Goal: Task Accomplishment & Management: Manage account settings

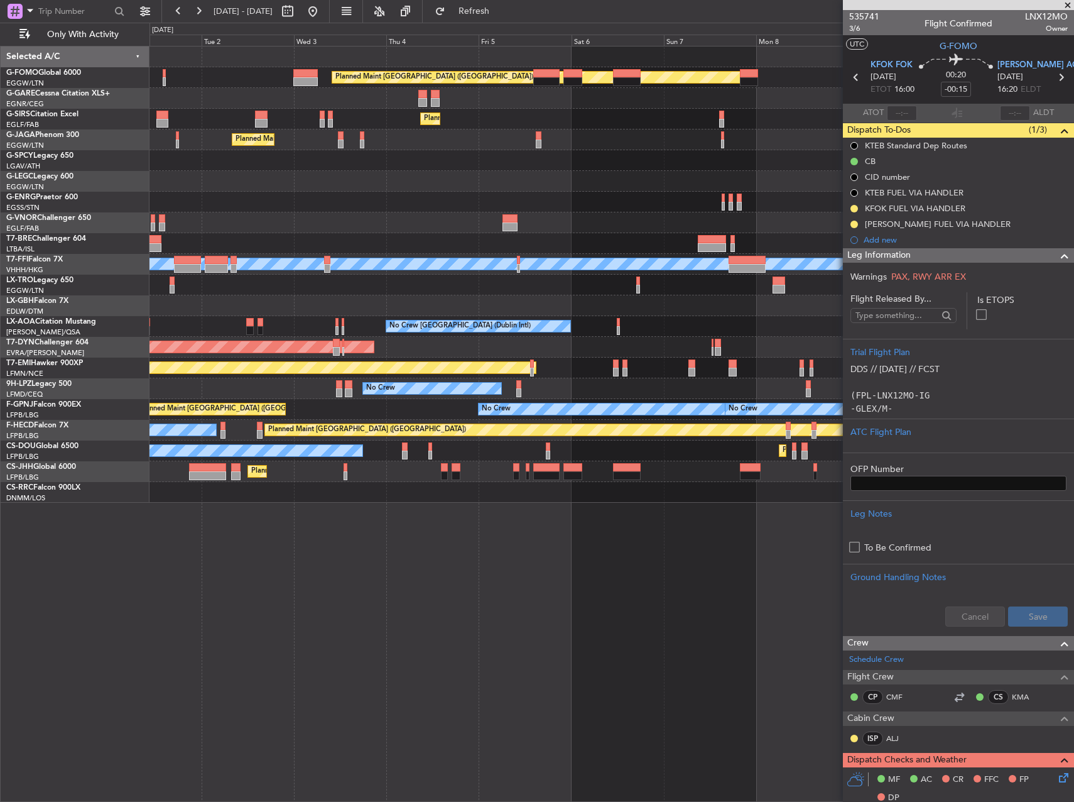
click at [457, 218] on div at bounding box center [612, 222] width 924 height 21
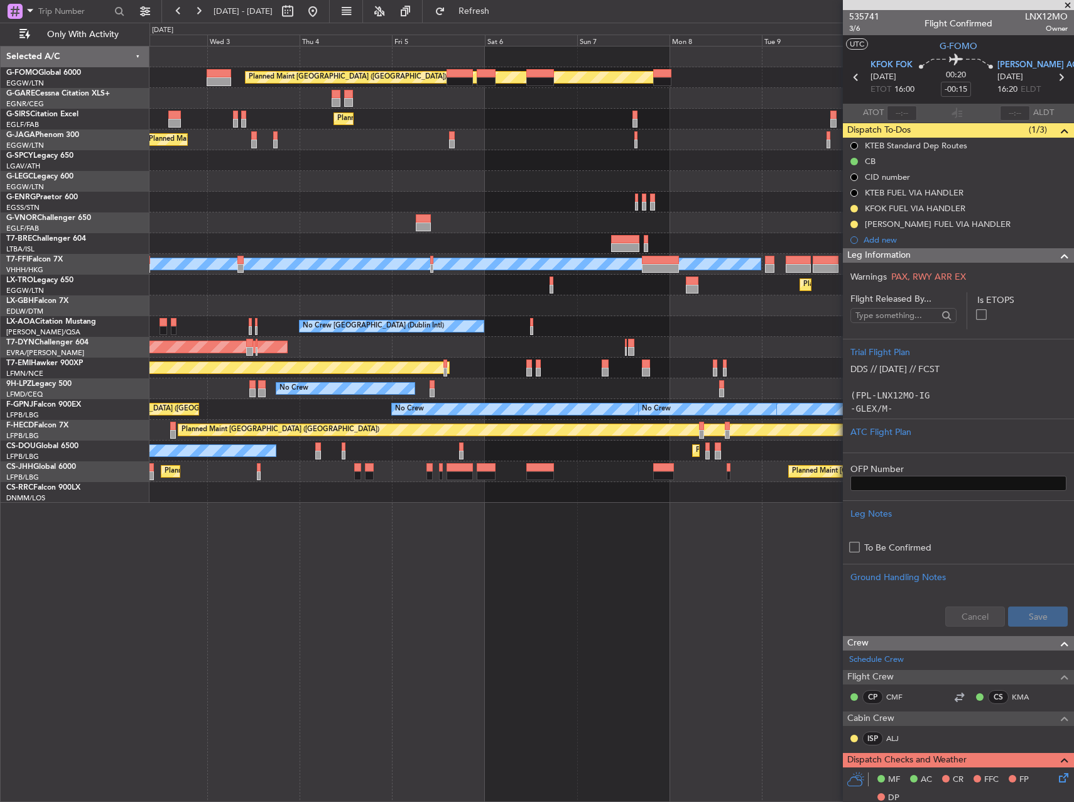
click at [491, 212] on div at bounding box center [612, 222] width 924 height 21
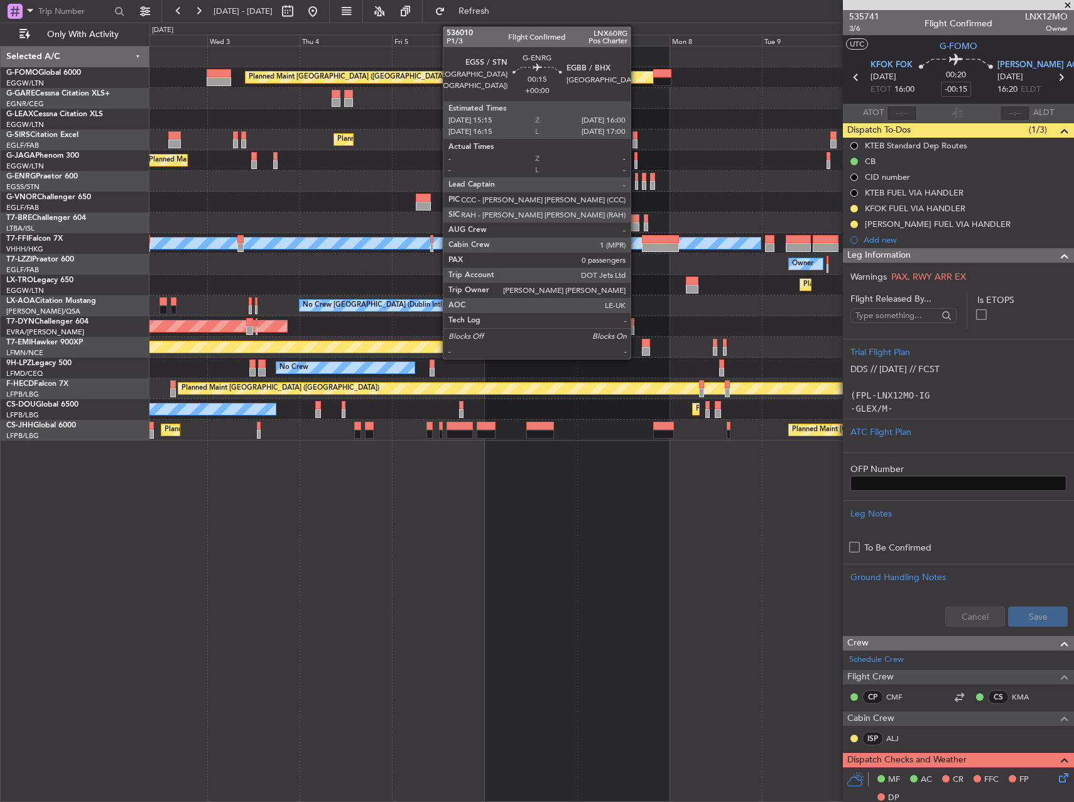
click at [636, 186] on div at bounding box center [636, 185] width 3 height 9
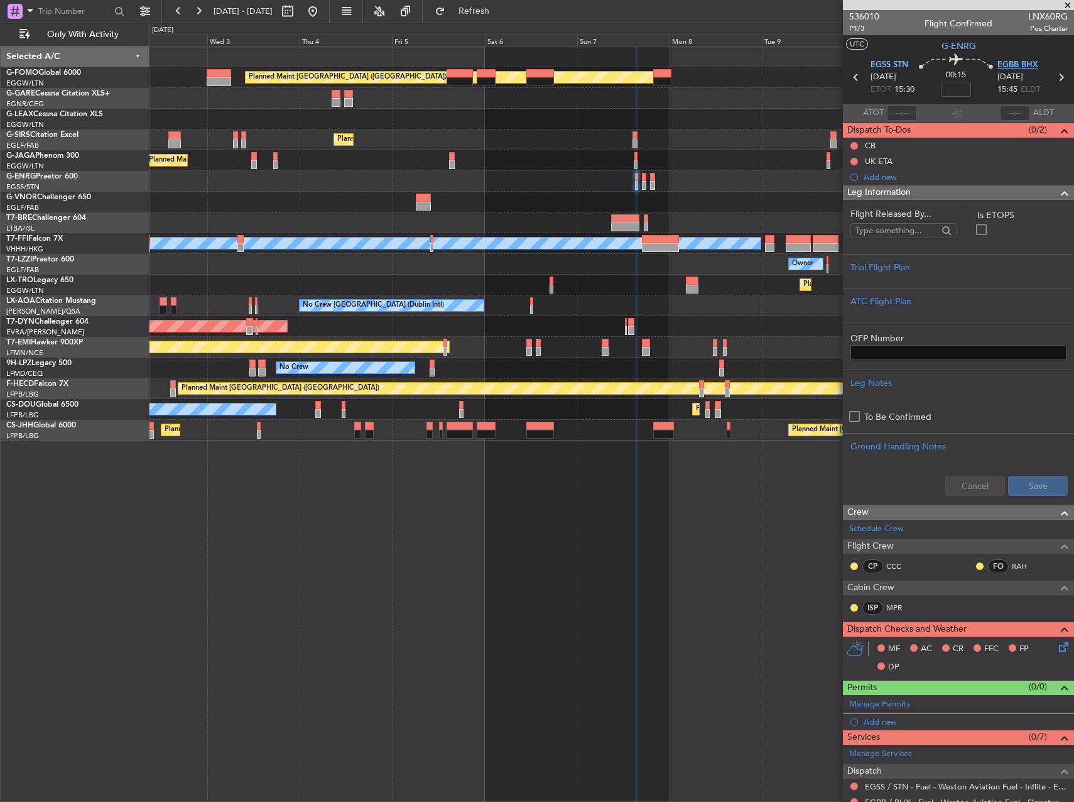
click at [1015, 67] on span "EGBB BHX" at bounding box center [1018, 65] width 41 height 13
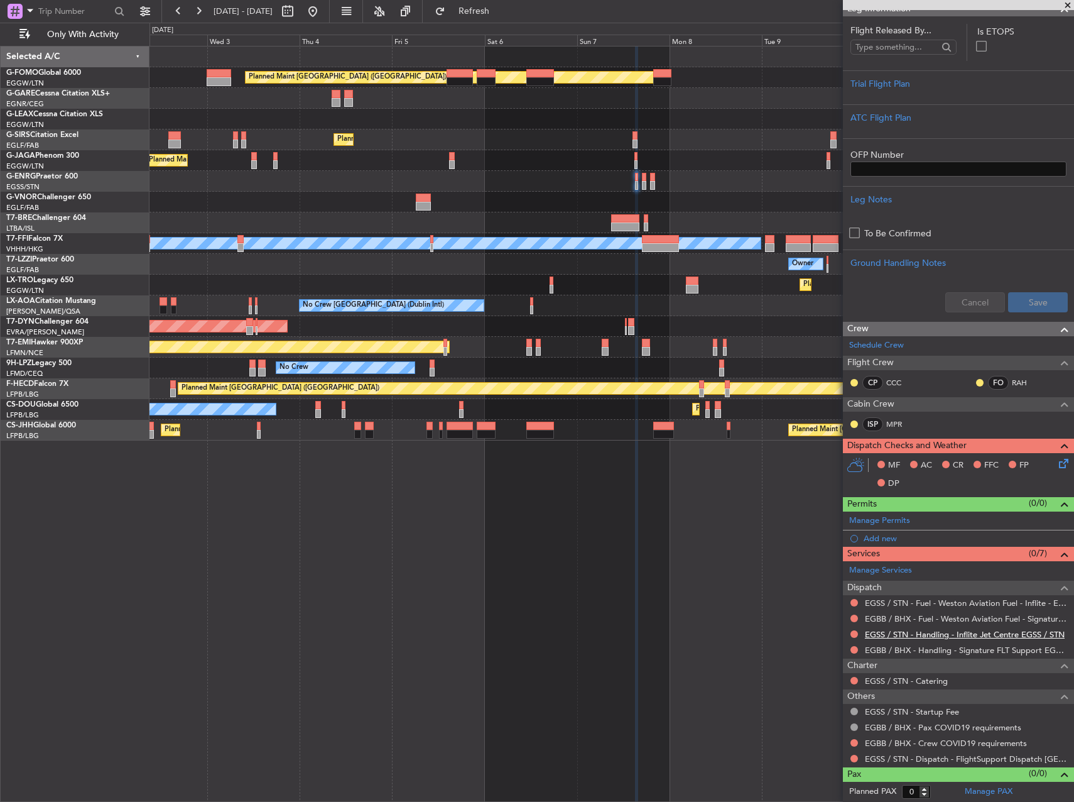
click at [893, 633] on link "EGSS / STN - Handling - Inflite Jet Centre EGSS / STN" at bounding box center [965, 634] width 200 height 11
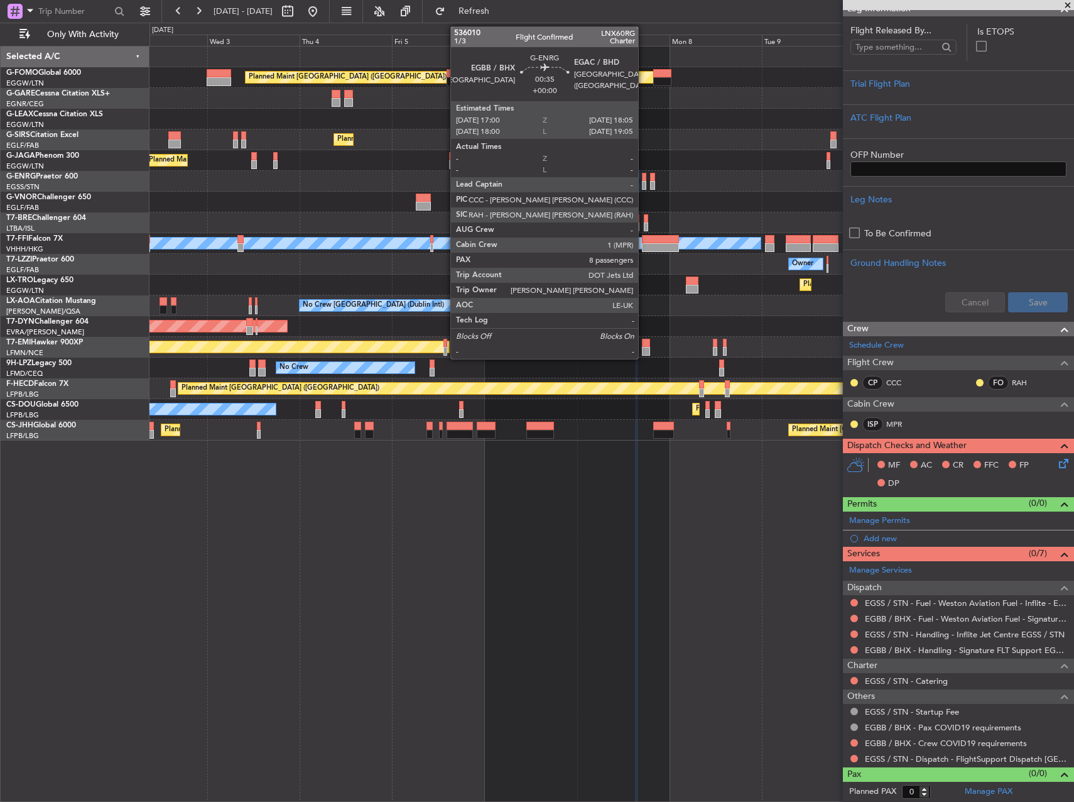
click at [644, 178] on div at bounding box center [644, 177] width 4 height 9
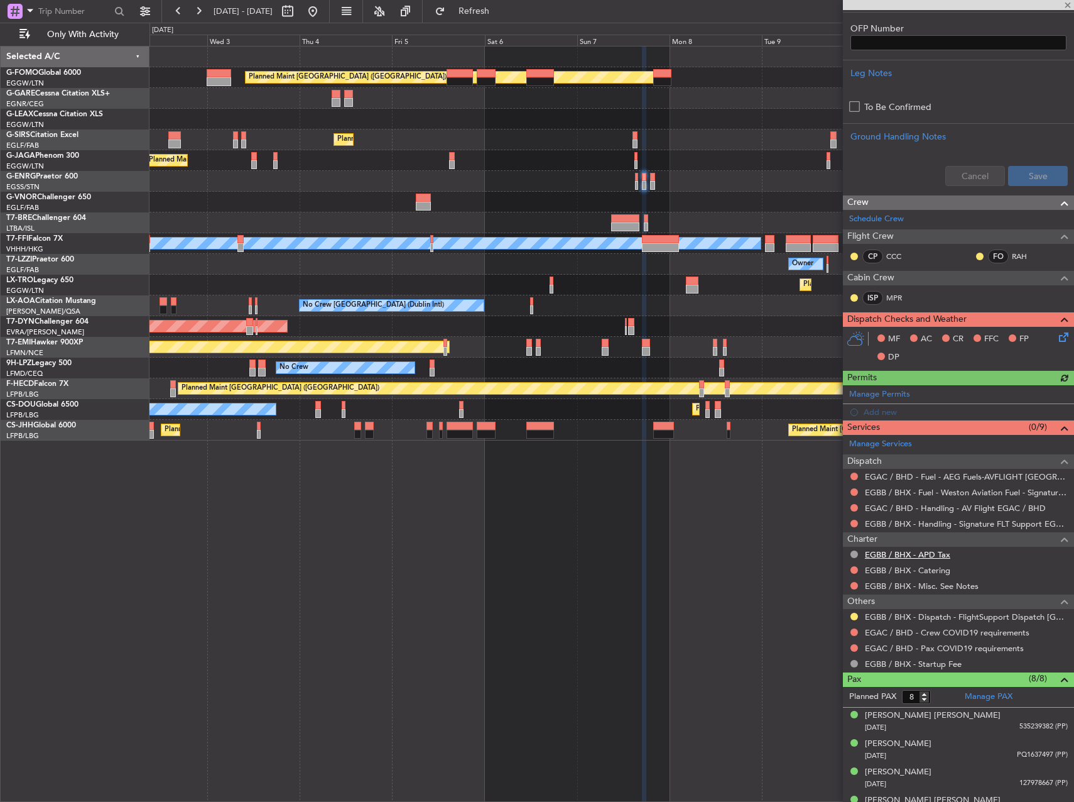
scroll to position [314, 0]
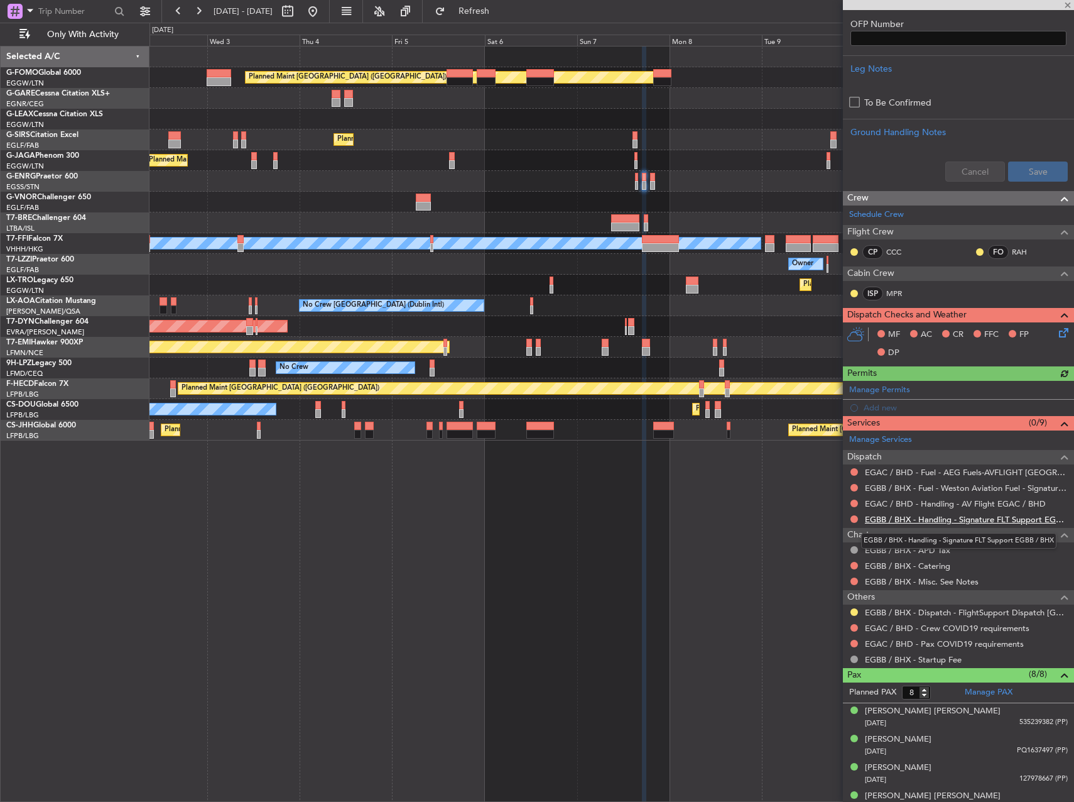
click at [927, 515] on link "EGBB / BHX - Handling - Signature FLT Support EGBB / BHX" at bounding box center [966, 519] width 203 height 11
click at [890, 506] on link "EGAC / BHD - Handling - AV Flight EGAC / BHD" at bounding box center [955, 503] width 181 height 11
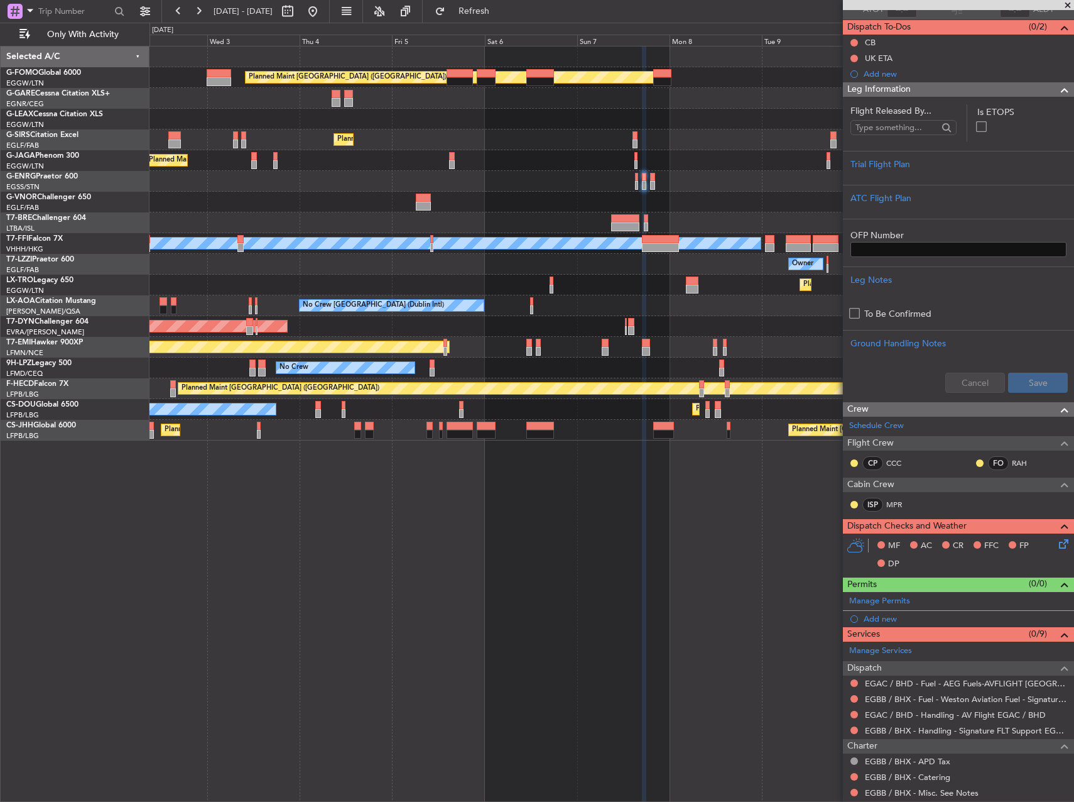
scroll to position [0, 0]
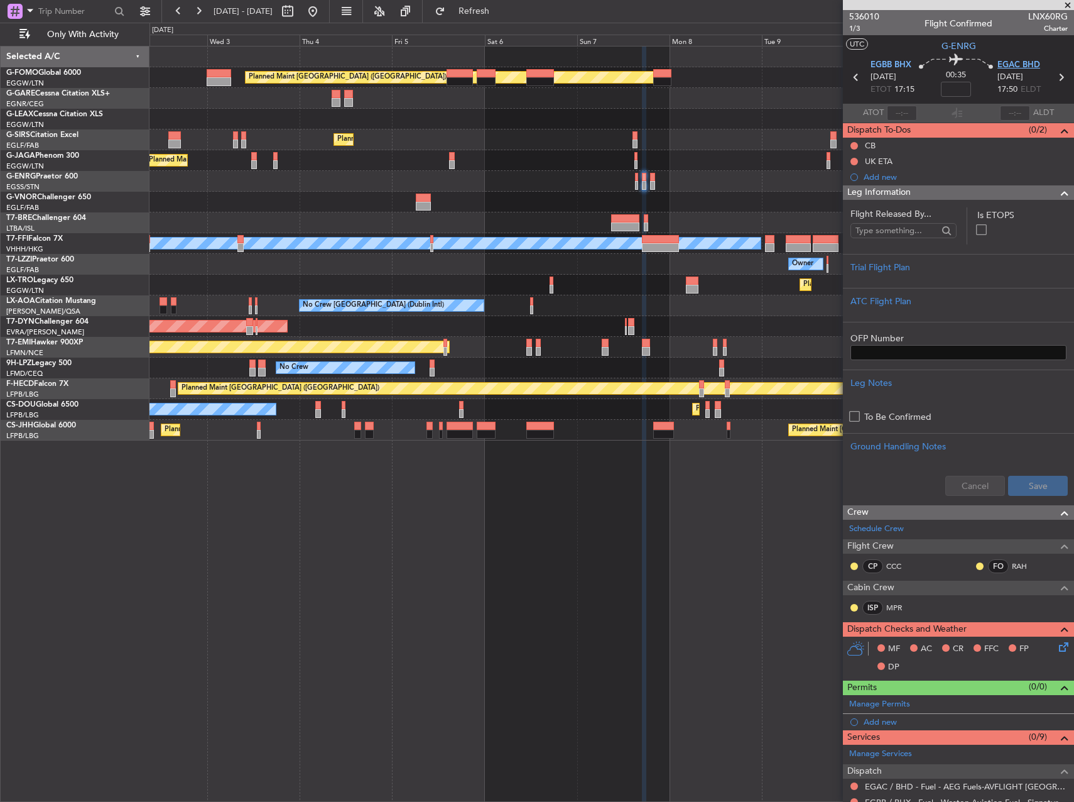
click at [1000, 62] on span "EGAC BHD" at bounding box center [1019, 65] width 43 height 13
click at [726, 549] on div "Planned Maint [GEOGRAPHIC_DATA] ([GEOGRAPHIC_DATA]) Owner Planned Maint [GEOGRA…" at bounding box center [612, 424] width 925 height 756
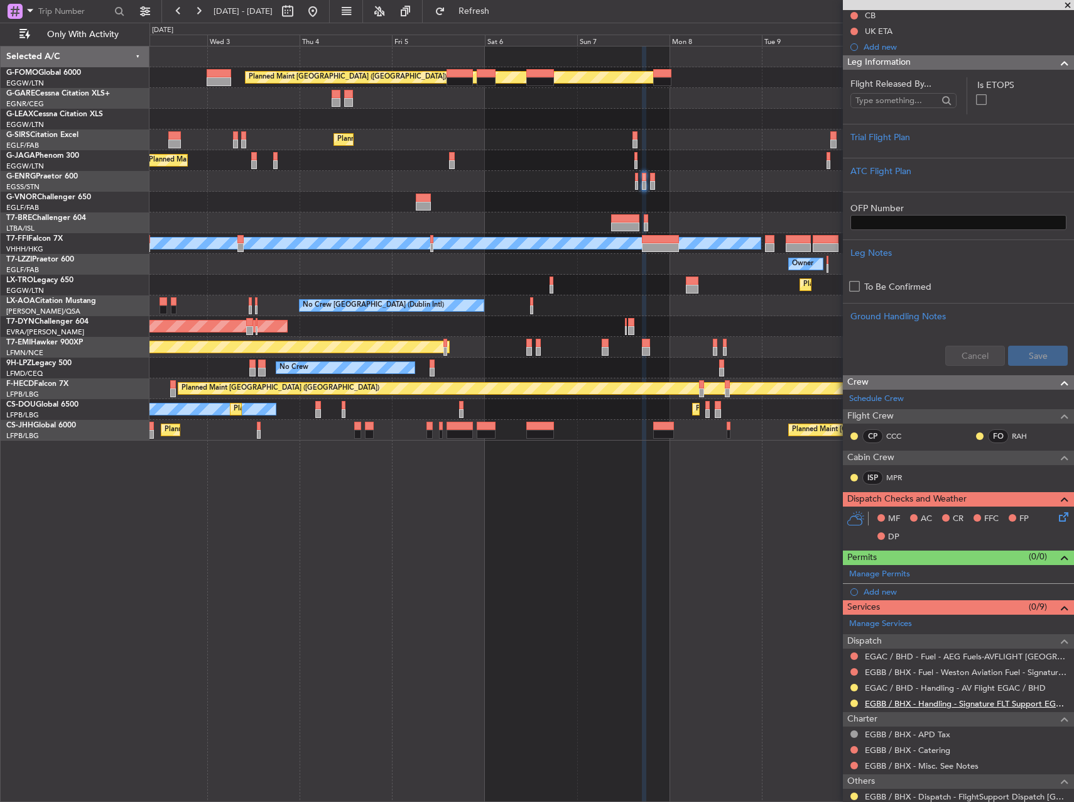
scroll to position [314, 0]
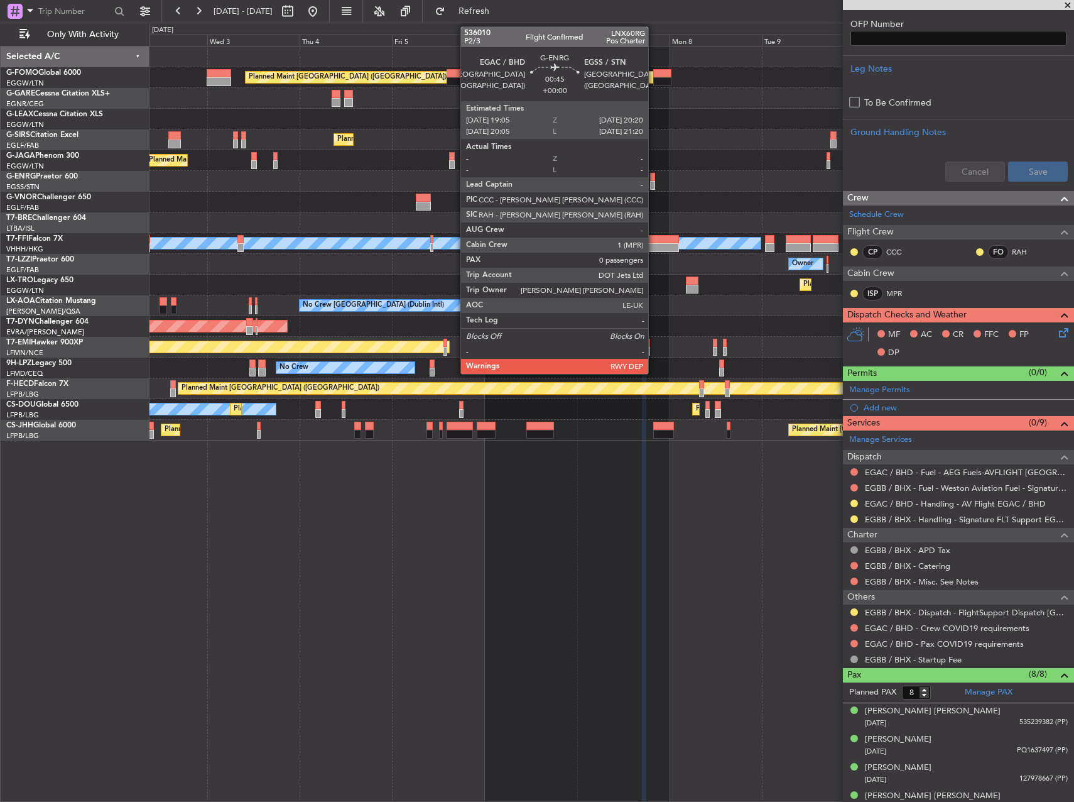
click at [654, 180] on div at bounding box center [652, 177] width 5 height 9
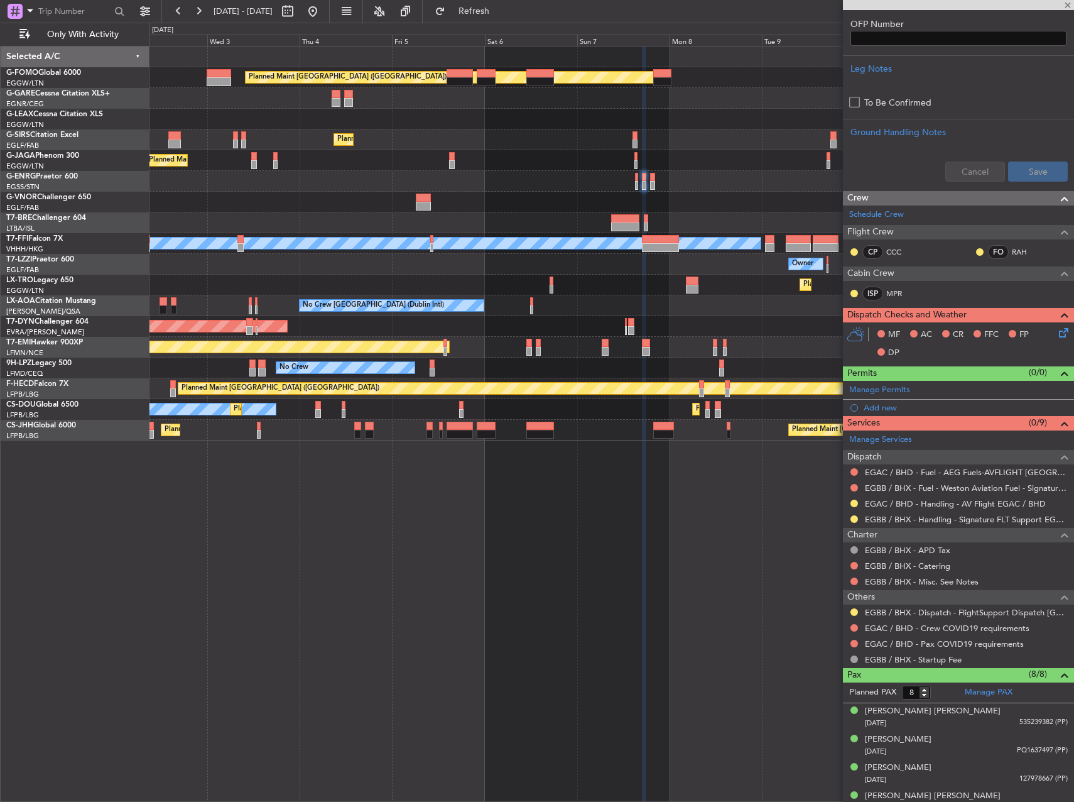
type input "0"
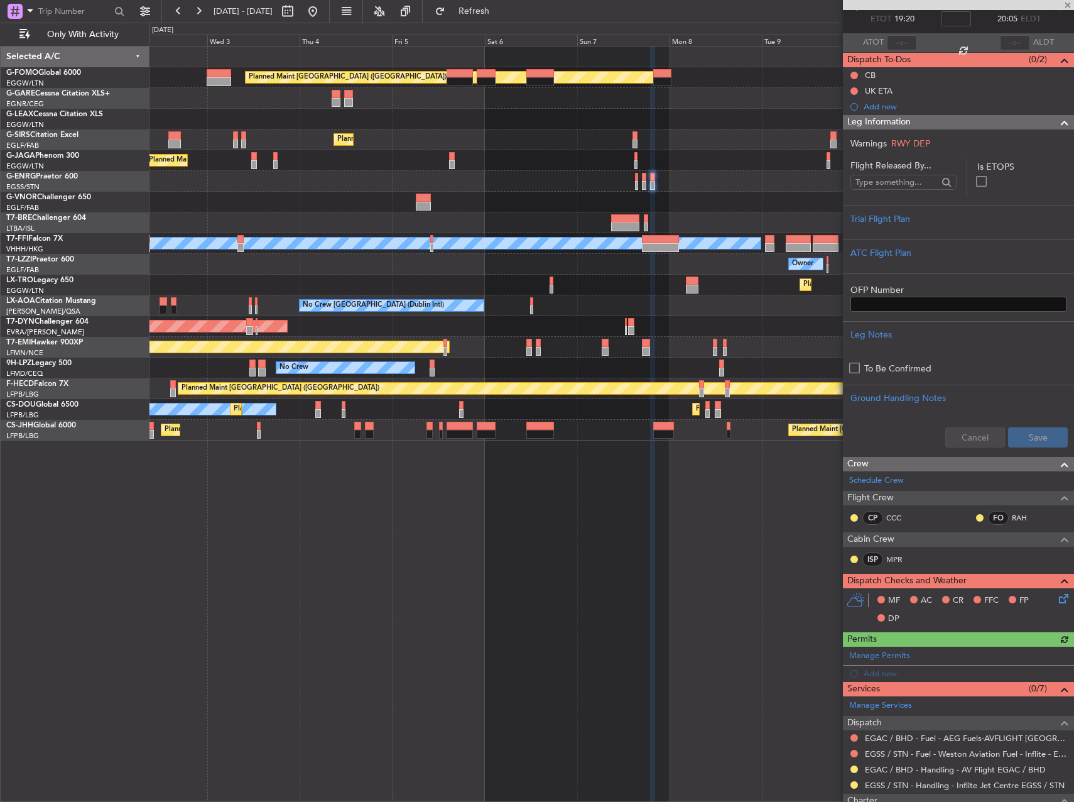
scroll to position [188, 0]
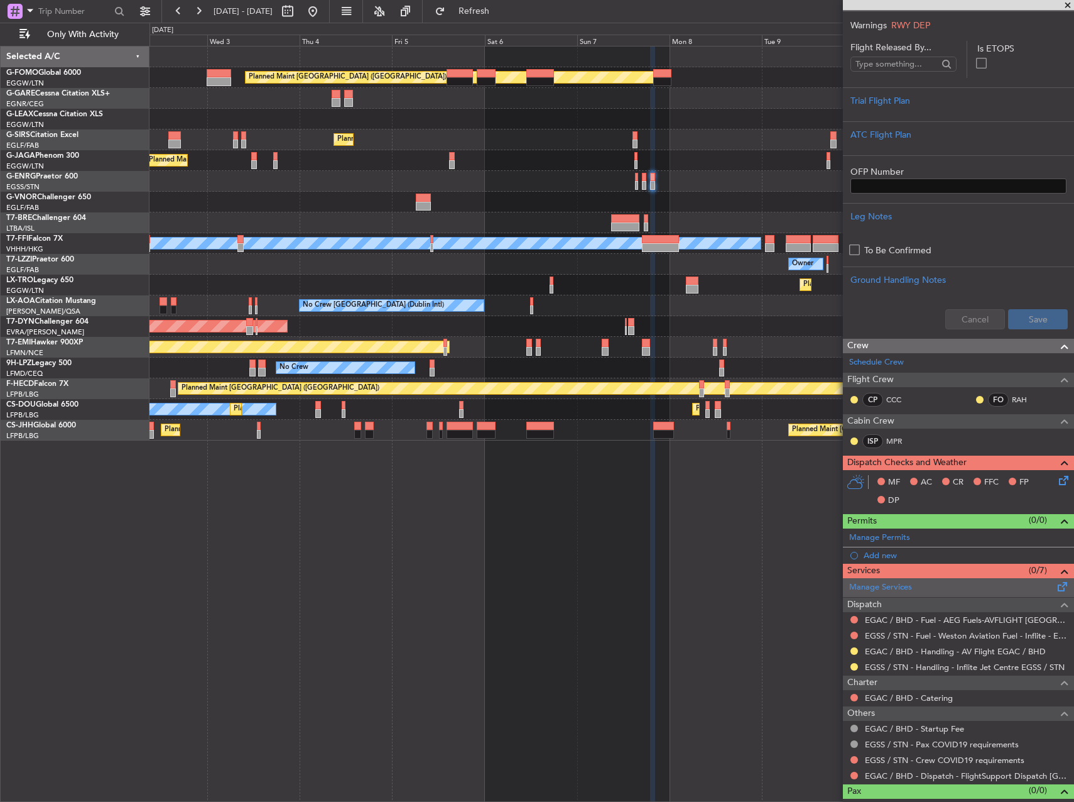
click at [1055, 587] on span at bounding box center [1062, 583] width 15 height 9
click at [1055, 538] on span at bounding box center [1062, 534] width 15 height 9
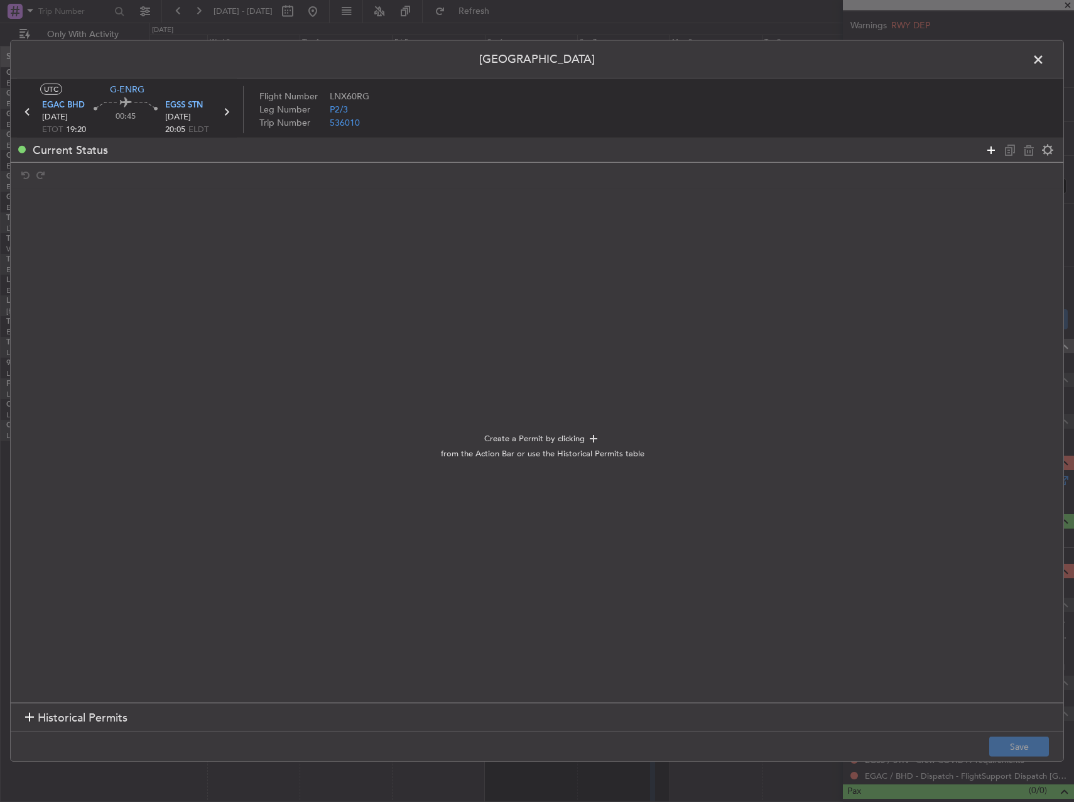
click at [985, 155] on icon at bounding box center [991, 149] width 15 height 15
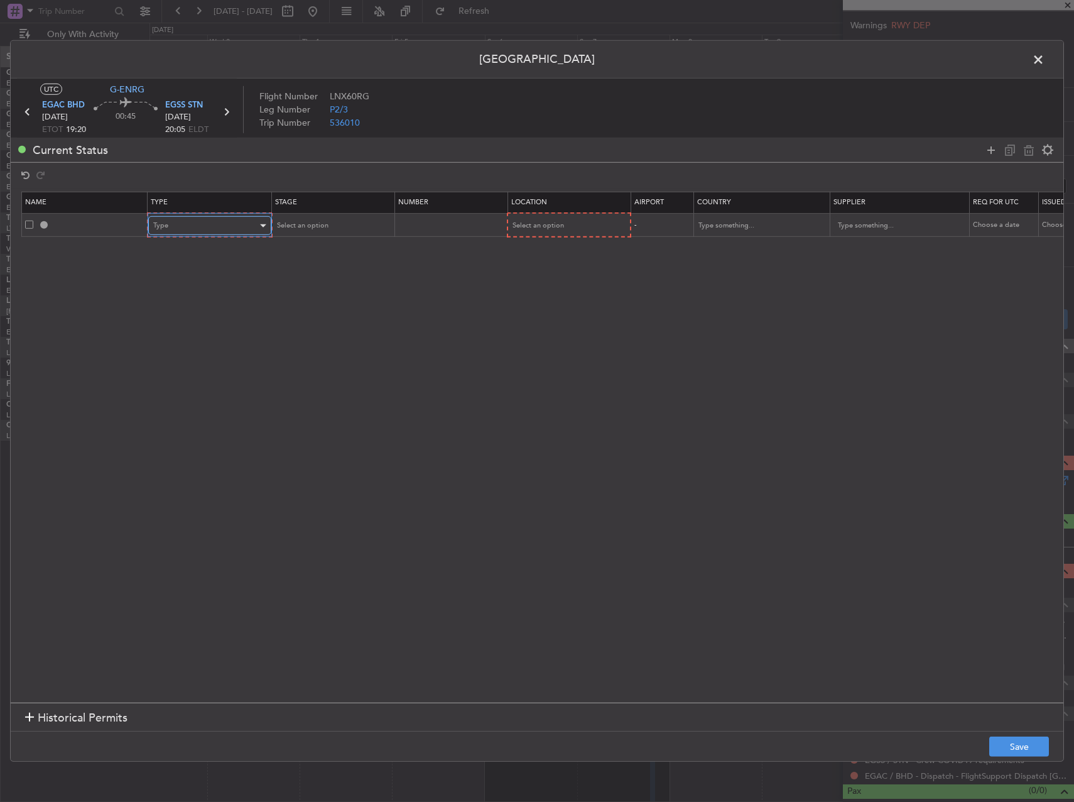
click at [224, 226] on div "Type" at bounding box center [205, 225] width 104 height 19
click at [209, 342] on span "Slot" at bounding box center [210, 344] width 112 height 19
click at [300, 228] on span "Select an option" at bounding box center [301, 225] width 52 height 9
click at [329, 307] on span "Requested" at bounding box center [332, 308] width 112 height 19
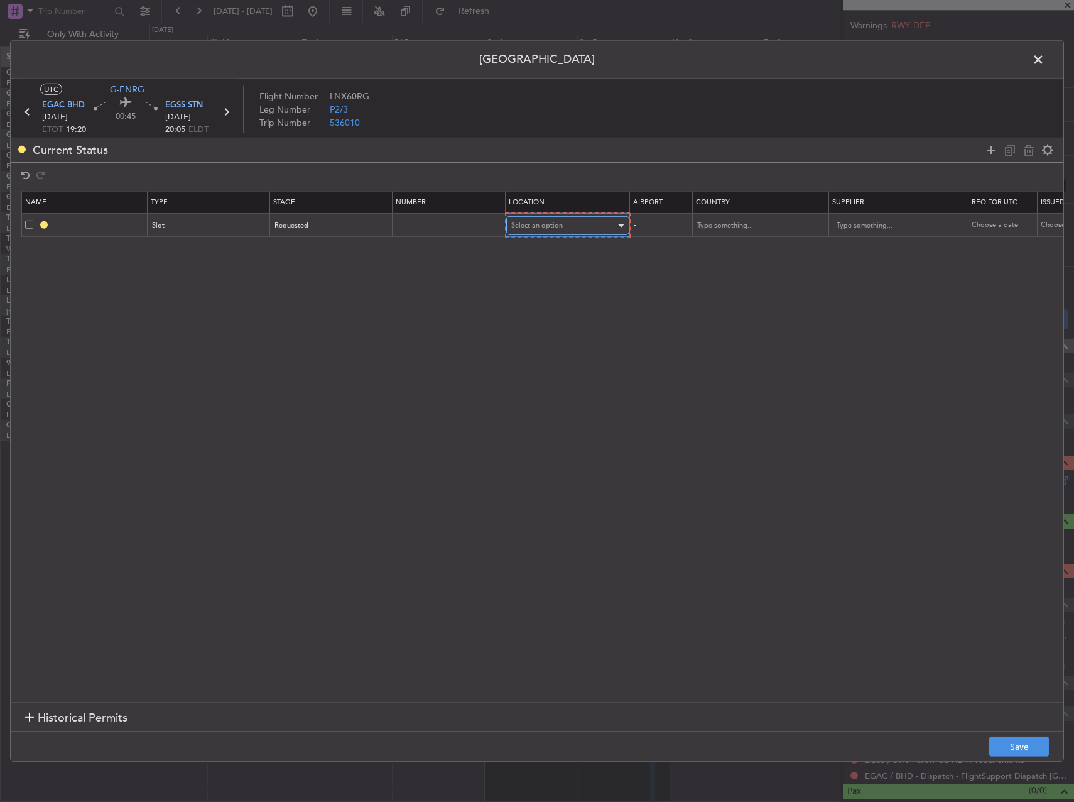
click at [560, 223] on span "Select an option" at bounding box center [537, 225] width 52 height 9
click at [561, 287] on span "Arrival" at bounding box center [568, 289] width 112 height 19
click at [1010, 746] on button "Save" at bounding box center [1019, 746] width 60 height 20
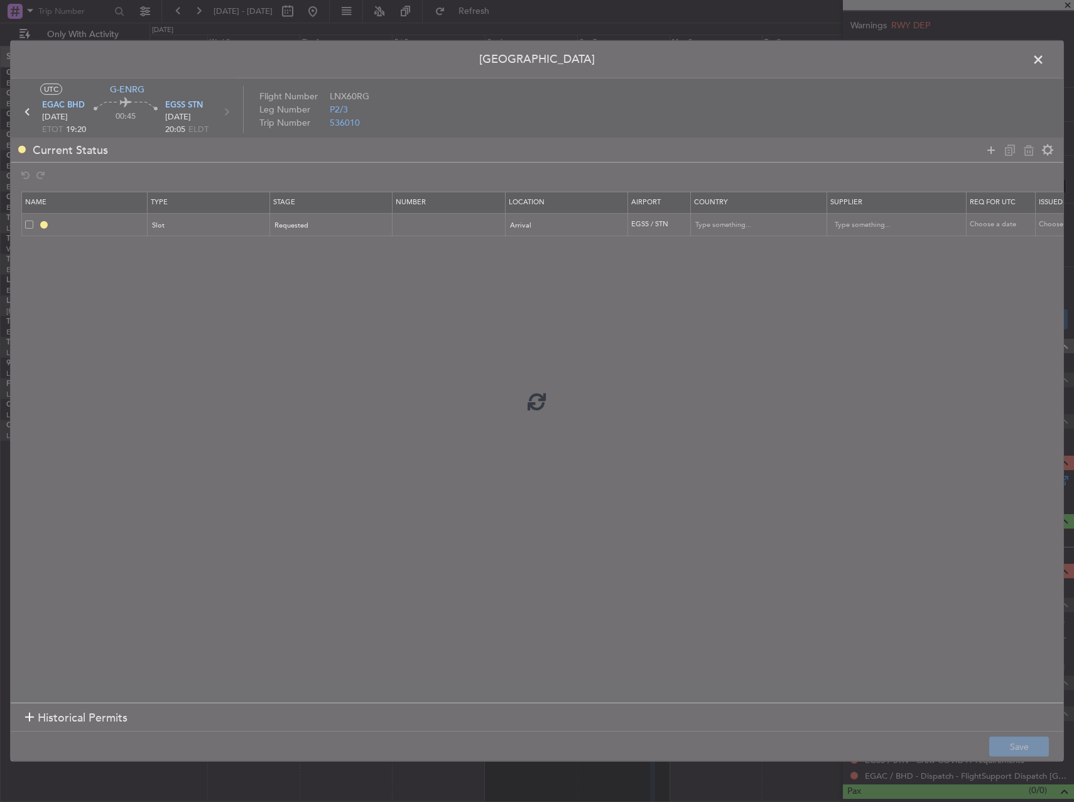
type input "EGSS ARR SLOT"
type input "[GEOGRAPHIC_DATA]"
type input "NNN"
type input "2"
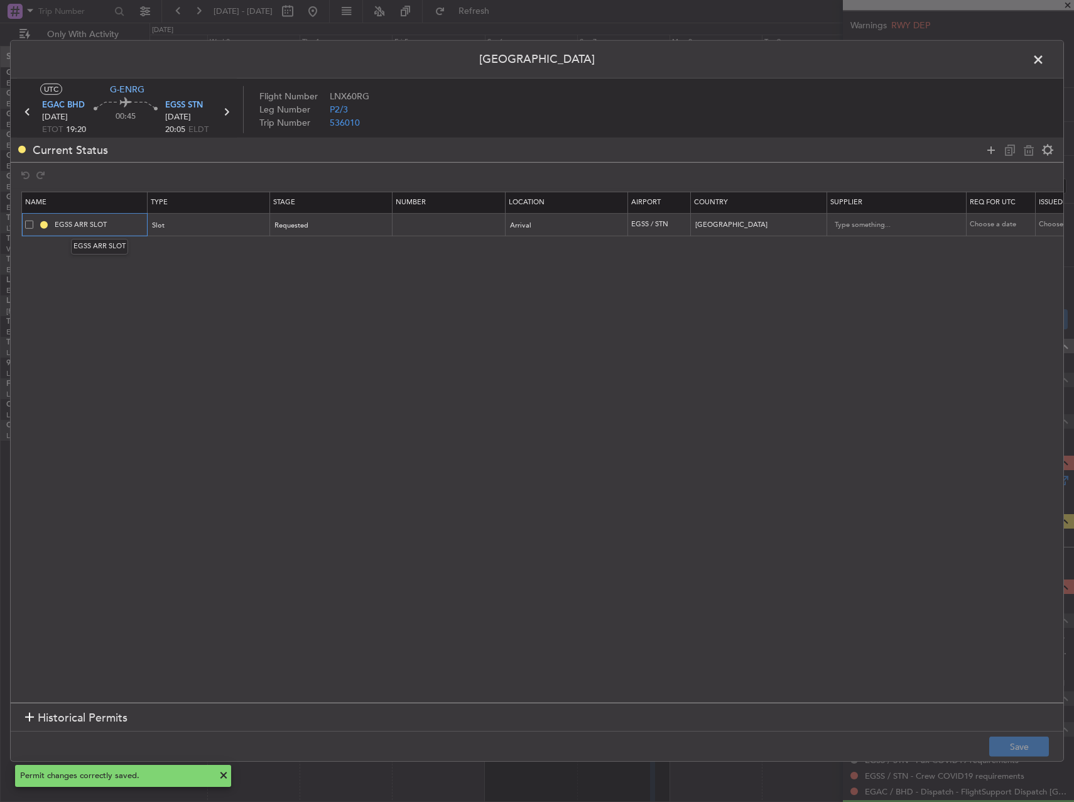
click at [121, 229] on input "EGSS ARR SLOT" at bounding box center [99, 224] width 94 height 11
type input "EGSS ARR SLOT 2005z"
click at [1018, 743] on button "Save" at bounding box center [1019, 746] width 60 height 20
click at [1045, 60] on span at bounding box center [1045, 62] width 0 height 25
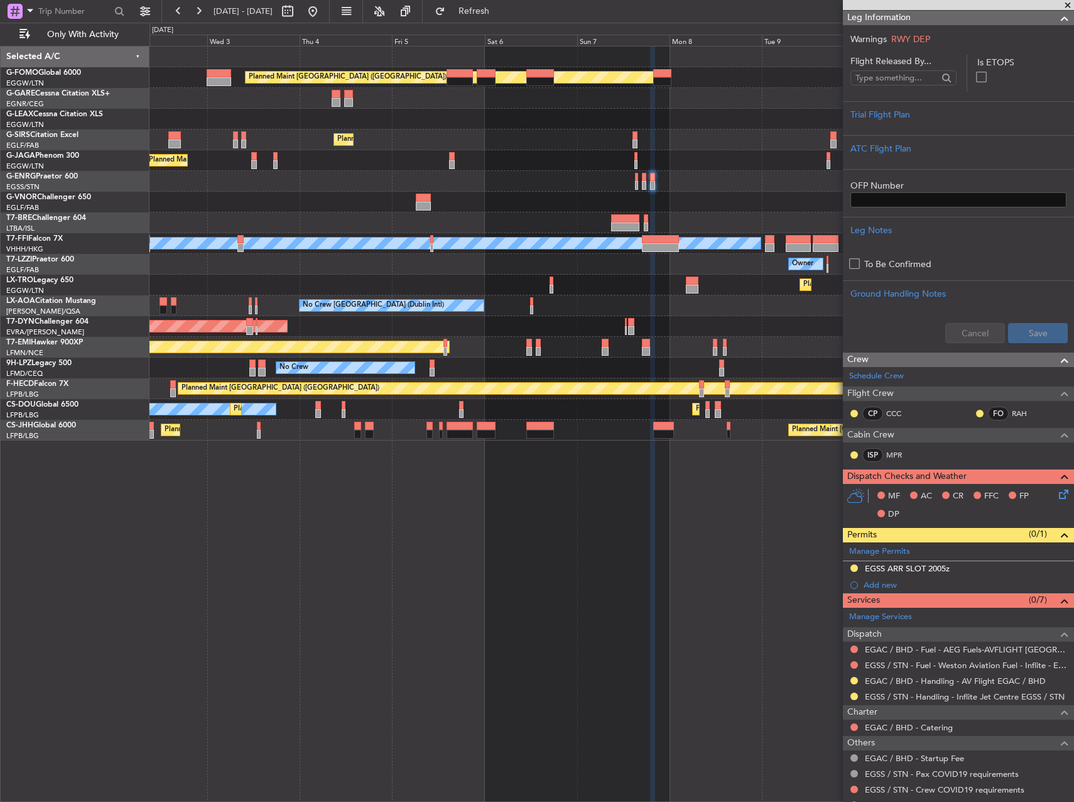
scroll to position [221, 0]
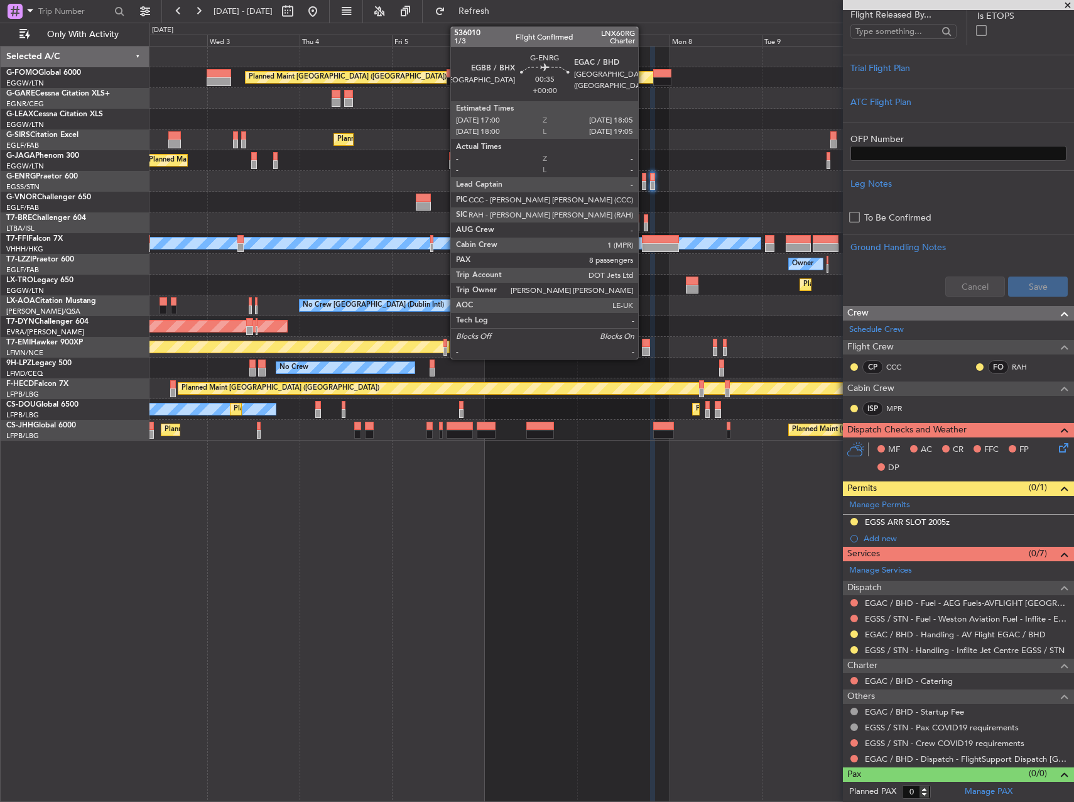
click at [644, 185] on div at bounding box center [644, 185] width 4 height 9
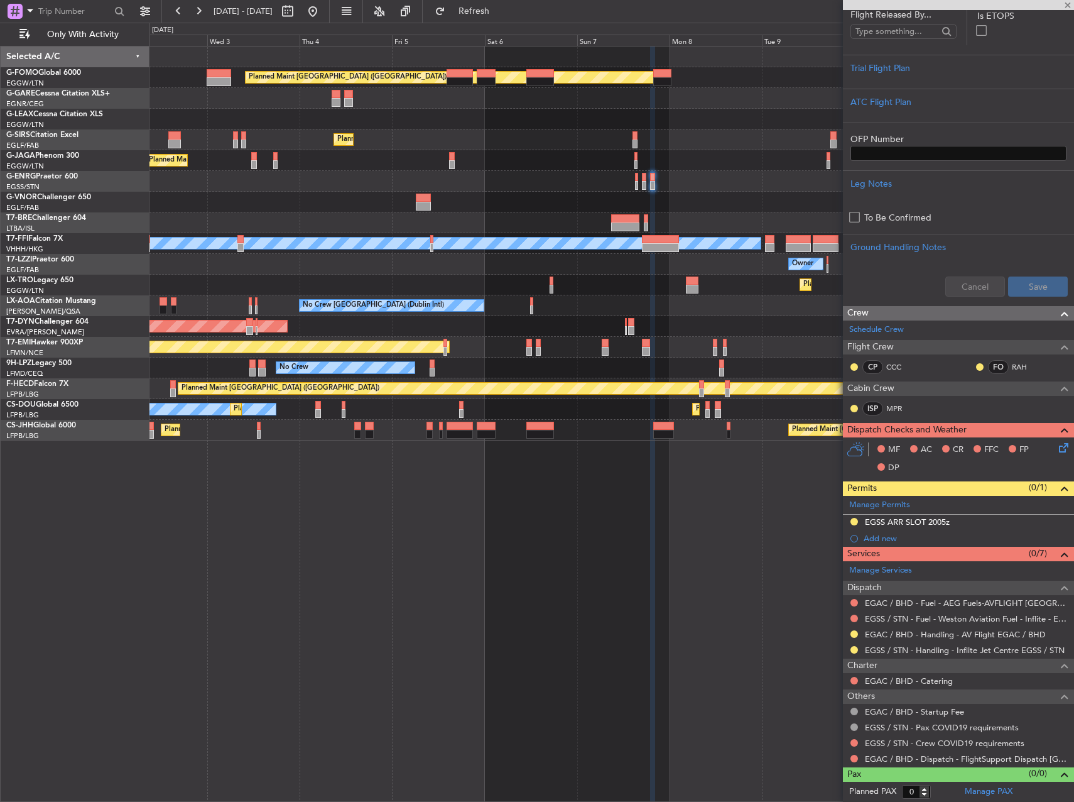
type input "8"
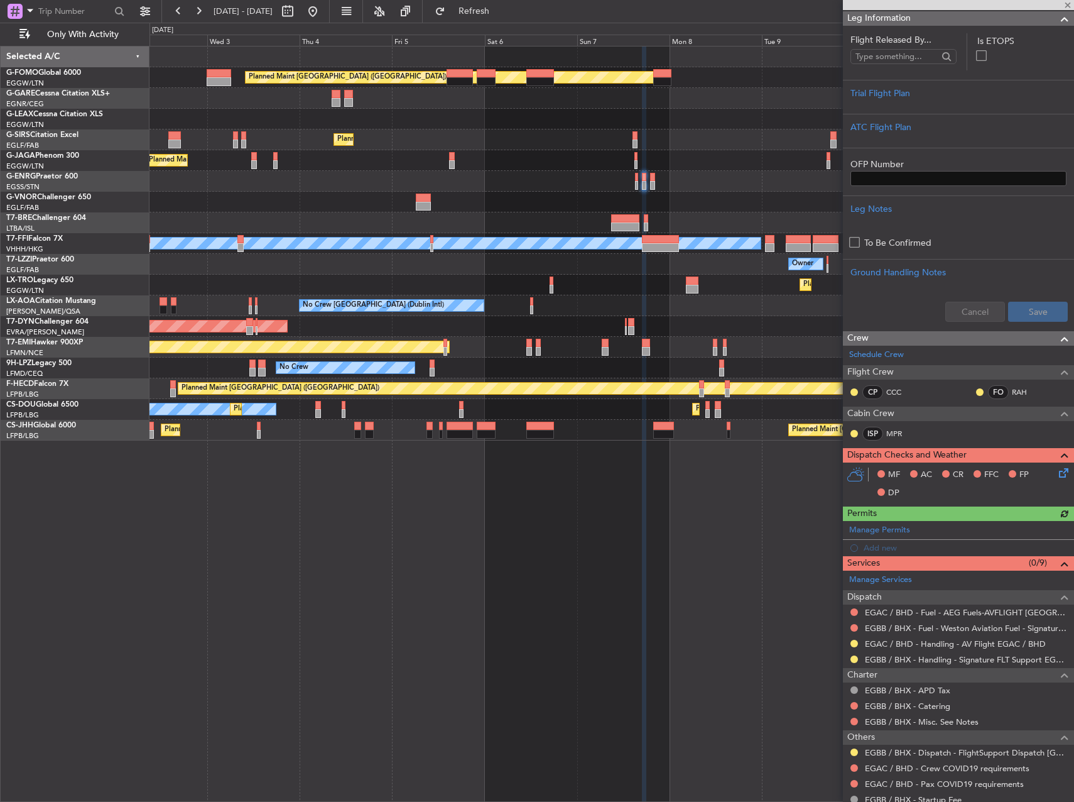
scroll to position [188, 0]
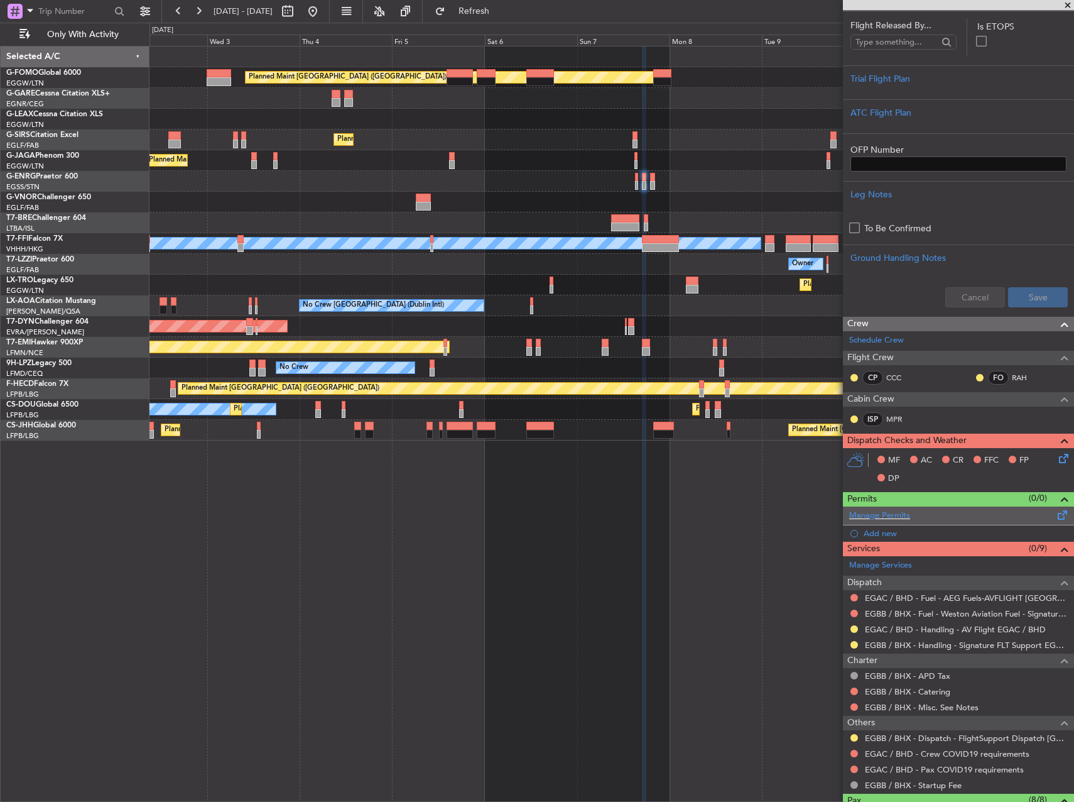
click at [1055, 515] on span at bounding box center [1062, 512] width 15 height 9
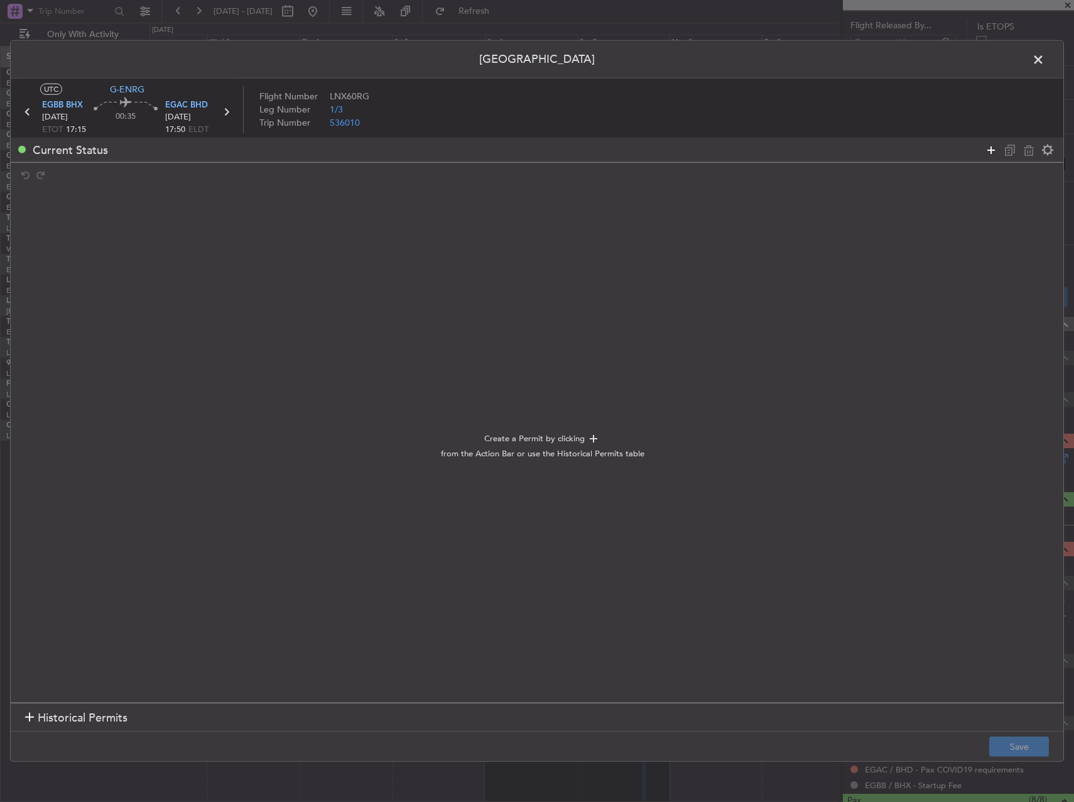
drag, startPoint x: 986, startPoint y: 150, endPoint x: 880, endPoint y: 164, distance: 107.1
click at [987, 150] on icon at bounding box center [991, 149] width 15 height 15
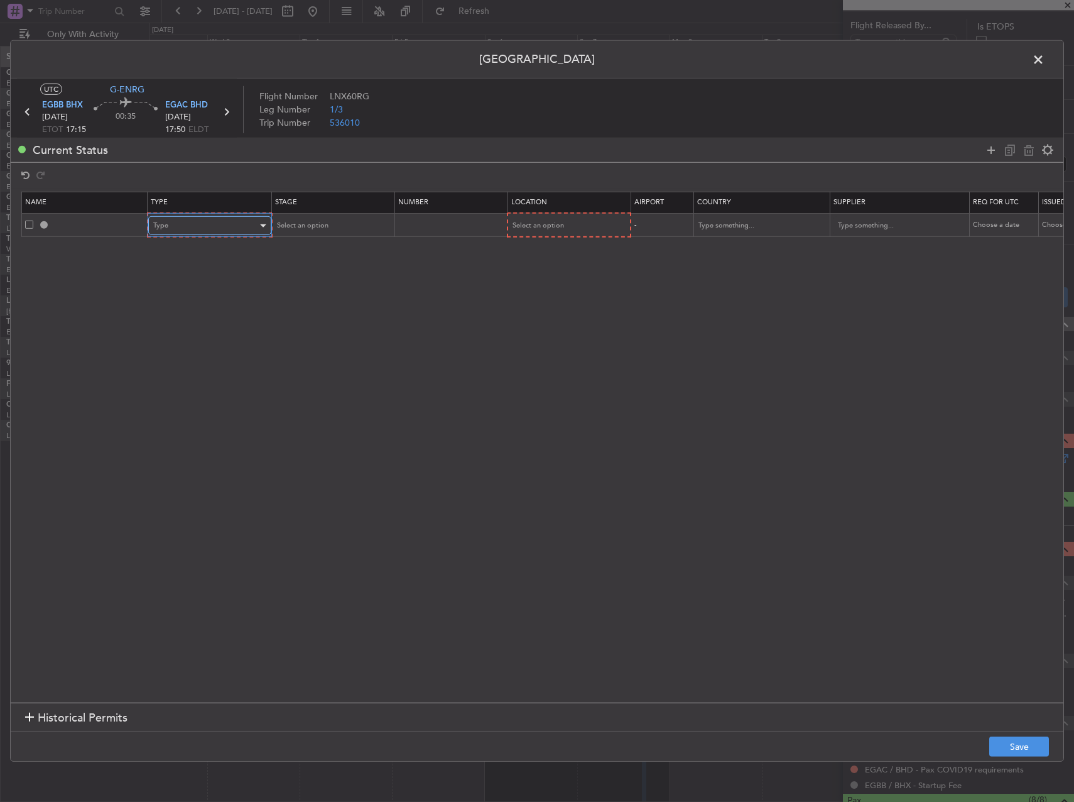
click at [227, 231] on div "Type" at bounding box center [205, 225] width 104 height 19
click at [206, 339] on span "Slot" at bounding box center [210, 344] width 112 height 19
click at [348, 217] on div "Select an option" at bounding box center [327, 225] width 104 height 19
drag, startPoint x: 344, startPoint y: 308, endPoint x: 444, endPoint y: 267, distance: 107.9
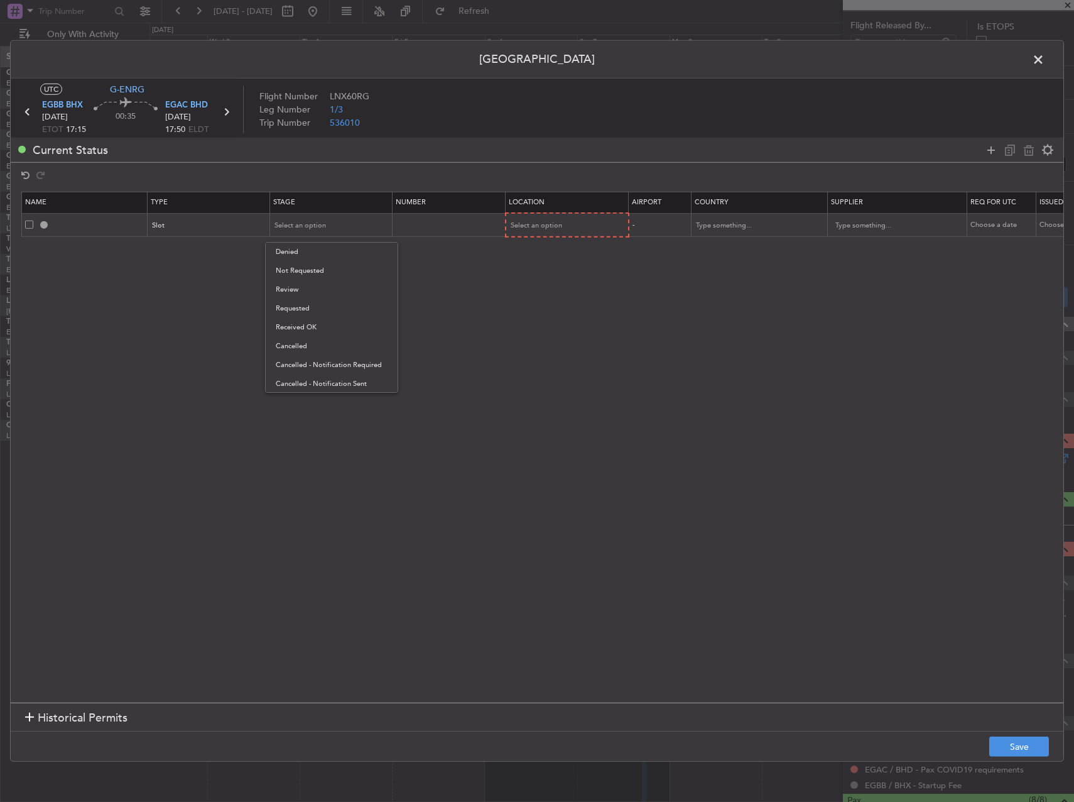
click at [346, 308] on span "Requested" at bounding box center [332, 308] width 112 height 19
click at [527, 225] on span "Select an option" at bounding box center [537, 225] width 52 height 9
click at [534, 248] on span "Departure" at bounding box center [568, 251] width 112 height 19
click at [1002, 742] on button "Save" at bounding box center [1019, 746] width 60 height 20
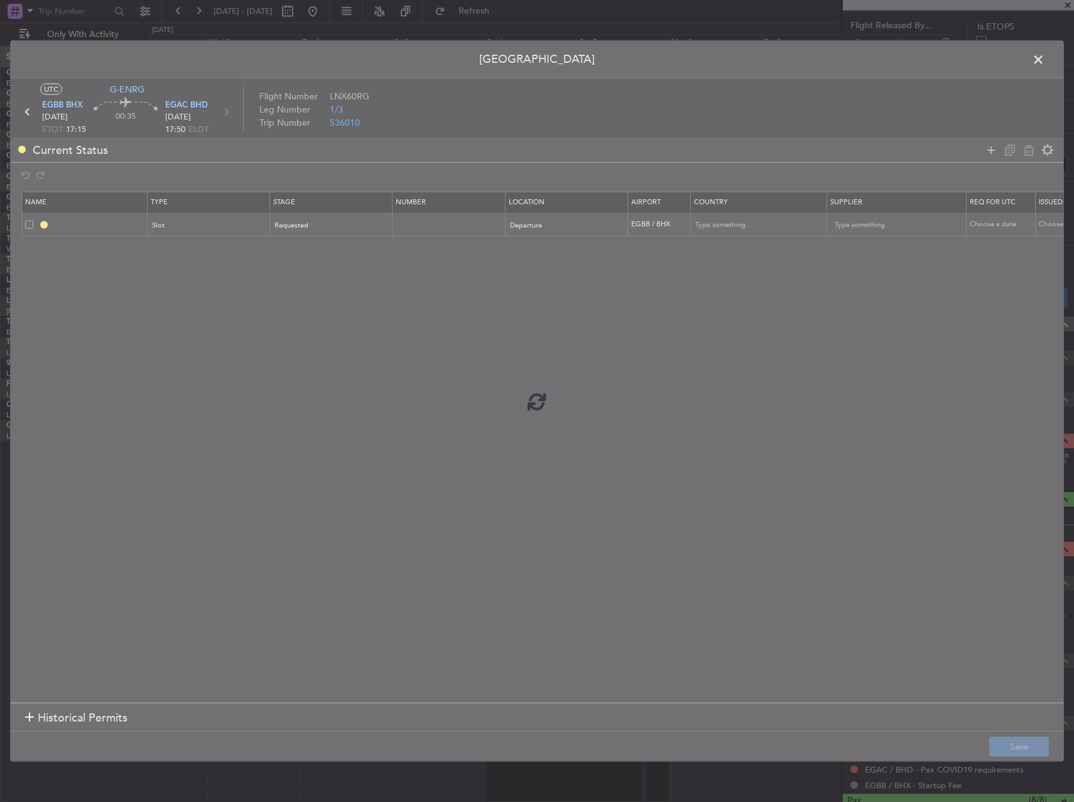
type input "EGBB DEP SLOT"
type input "[GEOGRAPHIC_DATA]"
type input "NNN"
type input "2"
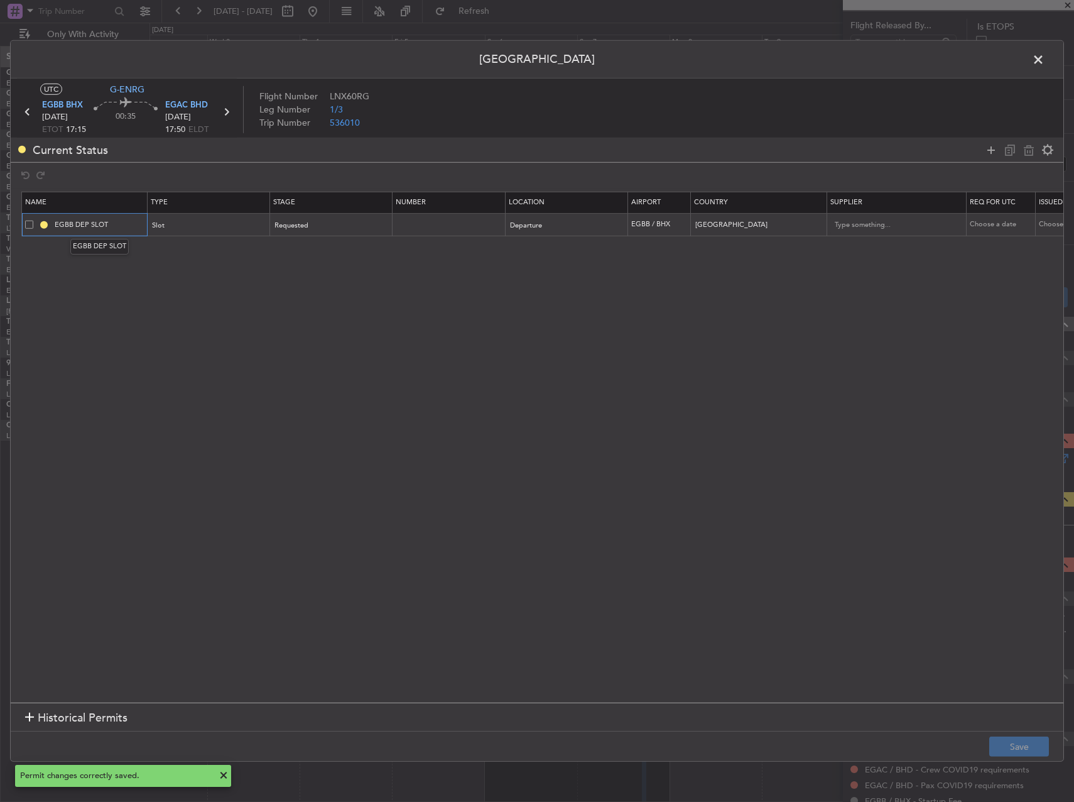
click at [113, 223] on input "EGBB DEP SLOT" at bounding box center [99, 224] width 94 height 11
type input "EGBB DEP SLOT 1715z"
click at [1034, 741] on button "Save" at bounding box center [1019, 746] width 60 height 20
click at [1045, 62] on span at bounding box center [1045, 62] width 0 height 25
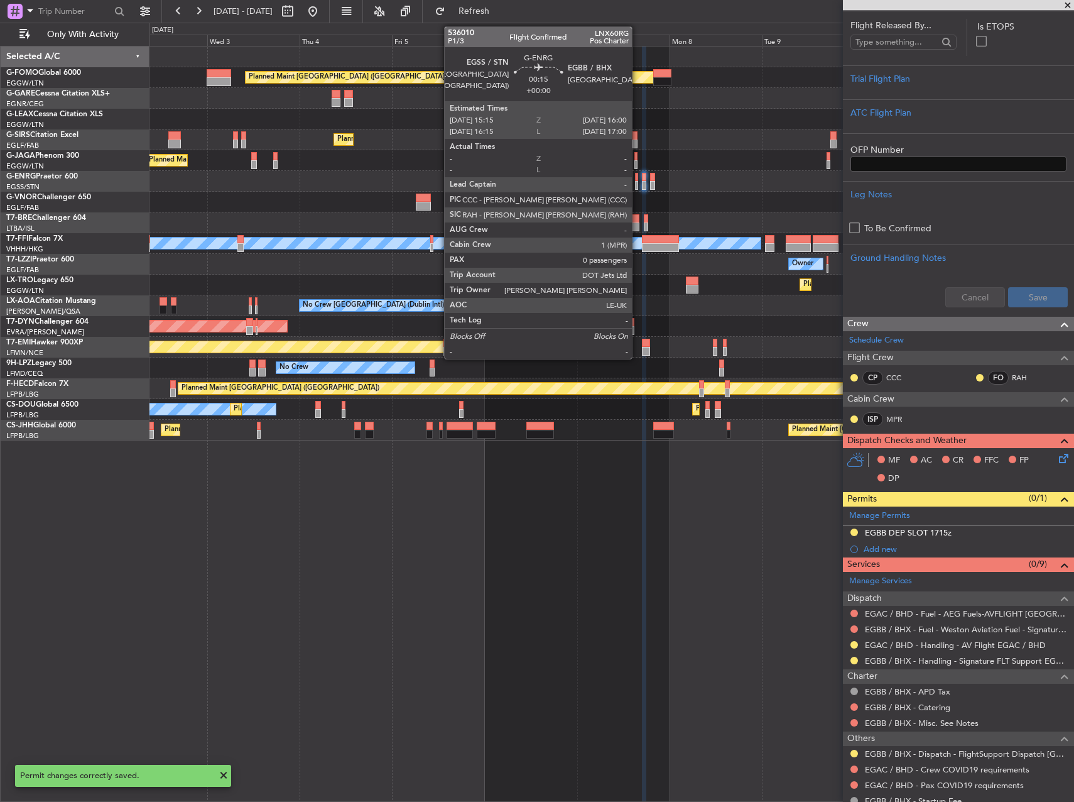
click at [638, 185] on div at bounding box center [636, 185] width 3 height 9
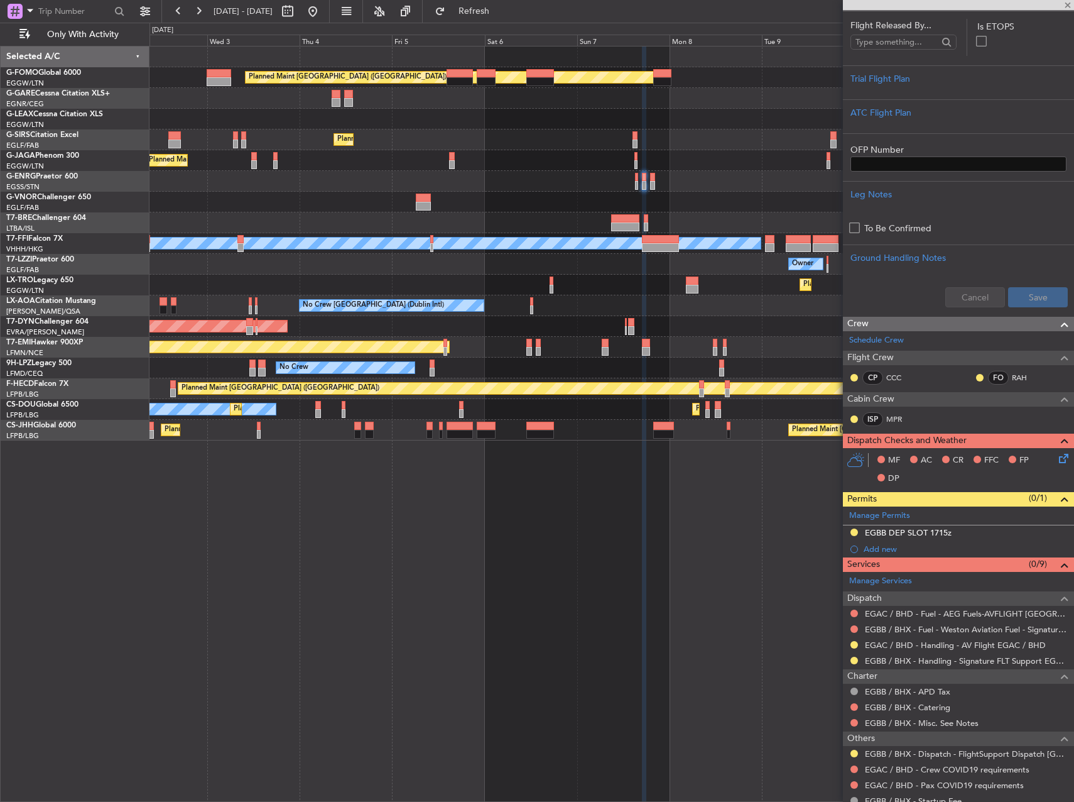
scroll to position [0, 0]
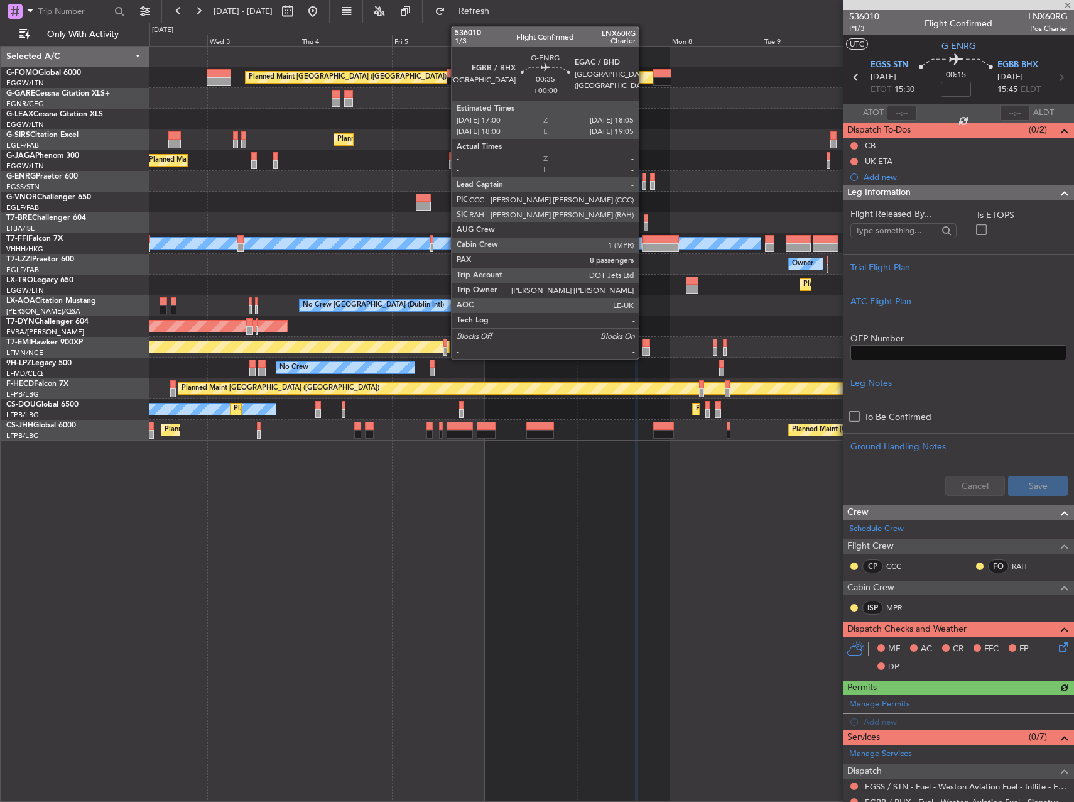
click at [645, 182] on div at bounding box center [644, 185] width 4 height 9
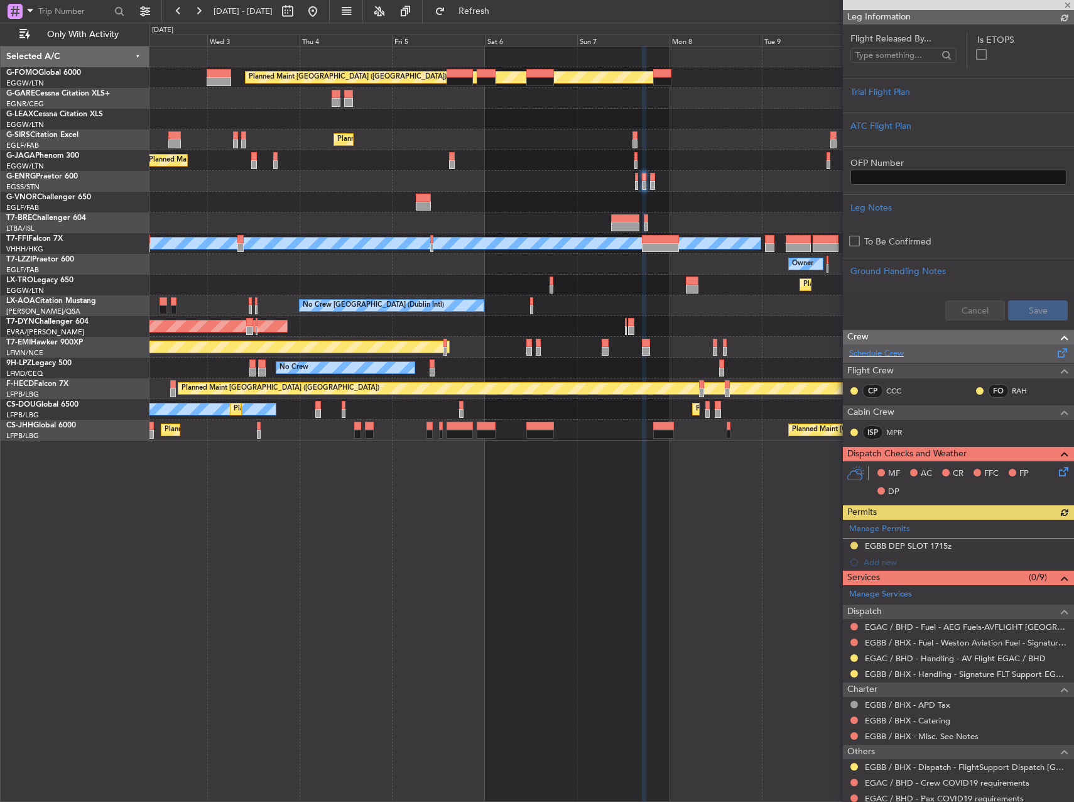
scroll to position [457, 0]
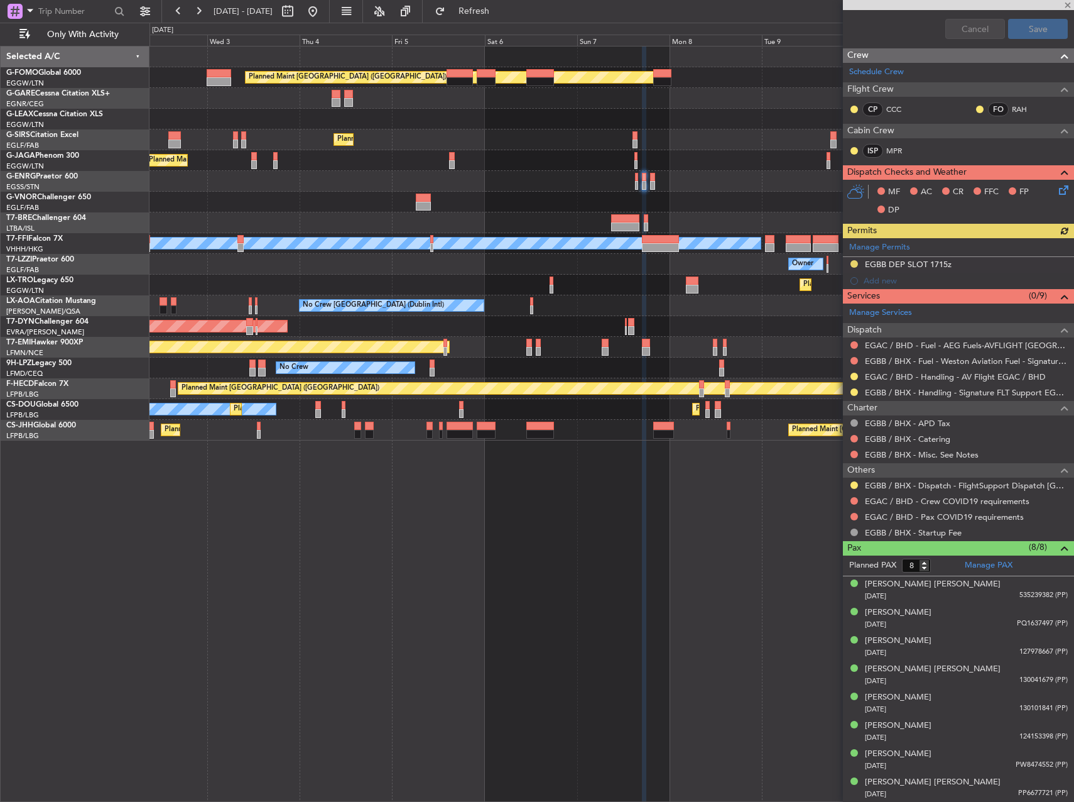
click at [858, 501] on div at bounding box center [854, 501] width 10 height 10
click at [854, 503] on button at bounding box center [855, 501] width 8 height 8
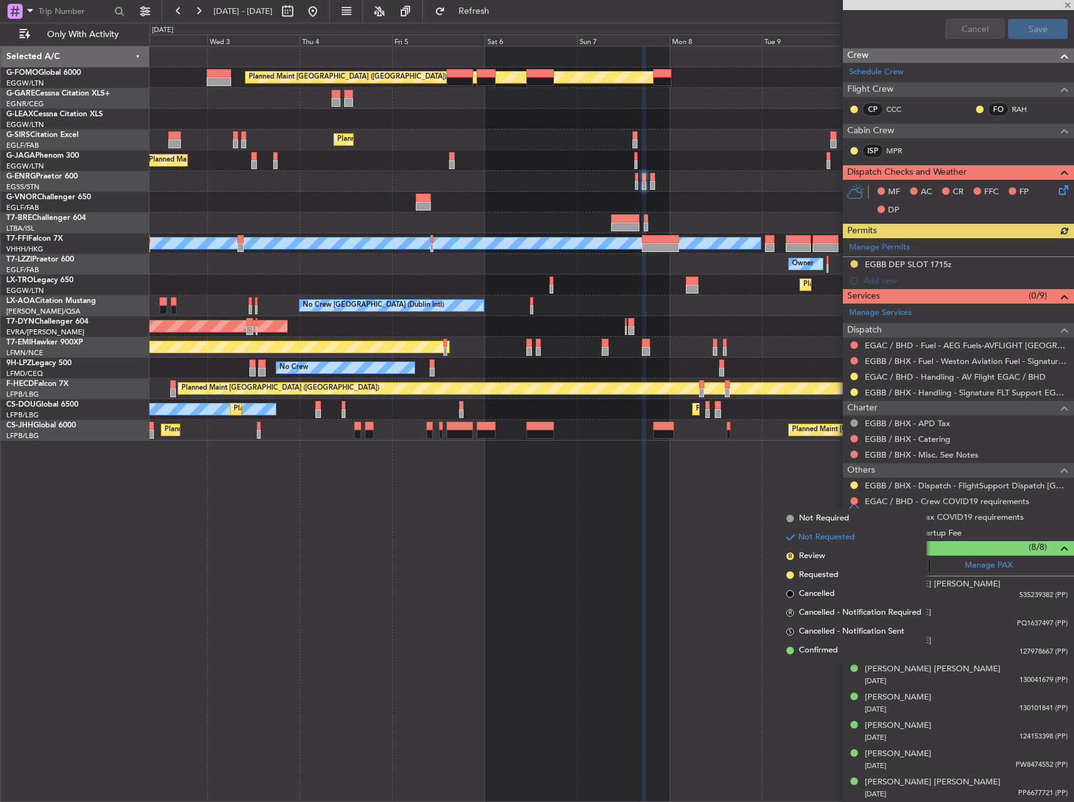
click at [851, 521] on mat-tooltip-component "Not Requested" at bounding box center [854, 520] width 71 height 33
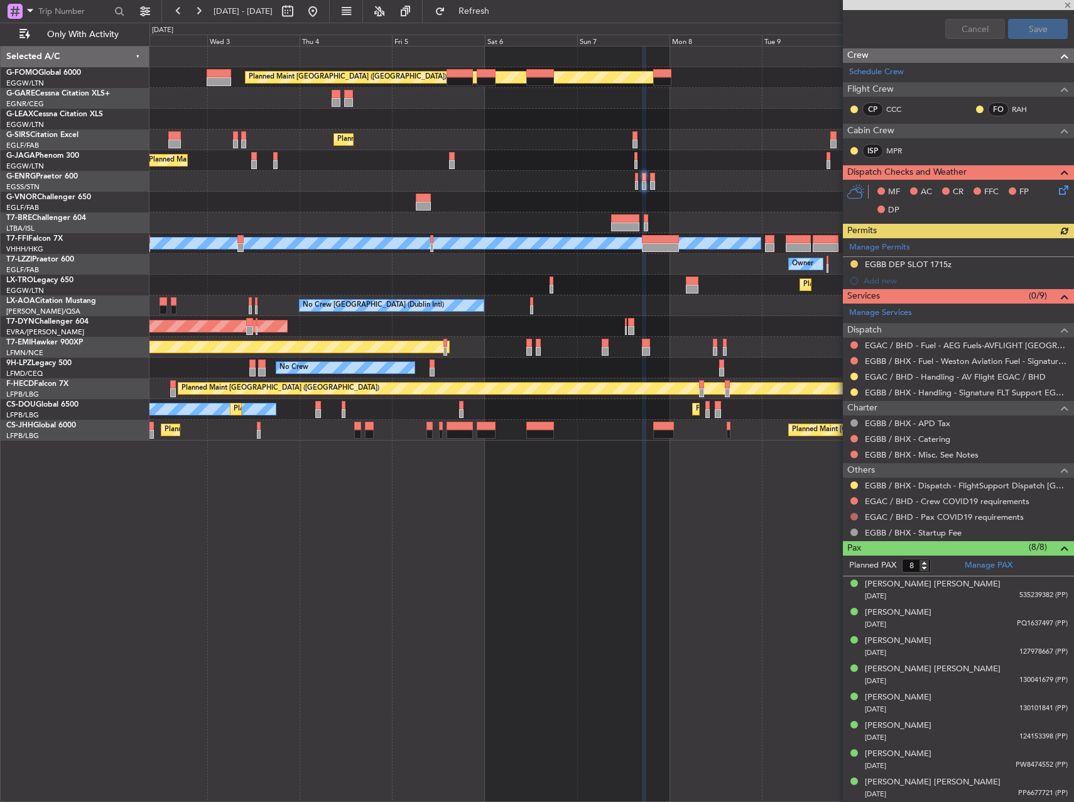
click at [854, 516] on button at bounding box center [855, 517] width 8 height 8
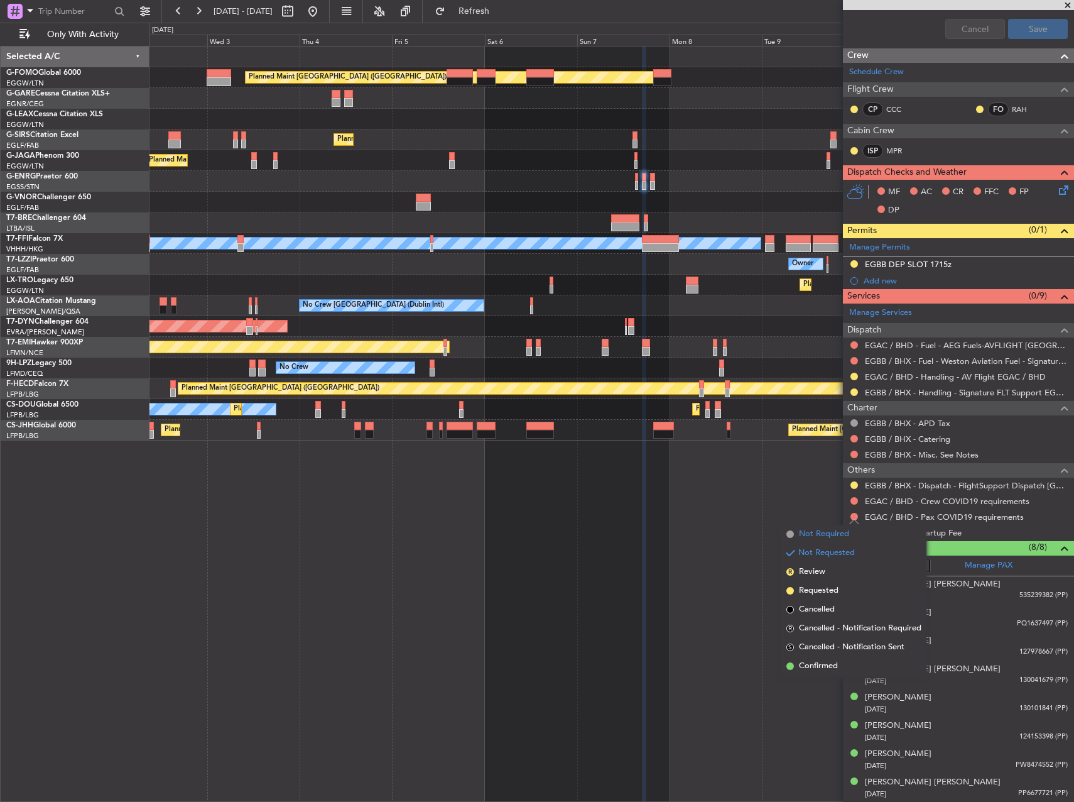
click at [796, 533] on li "Not Required" at bounding box center [854, 534] width 145 height 19
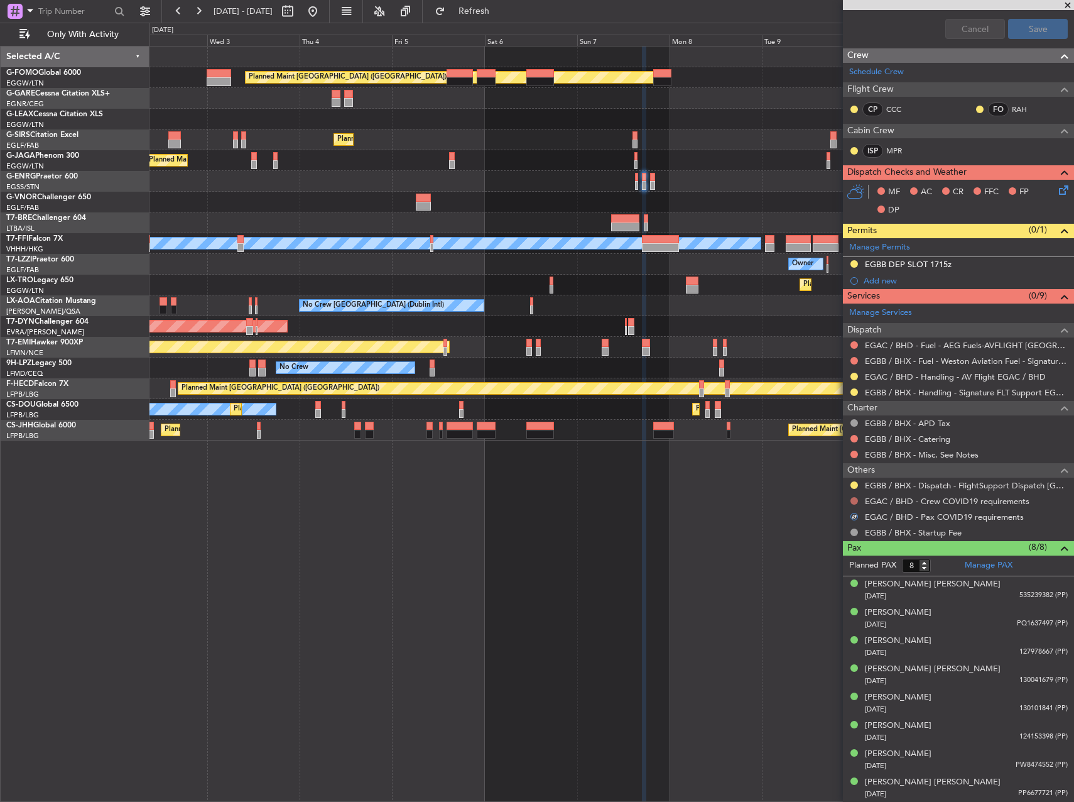
click at [854, 500] on button at bounding box center [855, 501] width 8 height 8
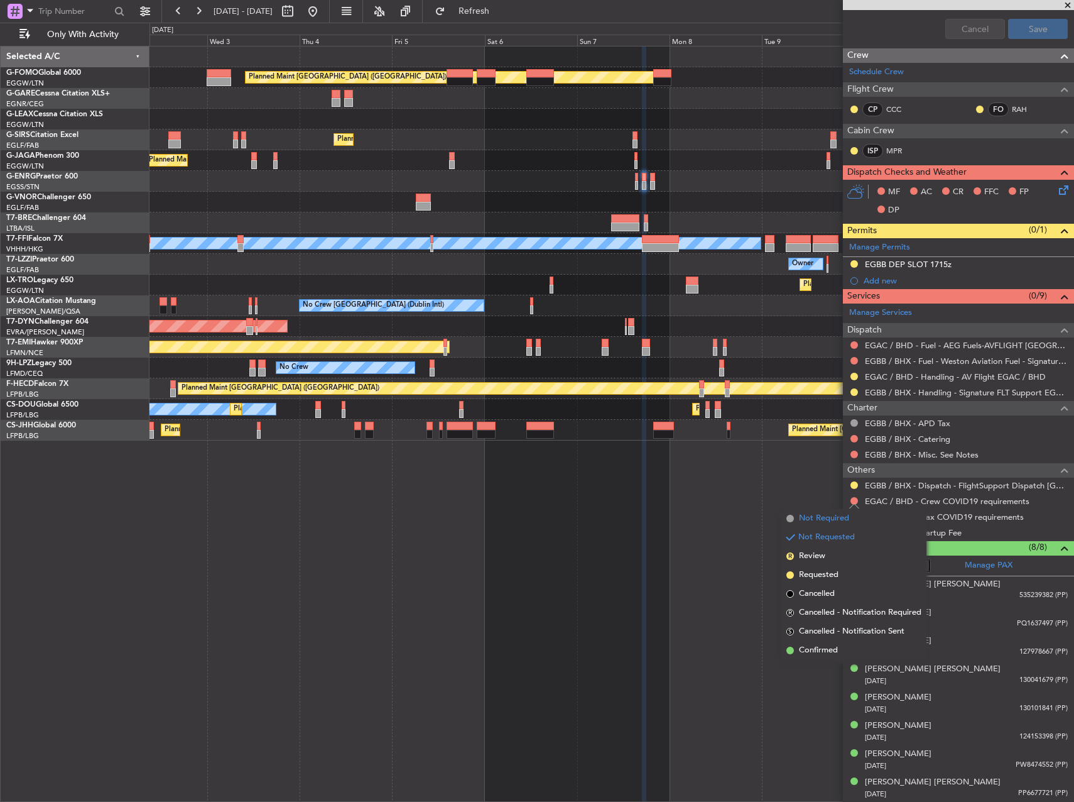
click at [809, 521] on span "Not Required" at bounding box center [824, 518] width 50 height 13
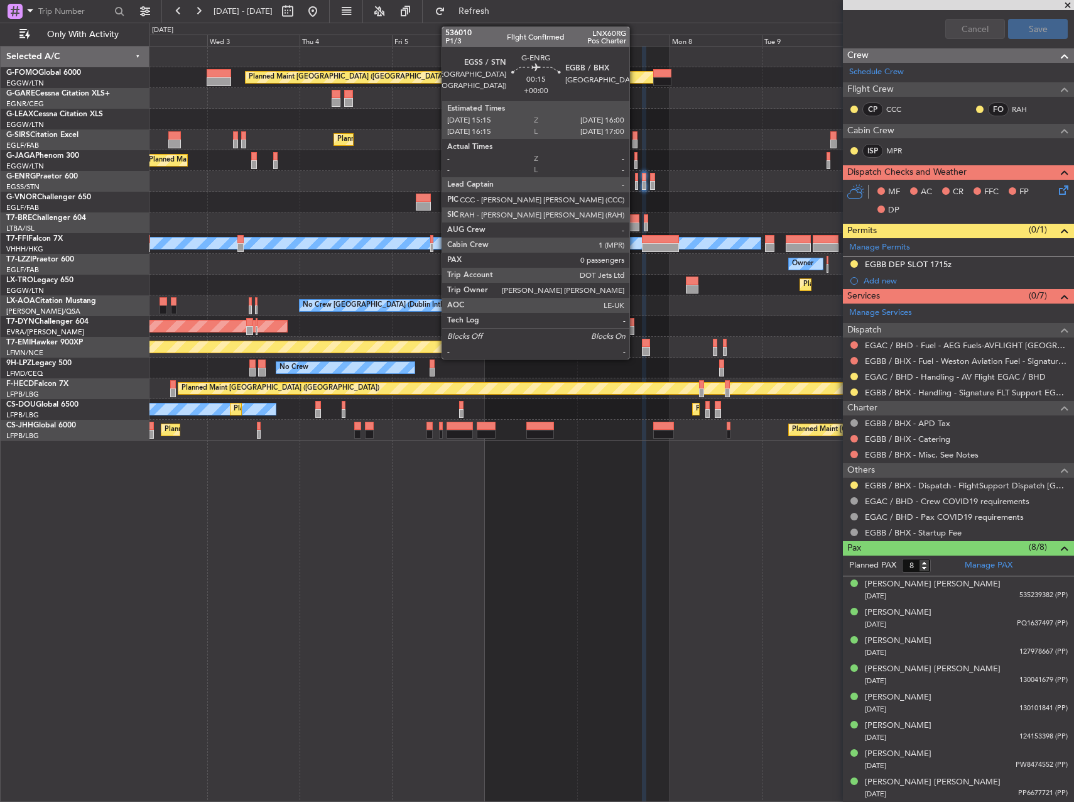
click at [635, 188] on div at bounding box center [636, 185] width 3 height 9
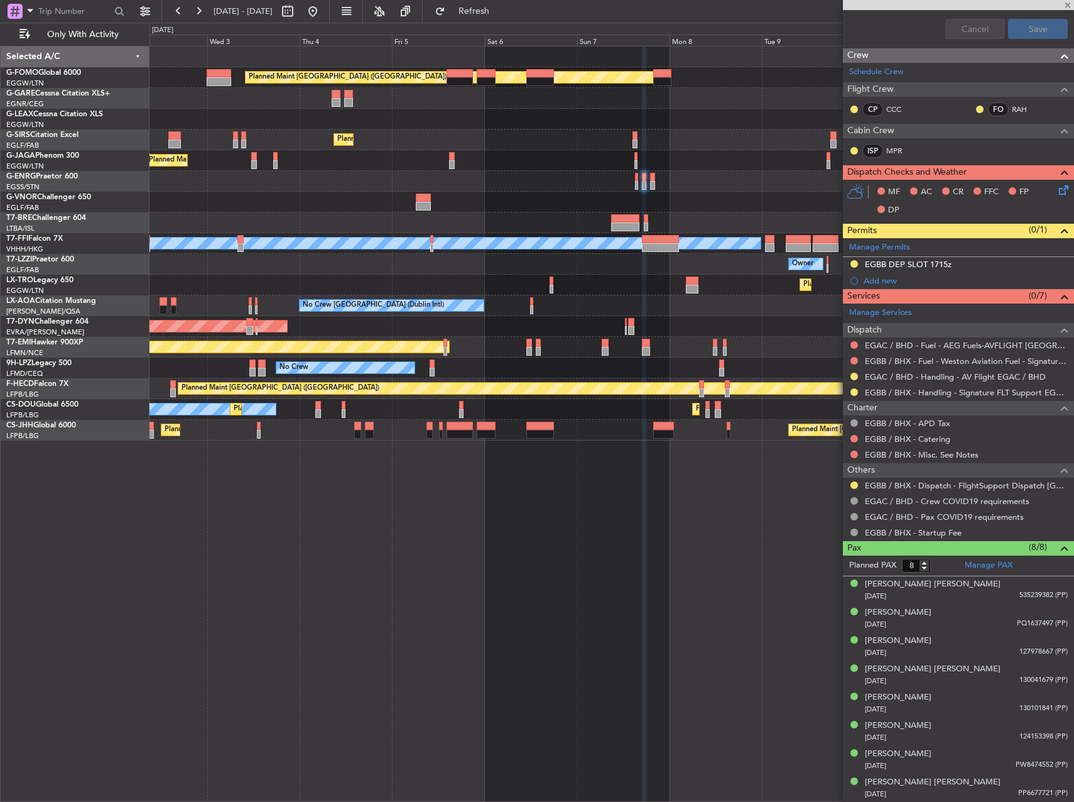
type input "0"
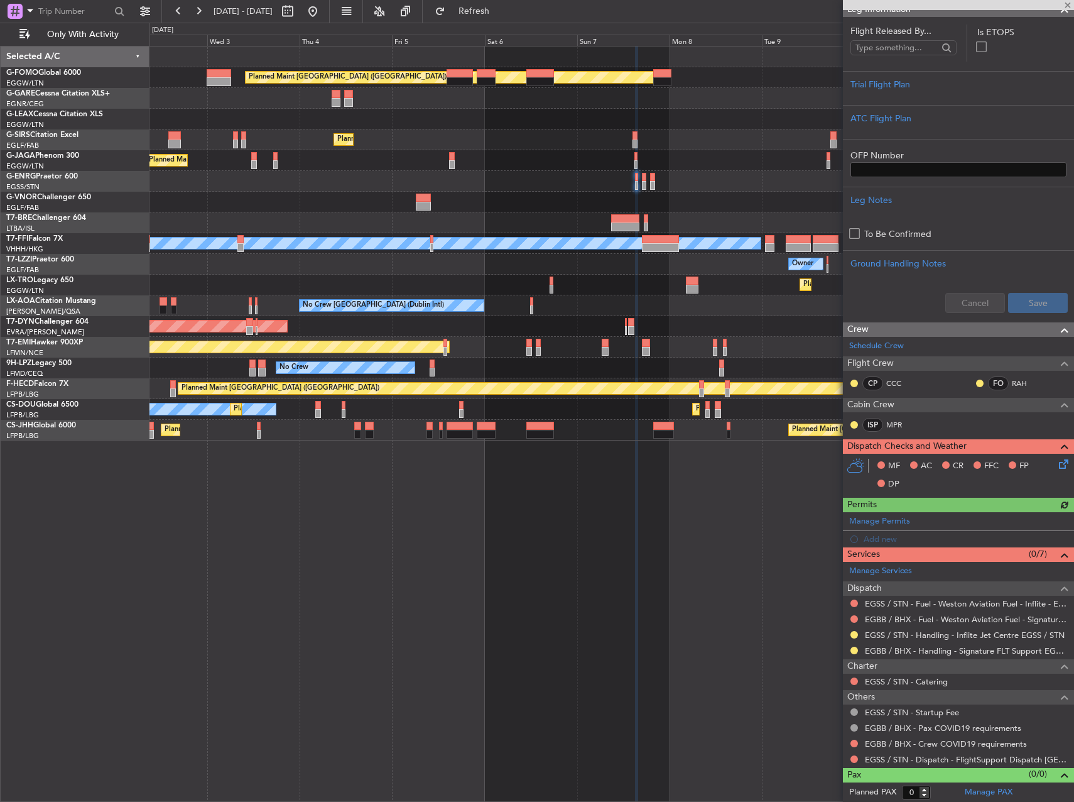
scroll to position [183, 0]
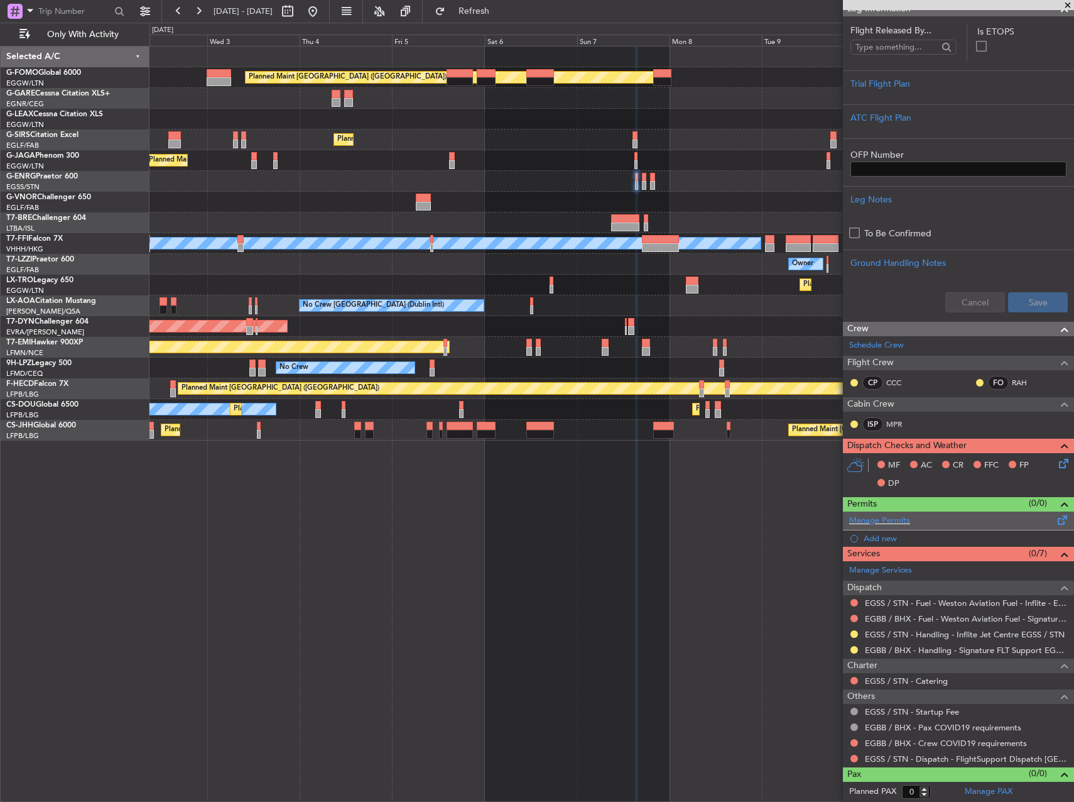
click at [1055, 522] on span at bounding box center [1062, 517] width 15 height 9
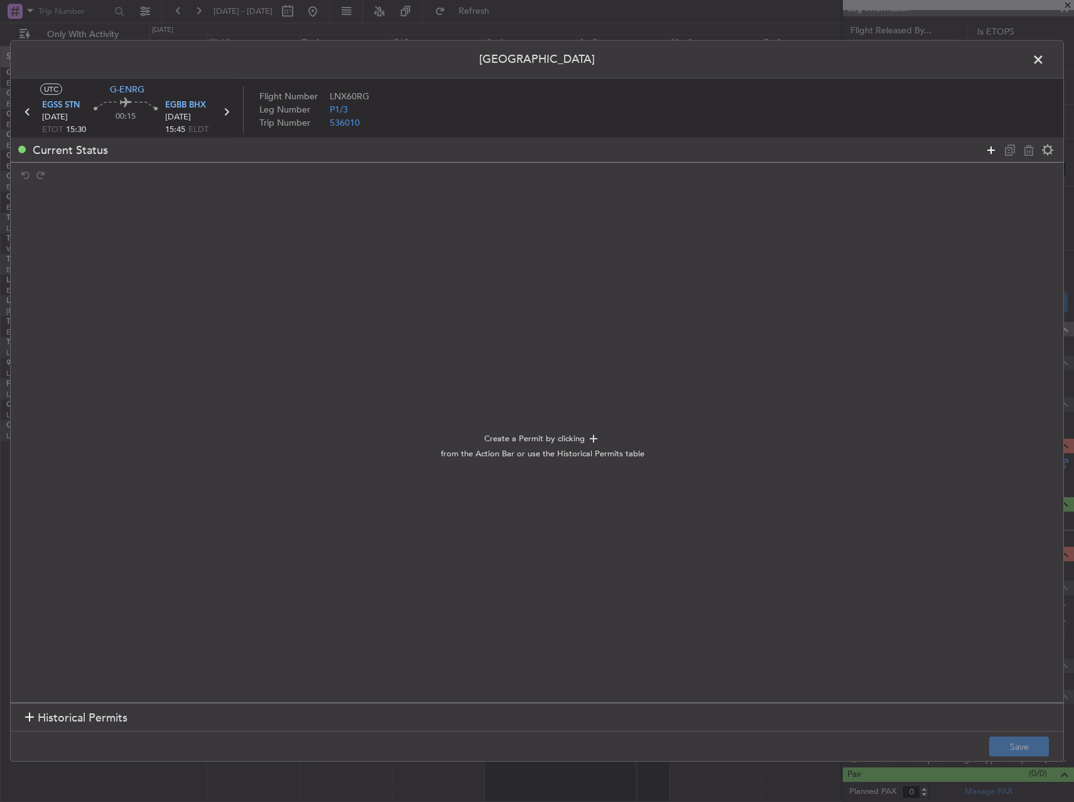
click at [991, 150] on icon at bounding box center [991, 149] width 15 height 15
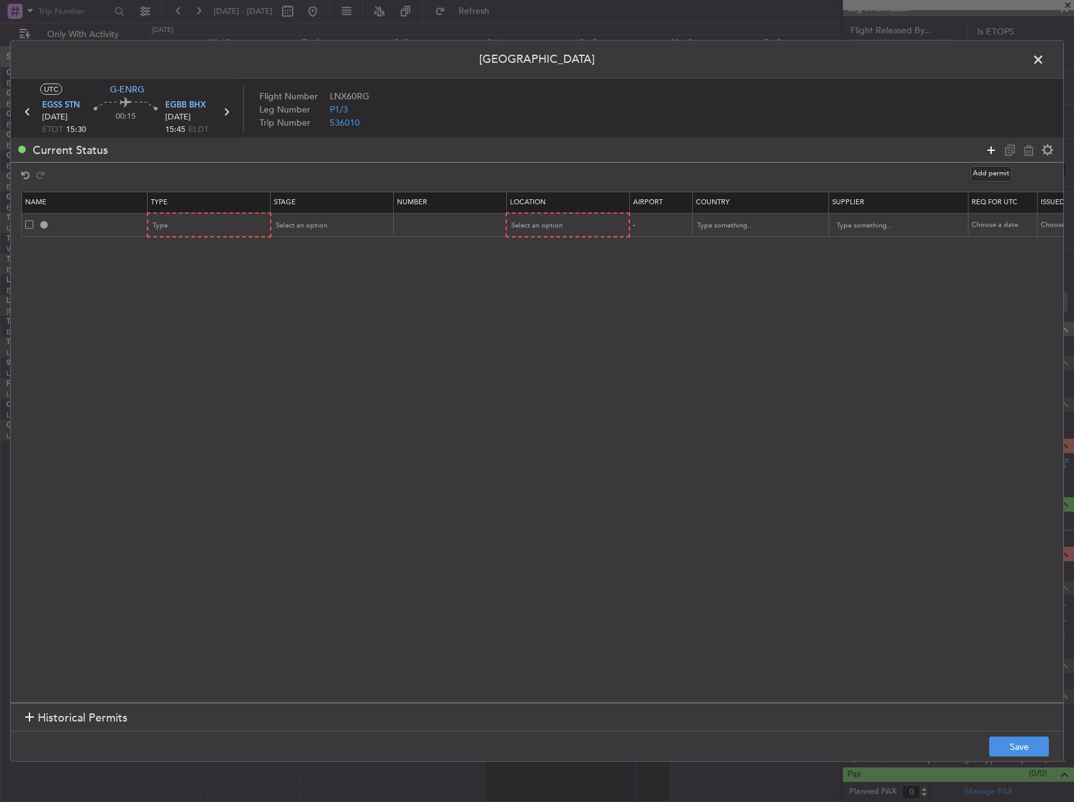
click at [991, 150] on icon at bounding box center [991, 149] width 15 height 15
click at [177, 225] on div "Type" at bounding box center [205, 225] width 104 height 19
click at [193, 344] on span "Slot" at bounding box center [210, 344] width 112 height 19
click at [222, 251] on div "Type" at bounding box center [205, 249] width 104 height 19
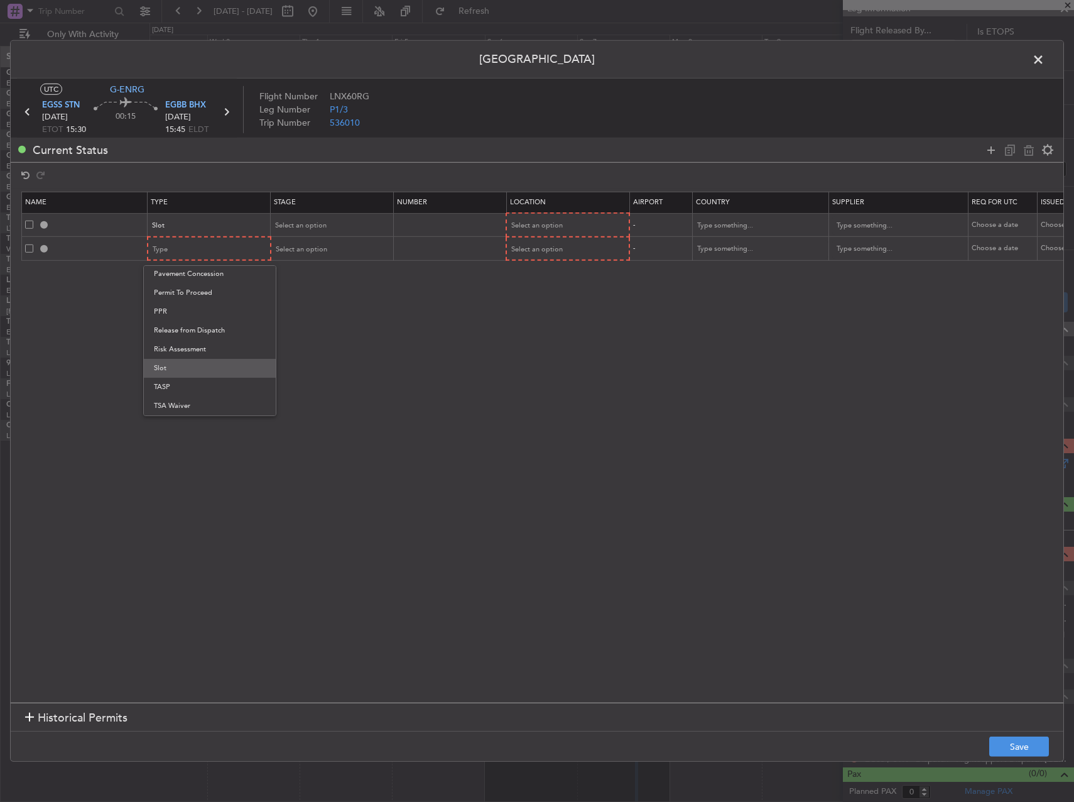
click at [214, 363] on span "Slot" at bounding box center [210, 368] width 112 height 19
click at [300, 226] on span "Select an option" at bounding box center [301, 225] width 52 height 9
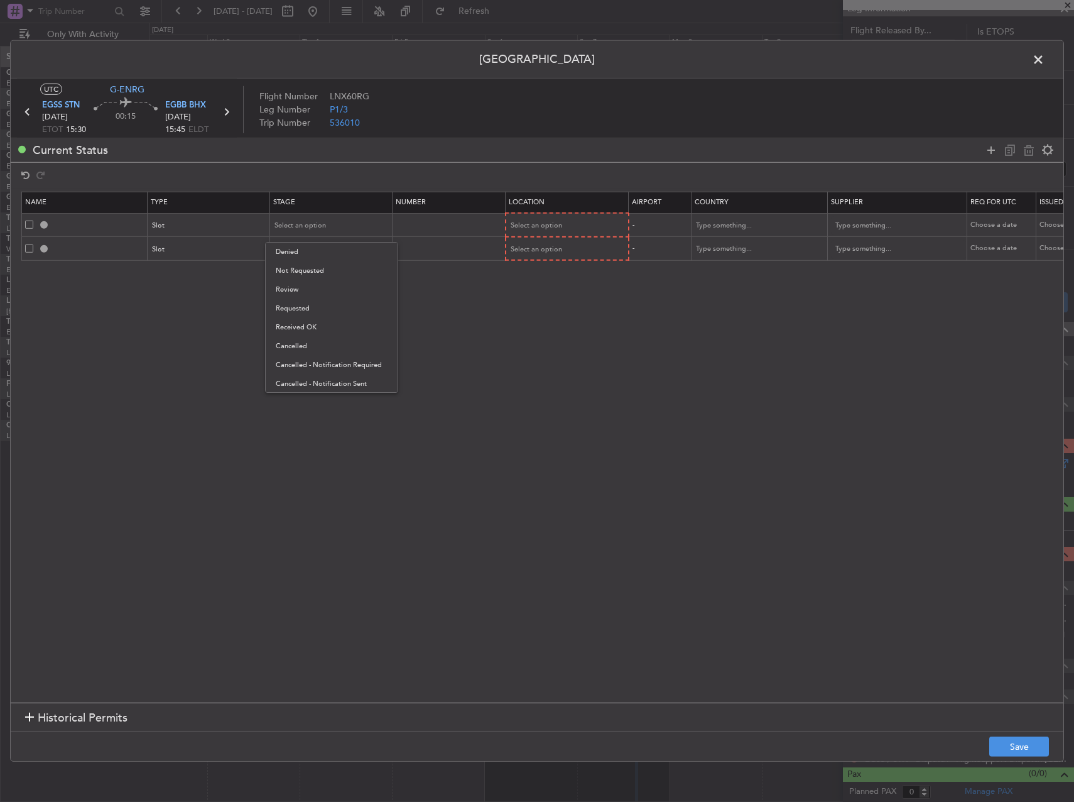
drag, startPoint x: 313, startPoint y: 310, endPoint x: 315, endPoint y: 288, distance: 22.1
click at [313, 309] on span "Requested" at bounding box center [332, 308] width 112 height 19
click at [315, 248] on span "Select an option" at bounding box center [301, 248] width 52 height 9
click at [317, 327] on span "Requested" at bounding box center [332, 331] width 112 height 19
click at [564, 237] on mat-form-field "Select an option" at bounding box center [567, 248] width 122 height 23
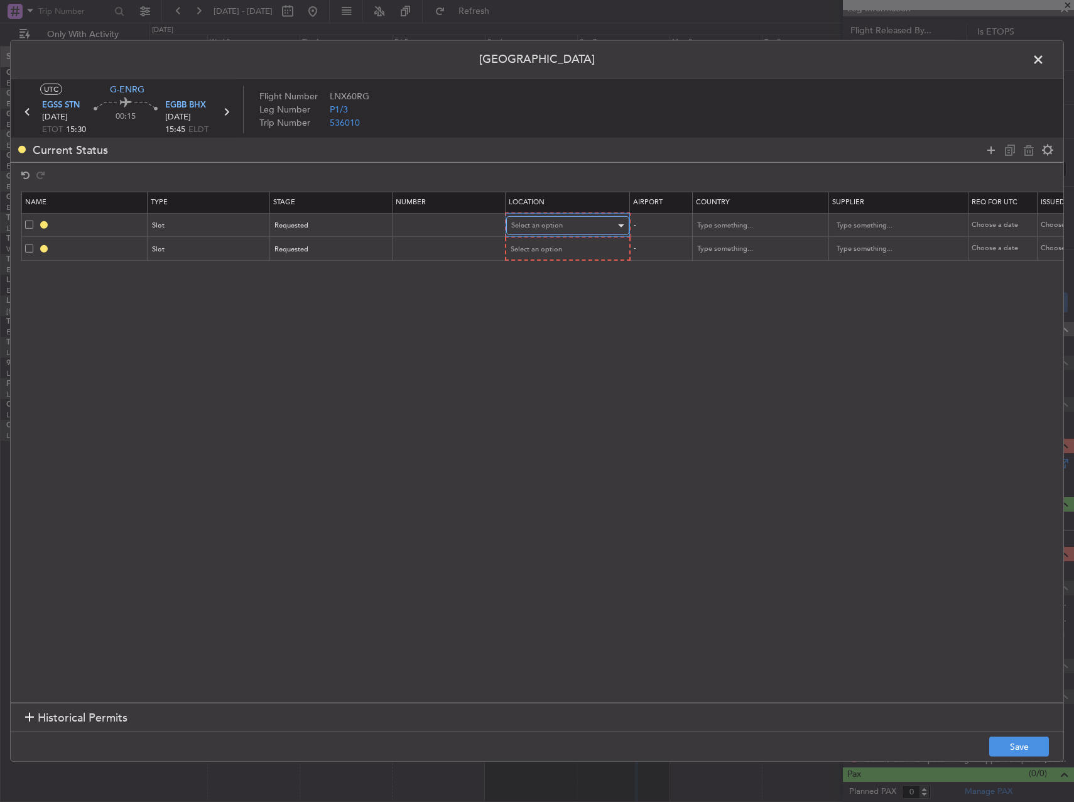
click at [553, 222] on span "Select an option" at bounding box center [537, 225] width 52 height 9
click at [549, 246] on span "Departure" at bounding box center [568, 251] width 112 height 19
click at [548, 254] on div "Select an option" at bounding box center [563, 248] width 104 height 19
click at [545, 305] on span "Arrival" at bounding box center [568, 312] width 112 height 19
click at [1012, 754] on button "Save" at bounding box center [1019, 746] width 60 height 20
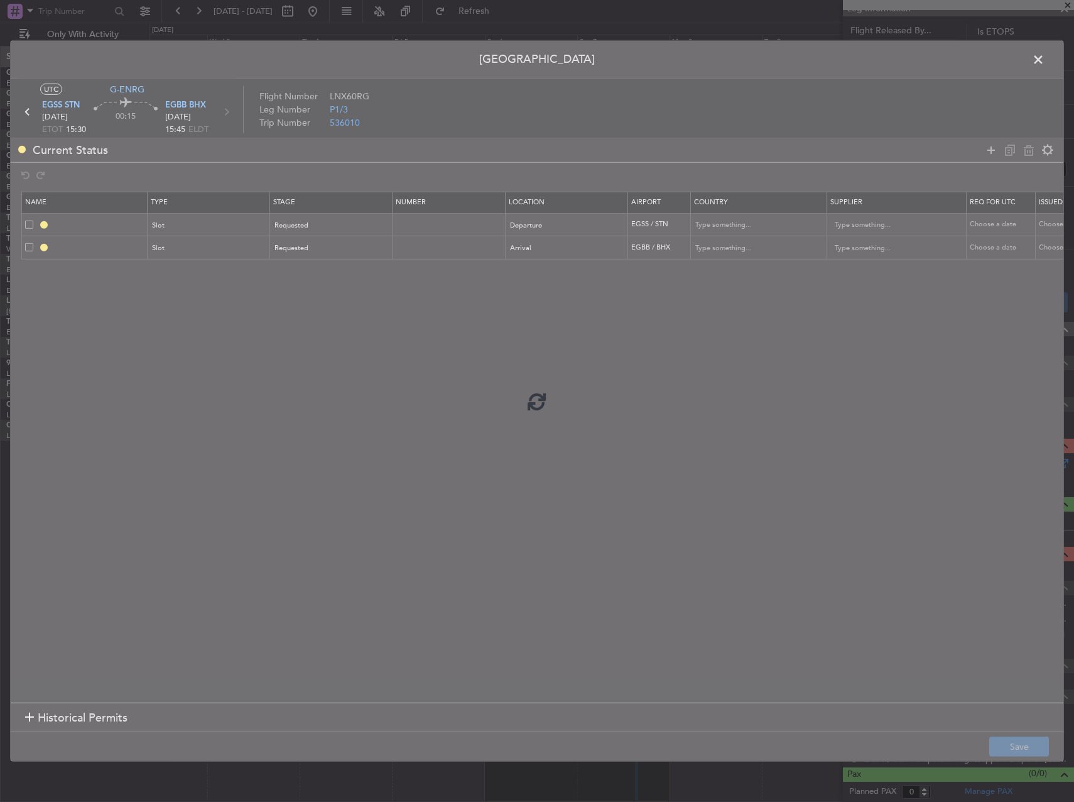
type input "EGSS DEP SLOT"
type input "[GEOGRAPHIC_DATA]"
type input "NNN"
type input "2"
type input "EGBB ARR SLOT"
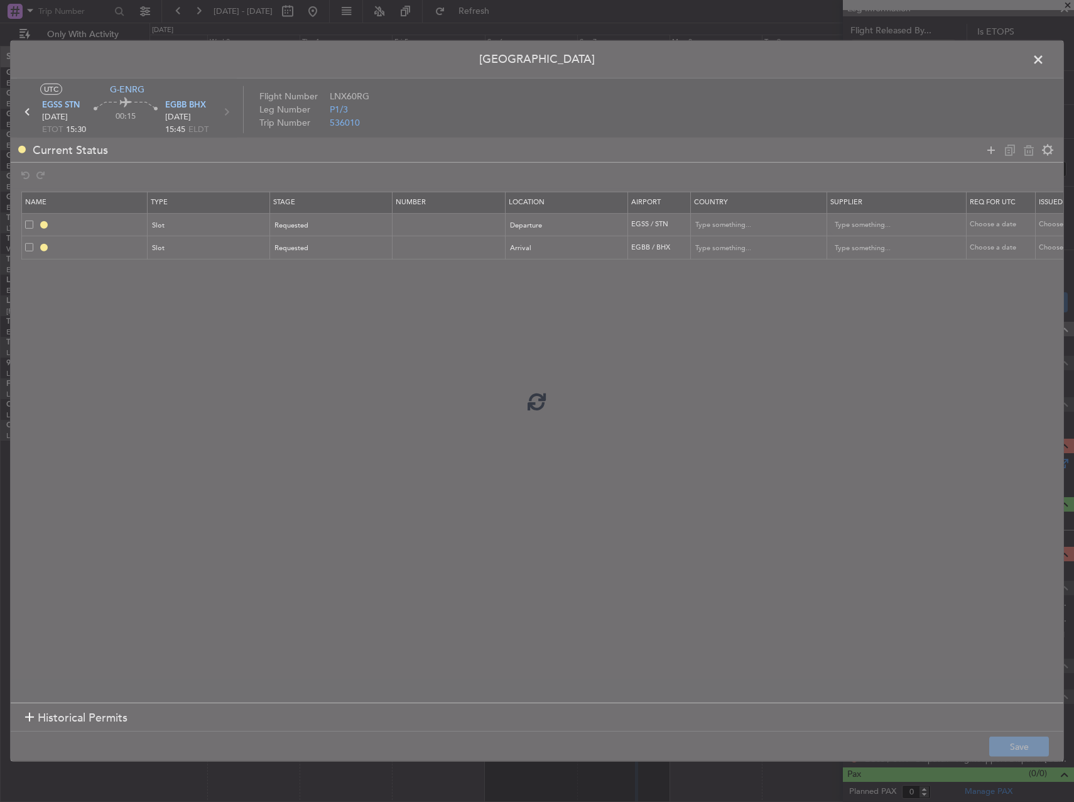
type input "[GEOGRAPHIC_DATA]"
type input "NNN"
type input "2"
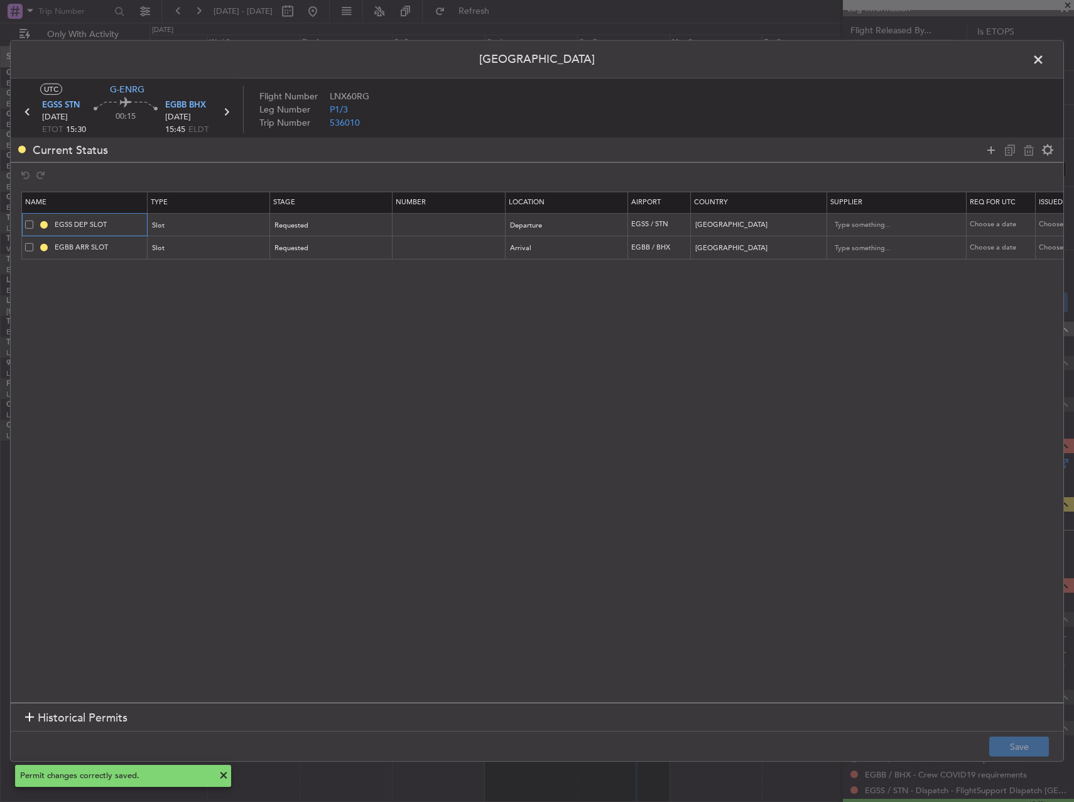
click at [130, 222] on input "EGSS DEP SLOT" at bounding box center [99, 224] width 94 height 11
type input "EGSS DEP SLOT 1530z"
click at [124, 244] on div "EGSS DEP SLOT" at bounding box center [99, 247] width 57 height 16
click at [127, 248] on input "EGBB ARR SLOT" at bounding box center [99, 247] width 94 height 11
type input "EGBB ARR SLOT 1545z"
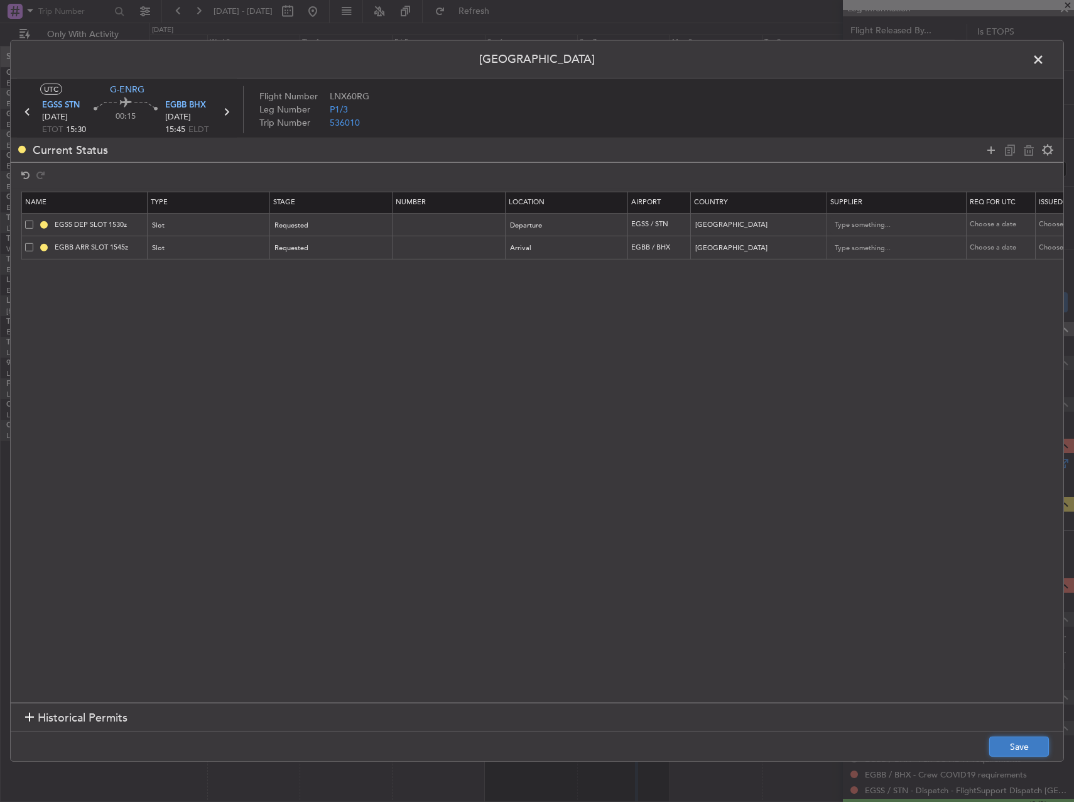
click at [1014, 740] on button "Save" at bounding box center [1019, 746] width 60 height 20
click at [1045, 63] on span at bounding box center [1045, 62] width 0 height 25
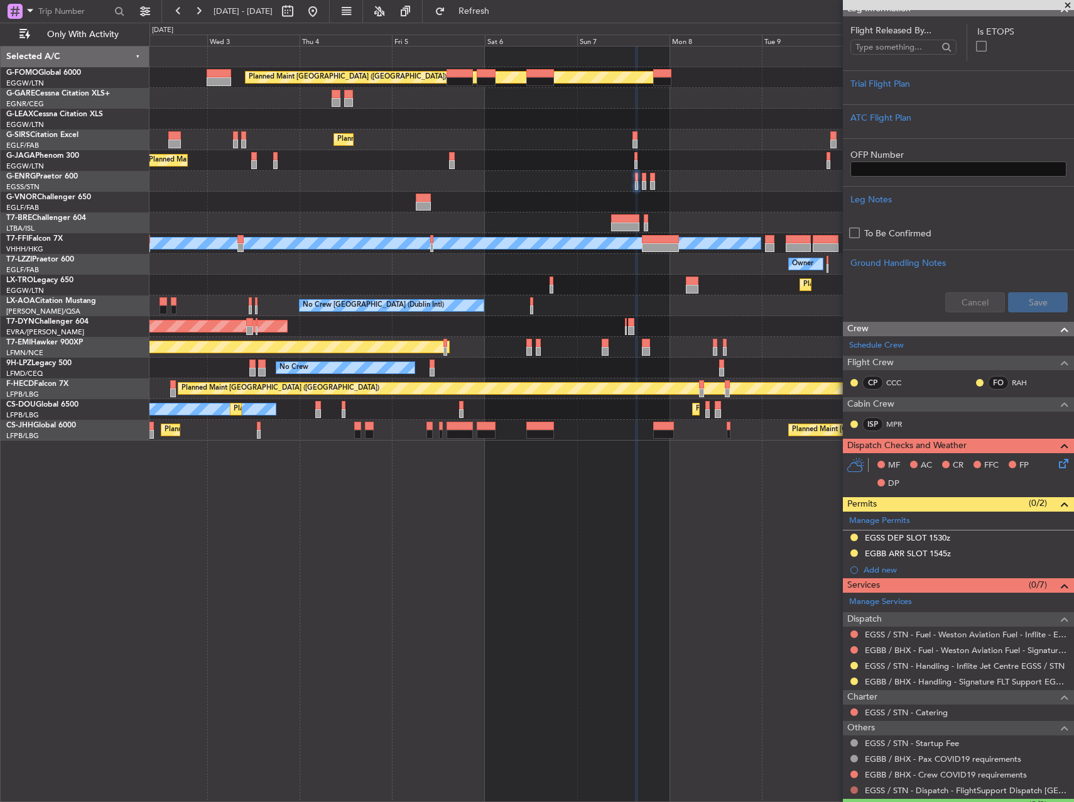
click at [854, 788] on button at bounding box center [855, 790] width 8 height 8
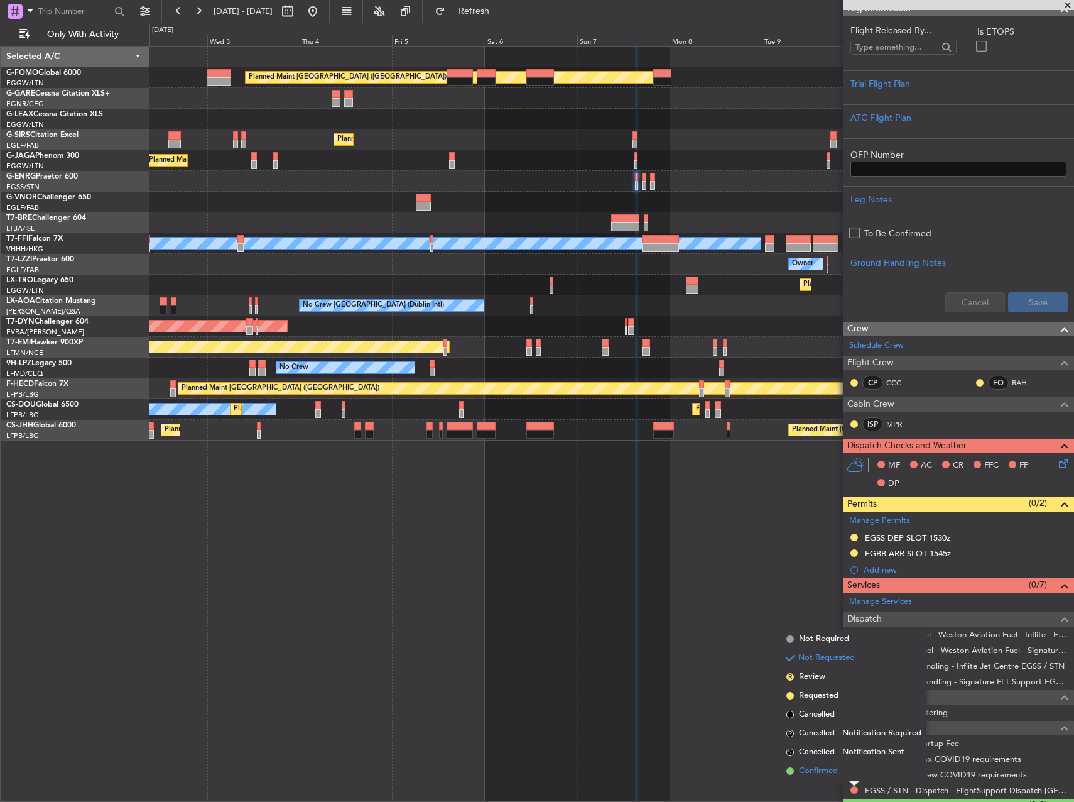
click at [812, 770] on span "Confirmed" at bounding box center [818, 771] width 39 height 13
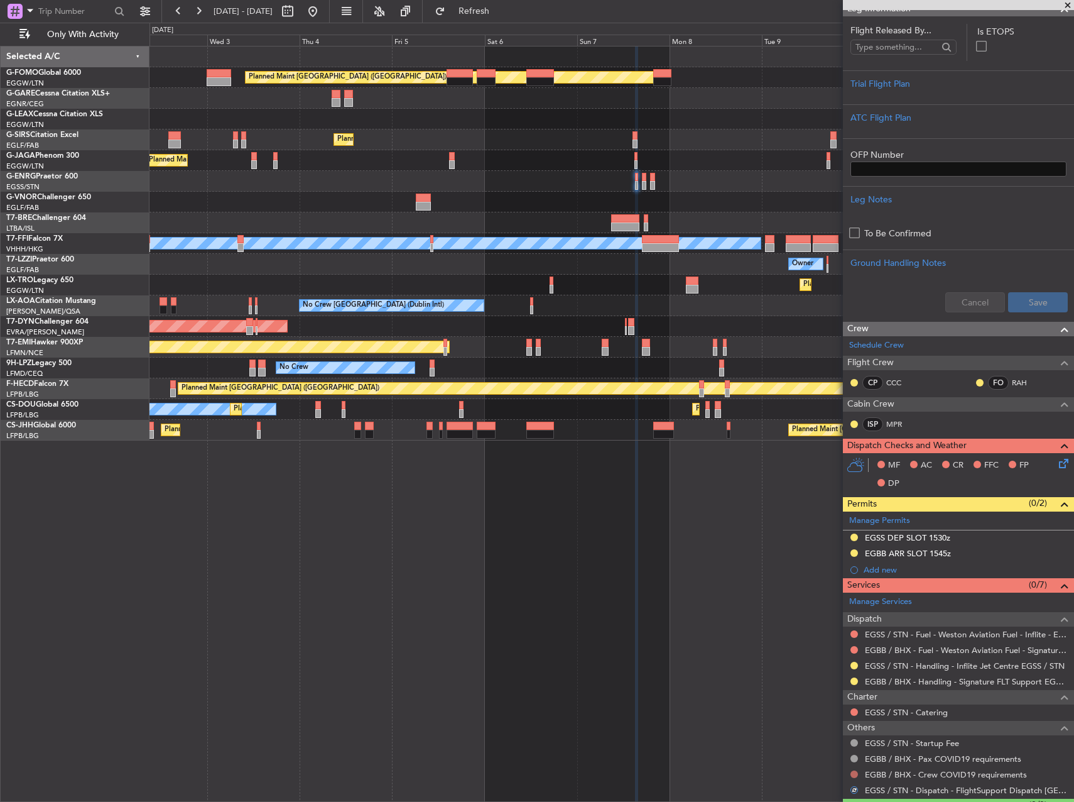
click at [856, 775] on button at bounding box center [855, 774] width 8 height 8
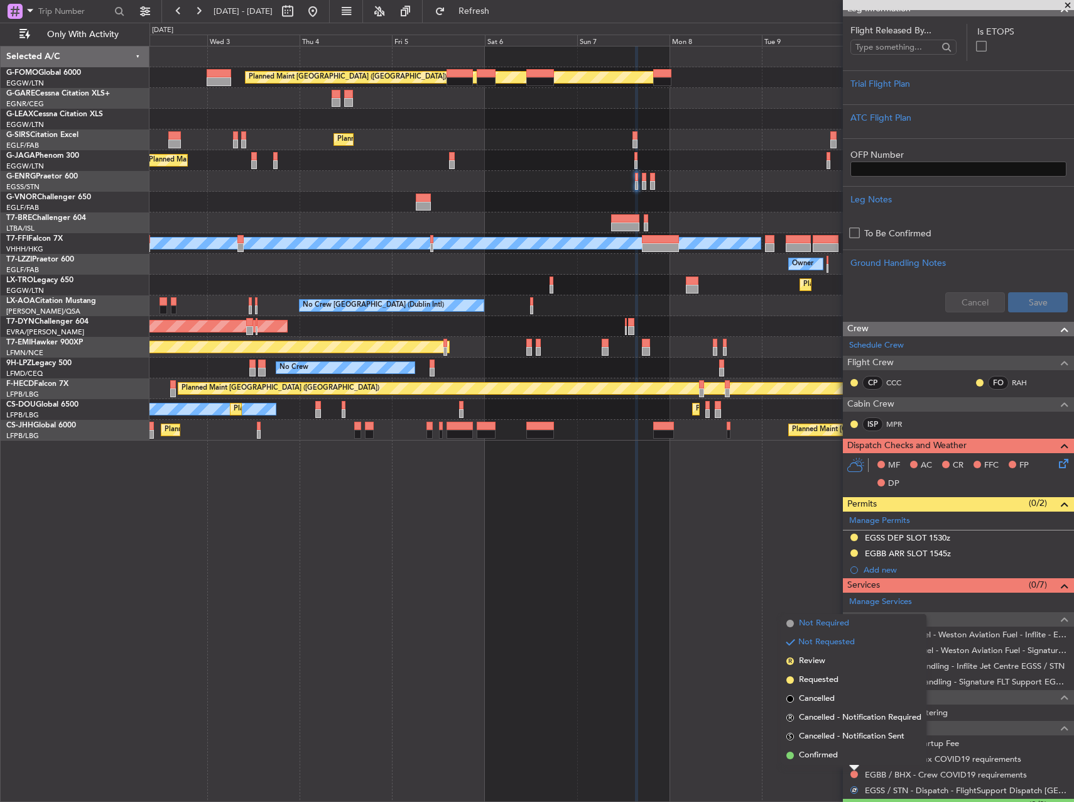
click at [815, 626] on span "Not Required" at bounding box center [824, 623] width 50 height 13
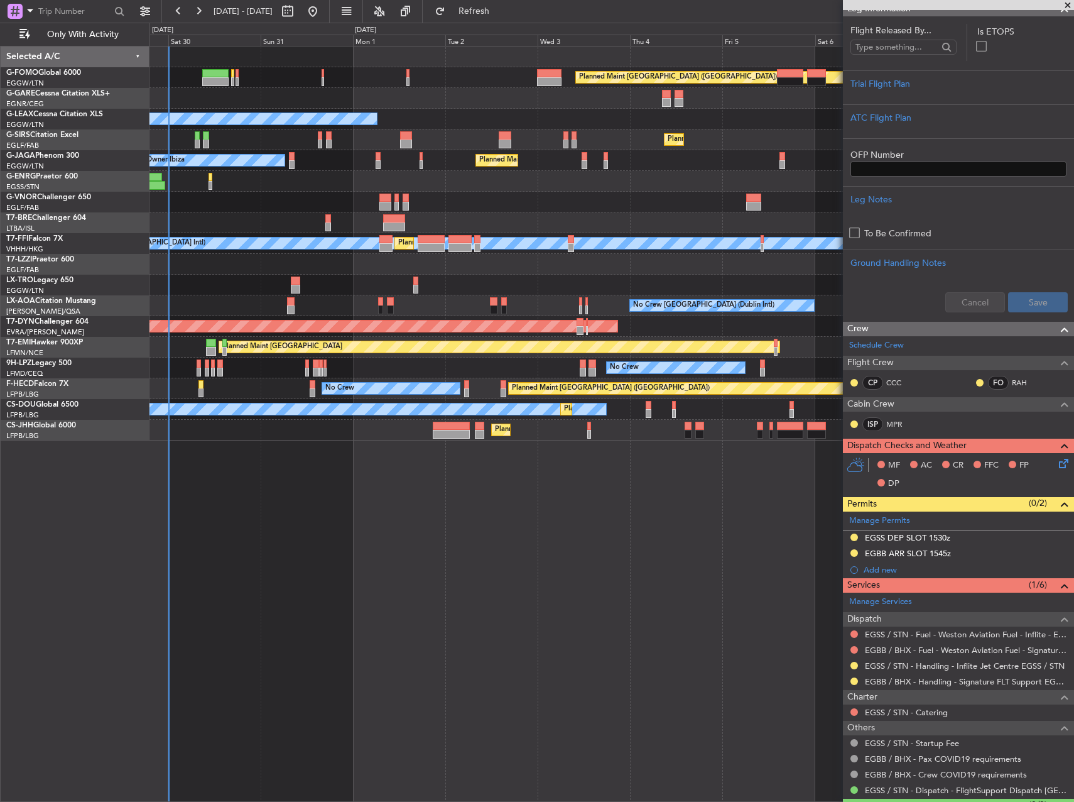
click at [771, 613] on div "Planned Maint [GEOGRAPHIC_DATA] ([GEOGRAPHIC_DATA]) Owner Planned Maint [GEOGRA…" at bounding box center [612, 424] width 925 height 756
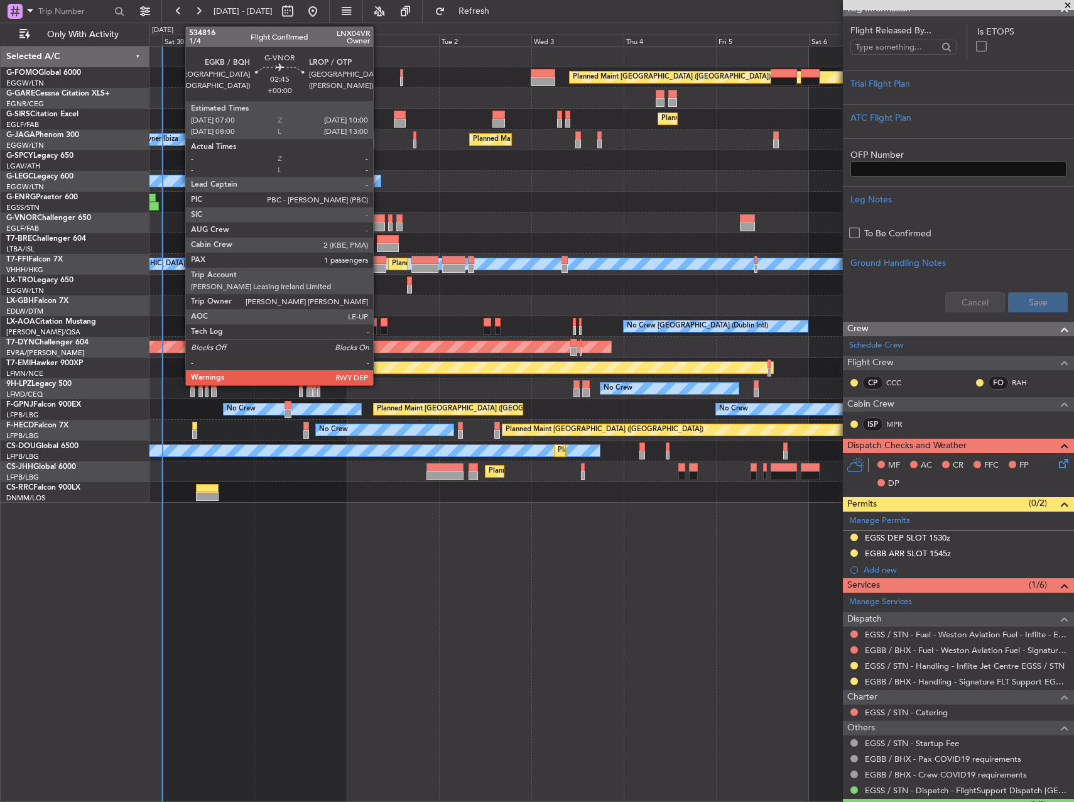
click at [379, 222] on div at bounding box center [379, 226] width 12 height 9
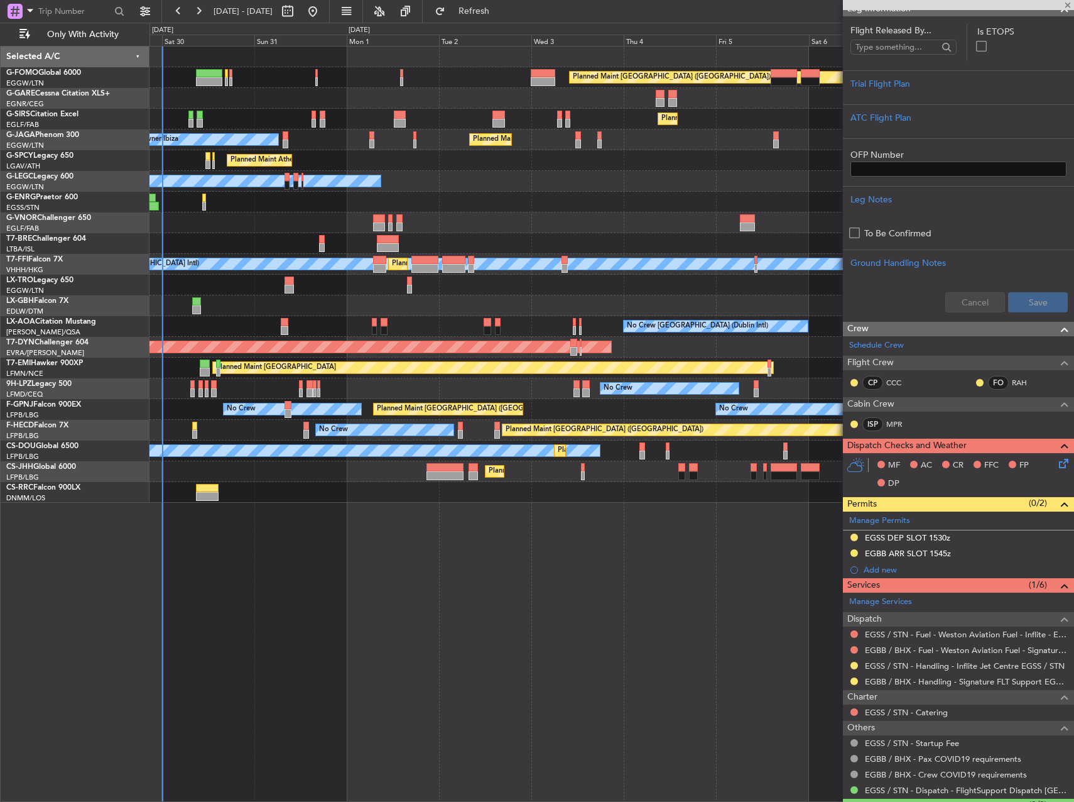
type input "1"
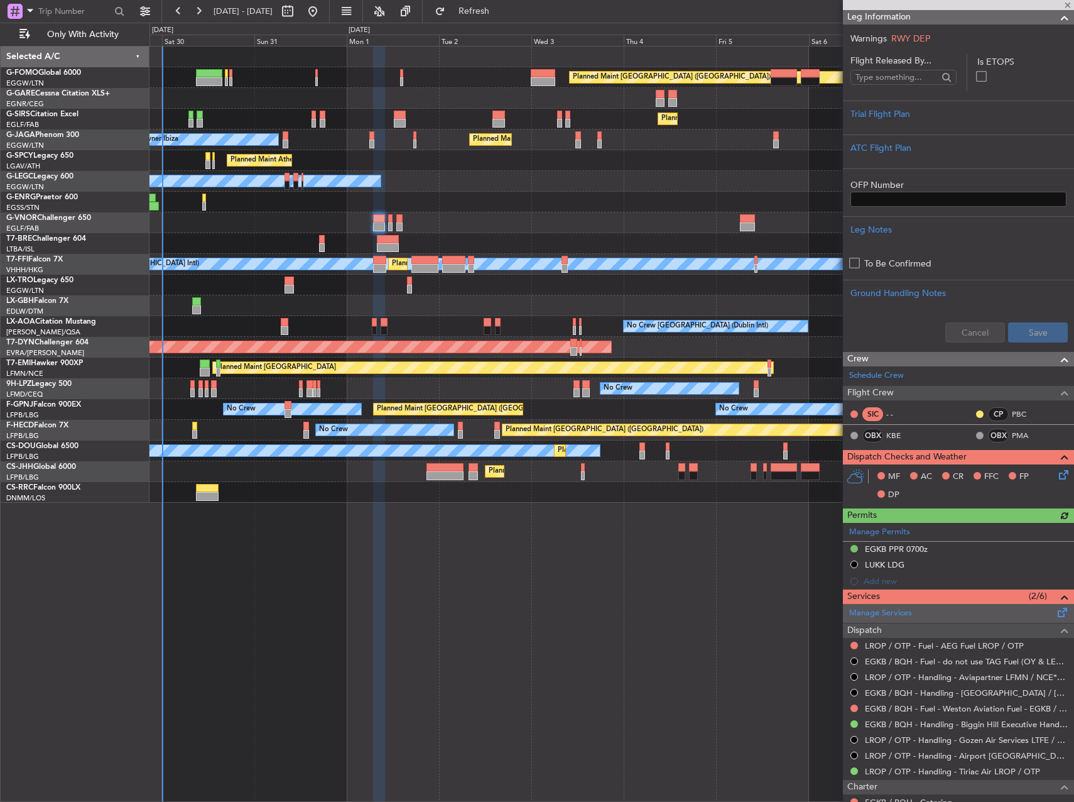
scroll to position [314, 0]
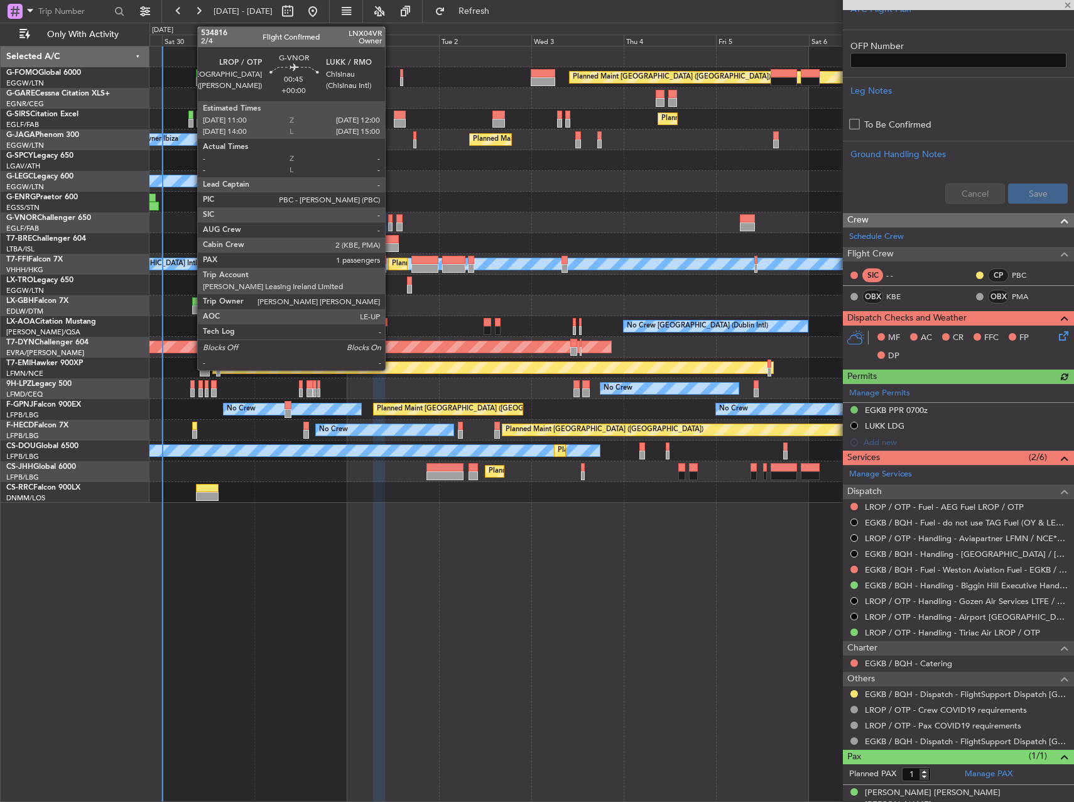
click at [391, 223] on div at bounding box center [390, 226] width 4 height 9
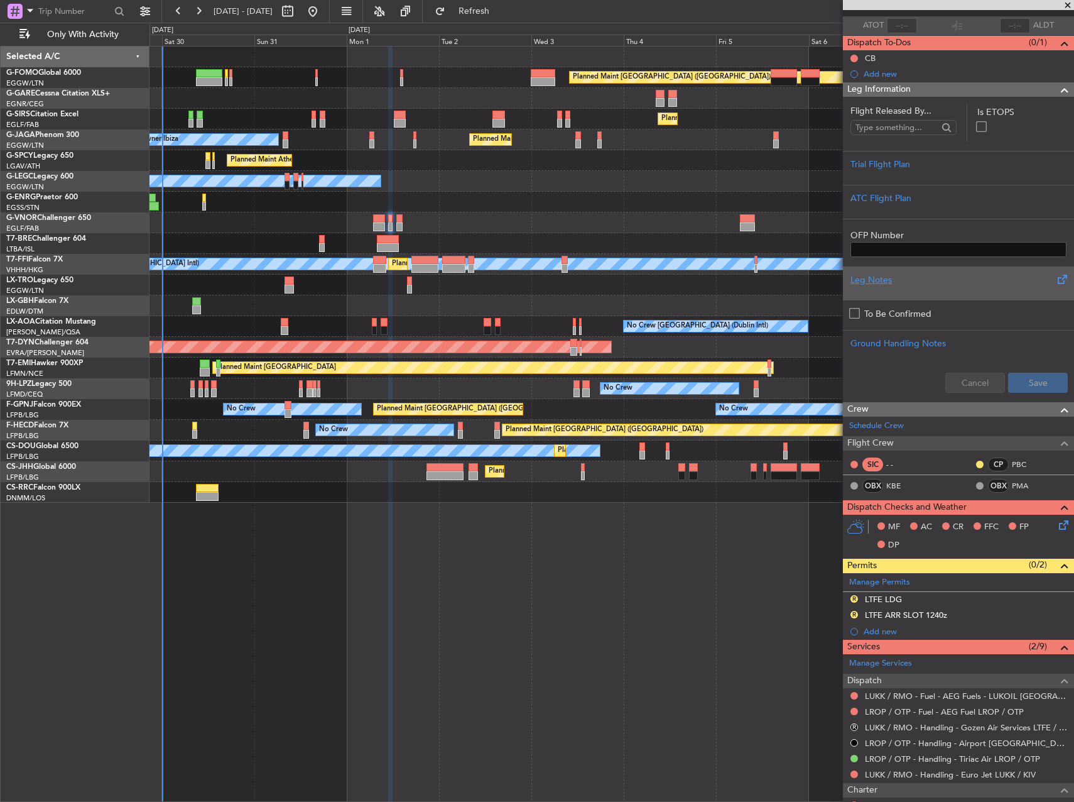
scroll to position [0, 0]
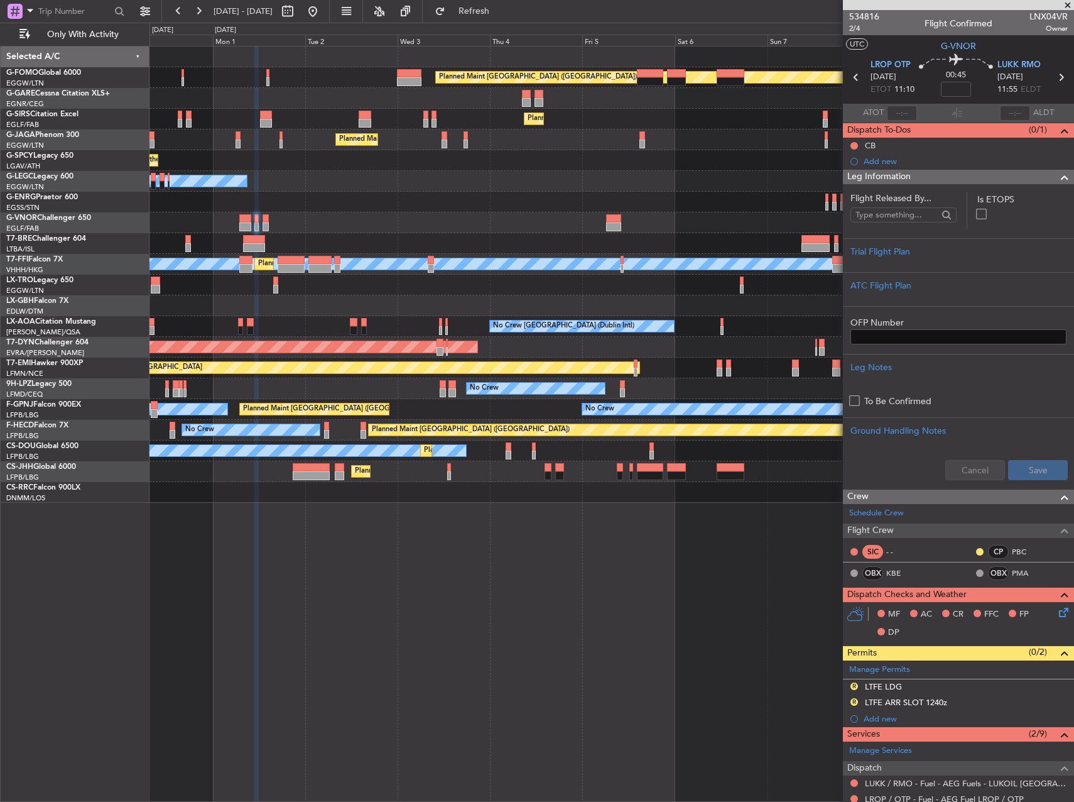
click at [509, 308] on div "Planned Maint [GEOGRAPHIC_DATA] ([GEOGRAPHIC_DATA]) Planned Maint [GEOGRAPHIC_D…" at bounding box center [612, 274] width 924 height 456
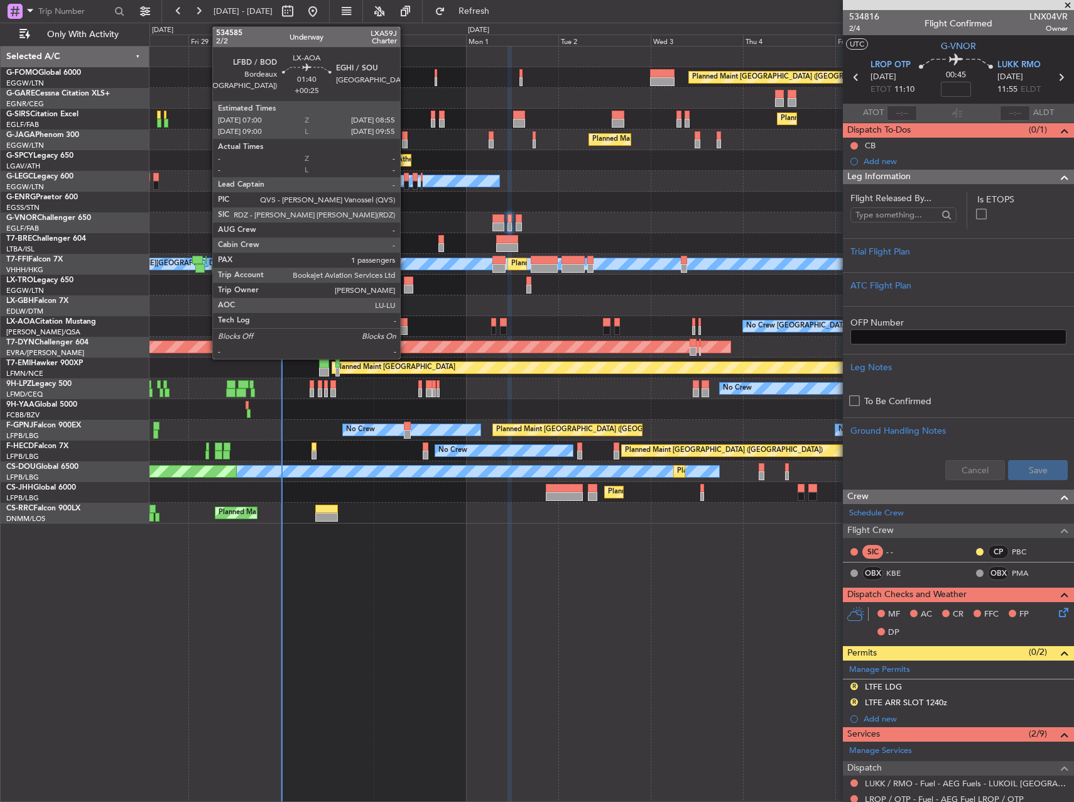
click at [406, 327] on div at bounding box center [404, 330] width 8 height 9
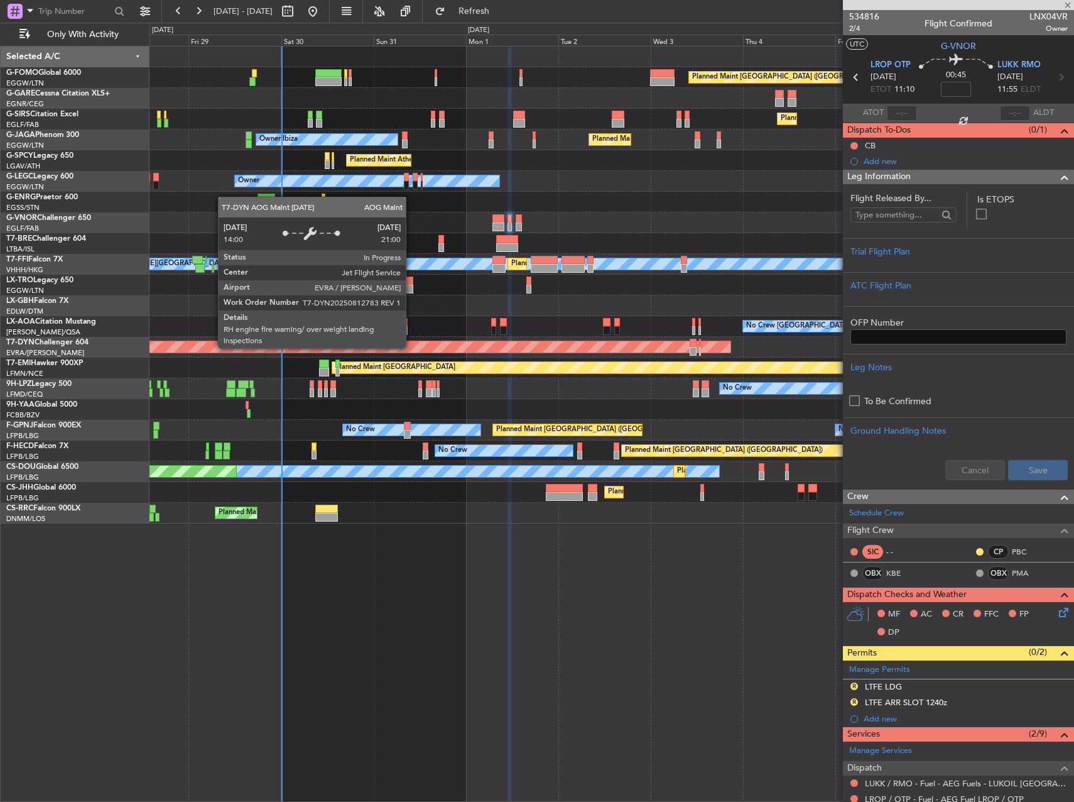
type input "+00:25"
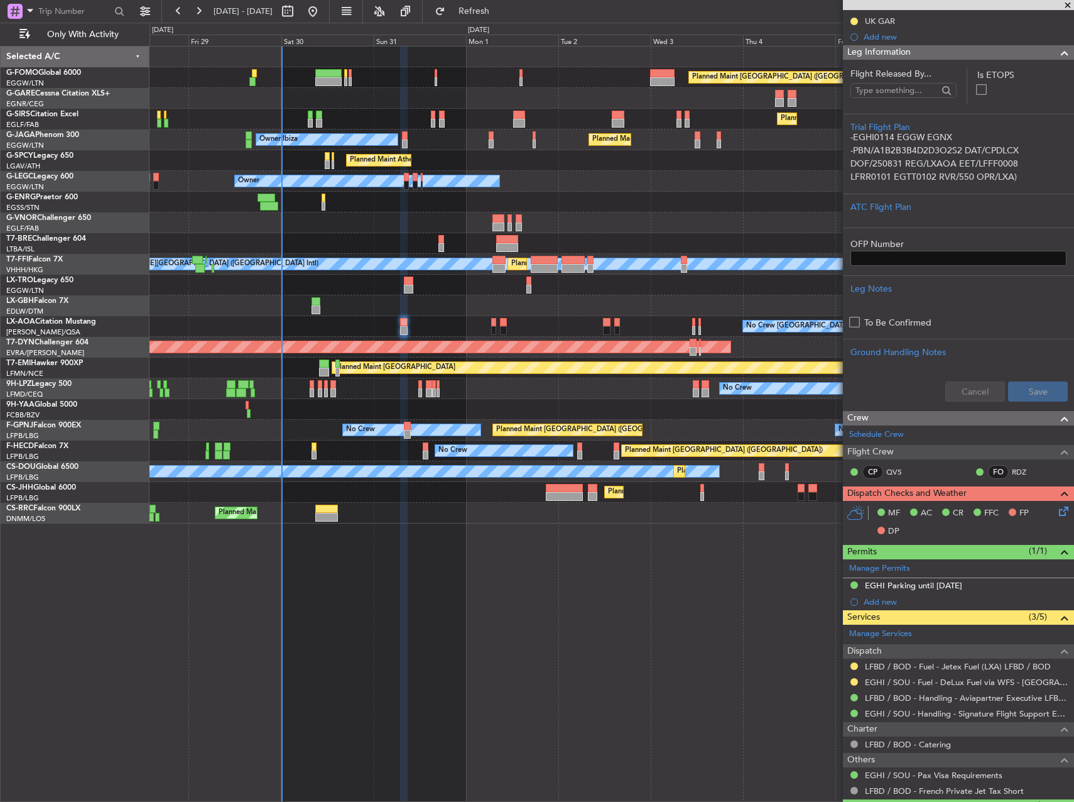
scroll to position [188, 0]
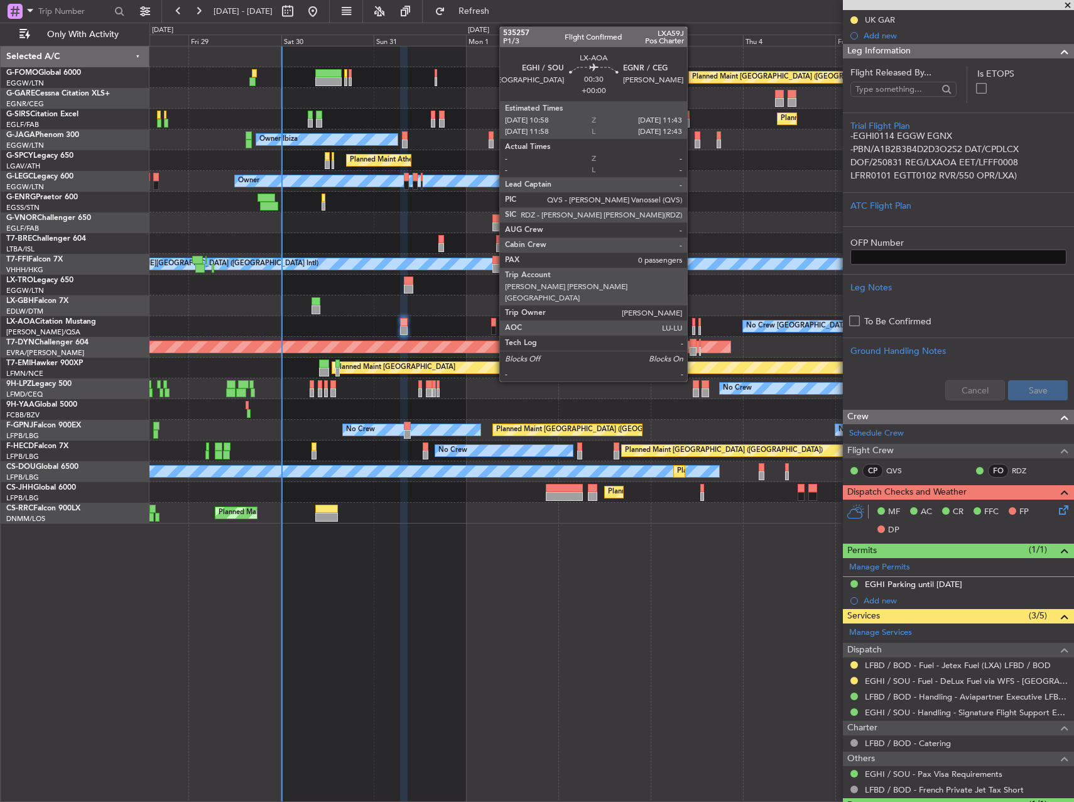
click at [694, 325] on div at bounding box center [693, 322] width 3 height 9
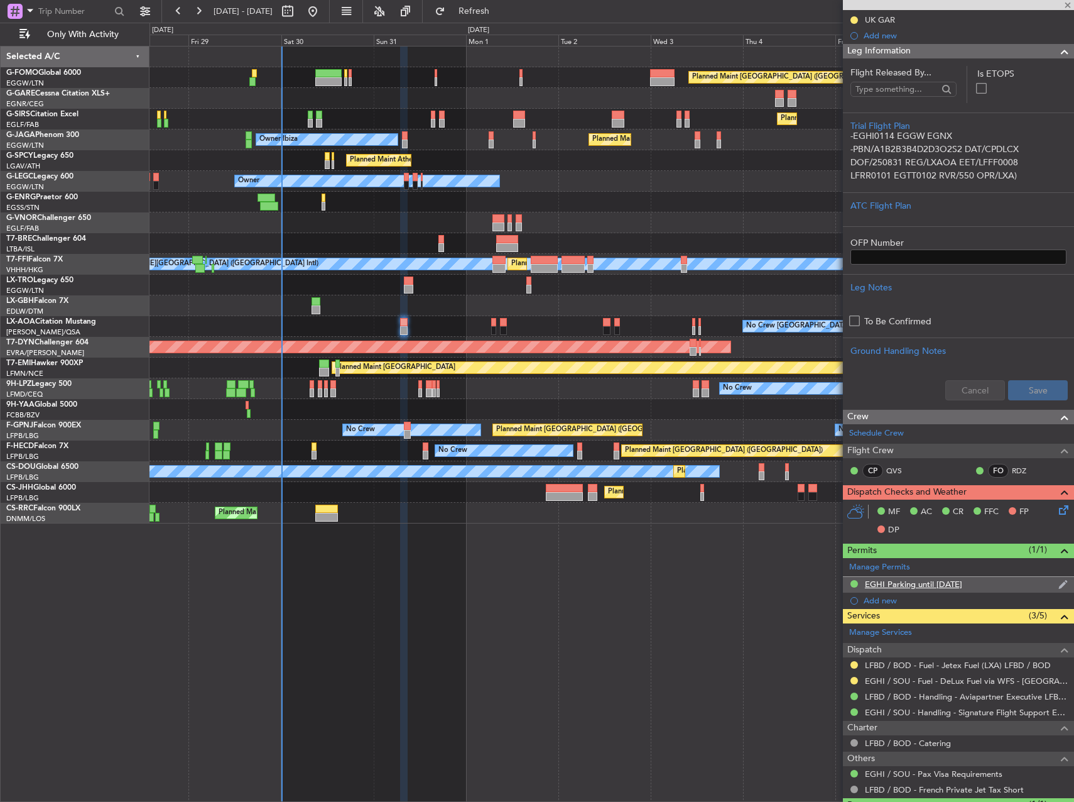
type input "0"
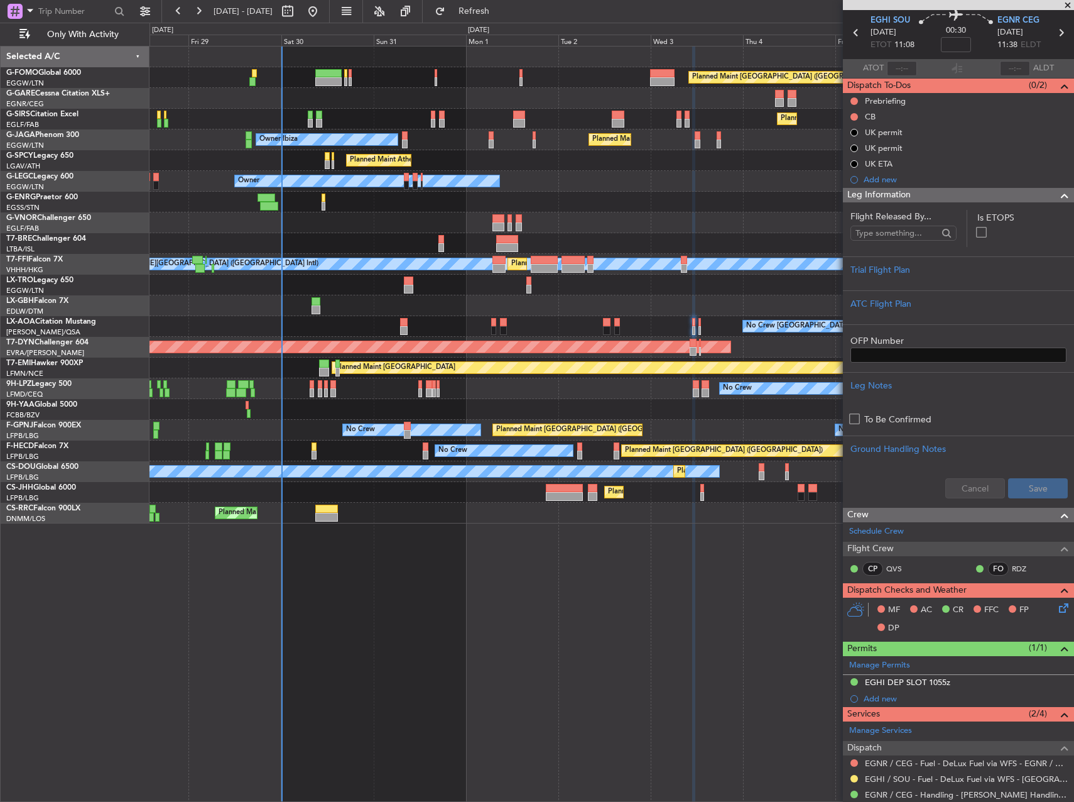
scroll to position [0, 0]
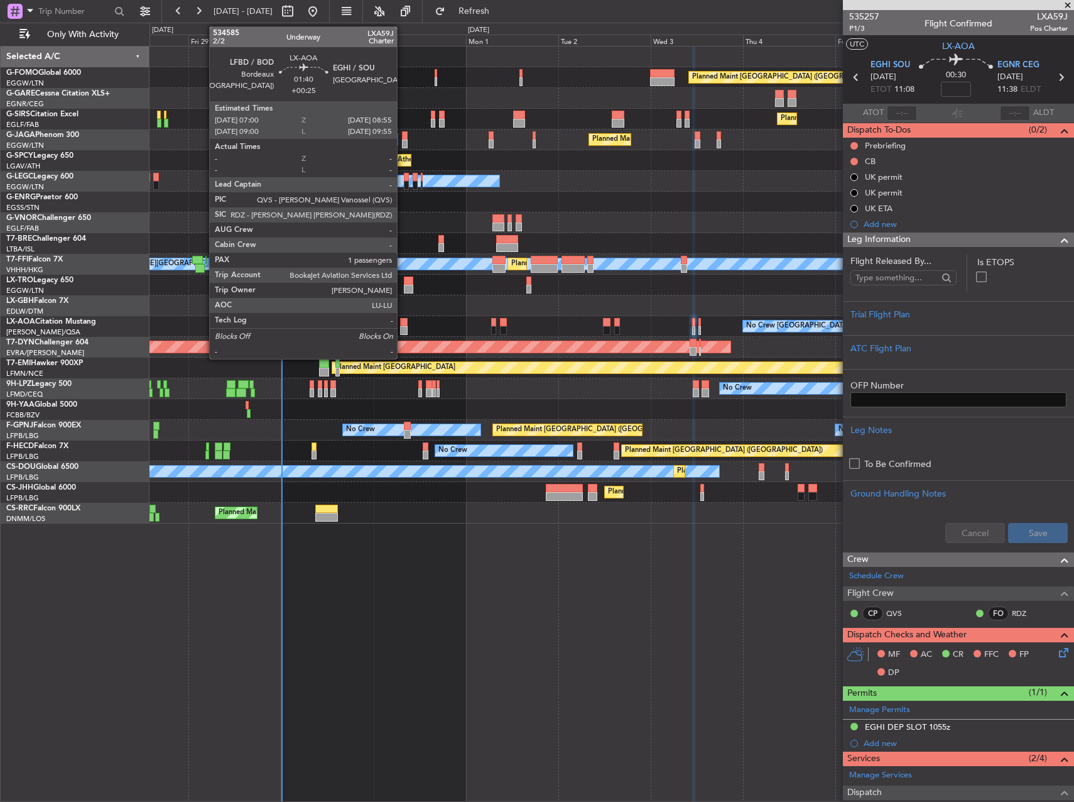
click at [403, 322] on div at bounding box center [404, 322] width 8 height 9
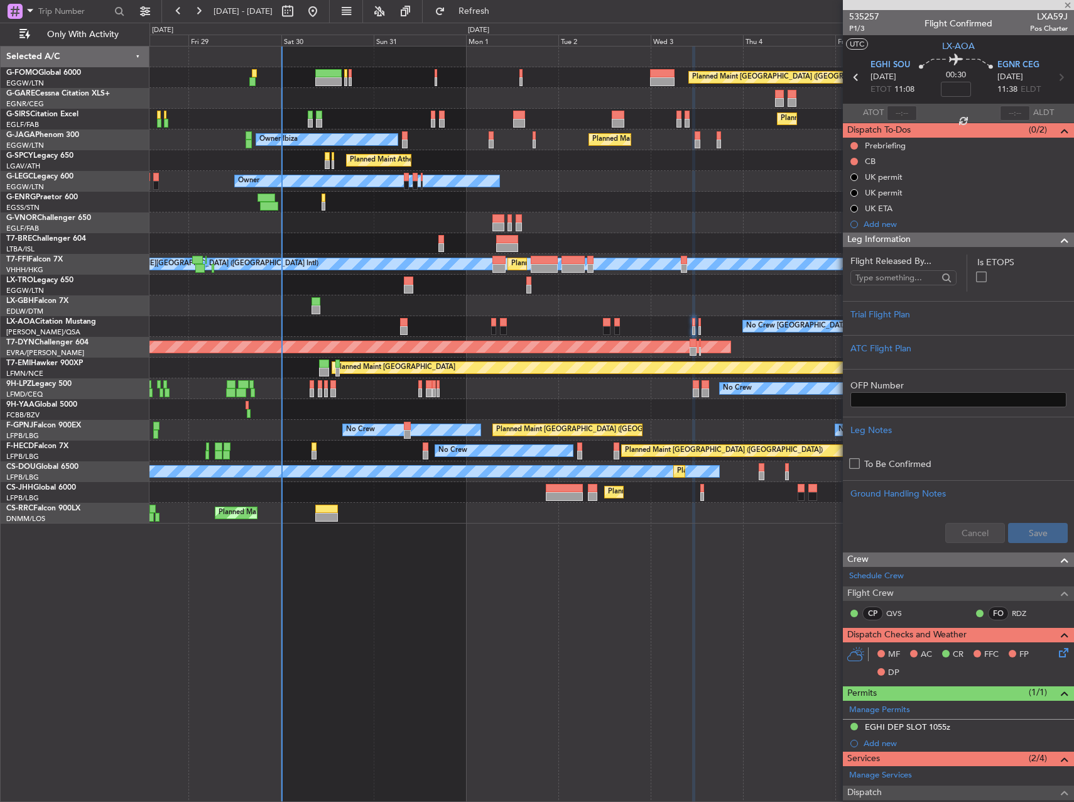
type input "+00:25"
type input "1"
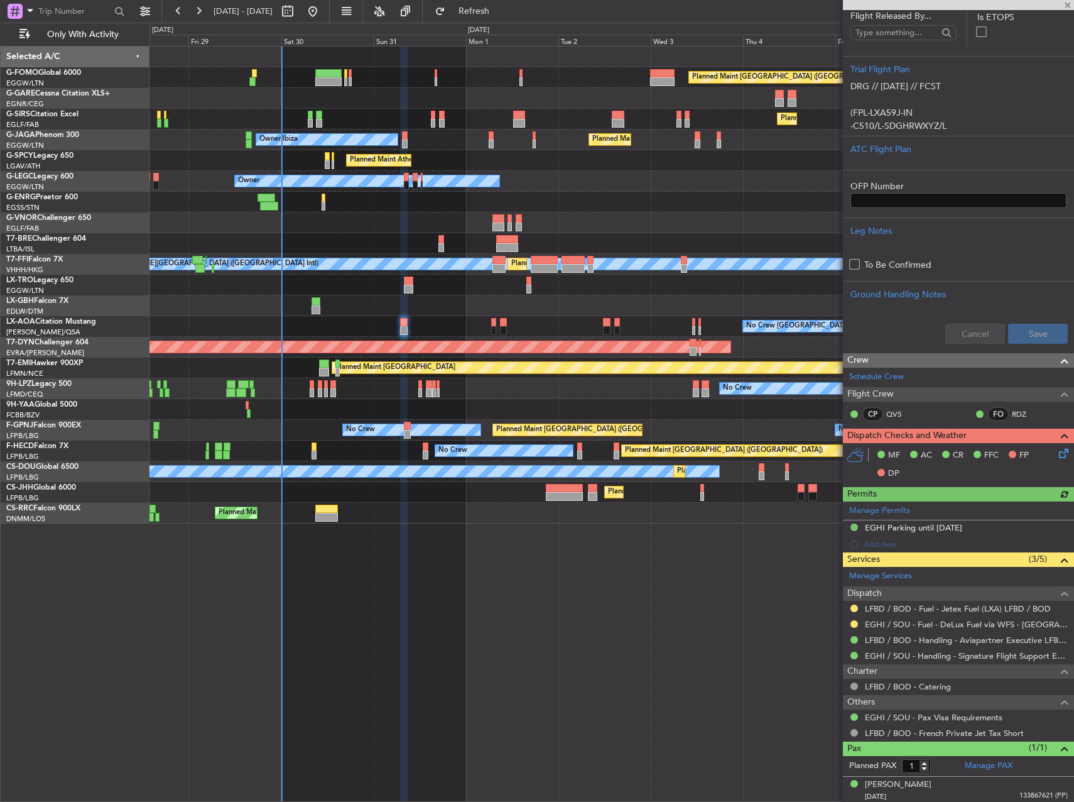
scroll to position [248, 0]
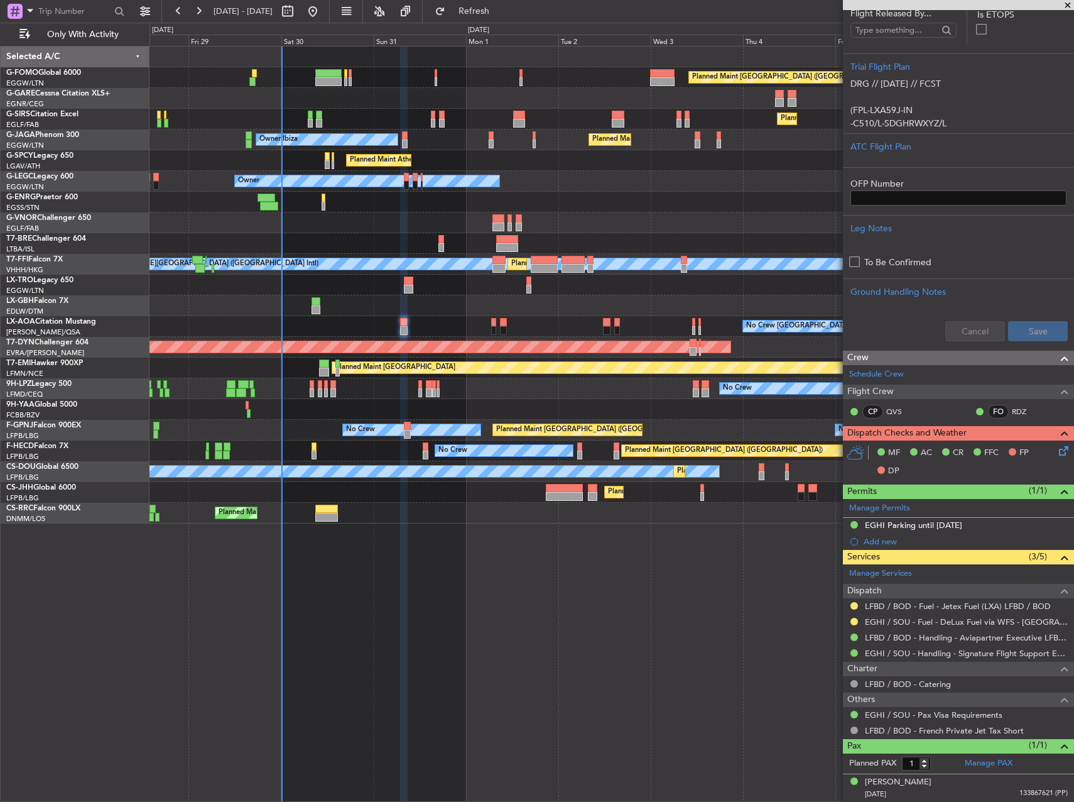
click at [604, 635] on div "Planned Maint [GEOGRAPHIC_DATA] ([GEOGRAPHIC_DATA]) Planned Maint [GEOGRAPHIC_D…" at bounding box center [612, 424] width 925 height 756
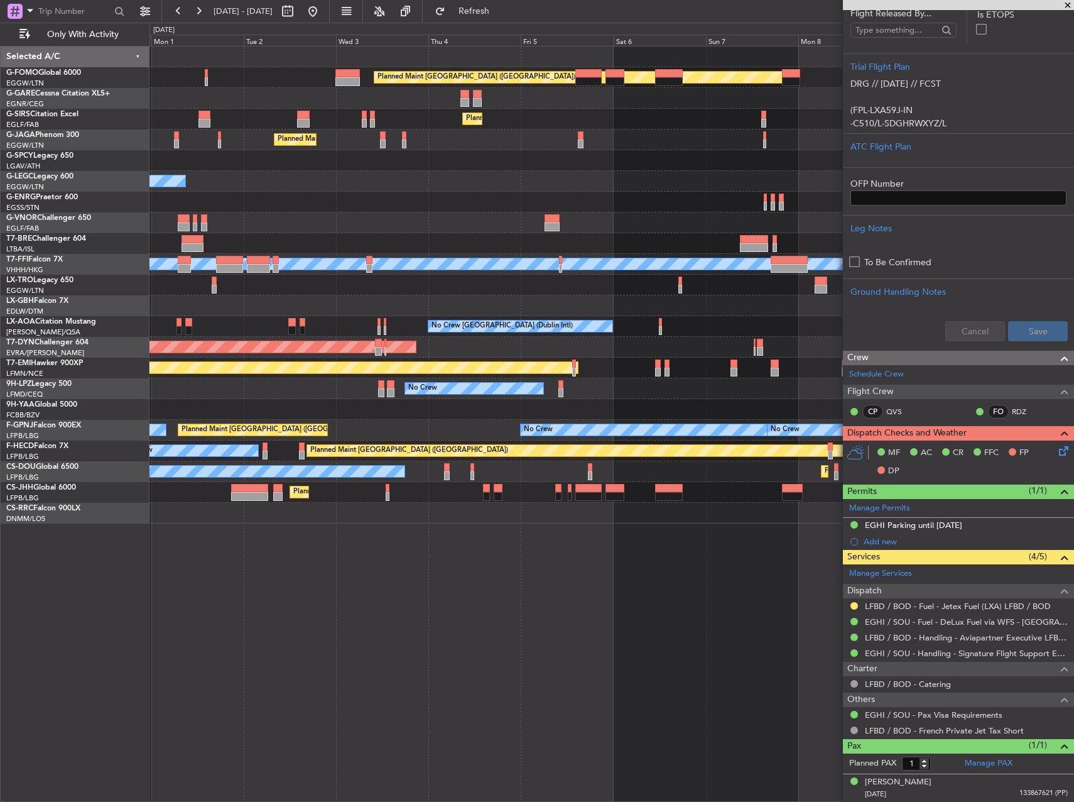
click at [199, 158] on div "Planned Maint Athens ([PERSON_NAME] Intl)" at bounding box center [612, 160] width 924 height 21
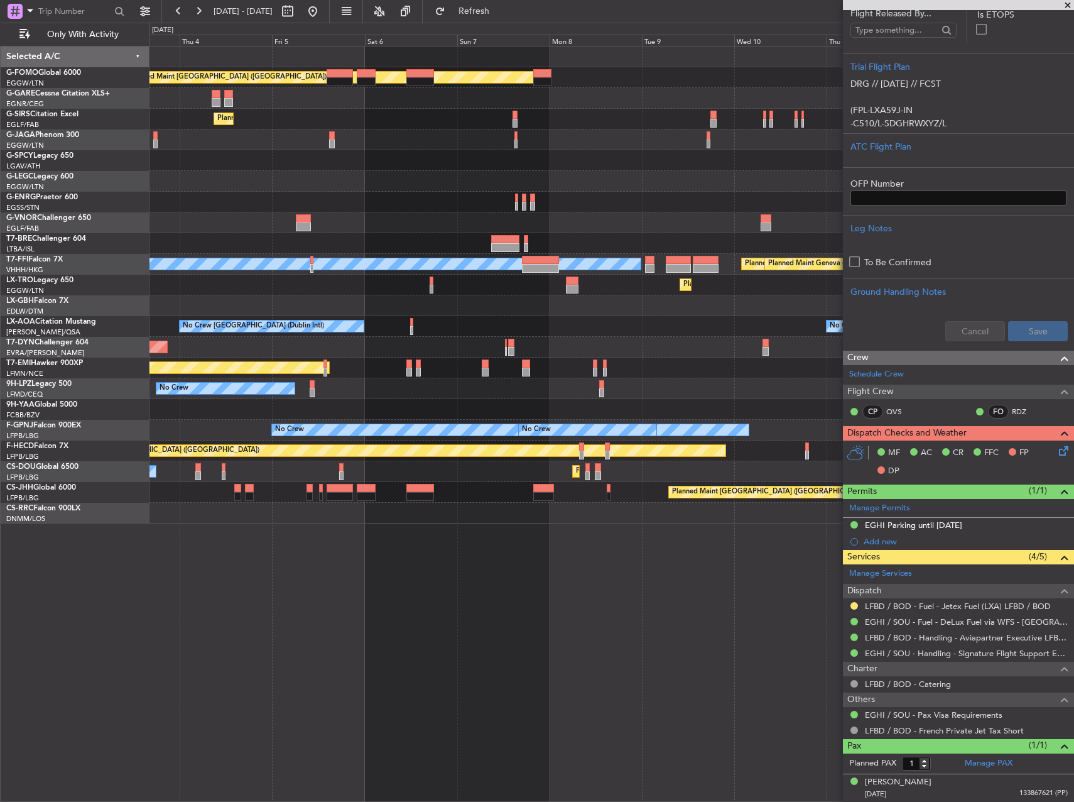
click at [266, 169] on div "Planned Maint [GEOGRAPHIC_DATA] ([GEOGRAPHIC_DATA]) Planned Maint [GEOGRAPHIC_D…" at bounding box center [612, 284] width 924 height 477
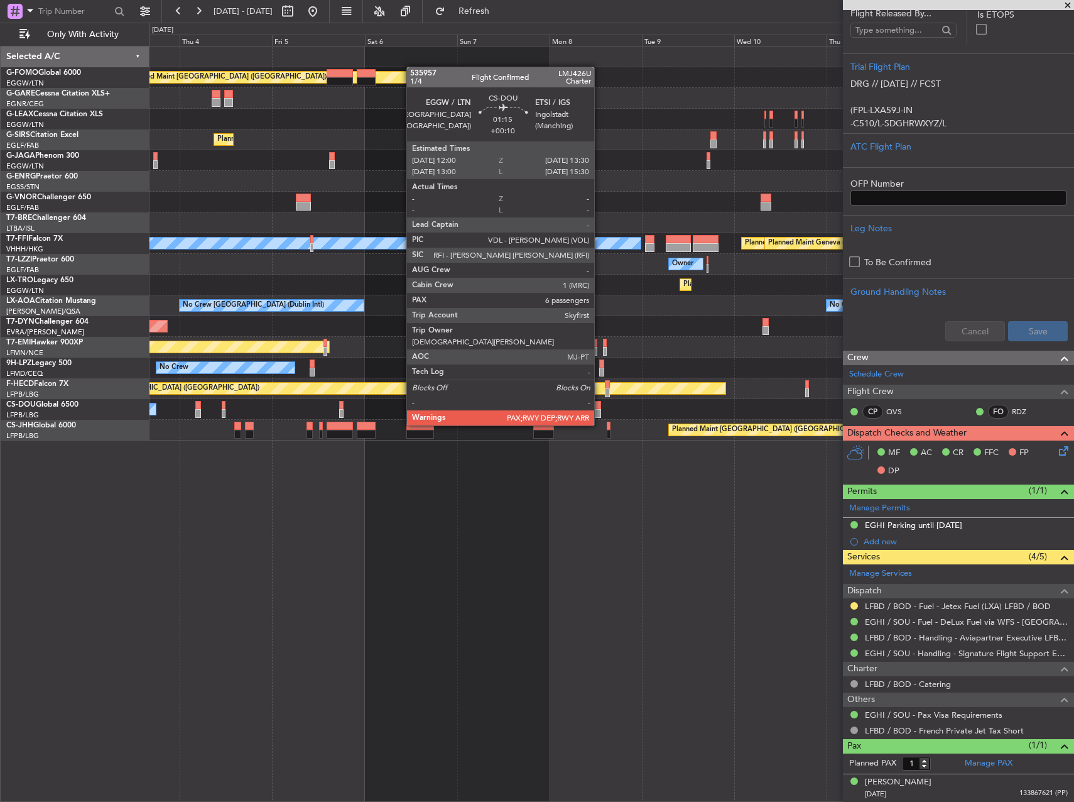
click at [600, 413] on div at bounding box center [598, 413] width 6 height 9
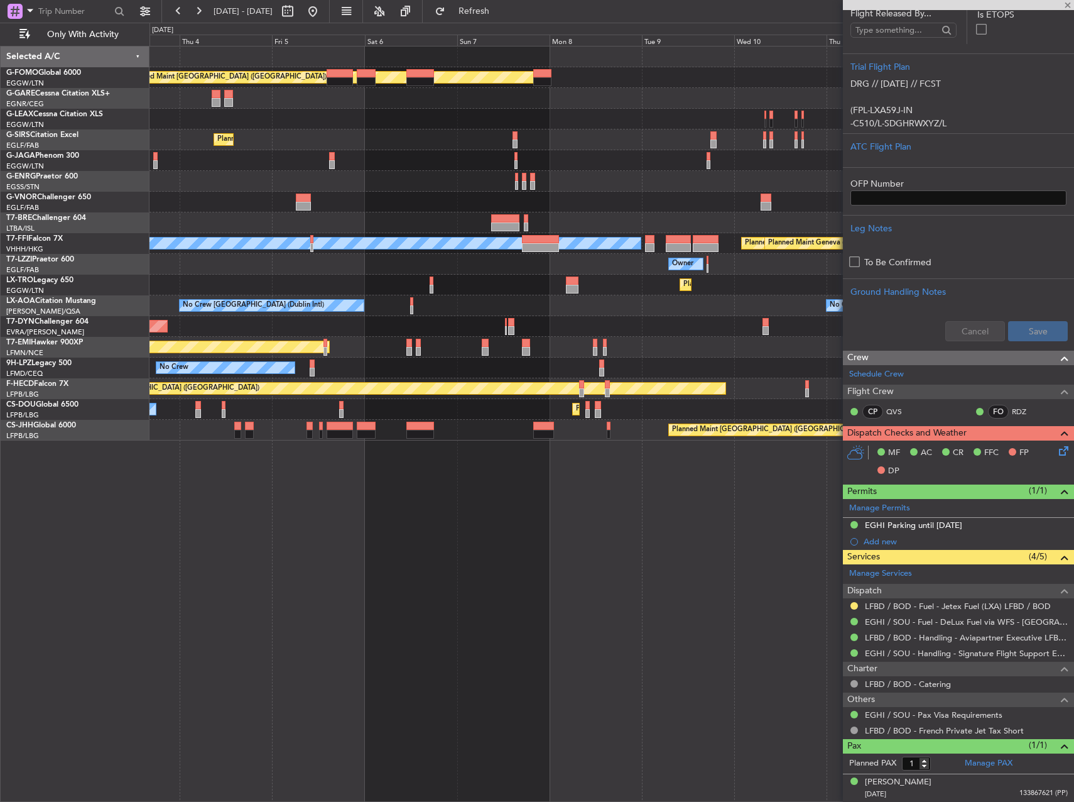
type input "+00:10"
type input "6"
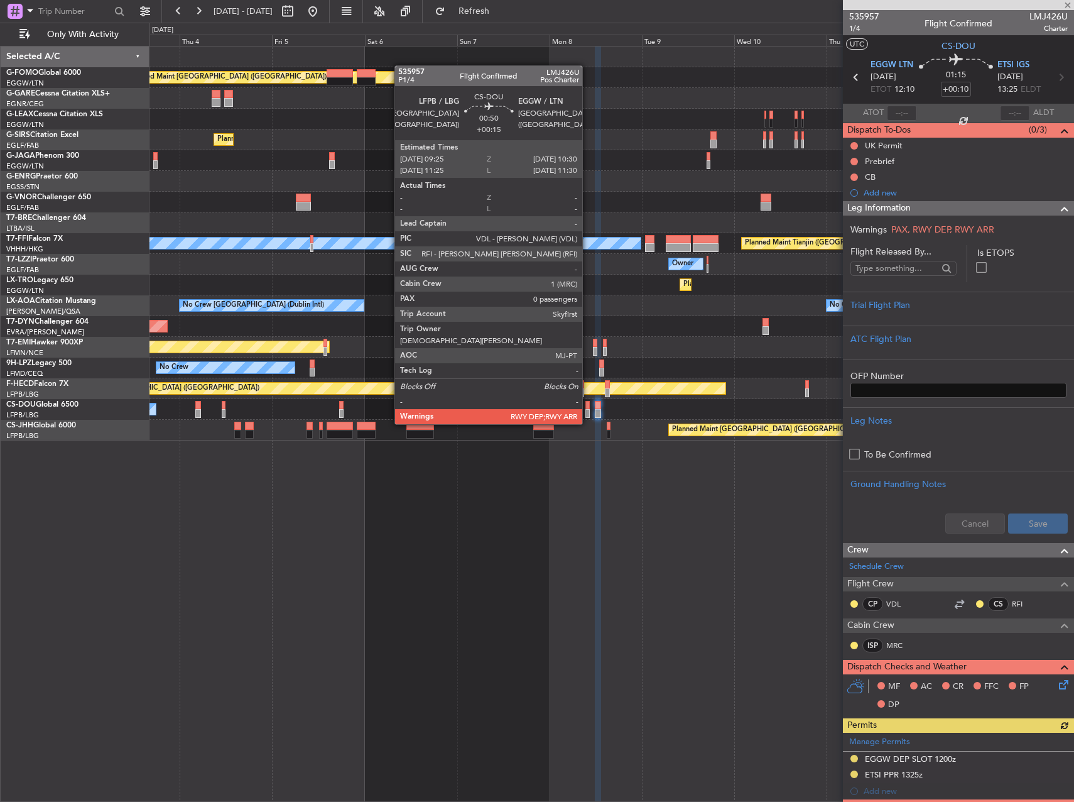
click at [588, 411] on div at bounding box center [588, 413] width 4 height 9
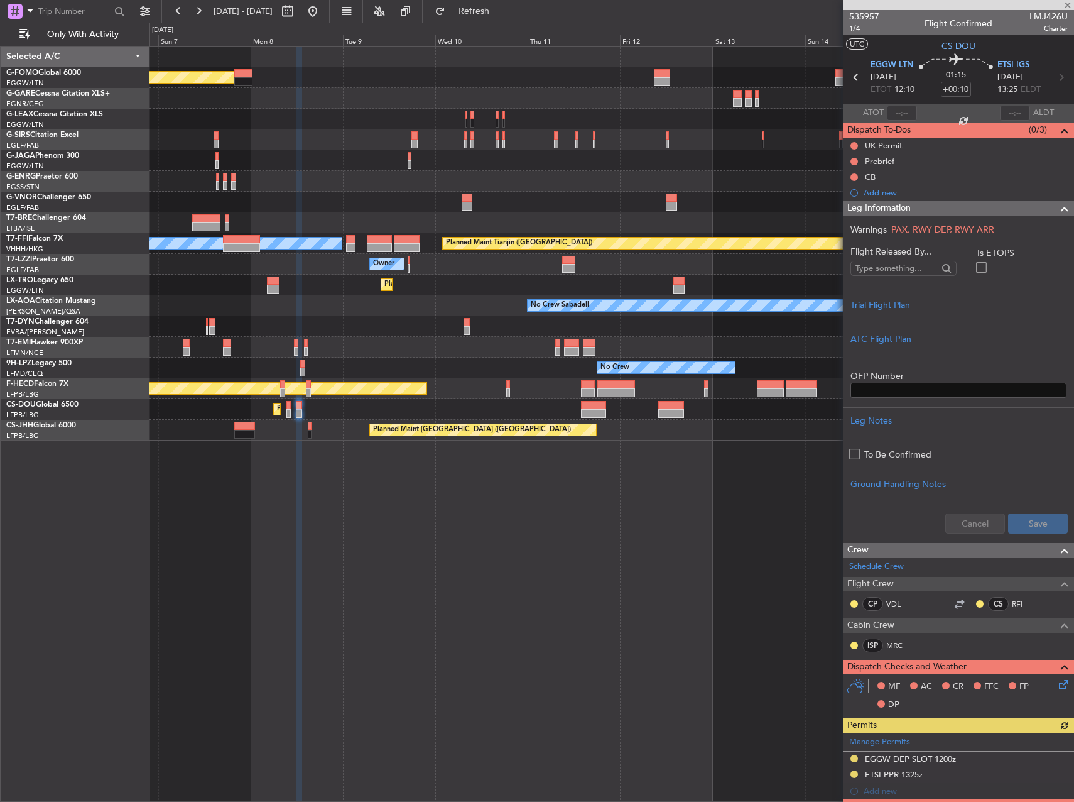
click at [374, 374] on div "Planned Maint [GEOGRAPHIC_DATA] ([GEOGRAPHIC_DATA]) Planned Maint [GEOGRAPHIC_D…" at bounding box center [612, 243] width 924 height 394
type input "+00:15"
type input "0"
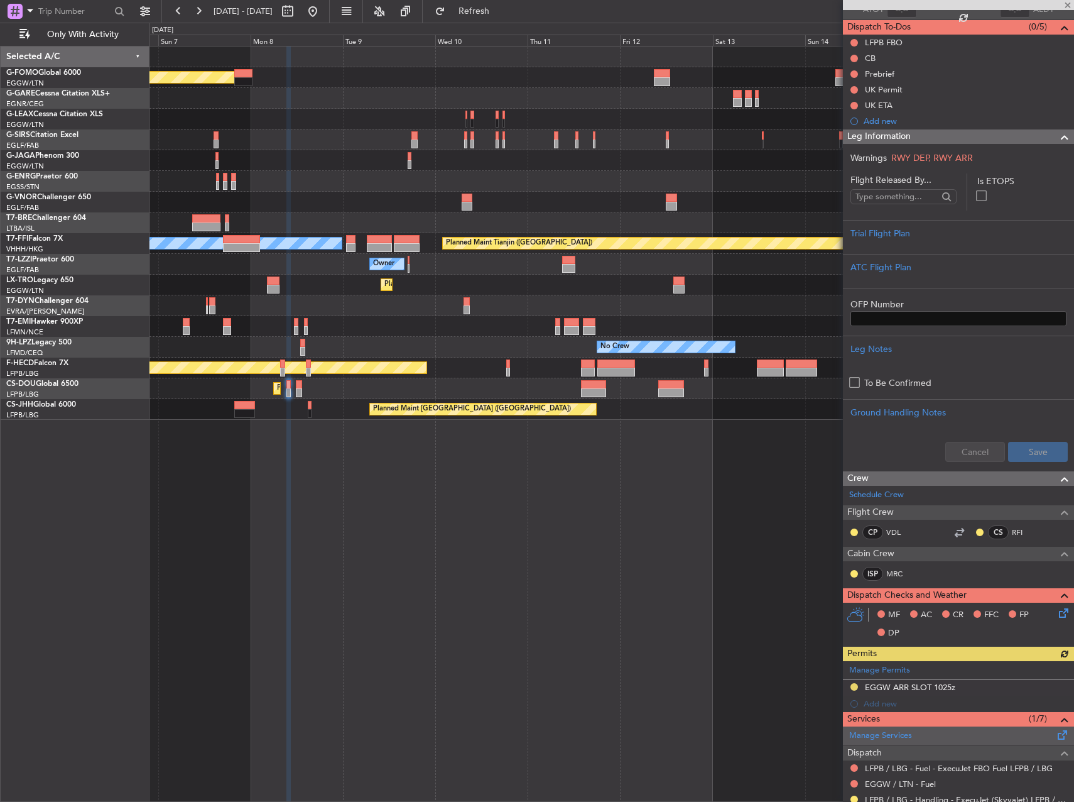
scroll to position [237, 0]
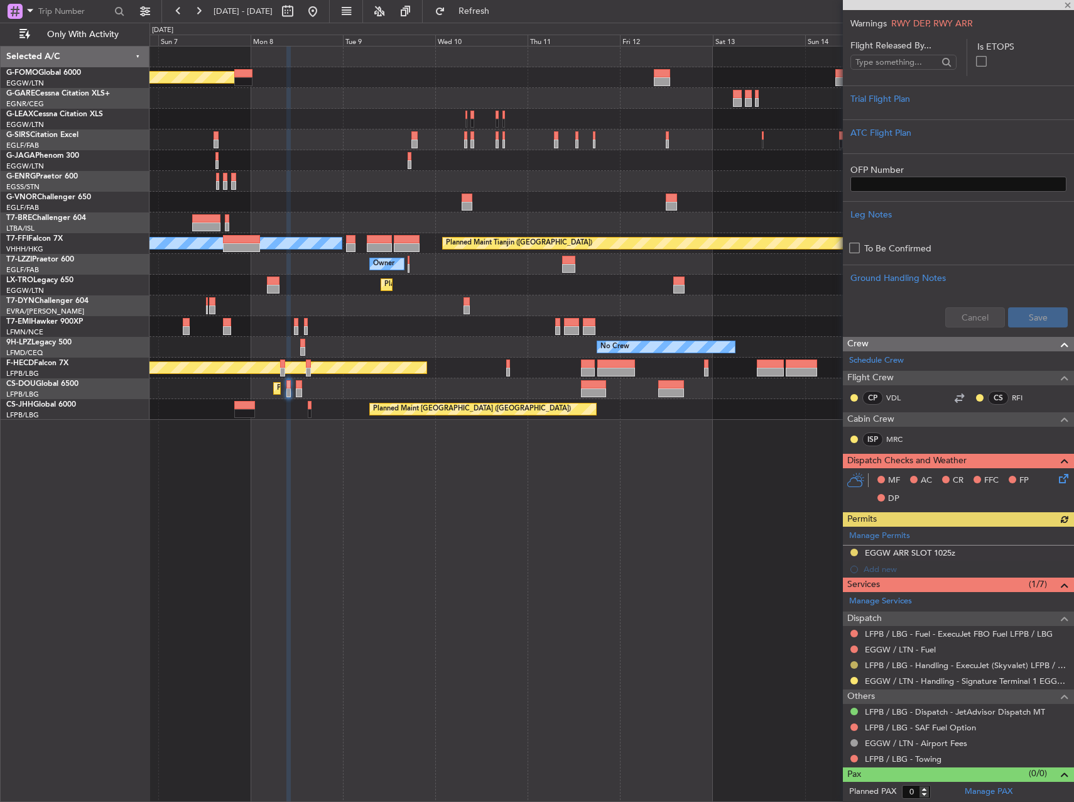
click at [856, 663] on button at bounding box center [855, 665] width 8 height 8
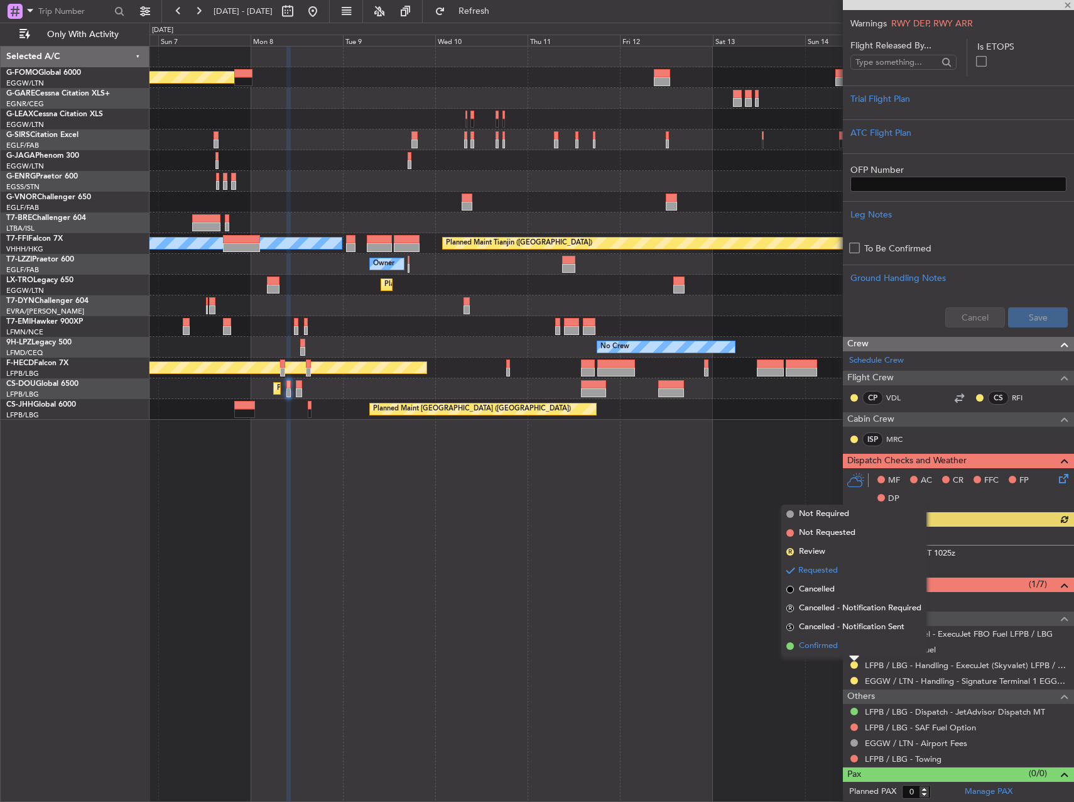
click at [825, 645] on span "Confirmed" at bounding box center [818, 646] width 39 height 13
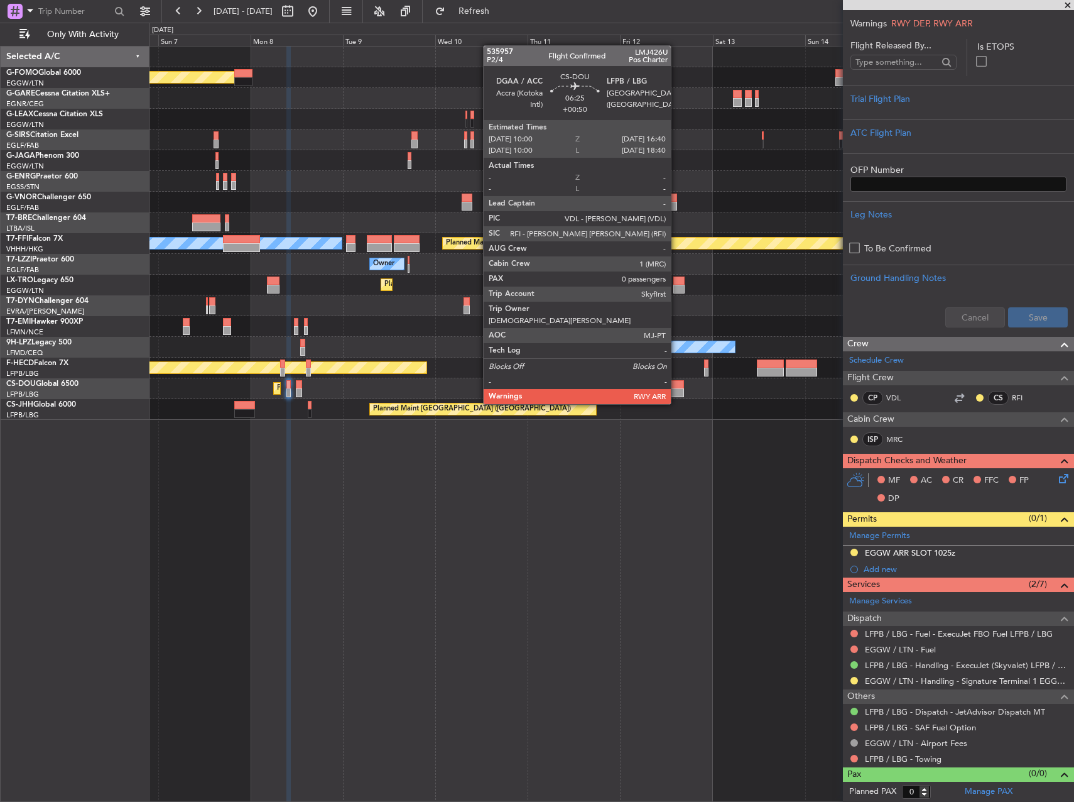
click at [677, 391] on div at bounding box center [671, 392] width 26 height 9
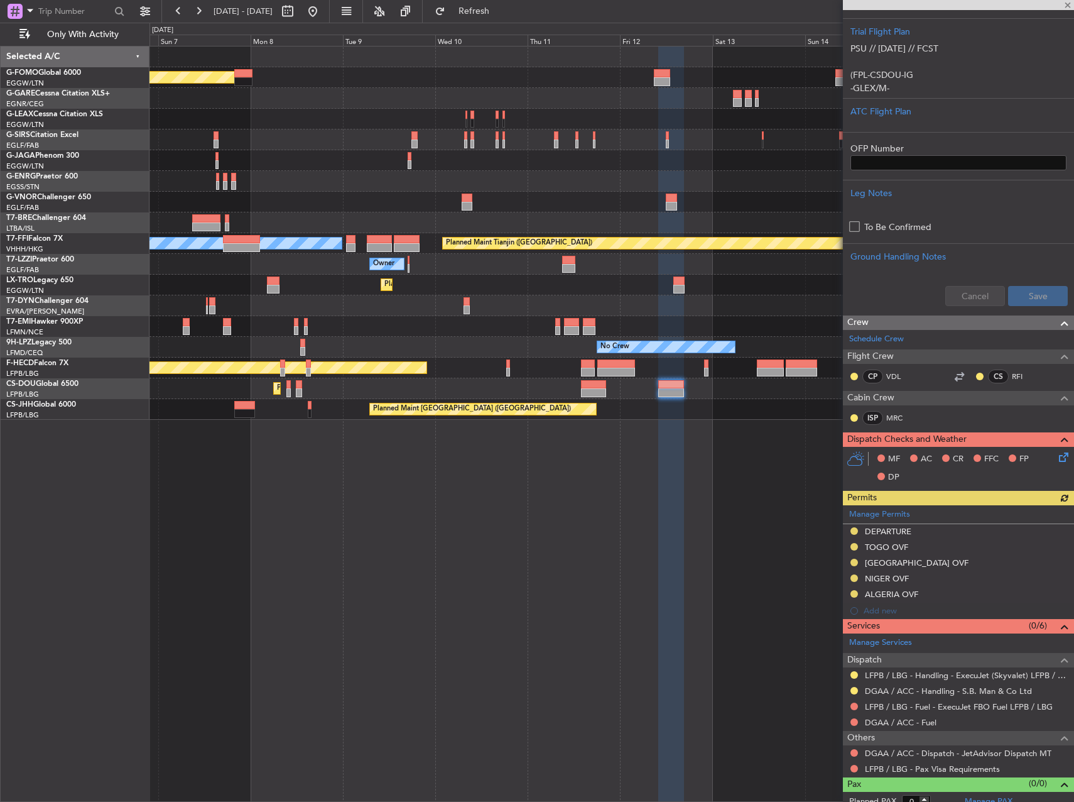
scroll to position [283, 0]
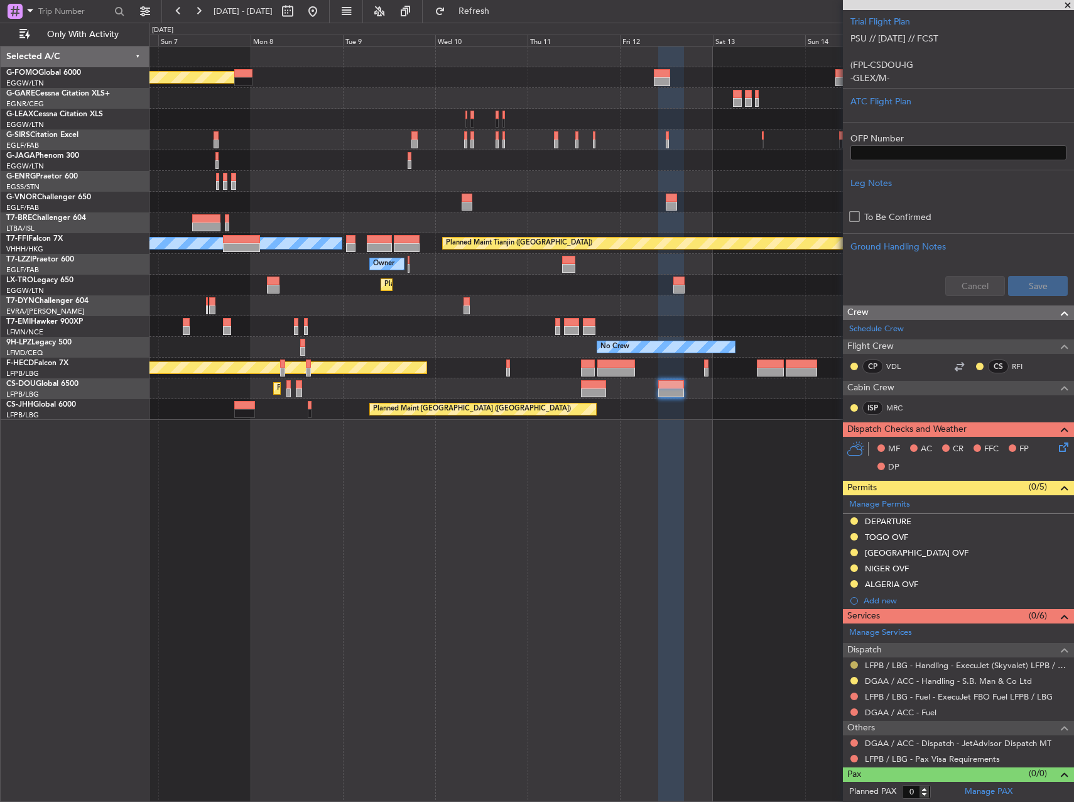
click at [855, 667] on button at bounding box center [855, 665] width 8 height 8
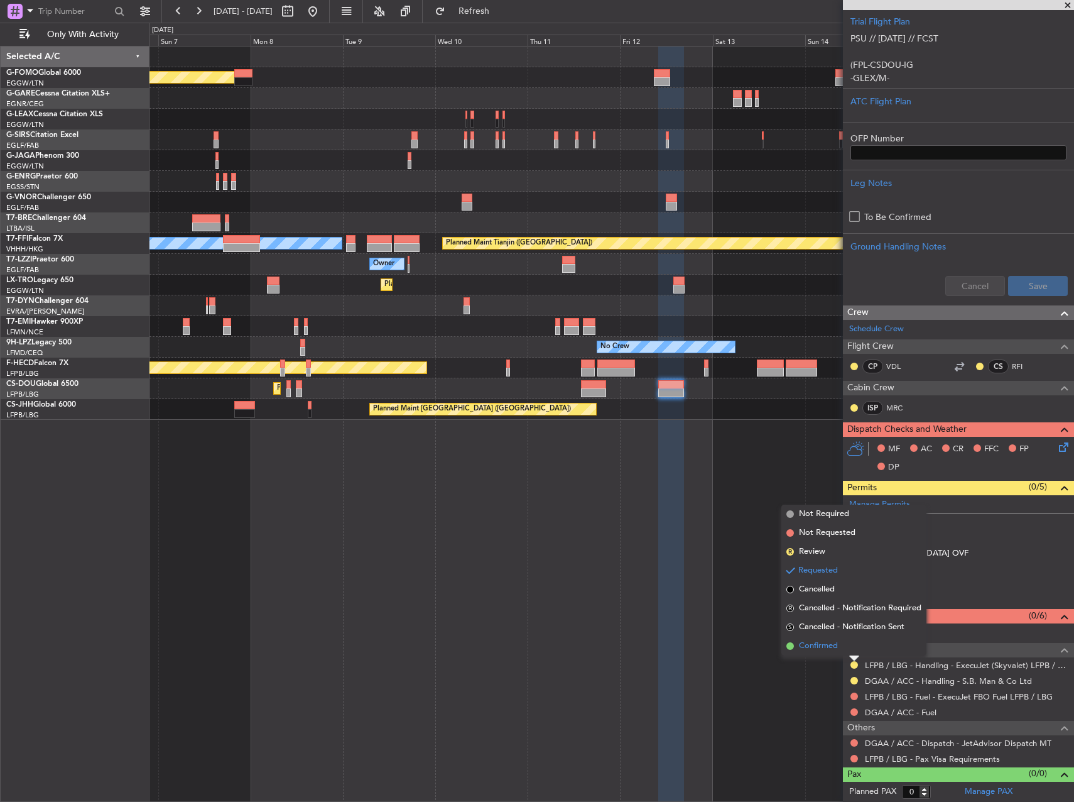
click at [828, 646] on span "Confirmed" at bounding box center [818, 646] width 39 height 13
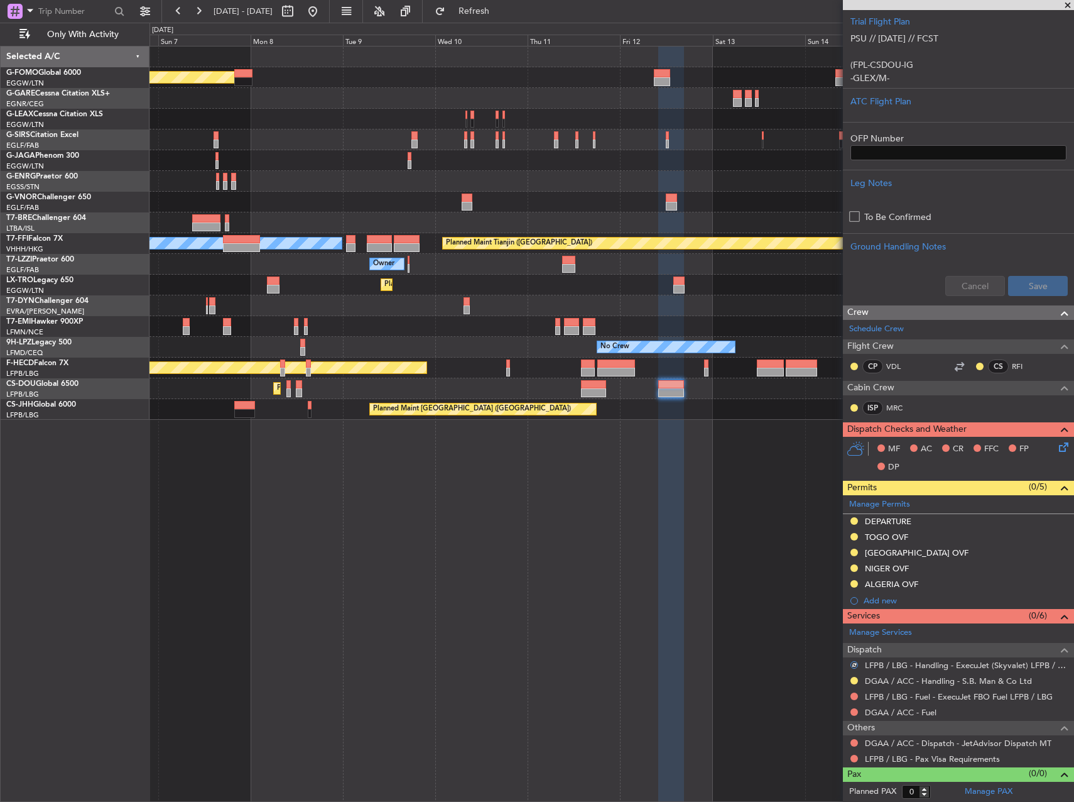
click at [743, 635] on div "Planned Maint [GEOGRAPHIC_DATA] ([GEOGRAPHIC_DATA]) Planned Maint [GEOGRAPHIC_D…" at bounding box center [612, 424] width 925 height 756
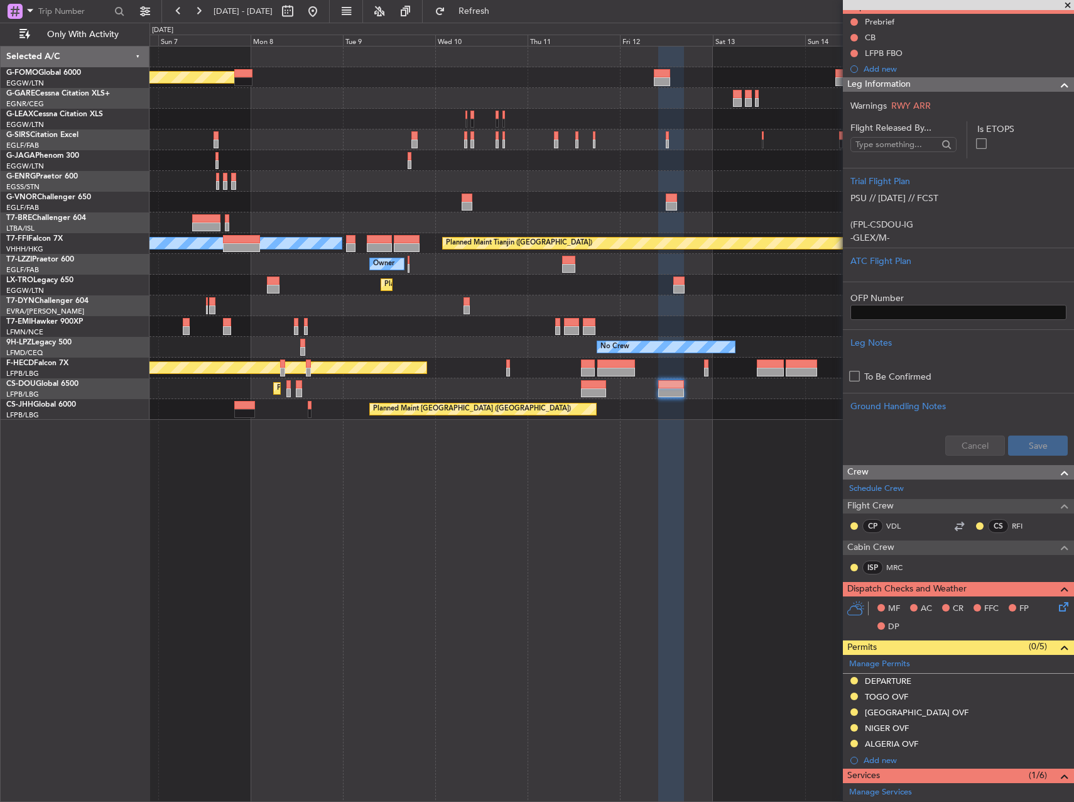
scroll to position [0, 0]
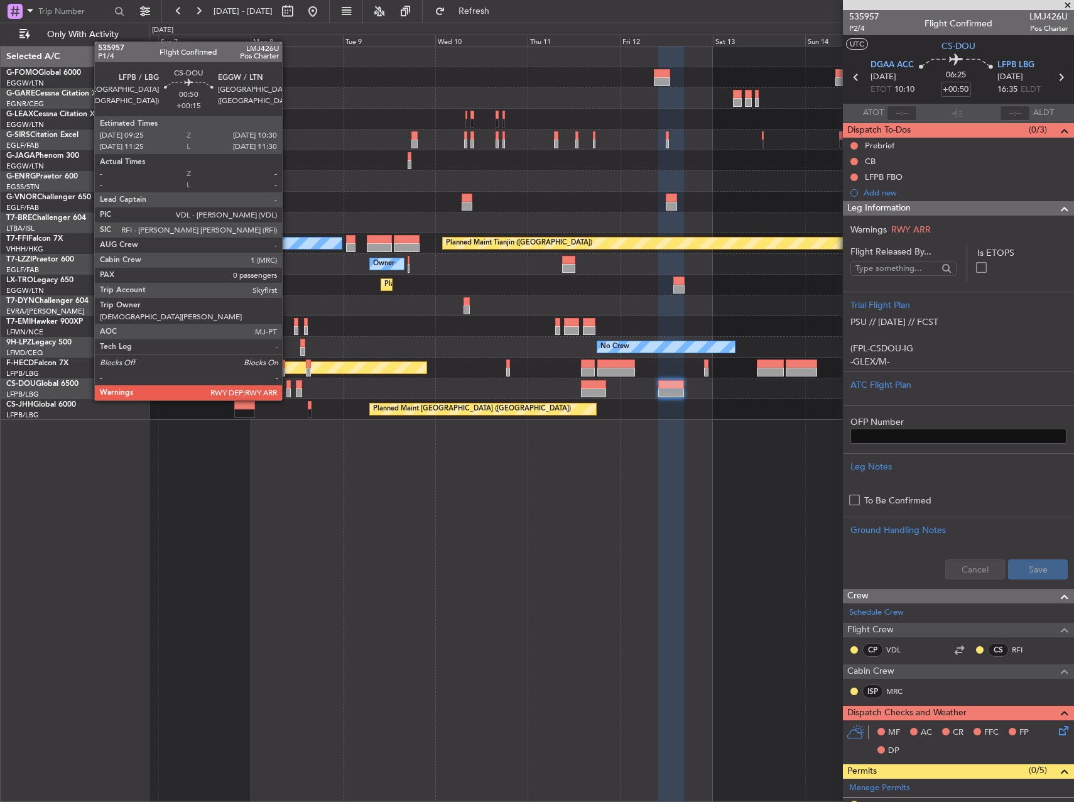
click at [288, 388] on div at bounding box center [288, 384] width 4 height 9
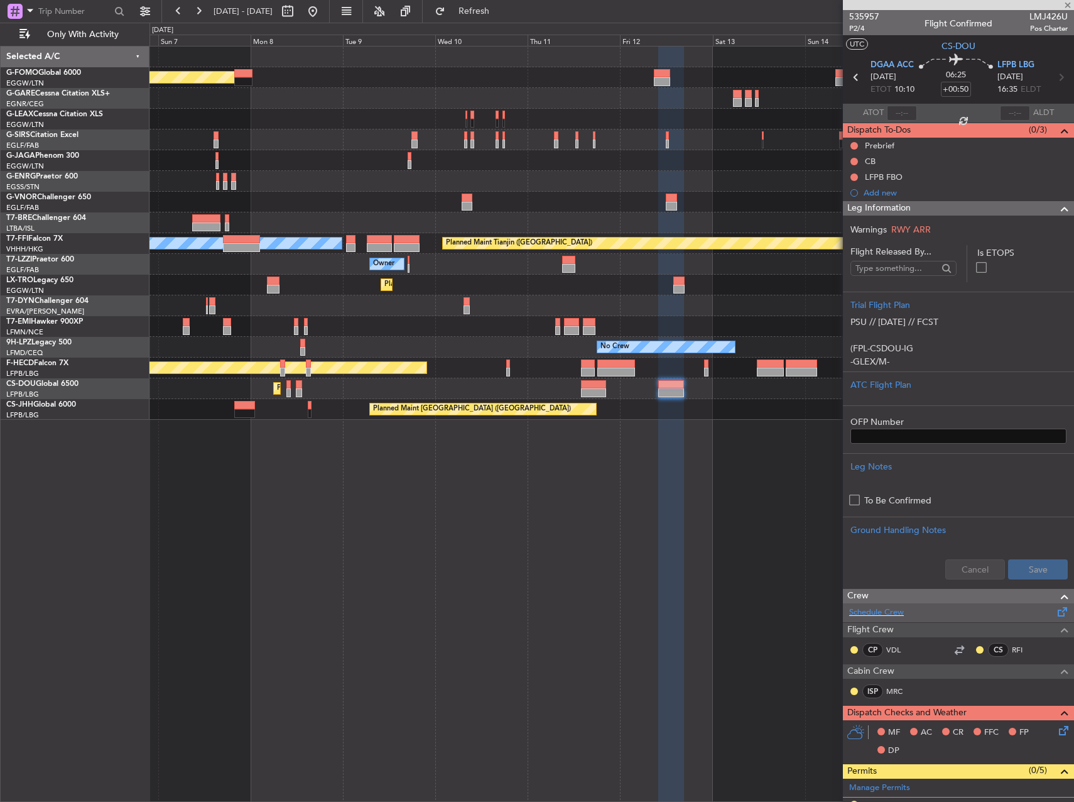
type input "+00:15"
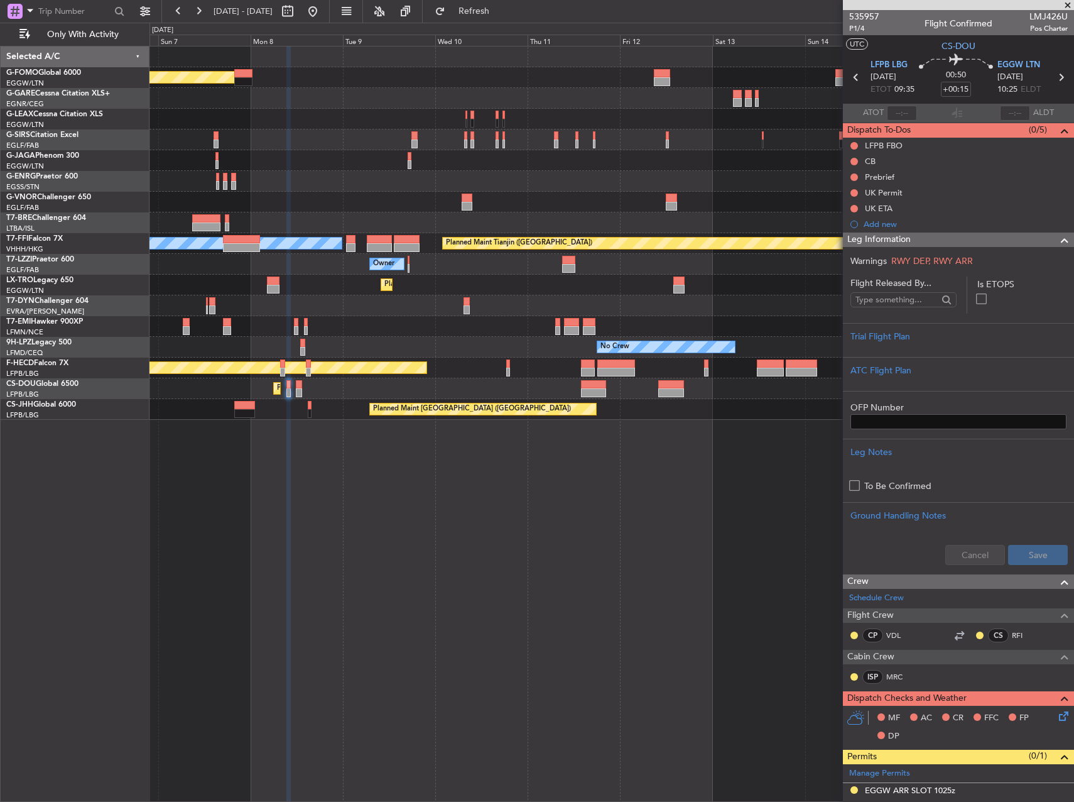
click at [1035, 15] on span "LMJ426U" at bounding box center [1049, 16] width 38 height 13
click at [1036, 16] on span "LMJ426U" at bounding box center [1049, 16] width 38 height 13
copy span "LMJ426U"
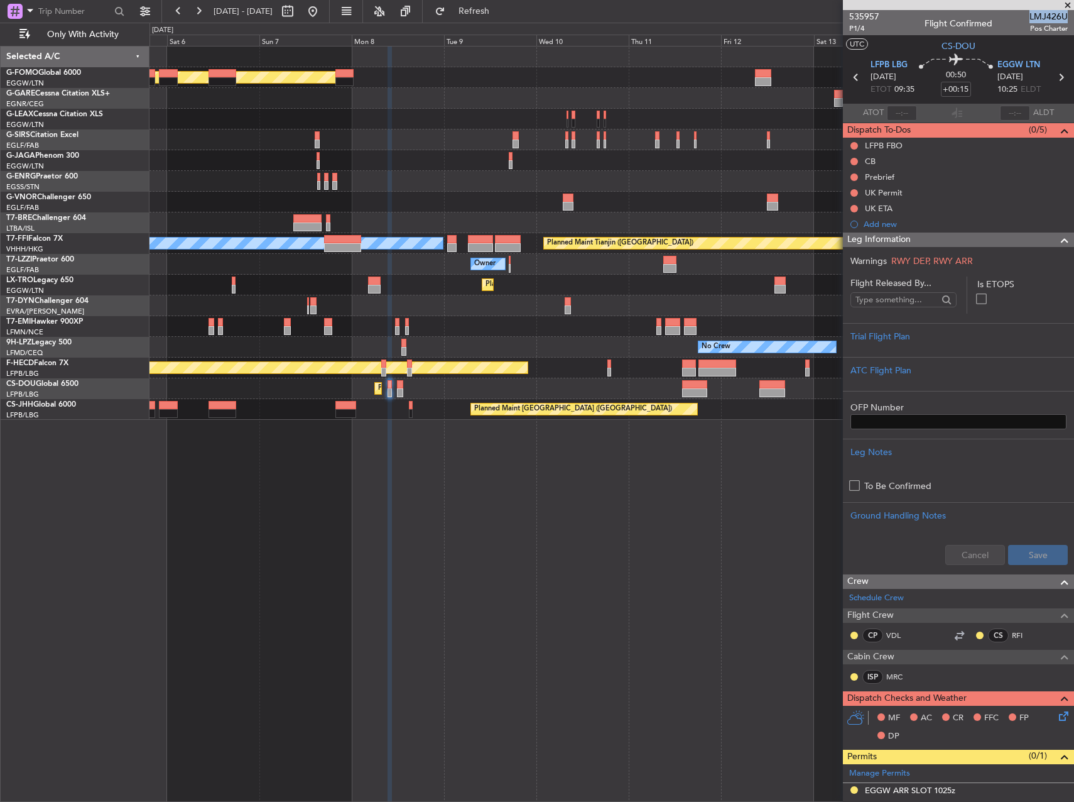
click at [437, 293] on div "Planned Maint Dusseldorf" at bounding box center [612, 285] width 924 height 21
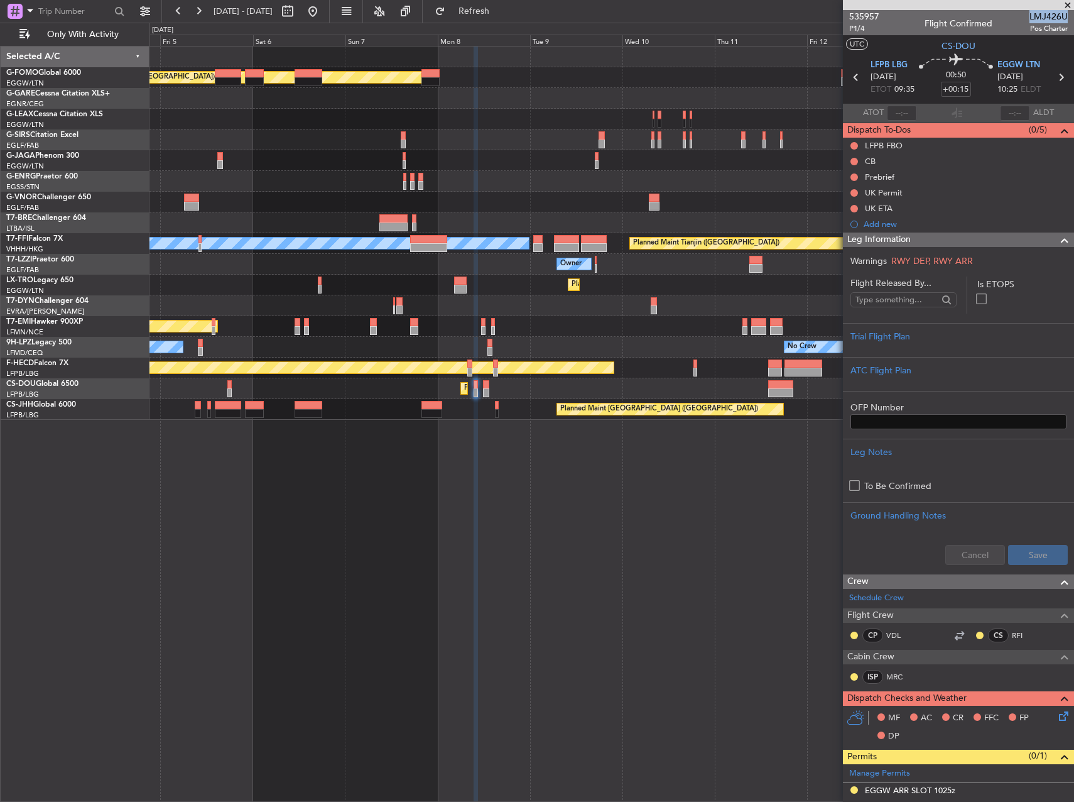
click at [466, 290] on div at bounding box center [460, 289] width 12 height 9
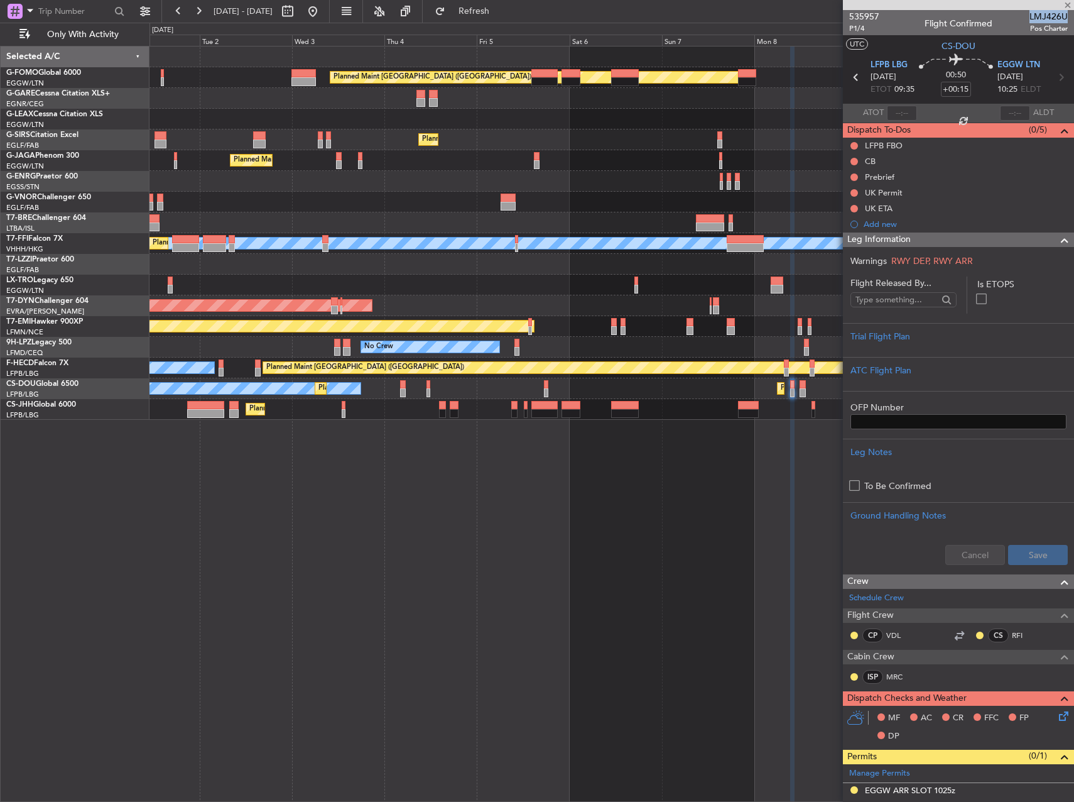
click at [730, 204] on div "Planned Maint [GEOGRAPHIC_DATA] ([GEOGRAPHIC_DATA]) Owner Planned Maint [GEOGRA…" at bounding box center [612, 232] width 924 height 373
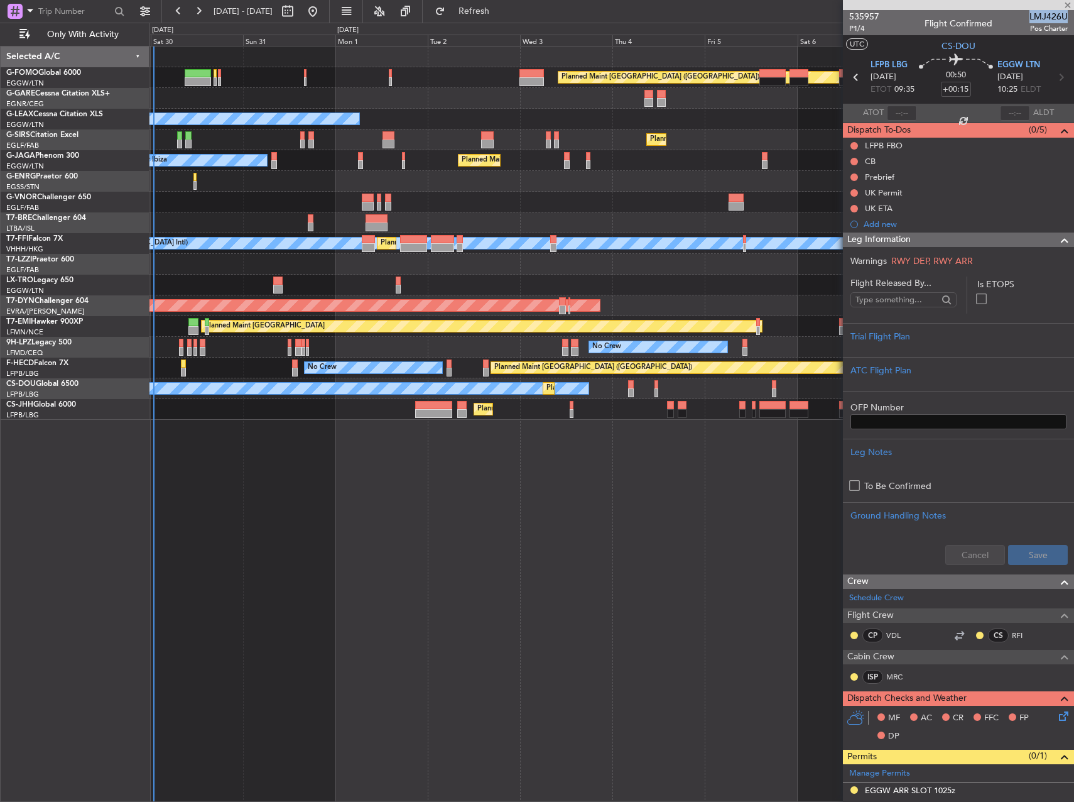
click at [785, 198] on div at bounding box center [612, 202] width 924 height 21
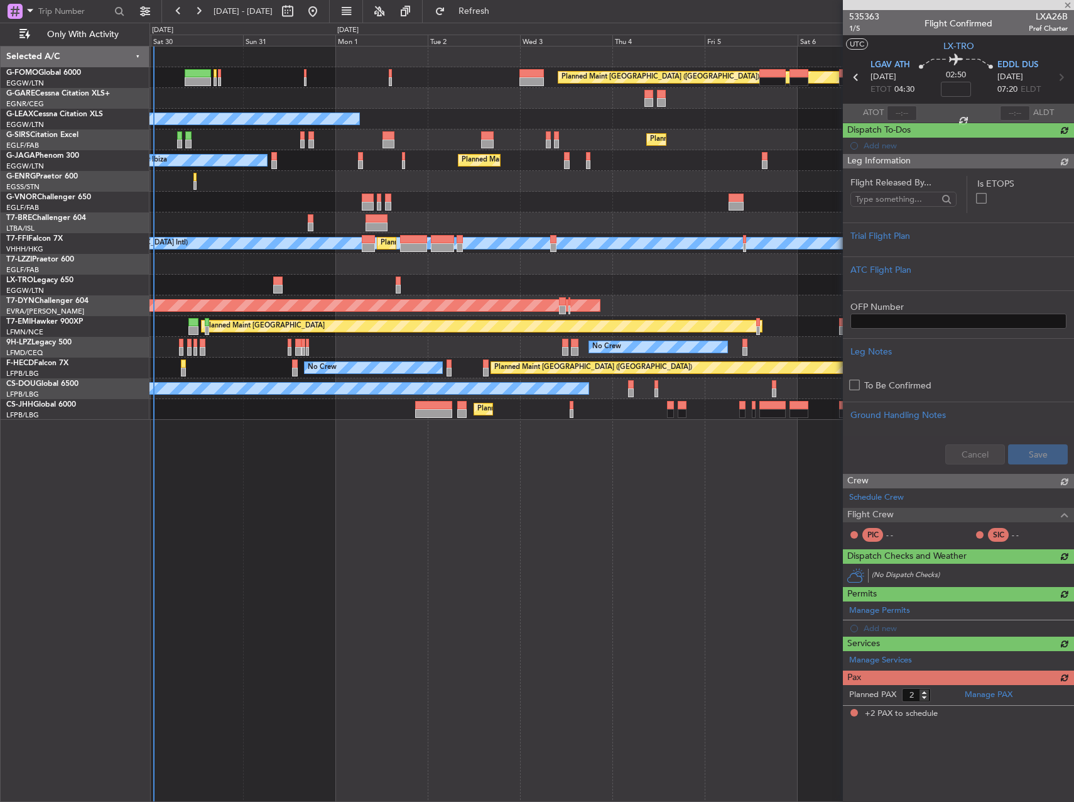
click at [775, 193] on div at bounding box center [612, 202] width 924 height 21
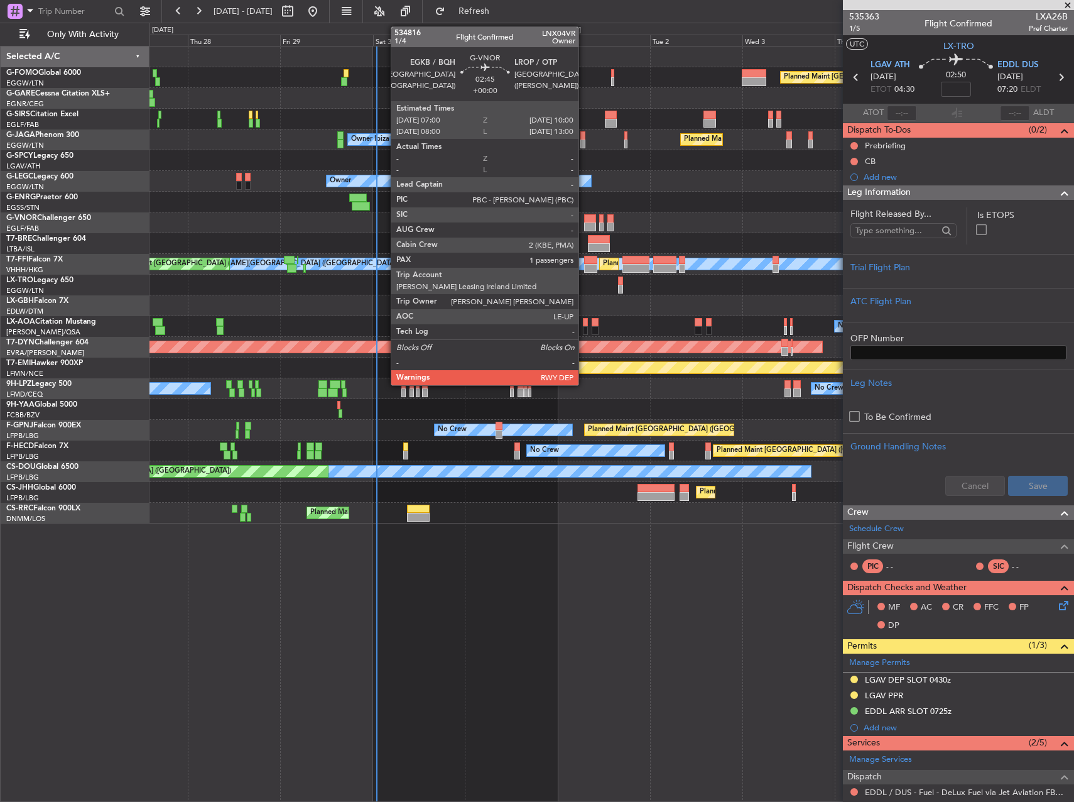
click at [584, 218] on div at bounding box center [590, 218] width 12 height 9
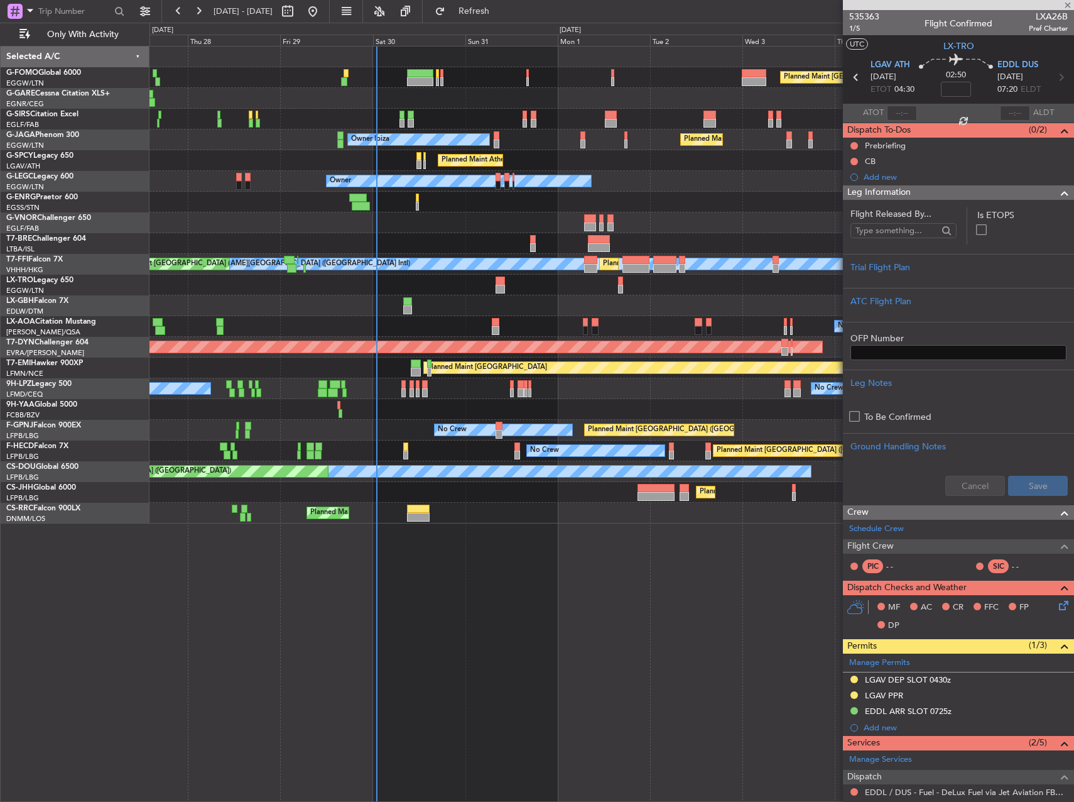
type input "1"
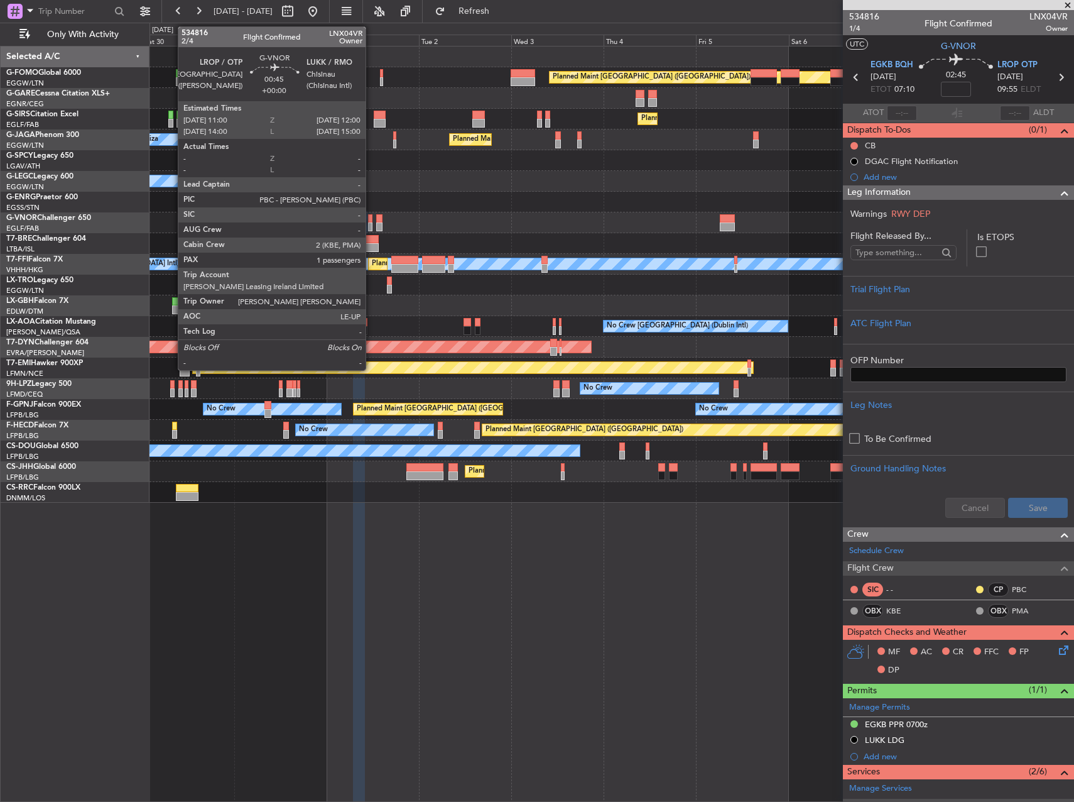
click at [371, 223] on div at bounding box center [370, 226] width 4 height 9
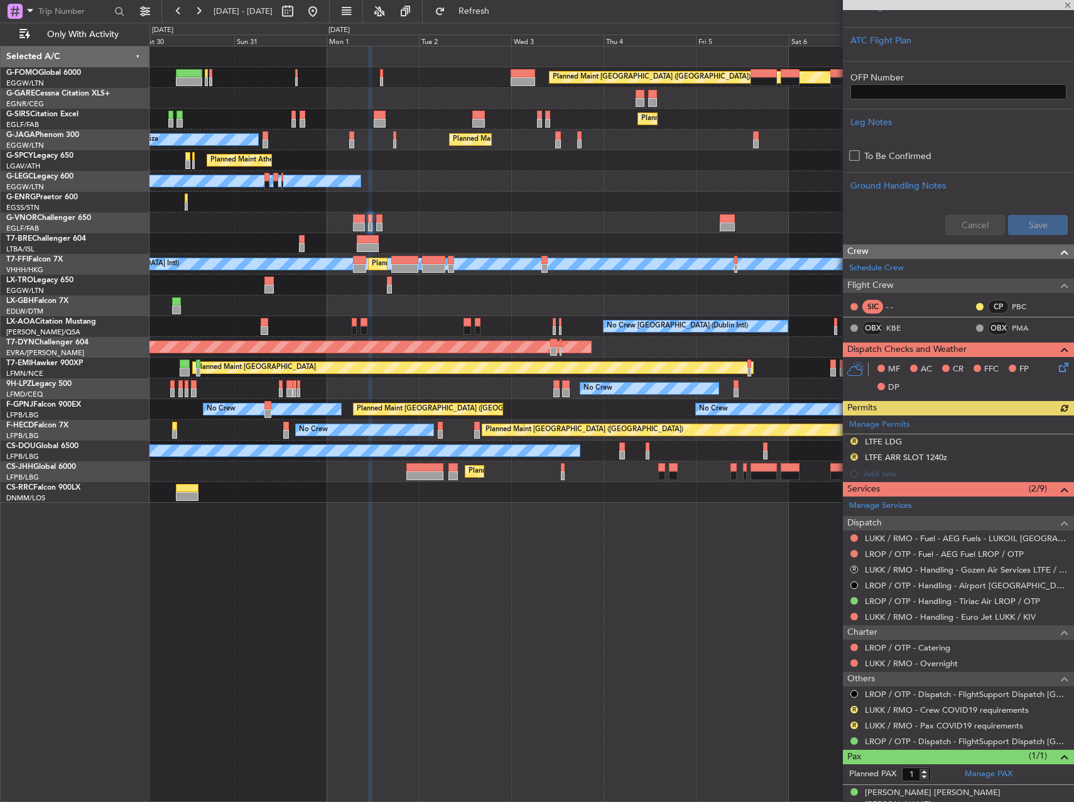
scroll to position [256, 0]
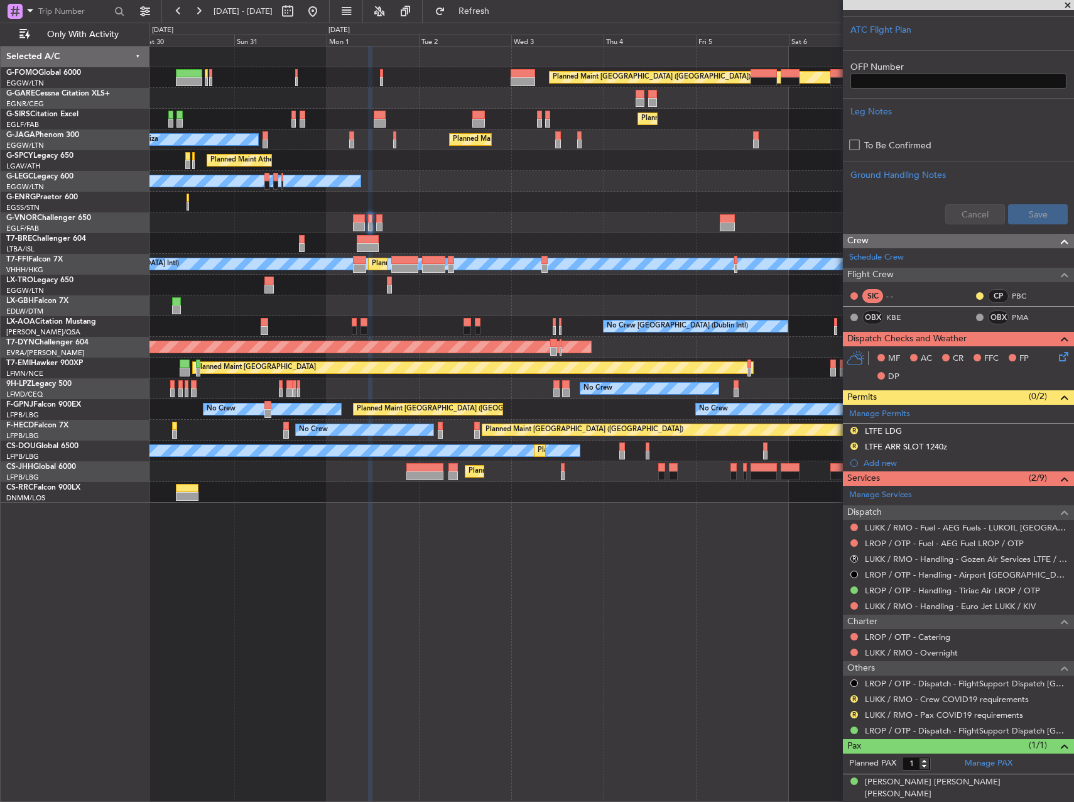
click at [694, 582] on div "Planned Maint [GEOGRAPHIC_DATA] ([GEOGRAPHIC_DATA]) Planned Maint [GEOGRAPHIC_D…" at bounding box center [612, 424] width 925 height 756
click at [219, 512] on div "Planned Maint [GEOGRAPHIC_DATA] ([GEOGRAPHIC_DATA]) Planned Maint [GEOGRAPHIC_D…" at bounding box center [612, 424] width 925 height 756
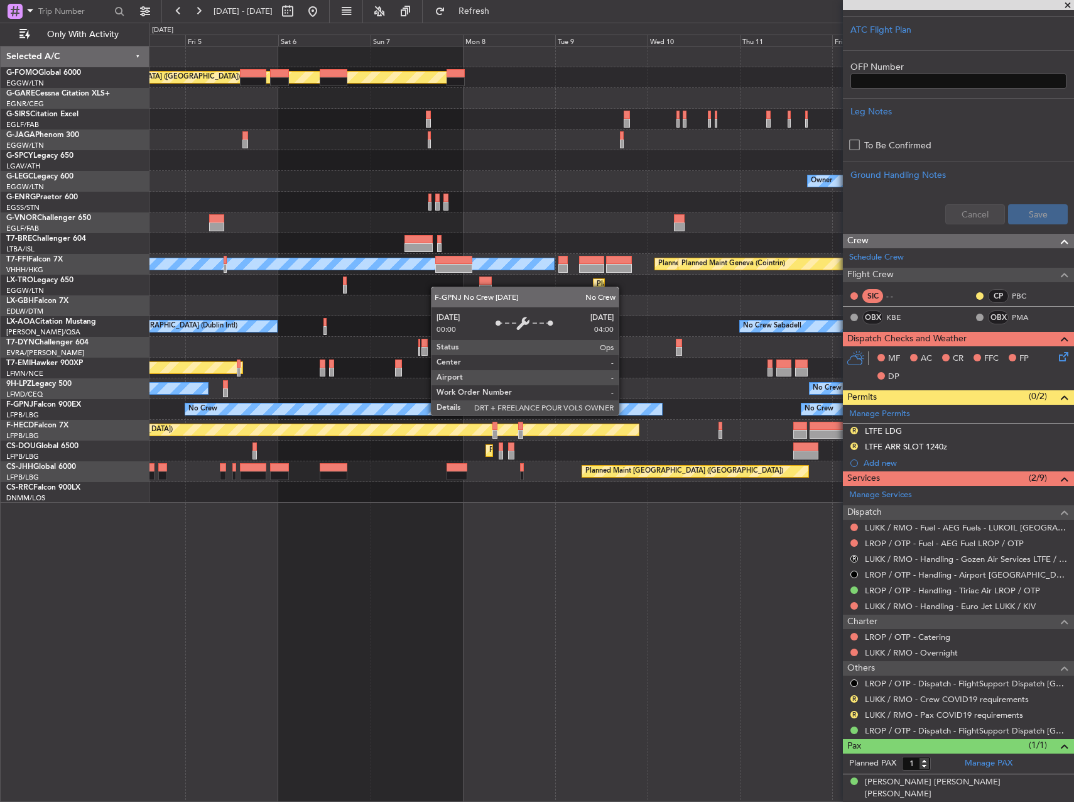
click at [275, 381] on div "Planned Maint [GEOGRAPHIC_DATA] ([GEOGRAPHIC_DATA]) Planned Maint [GEOGRAPHIC_D…" at bounding box center [612, 274] width 924 height 456
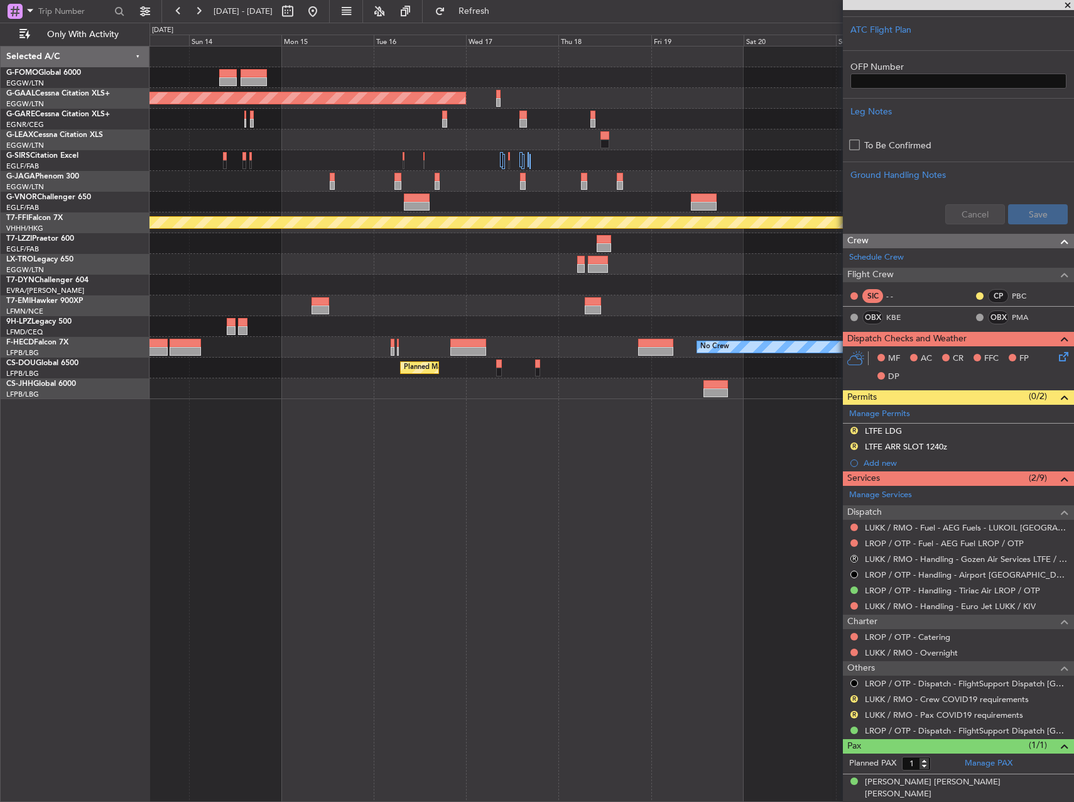
click at [249, 192] on div at bounding box center [612, 202] width 924 height 21
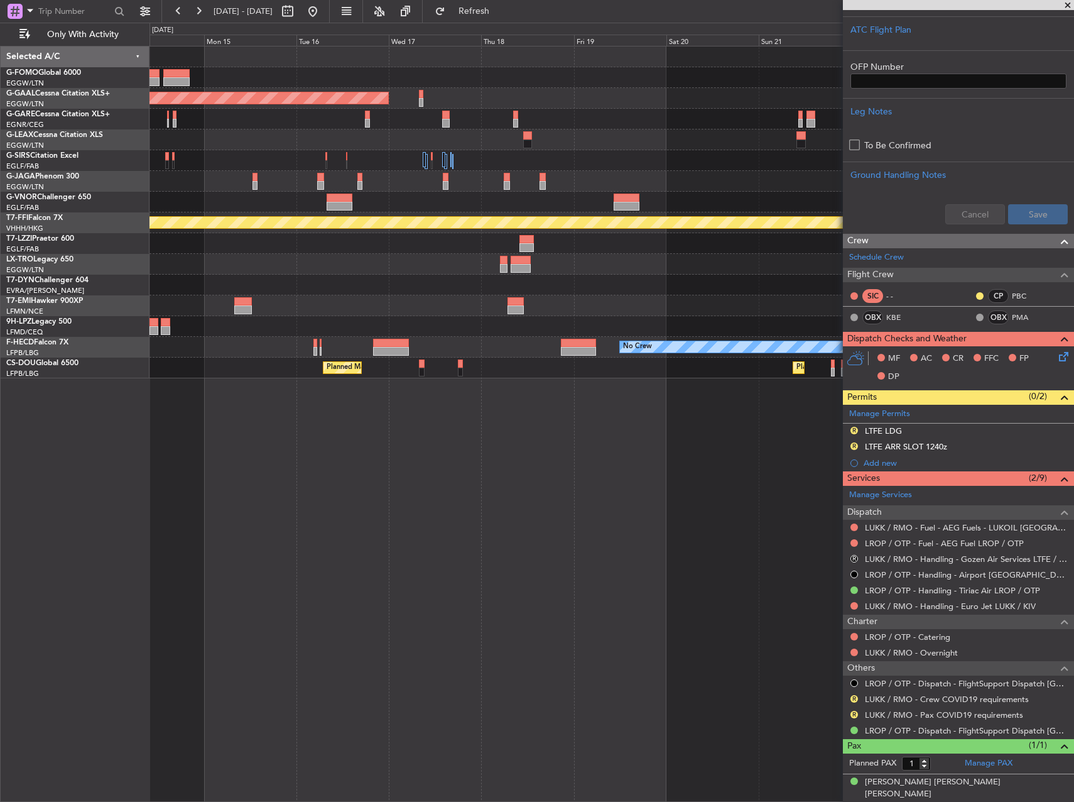
click at [379, 191] on div "Planned Maint Dusseldorf Planned Maint Tianjin ([GEOGRAPHIC_DATA]) Planned Main…" at bounding box center [612, 212] width 924 height 332
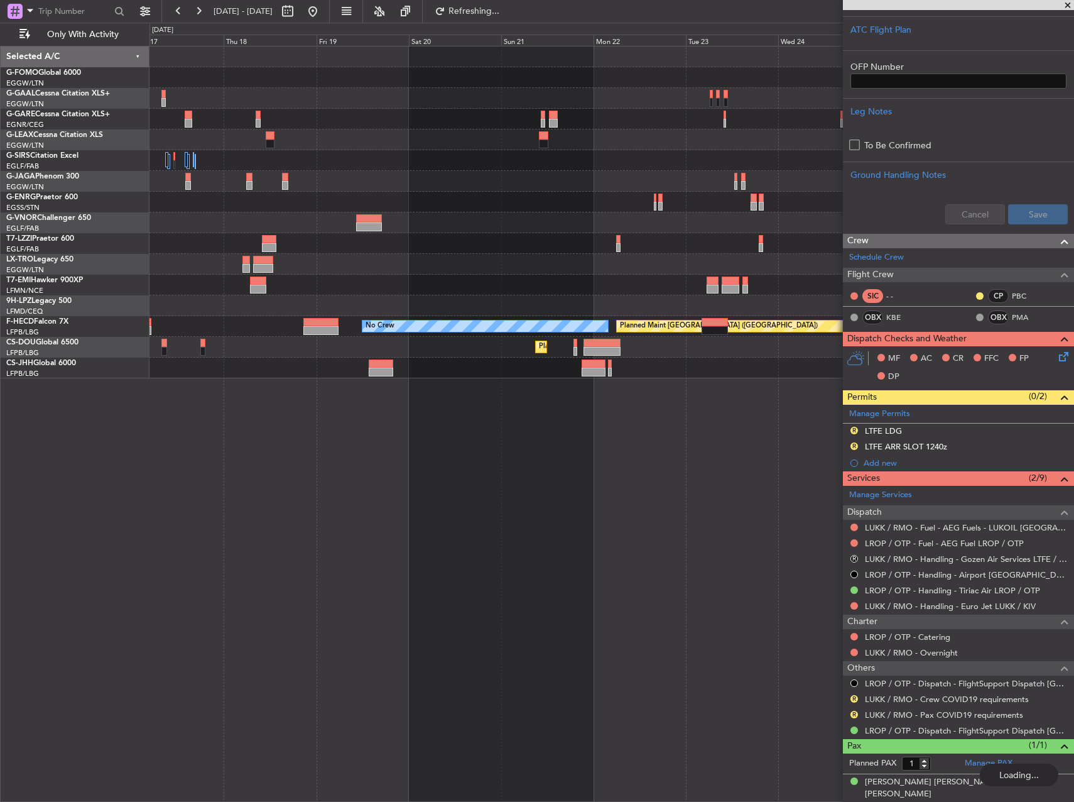
click at [381, 153] on div at bounding box center [612, 160] width 924 height 21
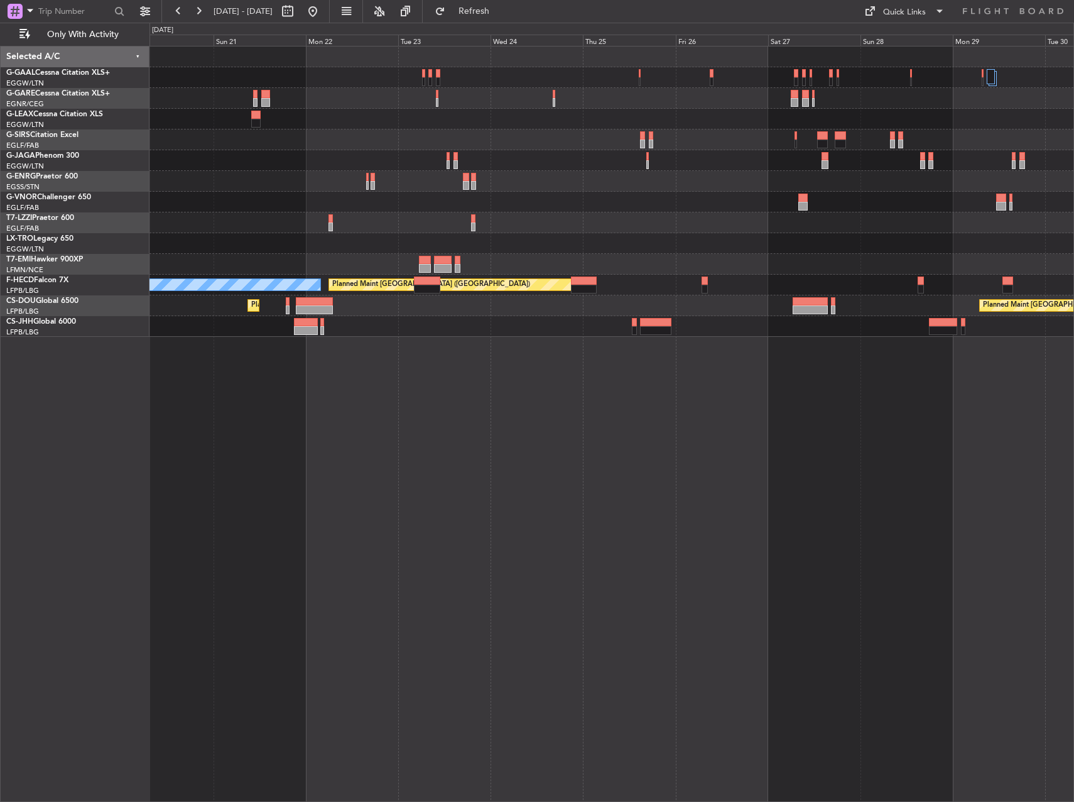
scroll to position [0, 0]
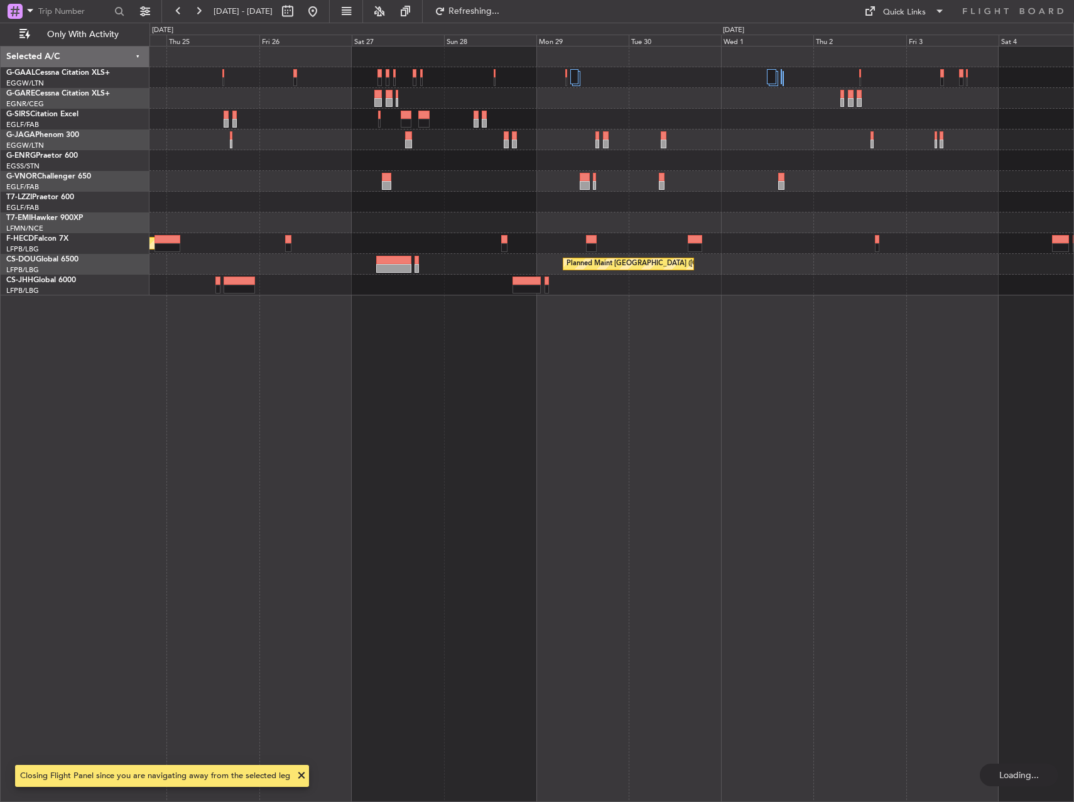
click at [464, 123] on div "Planned Maint [GEOGRAPHIC_DATA] ([GEOGRAPHIC_DATA]) Planned Maint [GEOGRAPHIC_D…" at bounding box center [612, 170] width 924 height 249
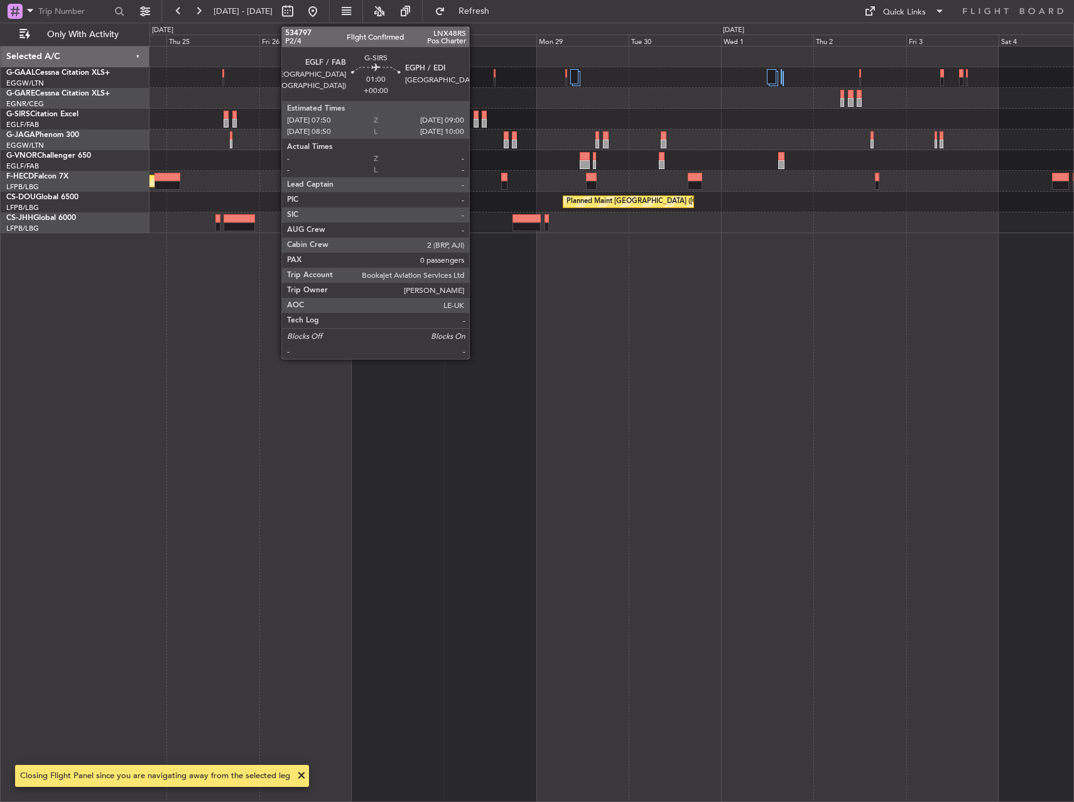
click at [475, 121] on div at bounding box center [476, 123] width 5 height 9
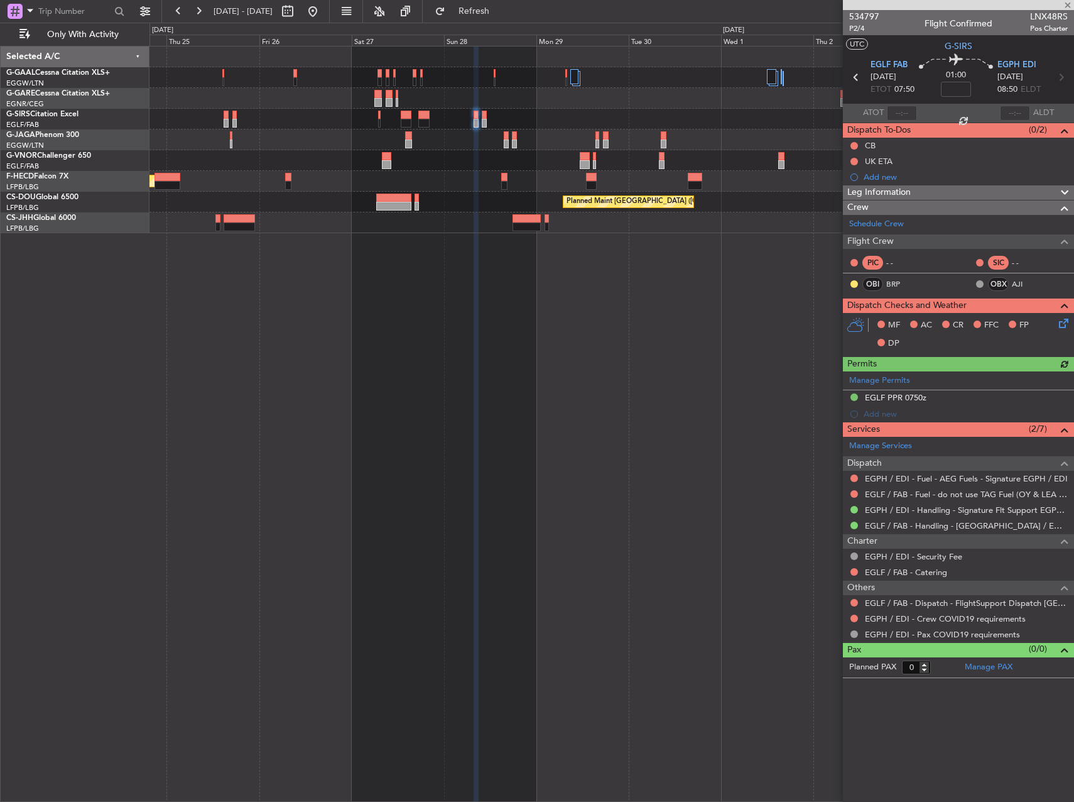
click at [500, 141] on div at bounding box center [612, 139] width 924 height 21
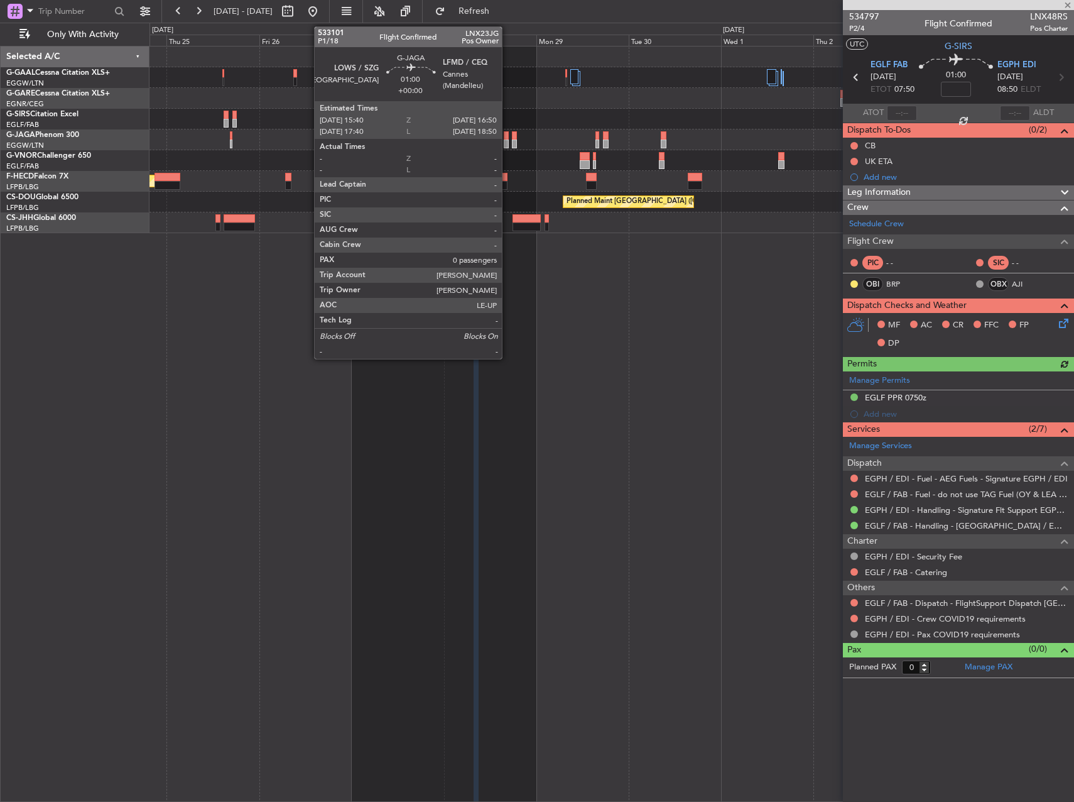
click at [508, 142] on div at bounding box center [506, 143] width 5 height 9
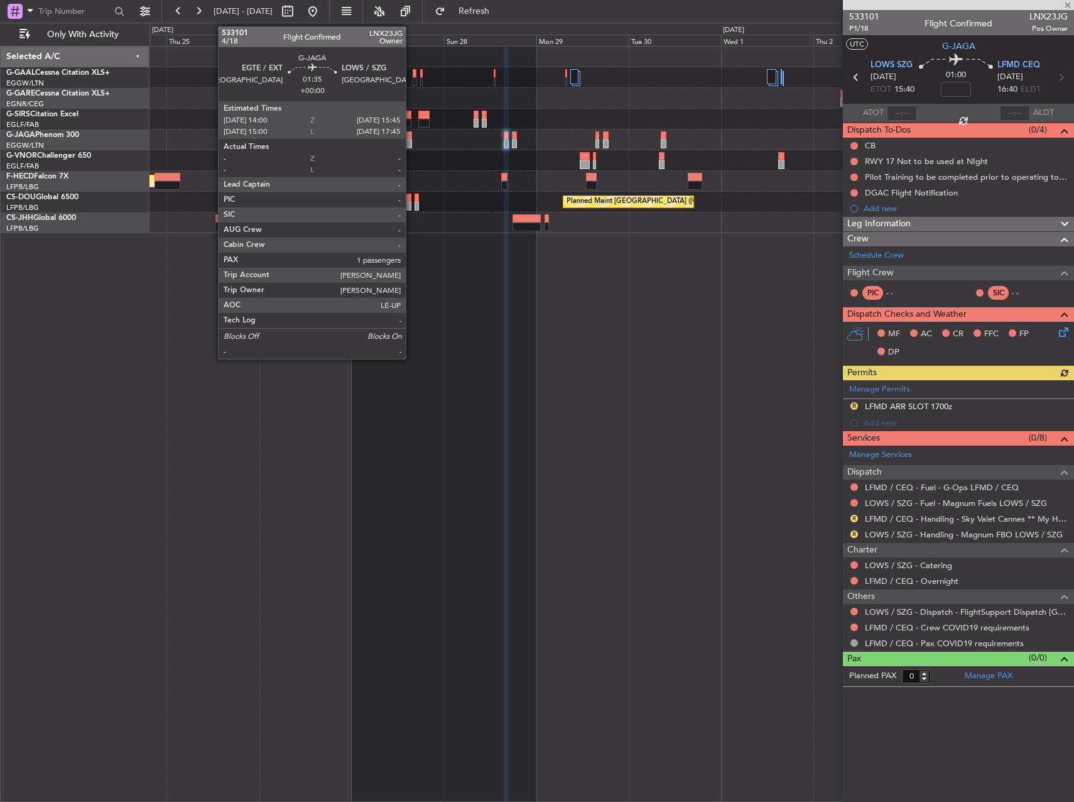
click at [411, 137] on div at bounding box center [408, 135] width 7 height 9
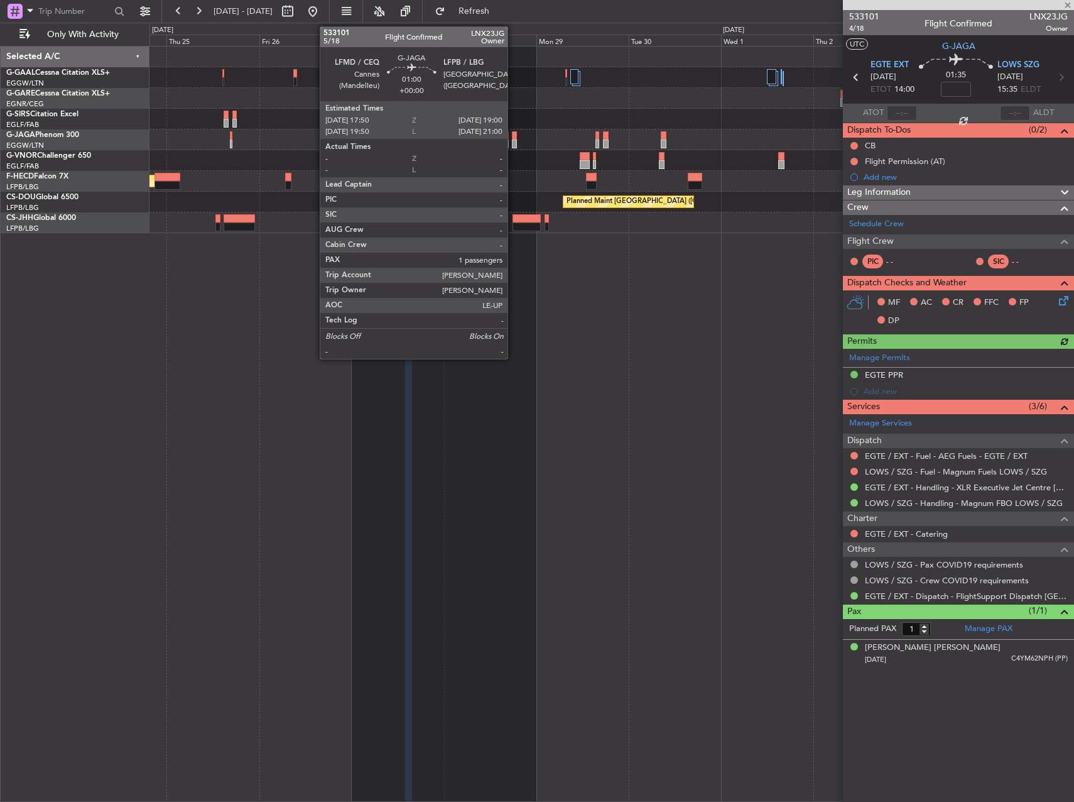
click at [513, 143] on div at bounding box center [514, 143] width 5 height 9
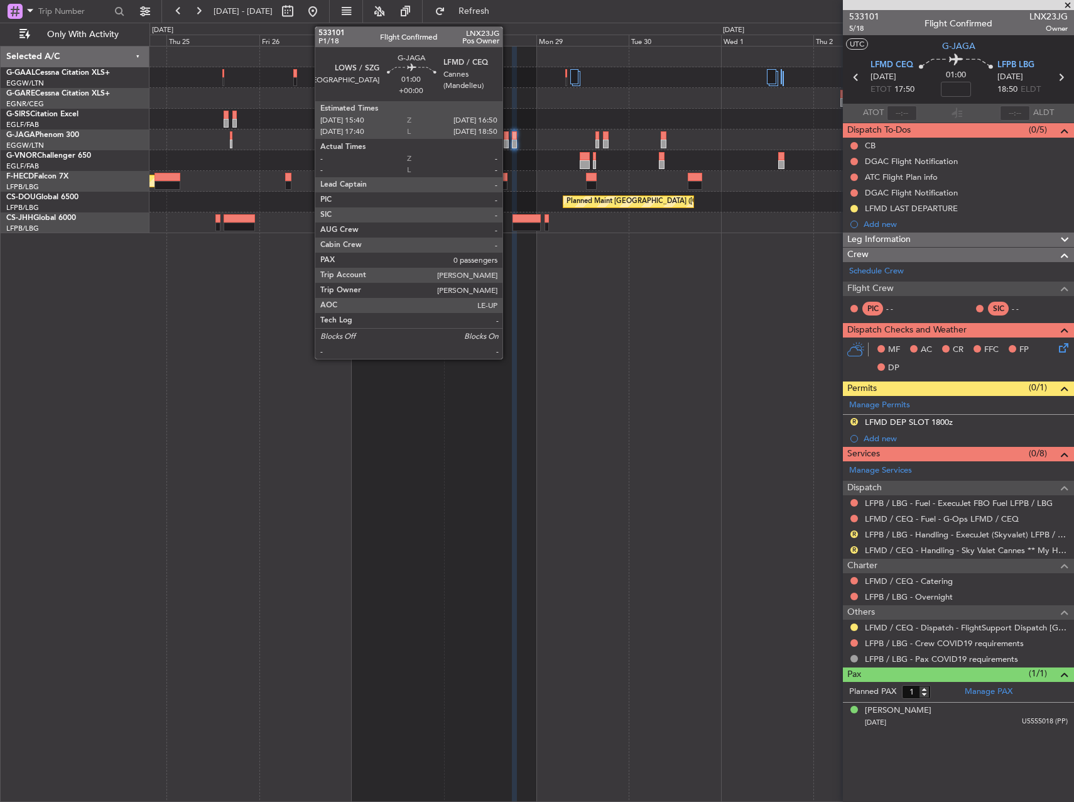
click at [508, 139] on div at bounding box center [506, 135] width 5 height 9
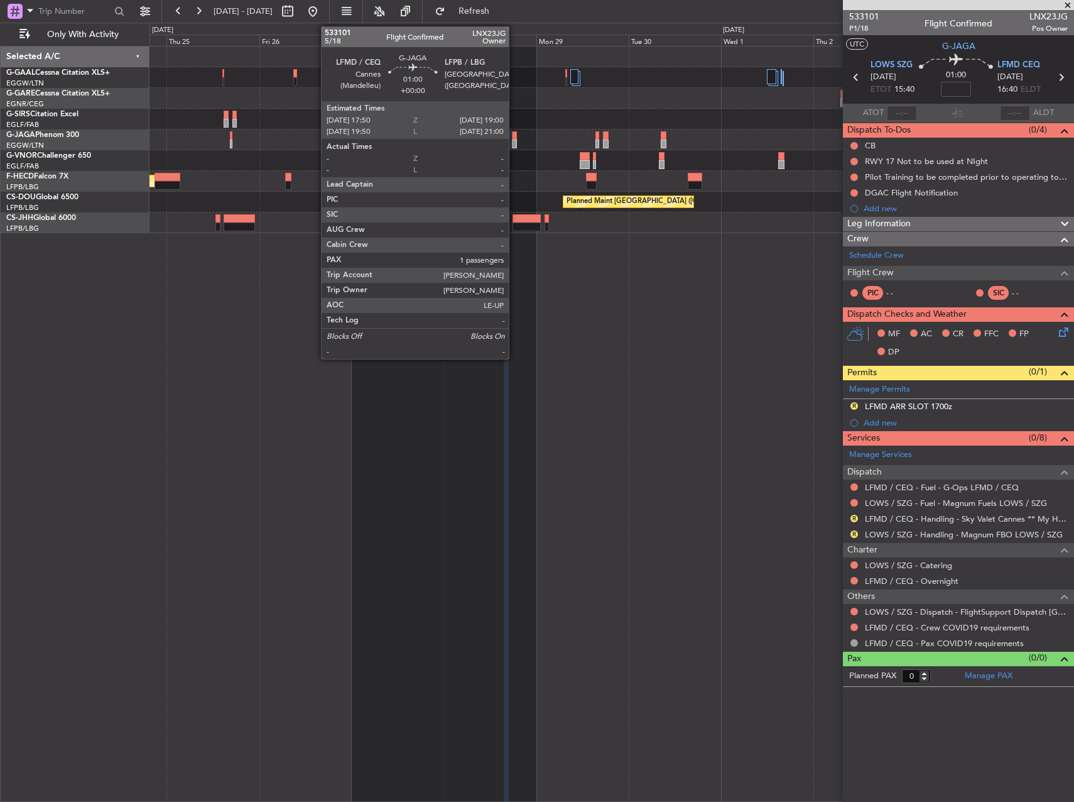
click at [516, 143] on div at bounding box center [514, 143] width 5 height 9
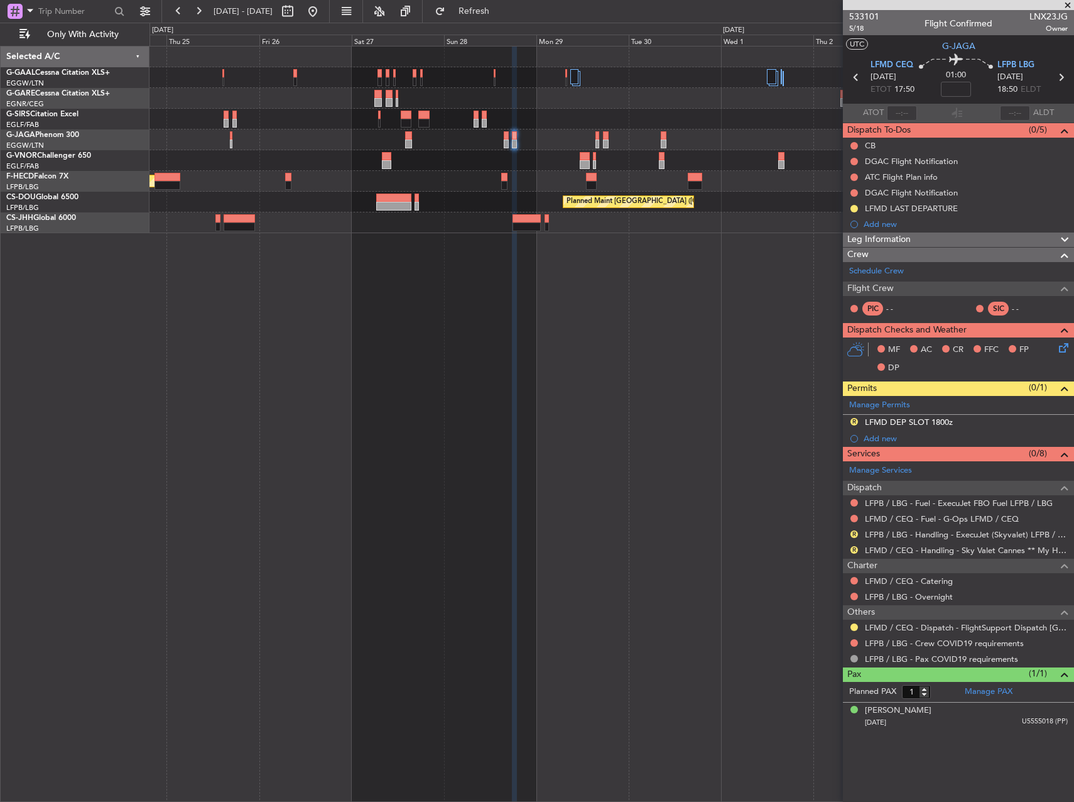
click at [858, 640] on div at bounding box center [854, 643] width 10 height 10
click at [855, 640] on button at bounding box center [855, 643] width 8 height 8
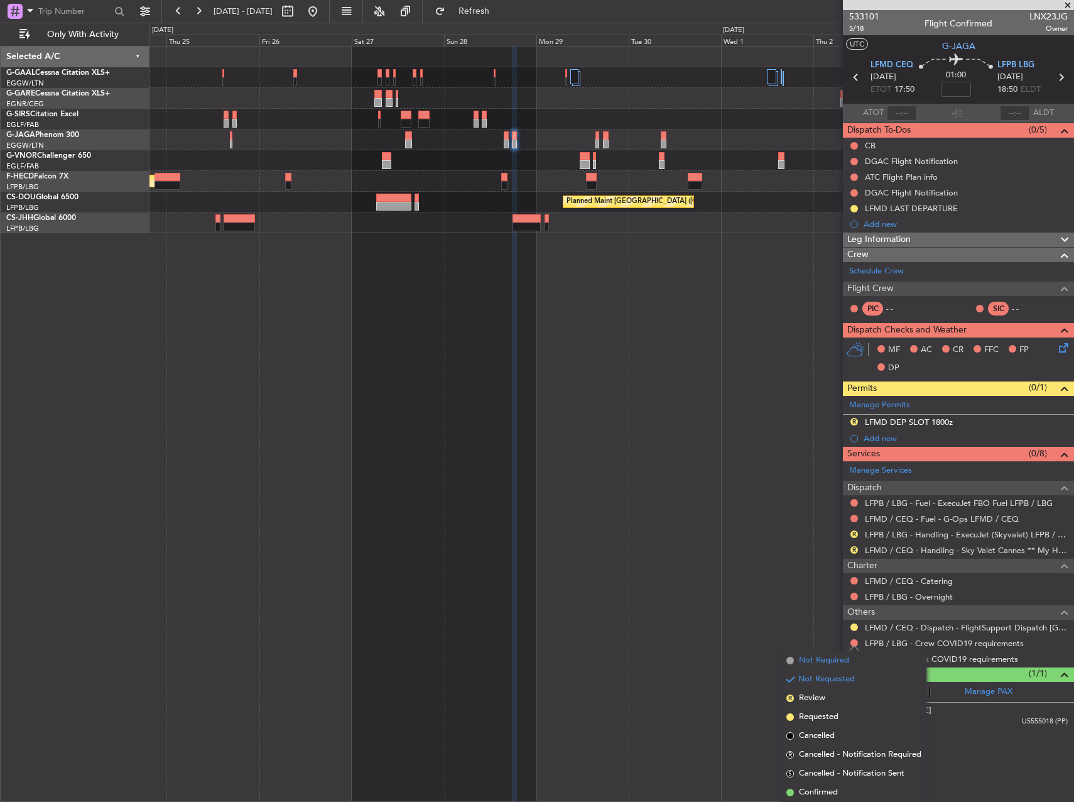
click at [837, 660] on span "Not Required" at bounding box center [824, 660] width 50 height 13
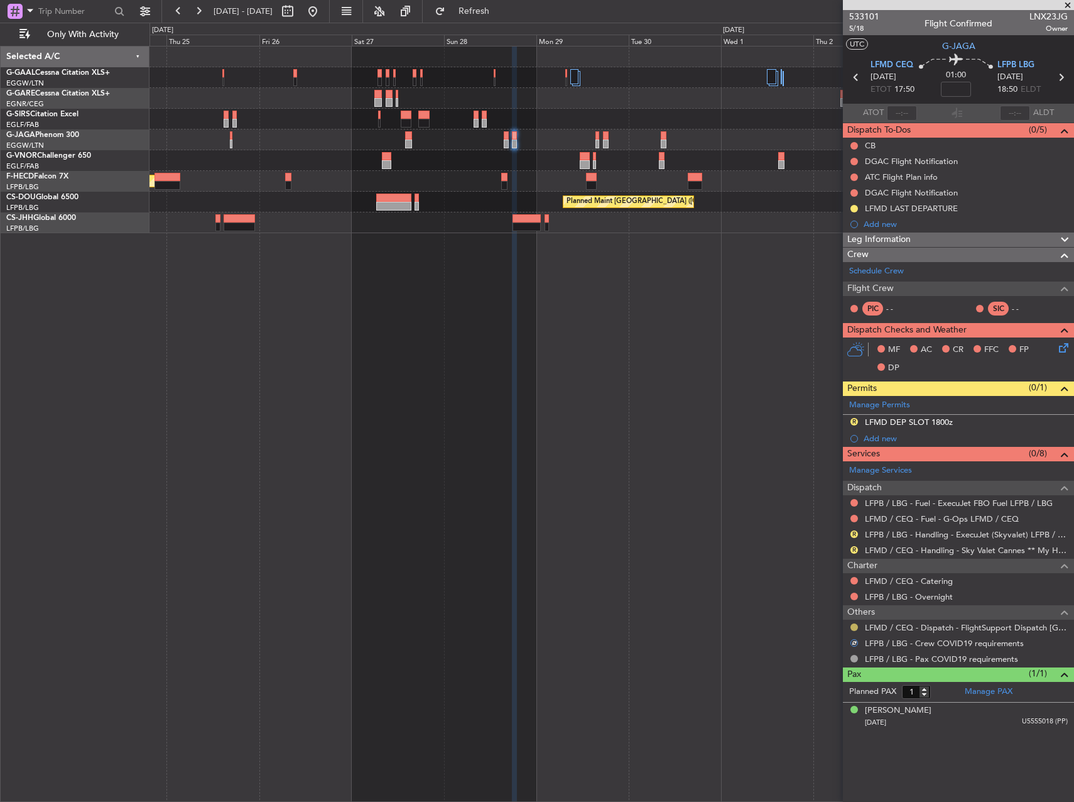
click at [853, 629] on button at bounding box center [855, 627] width 8 height 8
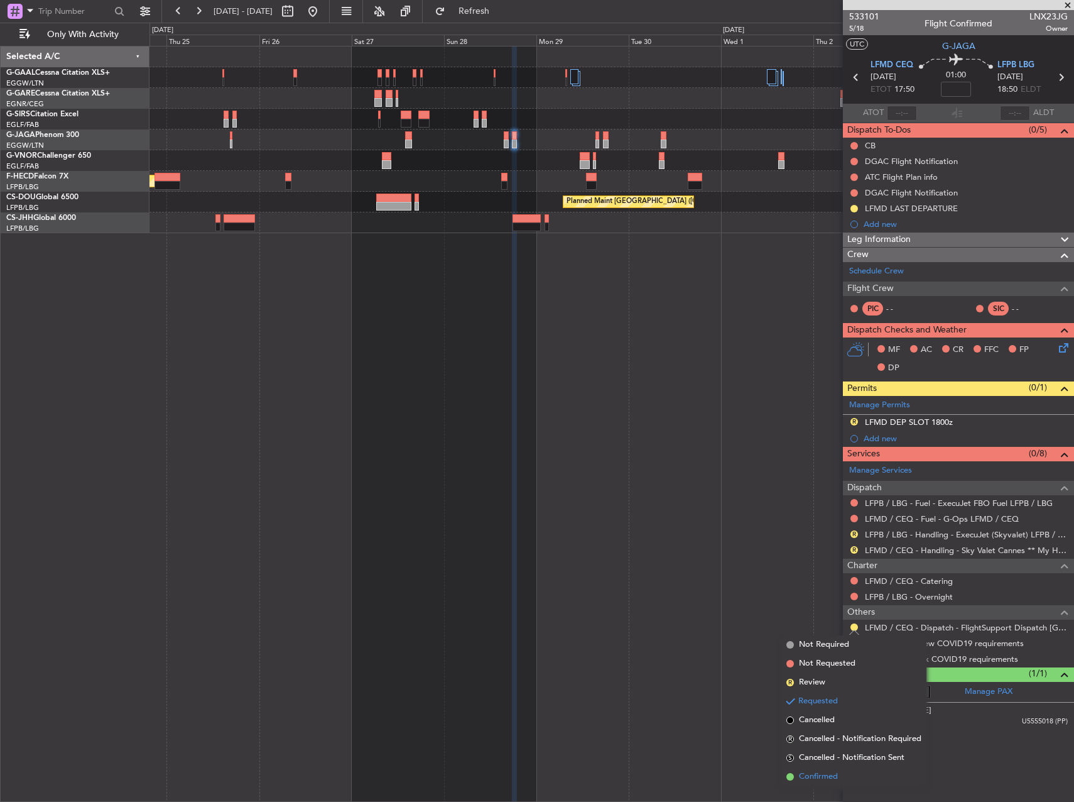
click at [848, 776] on li "Confirmed" at bounding box center [854, 776] width 145 height 19
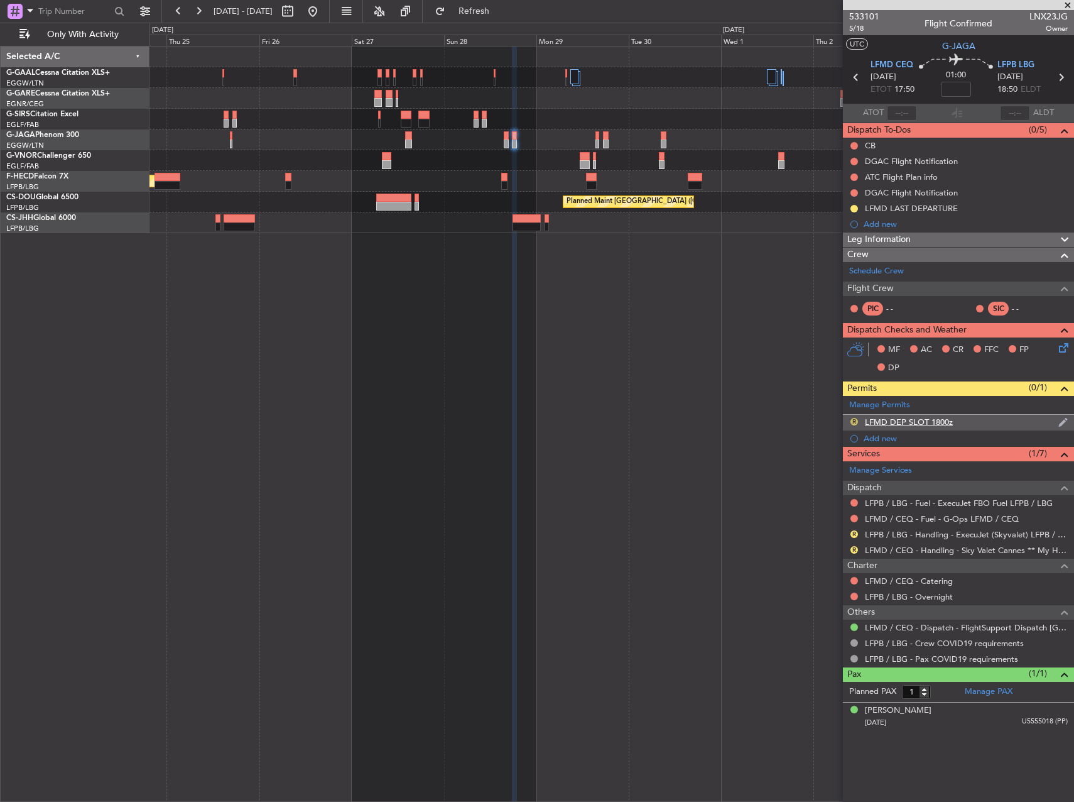
click at [854, 418] on button "R" at bounding box center [855, 422] width 8 height 8
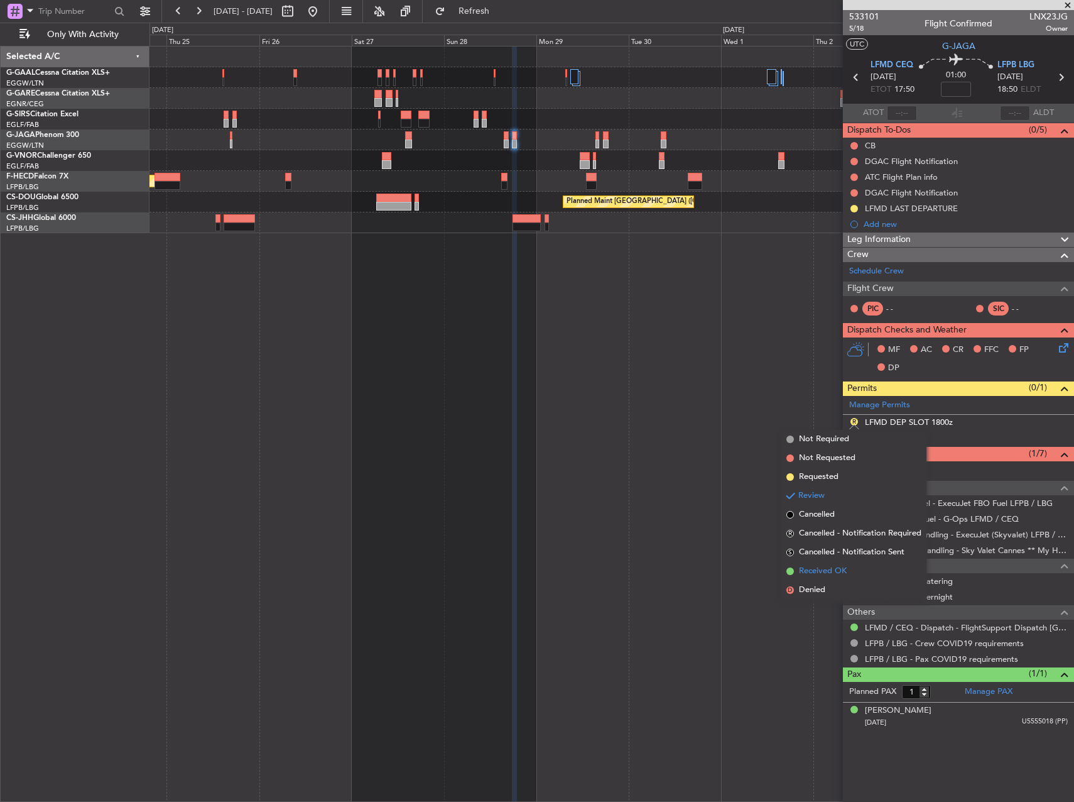
click at [837, 567] on span "Received OK" at bounding box center [823, 571] width 48 height 13
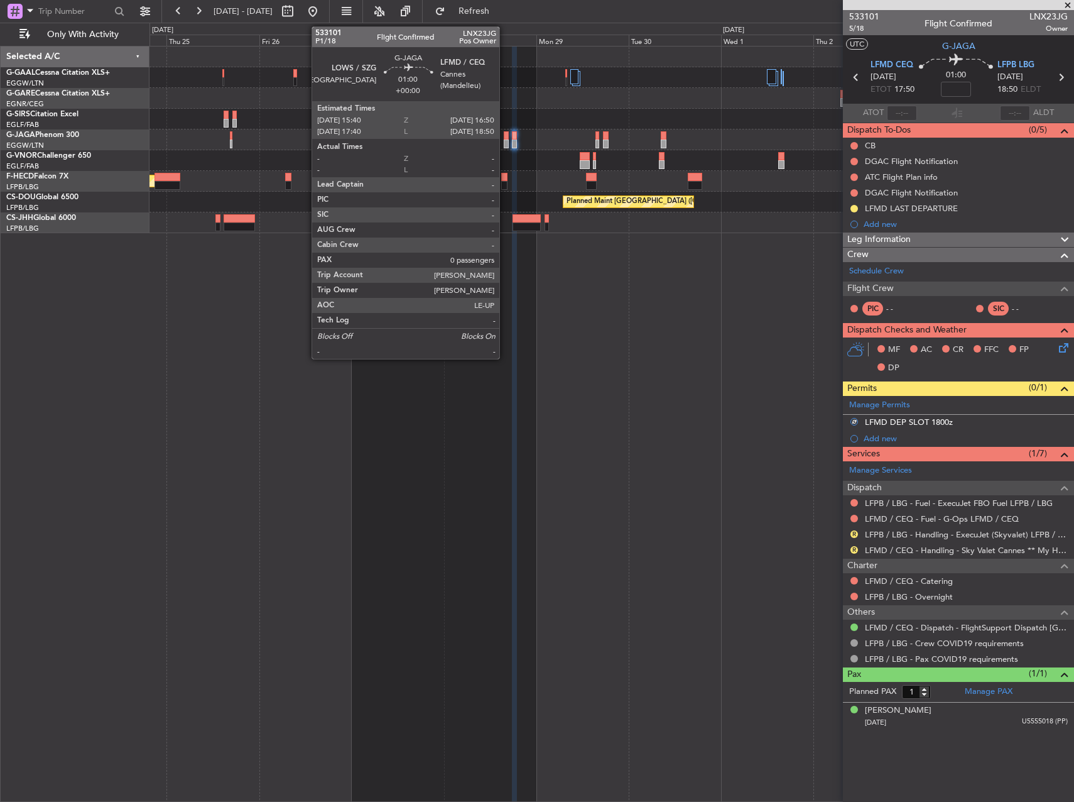
click at [505, 143] on div at bounding box center [506, 143] width 5 height 9
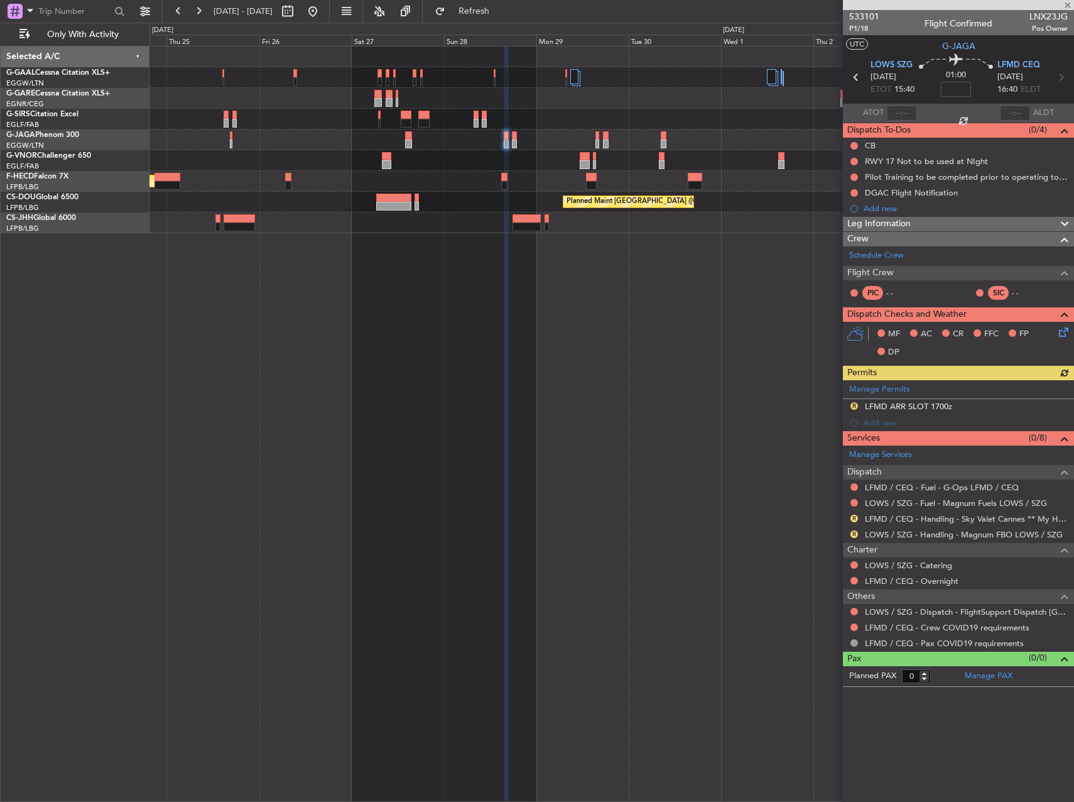
click at [853, 405] on div "Manage Permits R LFMD ARR SLOT 1700z Add new" at bounding box center [958, 405] width 231 height 51
click at [855, 406] on button "R" at bounding box center [855, 406] width 8 height 8
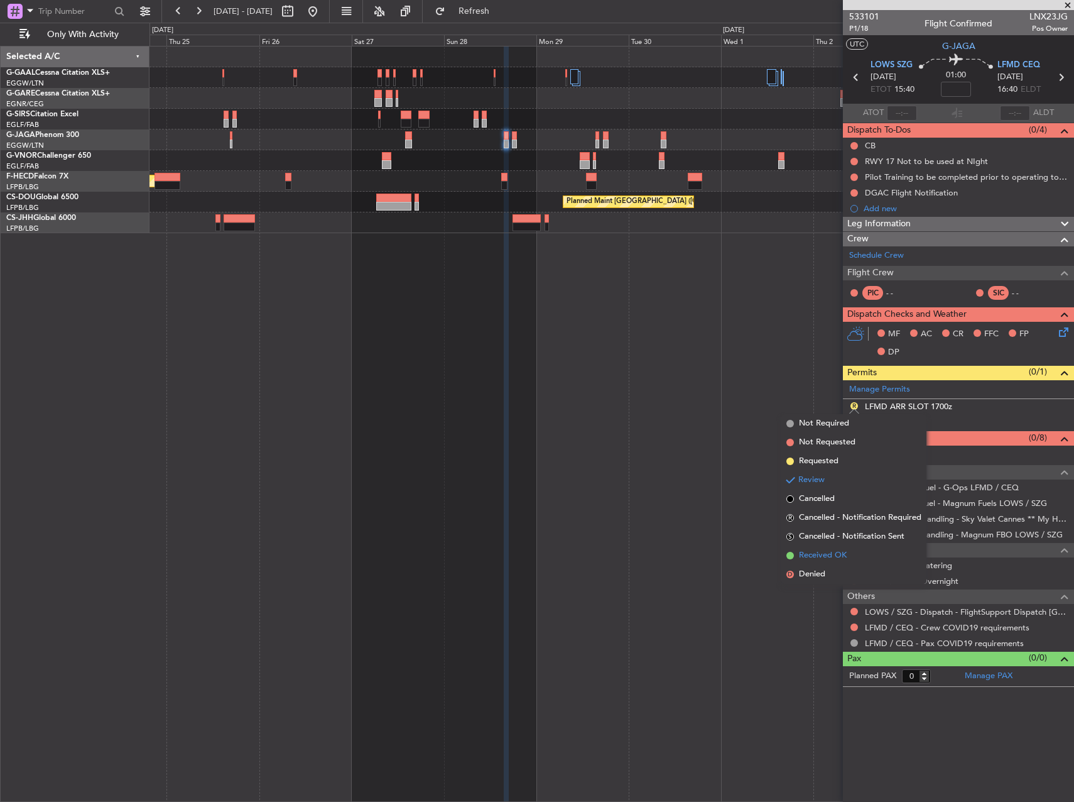
click at [825, 550] on span "Received OK" at bounding box center [823, 555] width 48 height 13
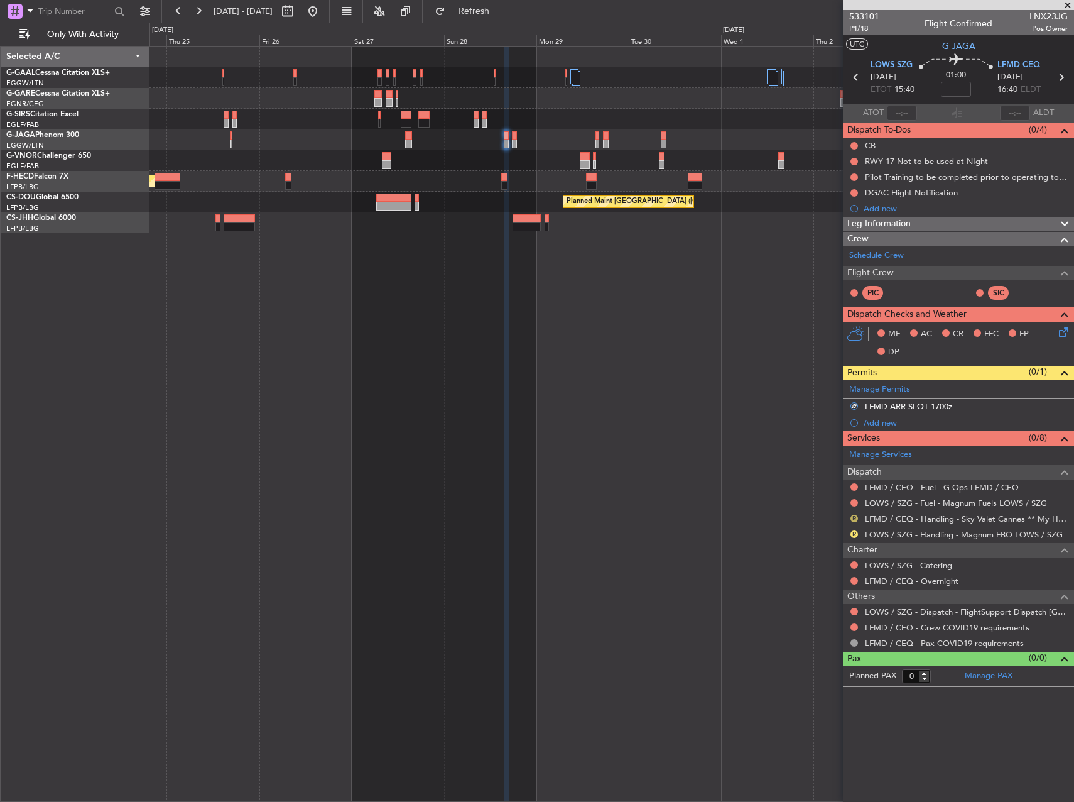
click at [856, 520] on button "R" at bounding box center [855, 519] width 8 height 8
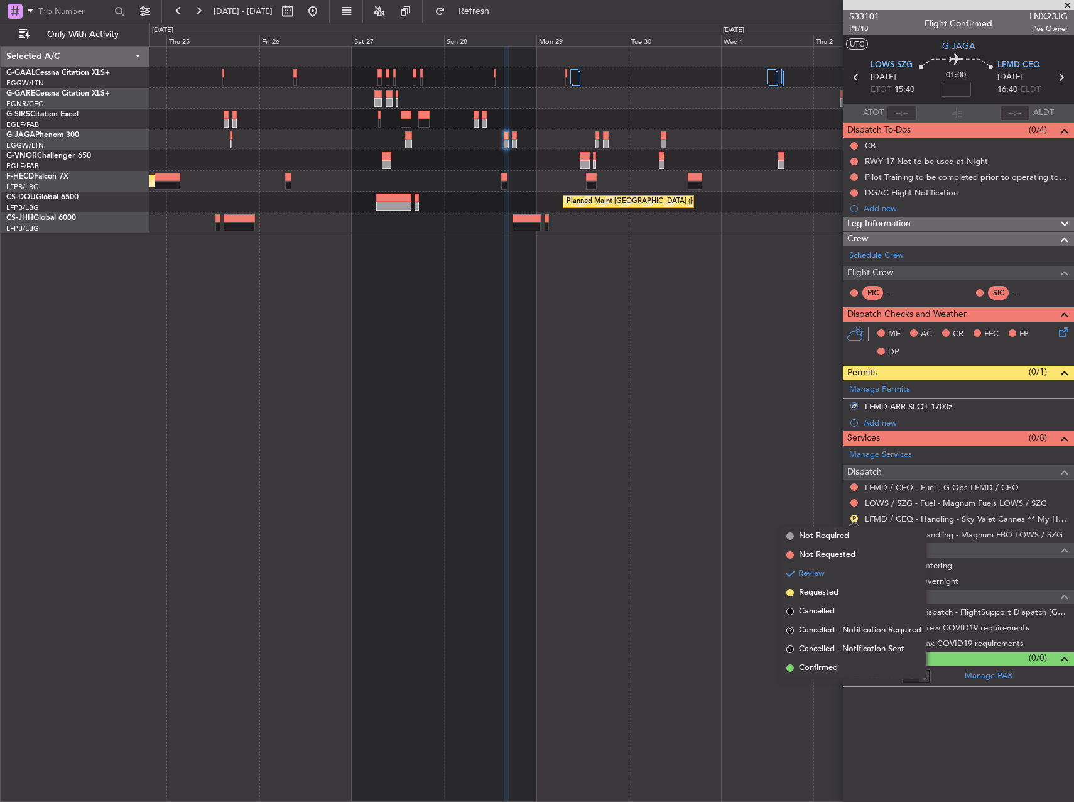
click at [805, 661] on li "Confirmed" at bounding box center [854, 667] width 145 height 19
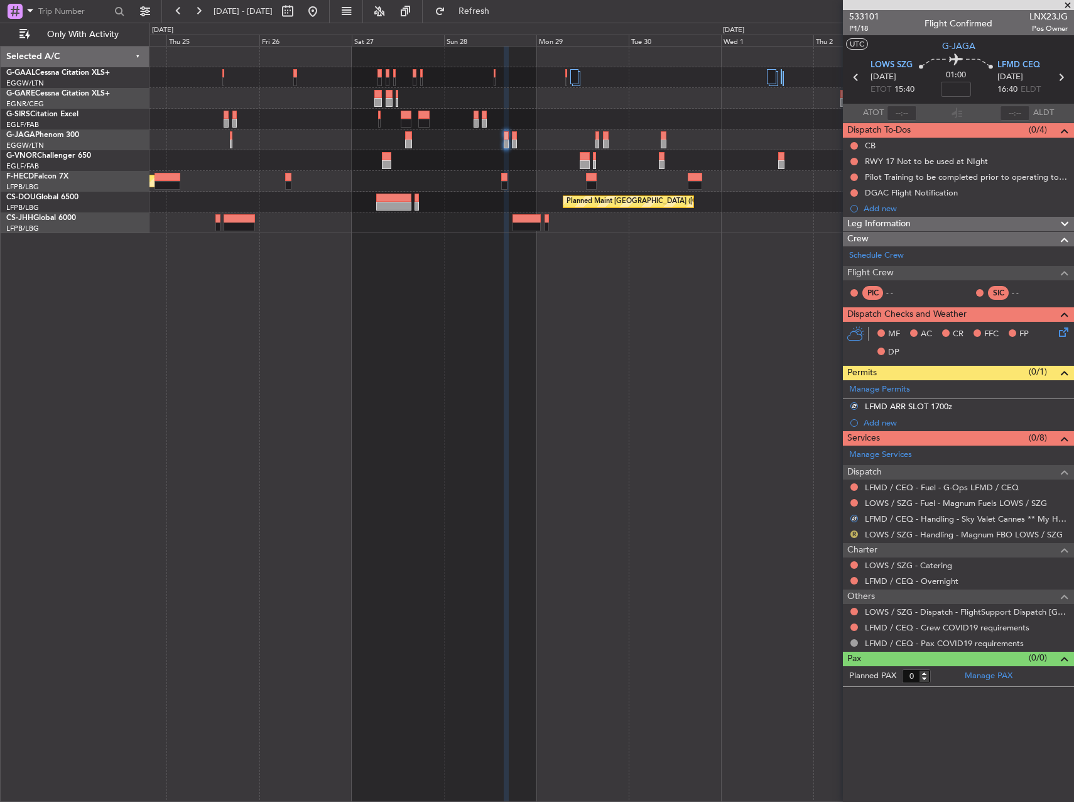
click at [856, 533] on button "R" at bounding box center [855, 534] width 8 height 8
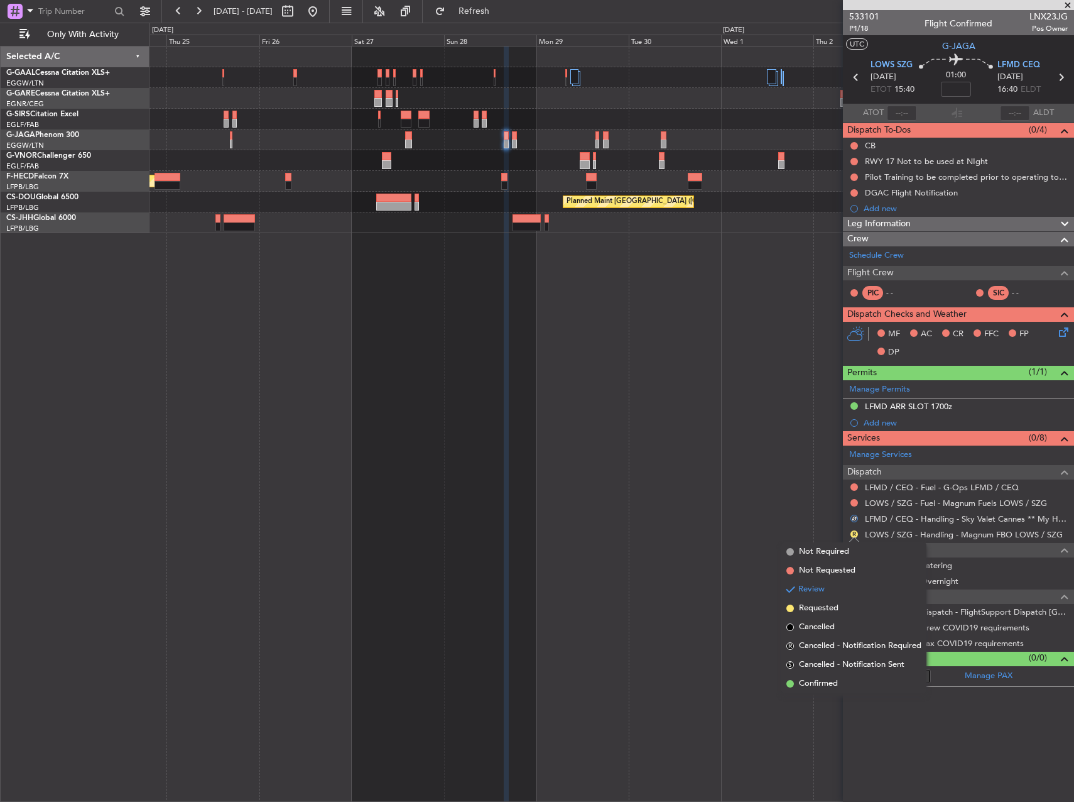
drag, startPoint x: 800, startPoint y: 687, endPoint x: 845, endPoint y: 656, distance: 54.6
click at [800, 684] on span "Confirmed" at bounding box center [818, 683] width 39 height 13
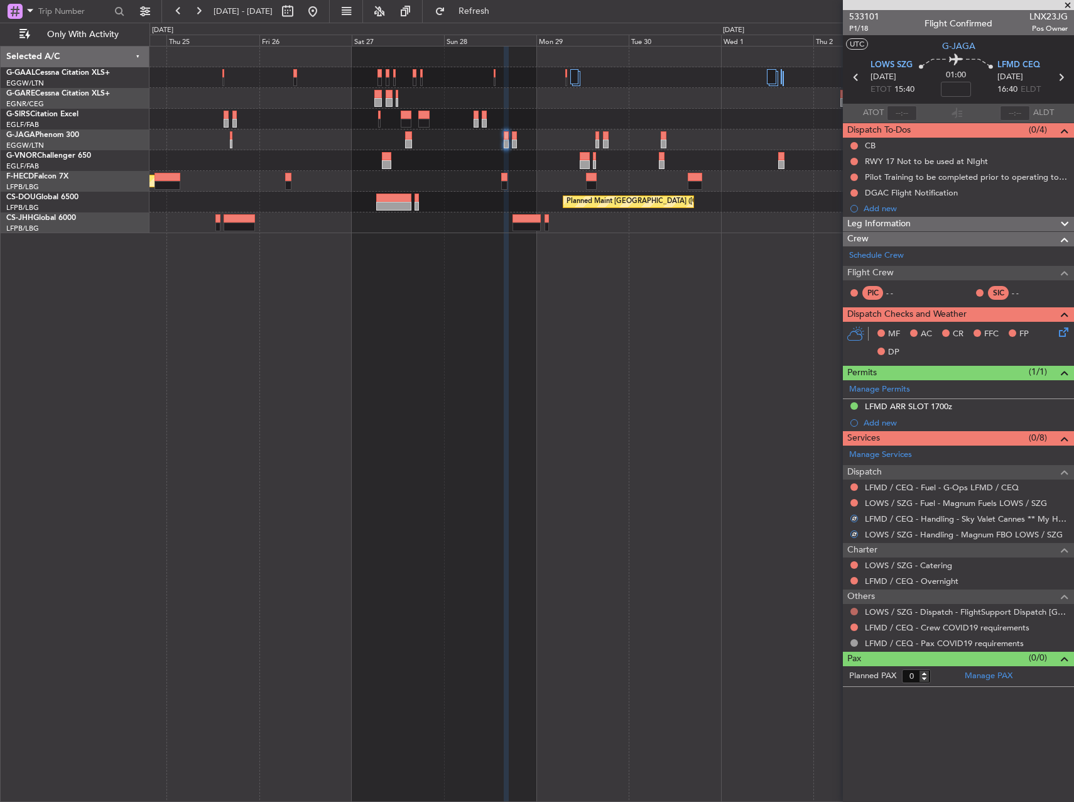
click at [854, 611] on button at bounding box center [855, 611] width 8 height 8
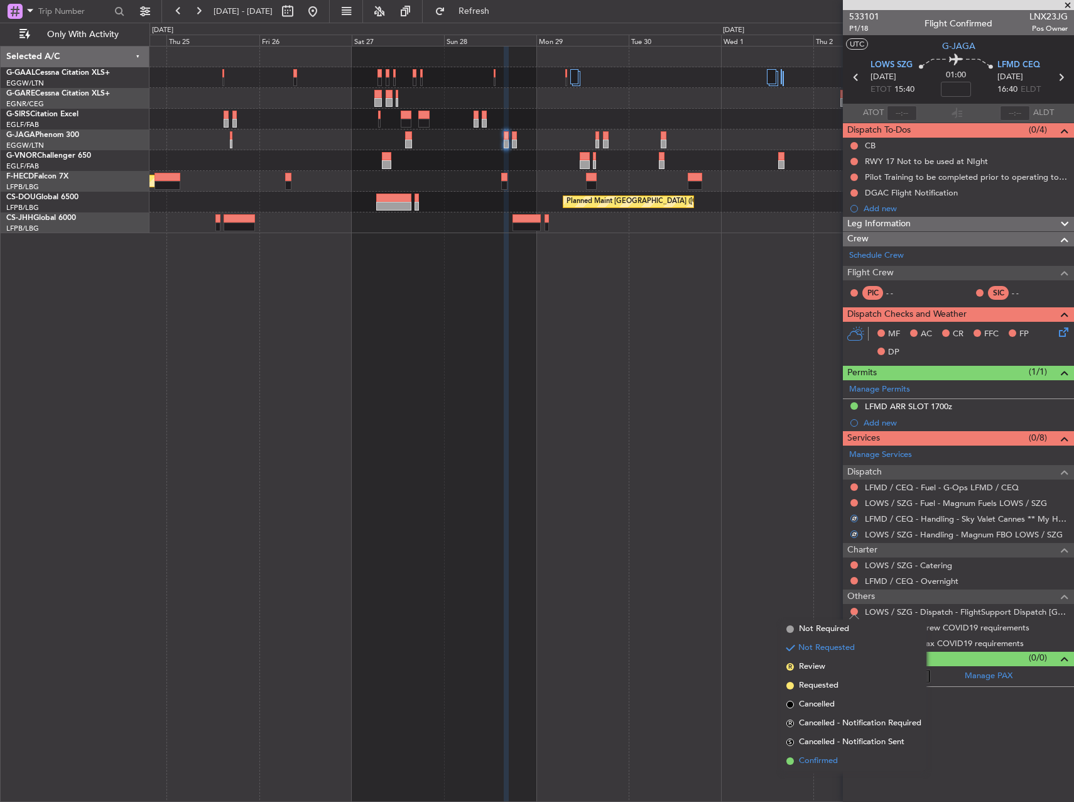
click at [822, 756] on span "Confirmed" at bounding box center [818, 761] width 39 height 13
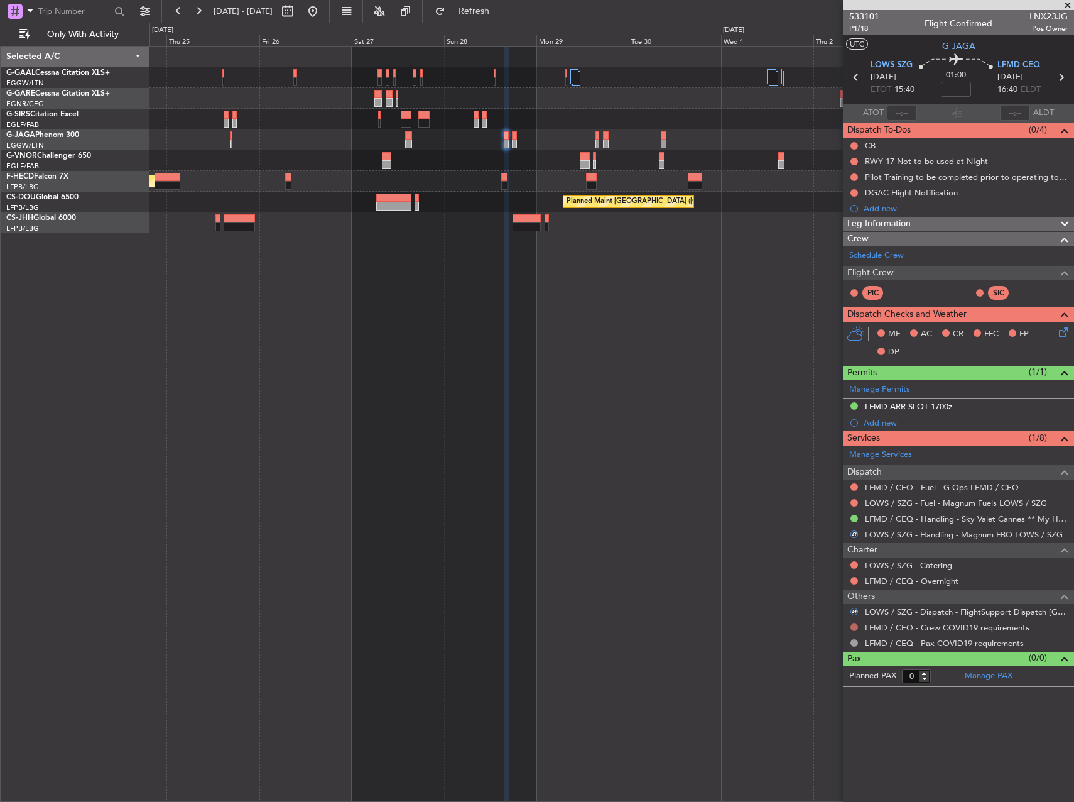
click at [854, 628] on button at bounding box center [855, 627] width 8 height 8
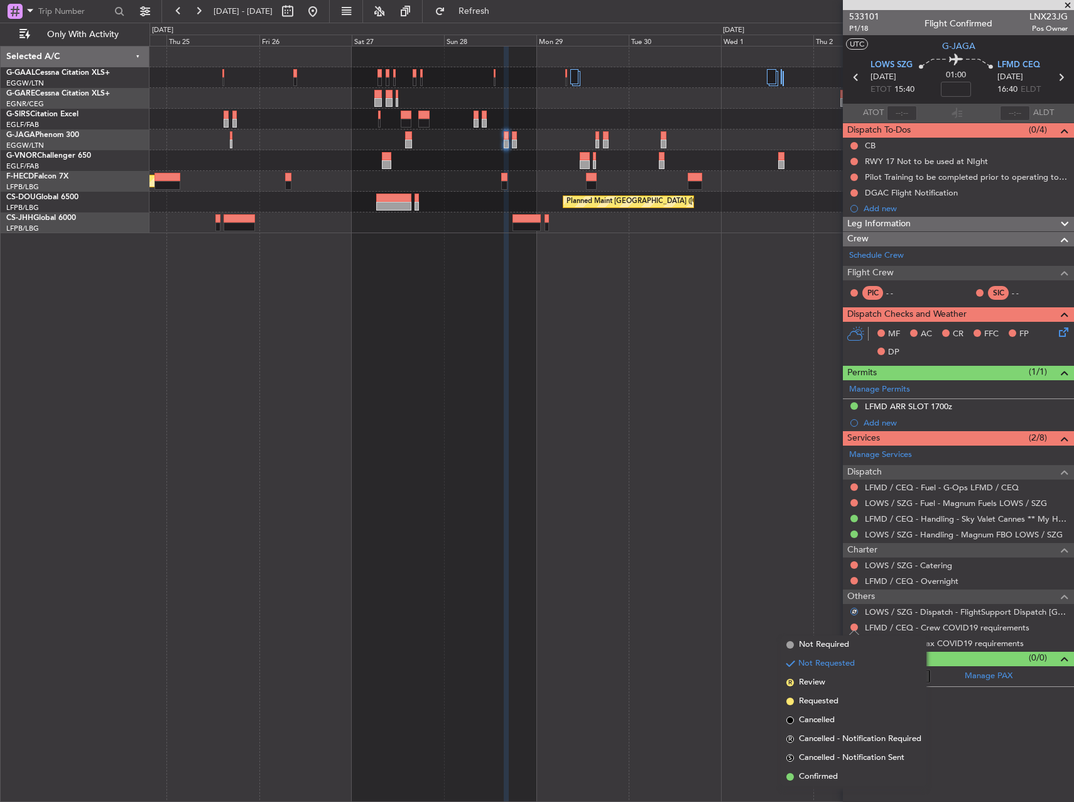
click at [809, 654] on li "Not Requested" at bounding box center [854, 663] width 145 height 19
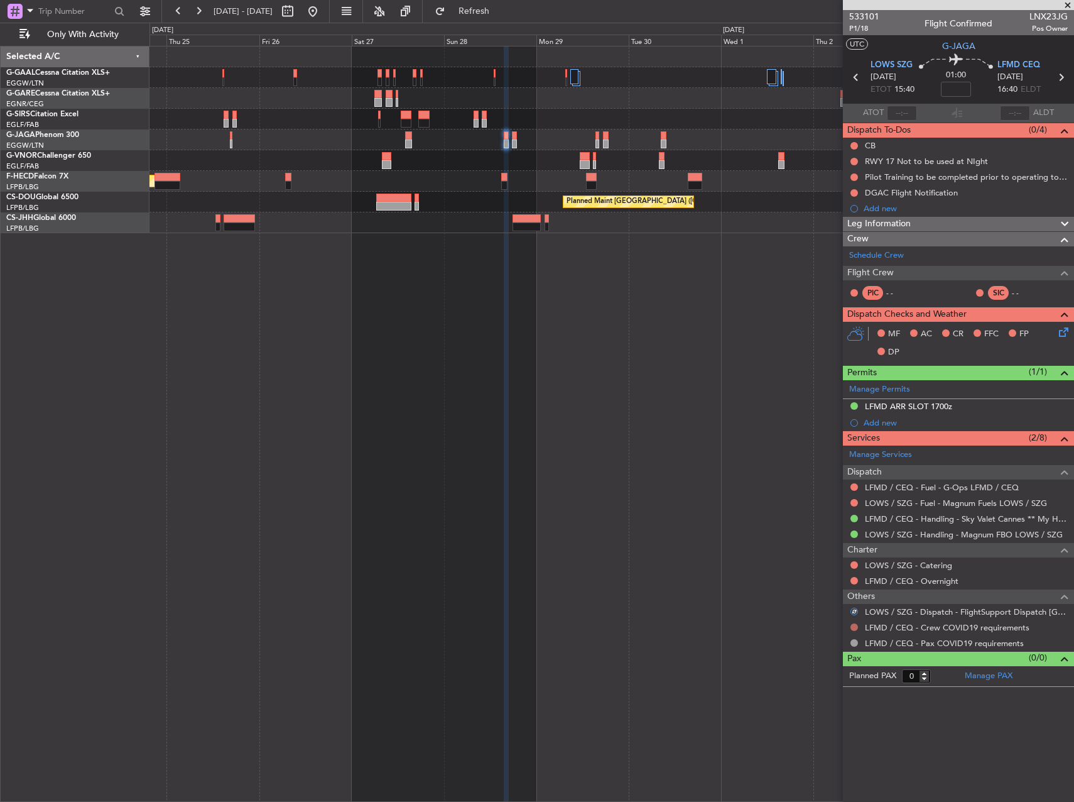
click at [851, 627] on div at bounding box center [854, 627] width 10 height 10
click at [852, 627] on button at bounding box center [855, 627] width 8 height 8
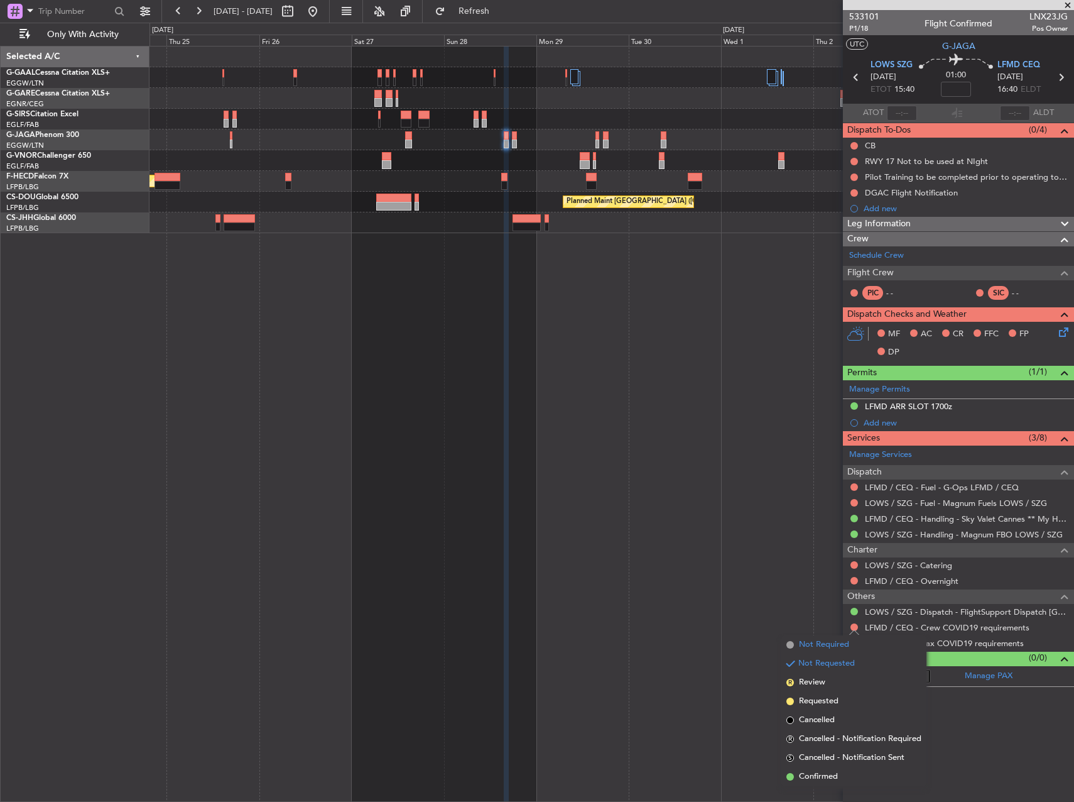
click at [818, 645] on span "Not Required" at bounding box center [824, 644] width 50 height 13
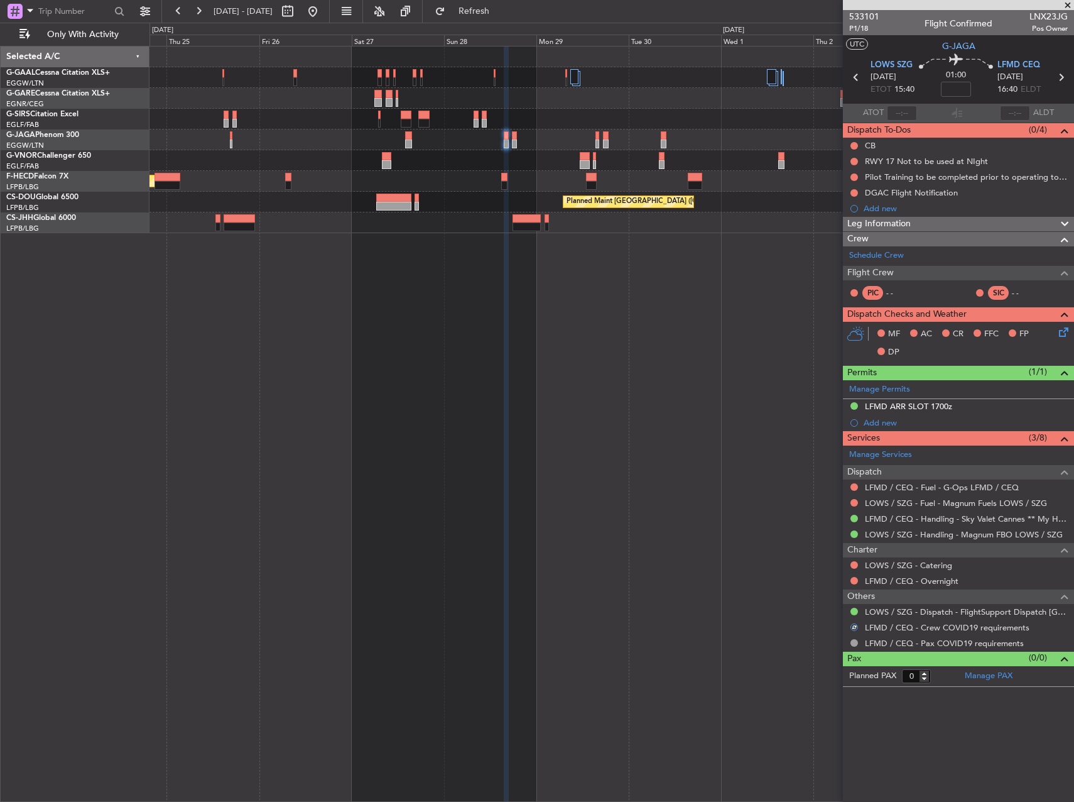
click at [741, 524] on div "Planned Maint [GEOGRAPHIC_DATA] ([GEOGRAPHIC_DATA]) Planned Maint [GEOGRAPHIC_D…" at bounding box center [612, 424] width 925 height 756
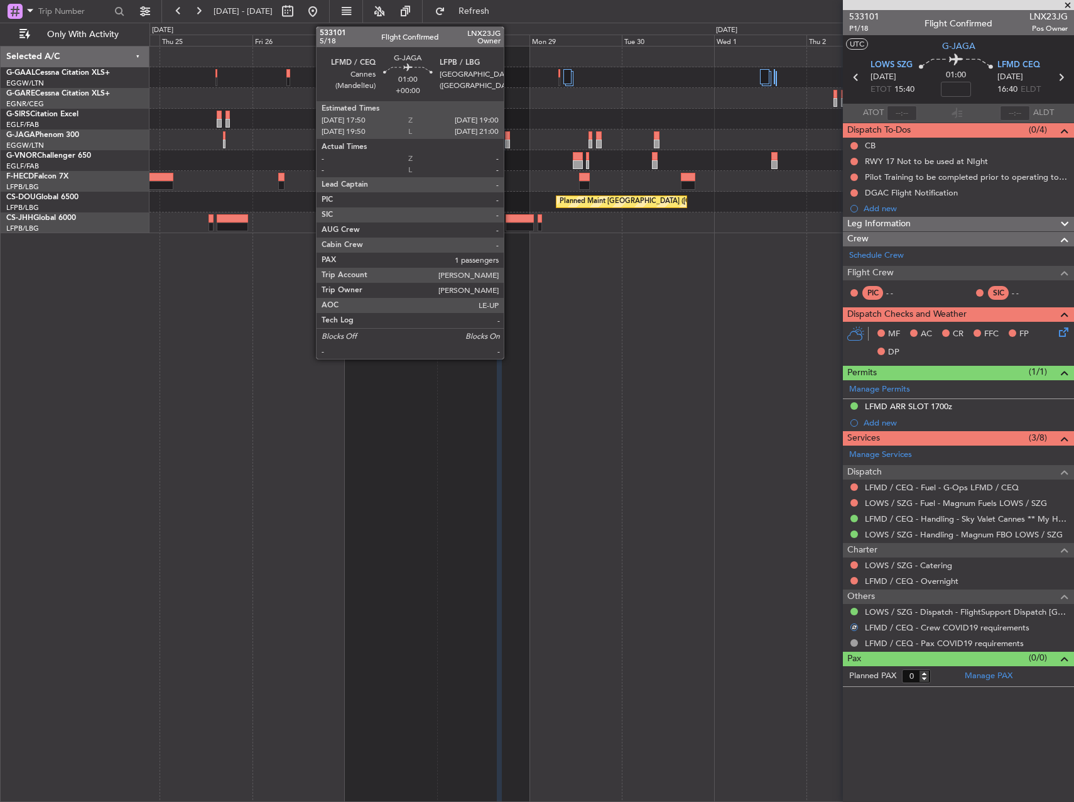
click at [509, 141] on div at bounding box center [507, 143] width 5 height 9
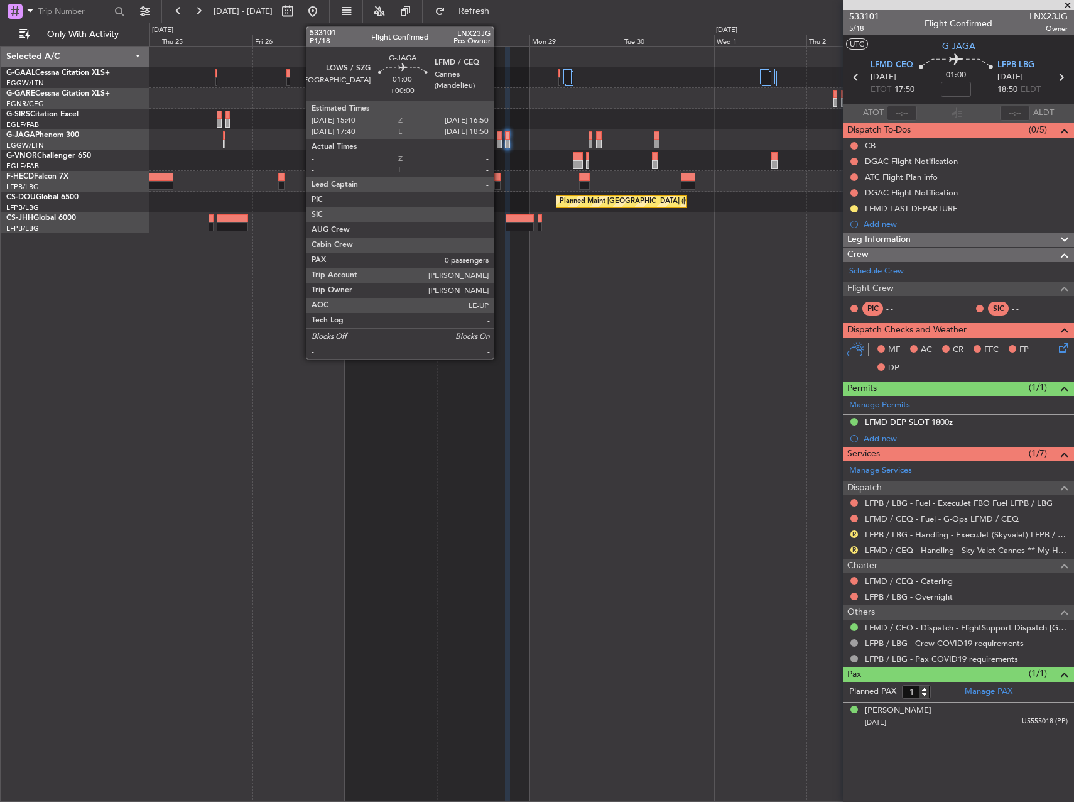
click at [499, 144] on div at bounding box center [499, 143] width 5 height 9
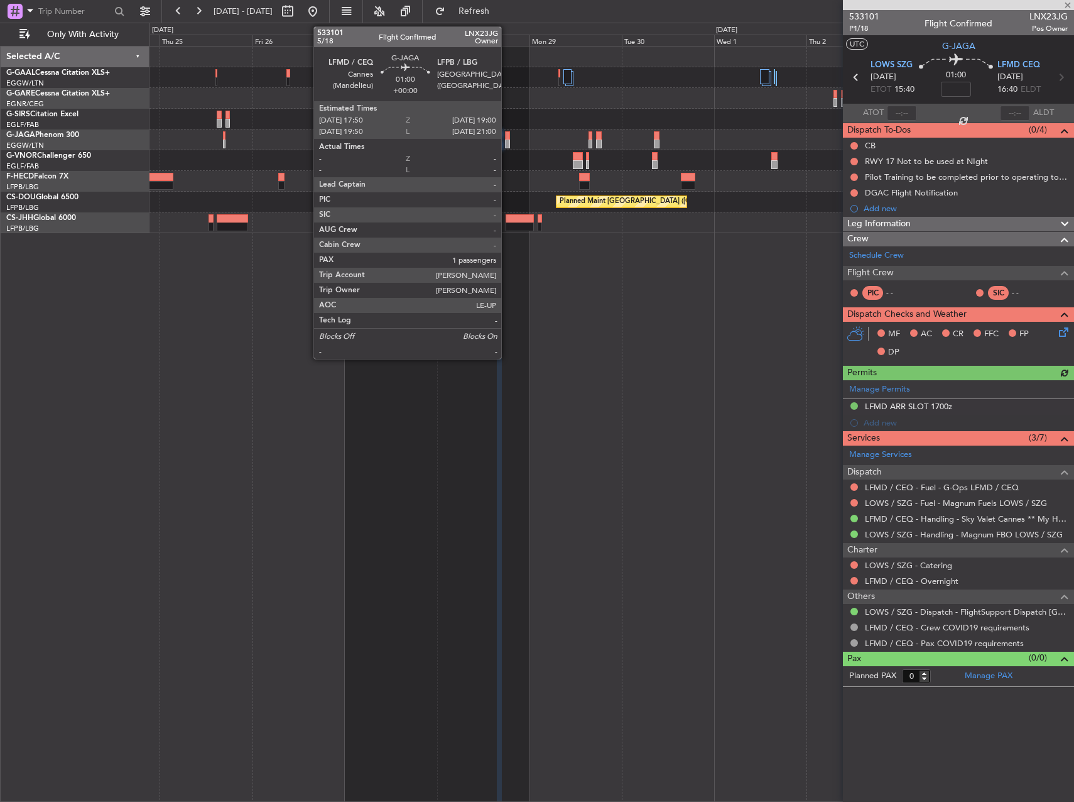
click at [508, 144] on div at bounding box center [507, 143] width 5 height 9
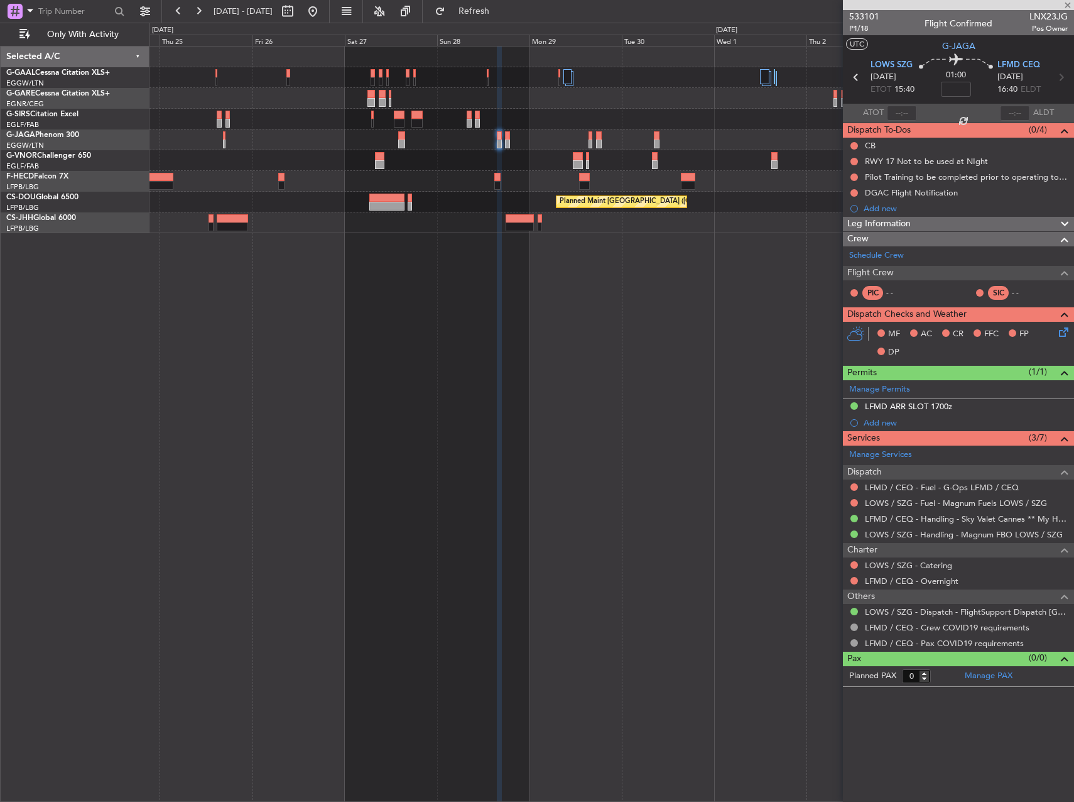
type input "1"
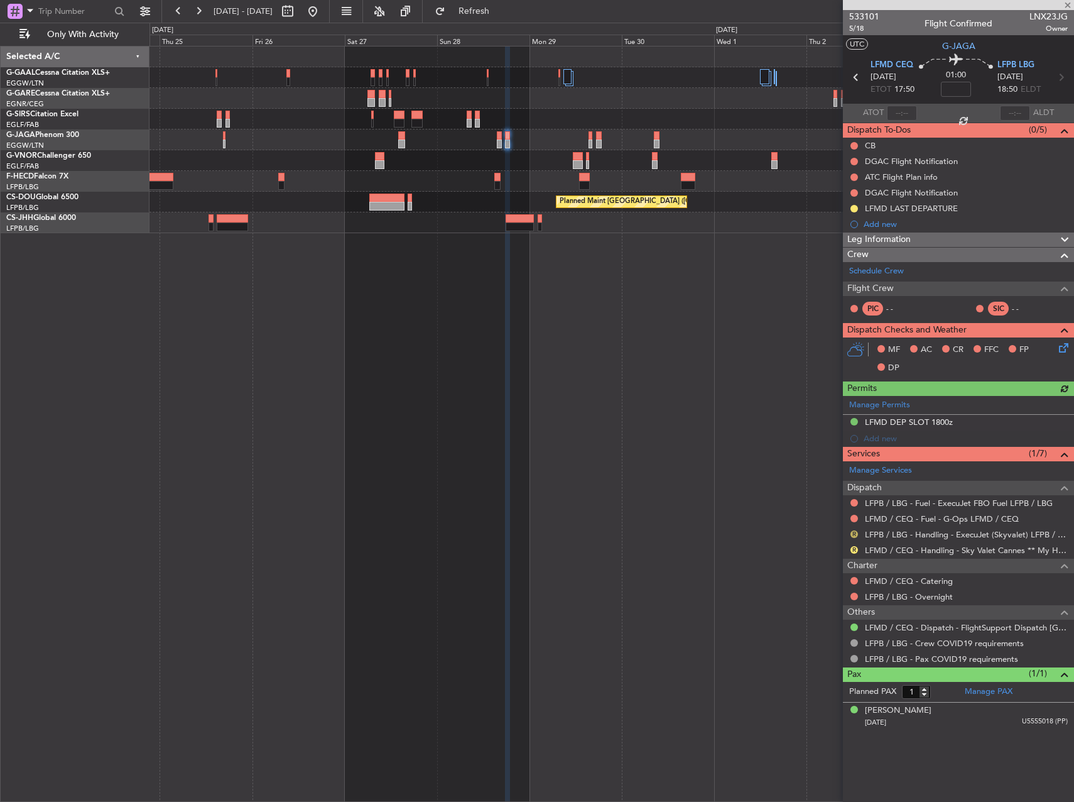
click at [853, 535] on button "R" at bounding box center [855, 534] width 8 height 8
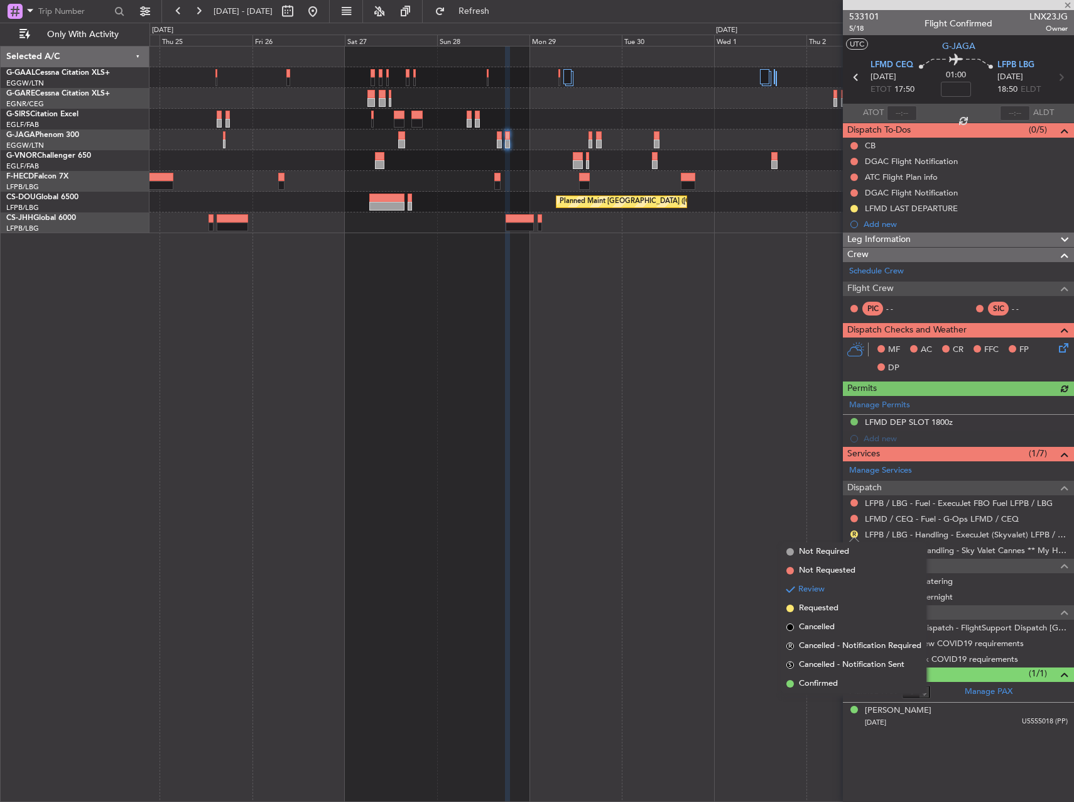
drag, startPoint x: 823, startPoint y: 682, endPoint x: 821, endPoint y: 646, distance: 36.5
click at [823, 680] on span "Confirmed" at bounding box center [818, 683] width 39 height 13
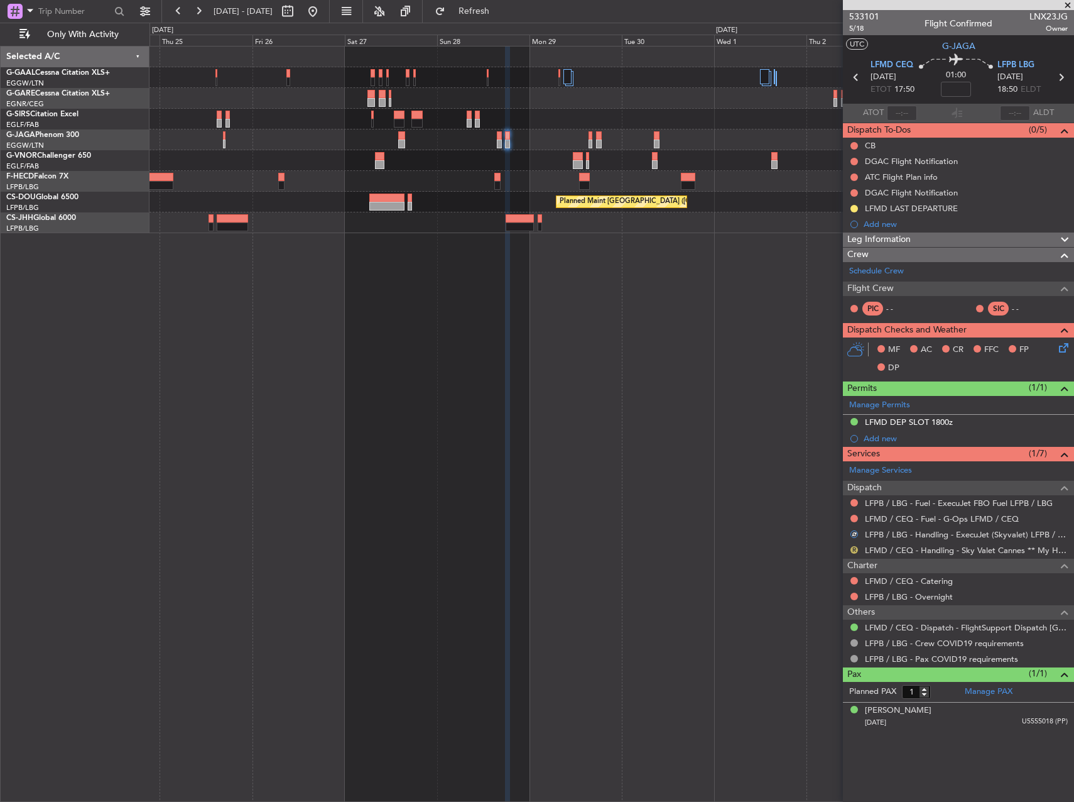
click at [853, 548] on button "R" at bounding box center [855, 550] width 8 height 8
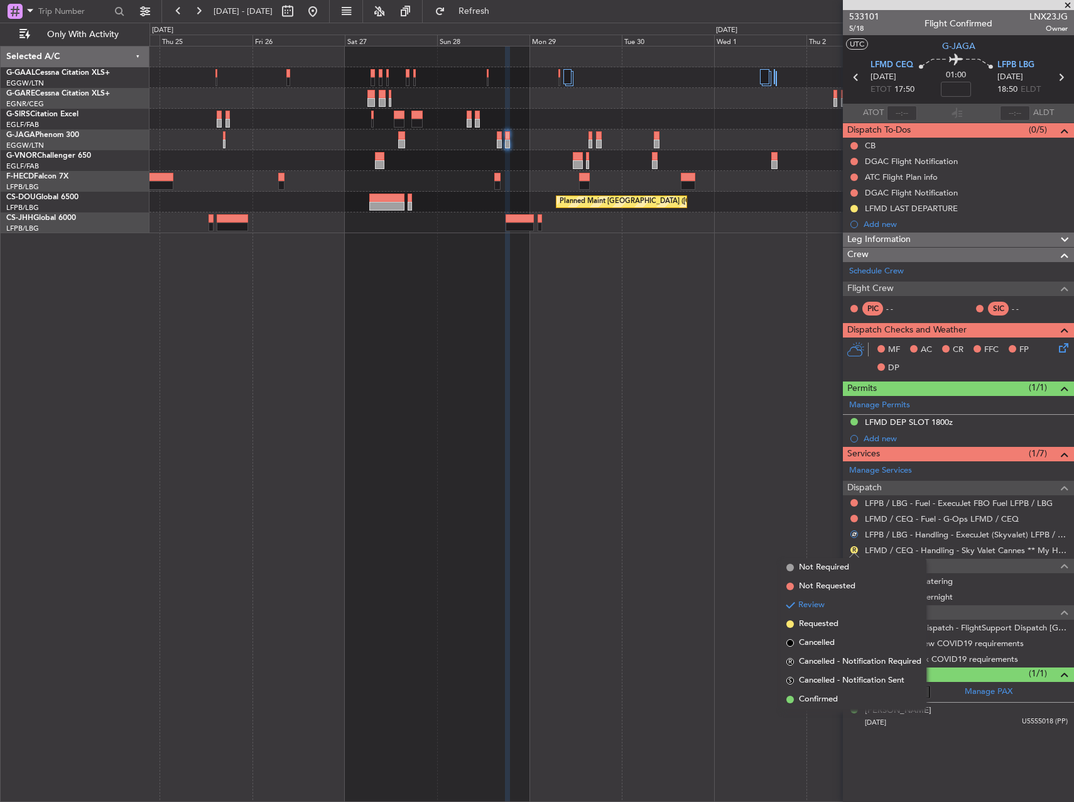
drag, startPoint x: 809, startPoint y: 700, endPoint x: 675, endPoint y: 357, distance: 368.2
click at [809, 698] on span "Confirmed" at bounding box center [818, 699] width 39 height 13
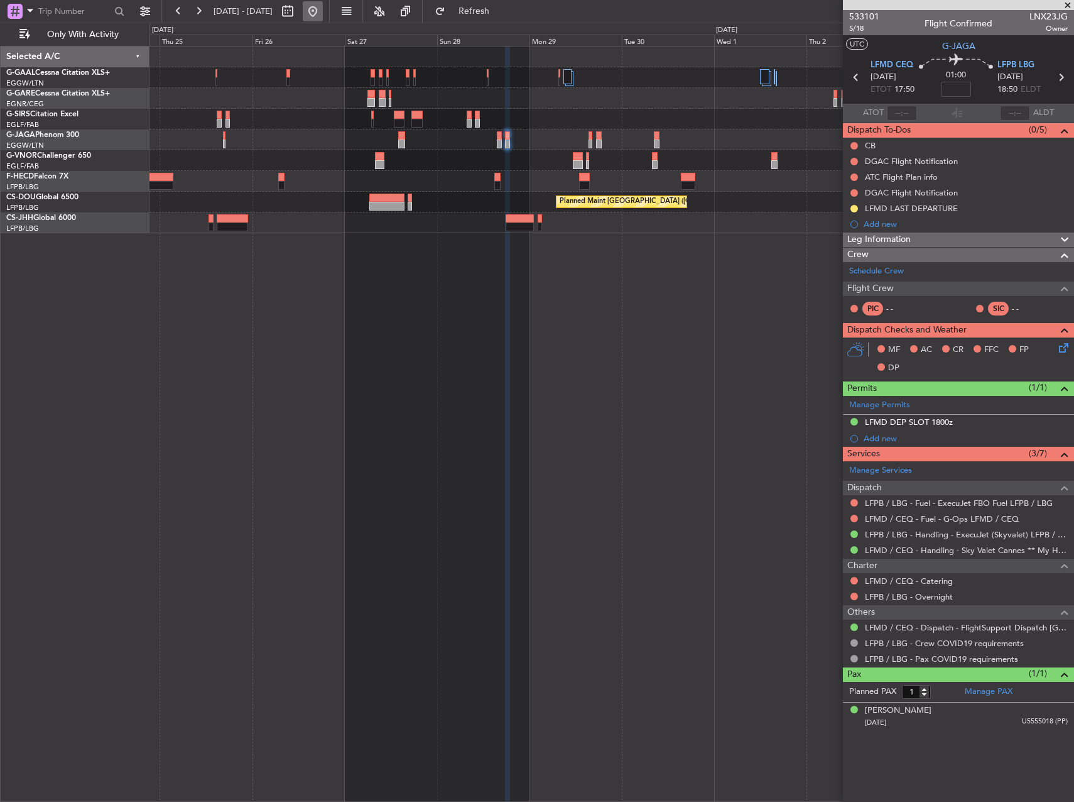
click at [323, 3] on button at bounding box center [313, 11] width 20 height 20
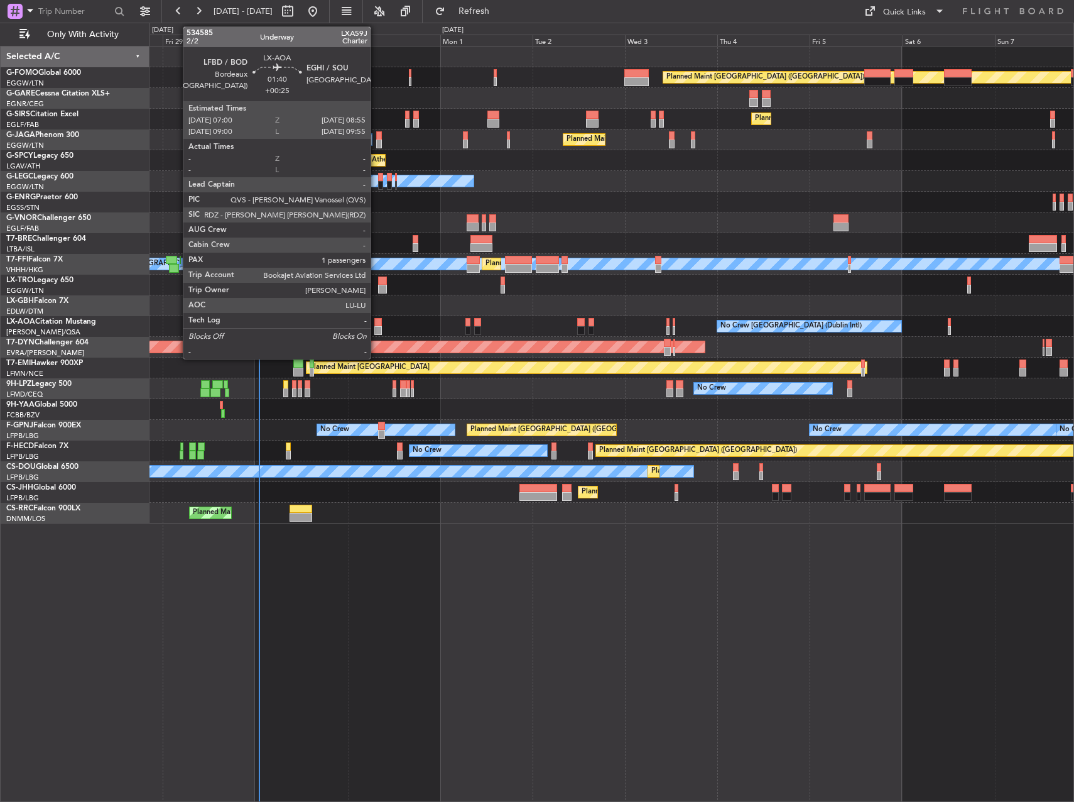
click at [376, 324] on div at bounding box center [378, 322] width 8 height 9
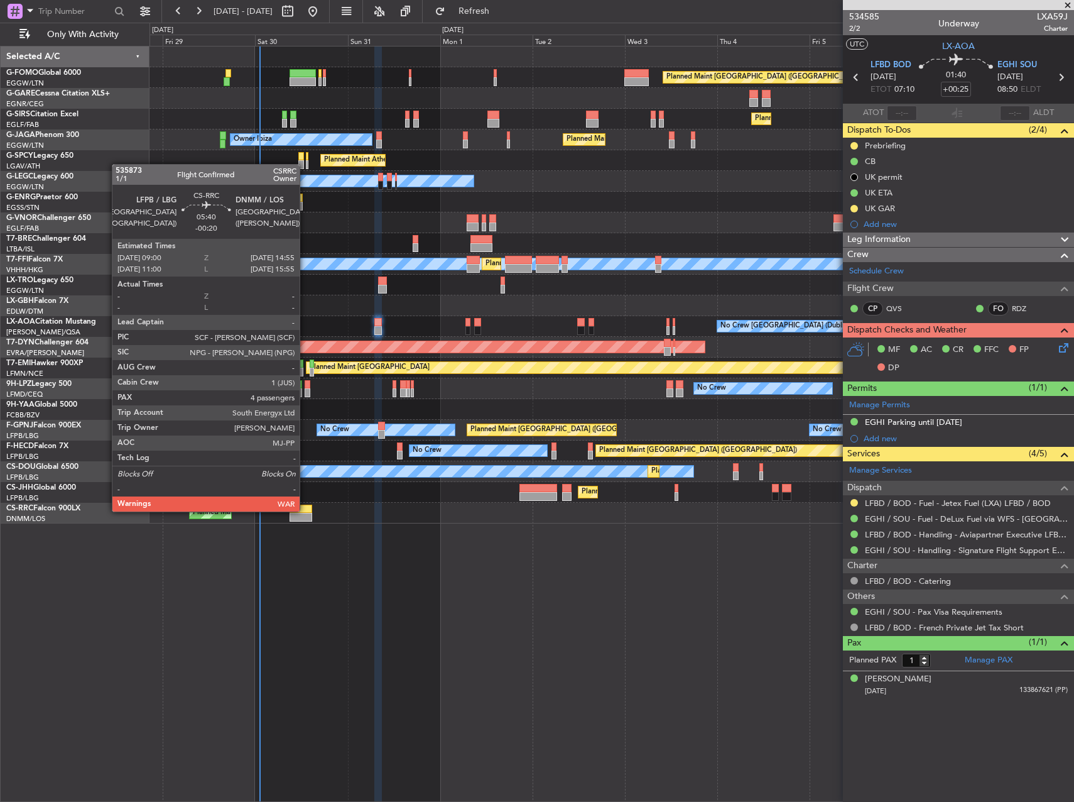
click at [305, 510] on div at bounding box center [301, 508] width 23 height 9
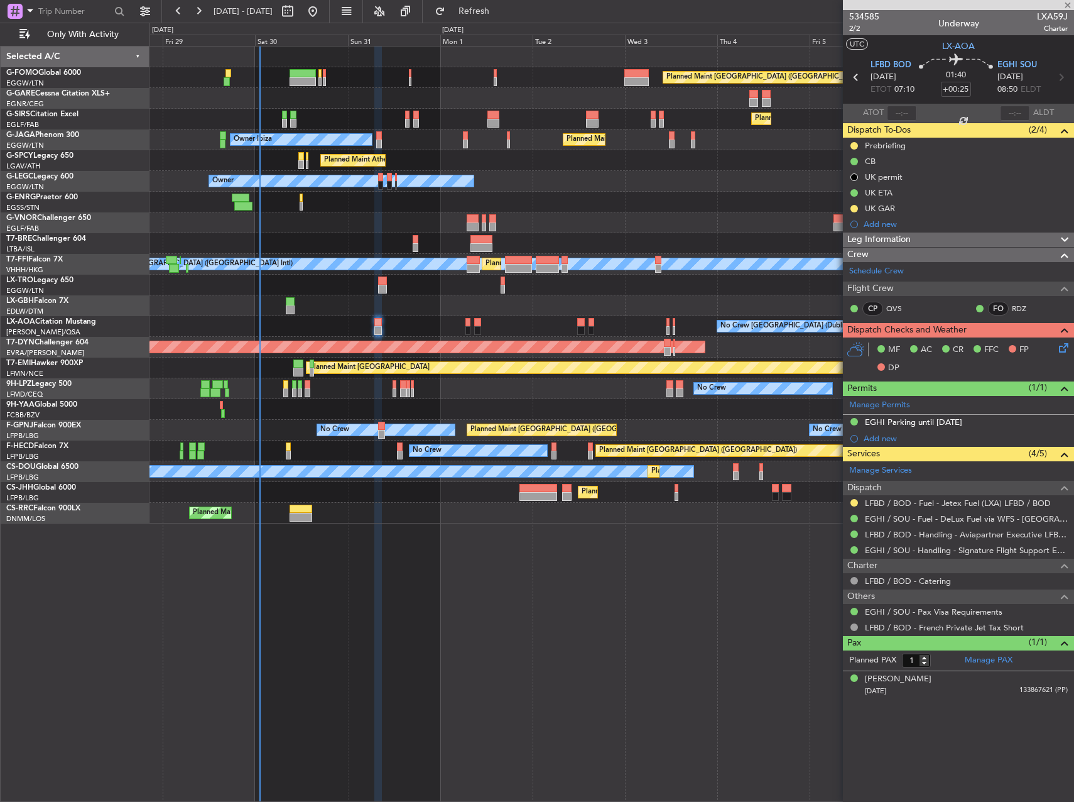
type input "-00:20"
type input "4"
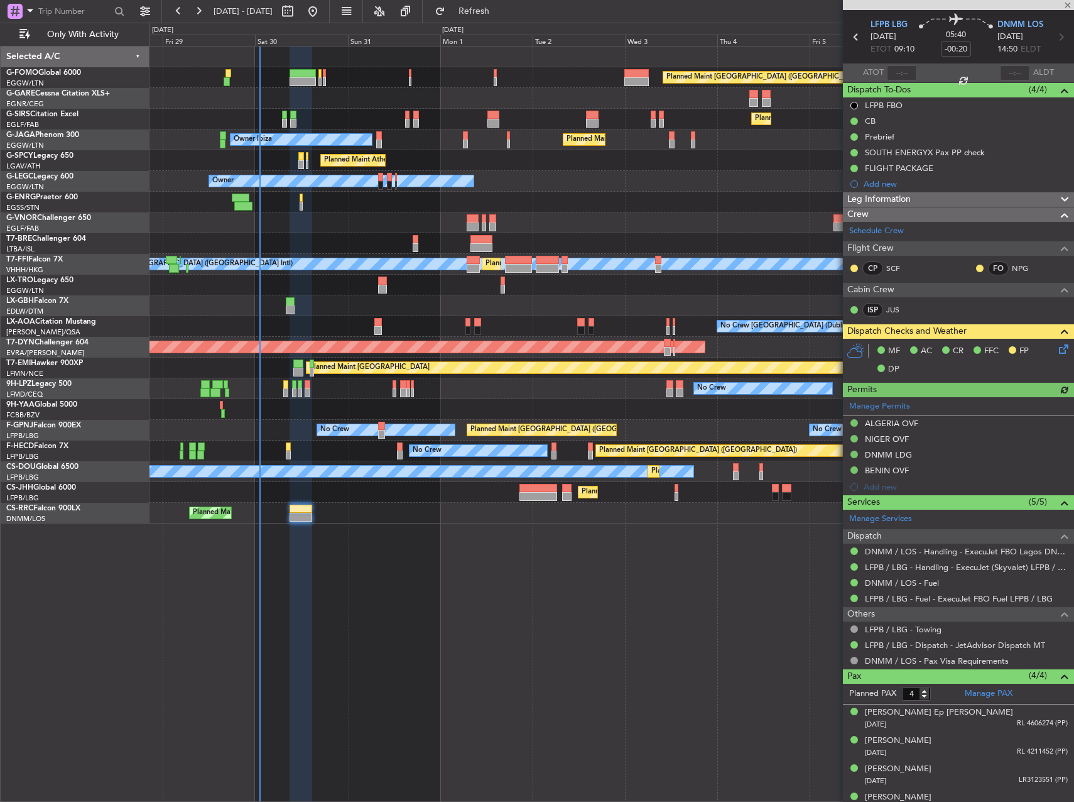
scroll to position [55, 0]
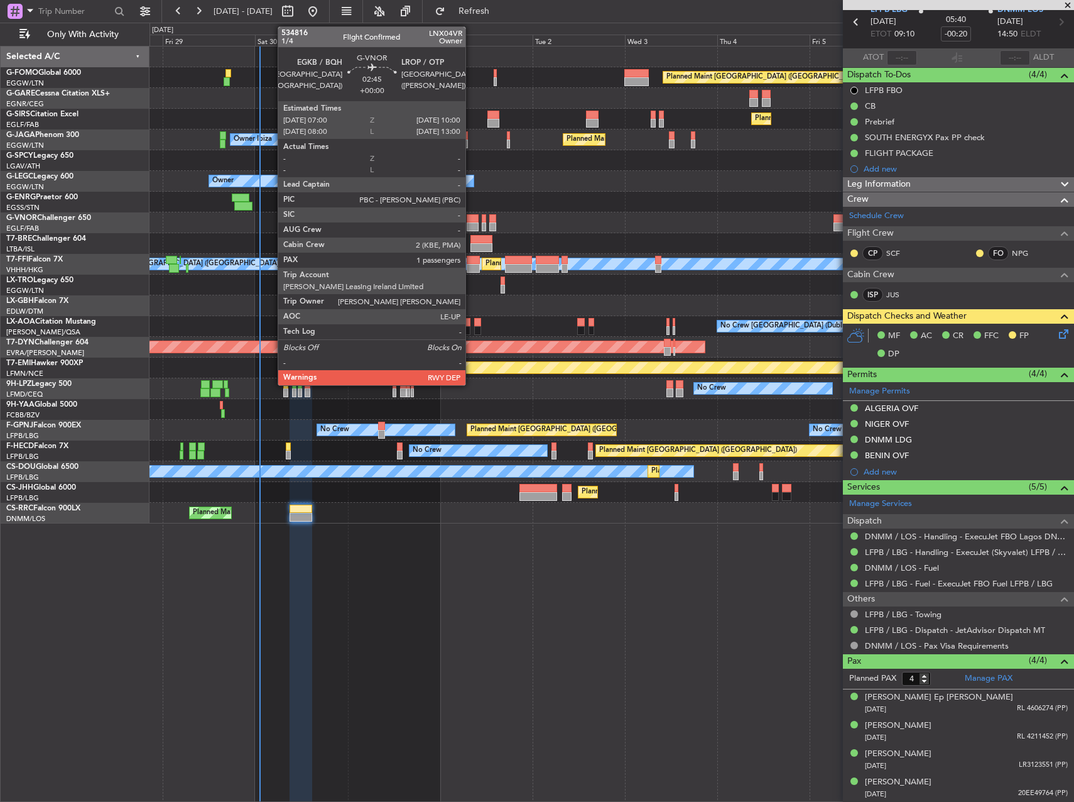
click at [471, 217] on div at bounding box center [473, 218] width 12 height 9
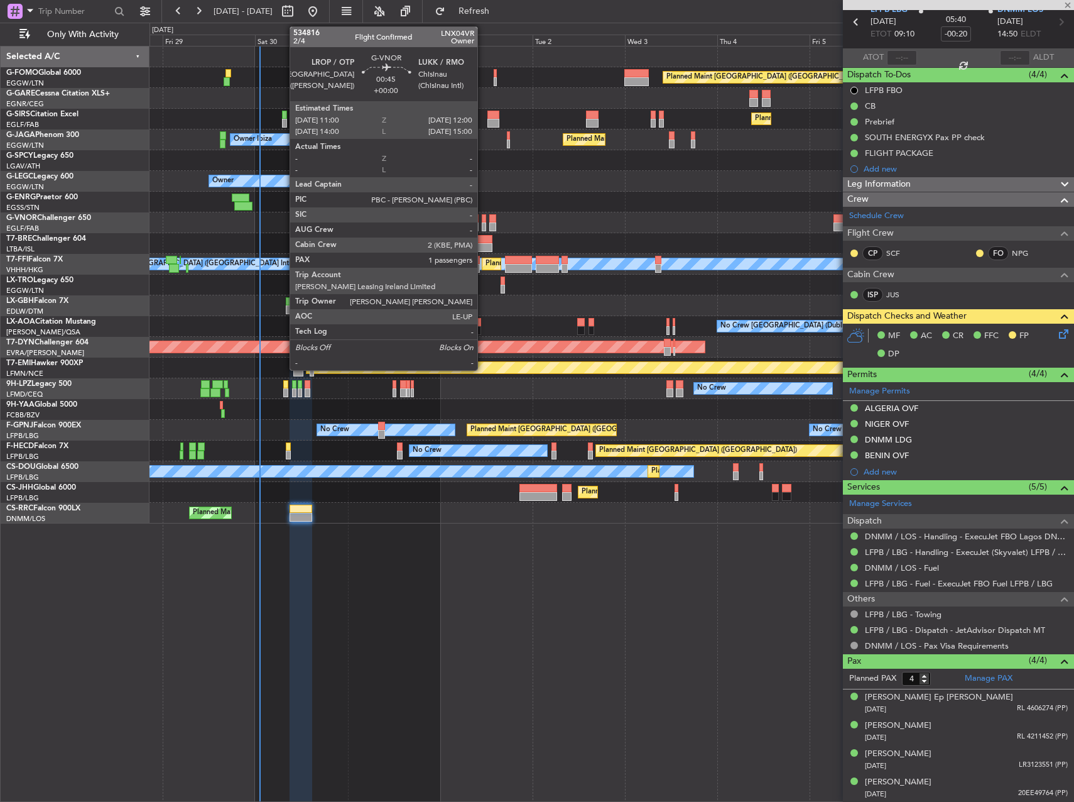
click at [483, 219] on div at bounding box center [484, 218] width 4 height 9
type input "1"
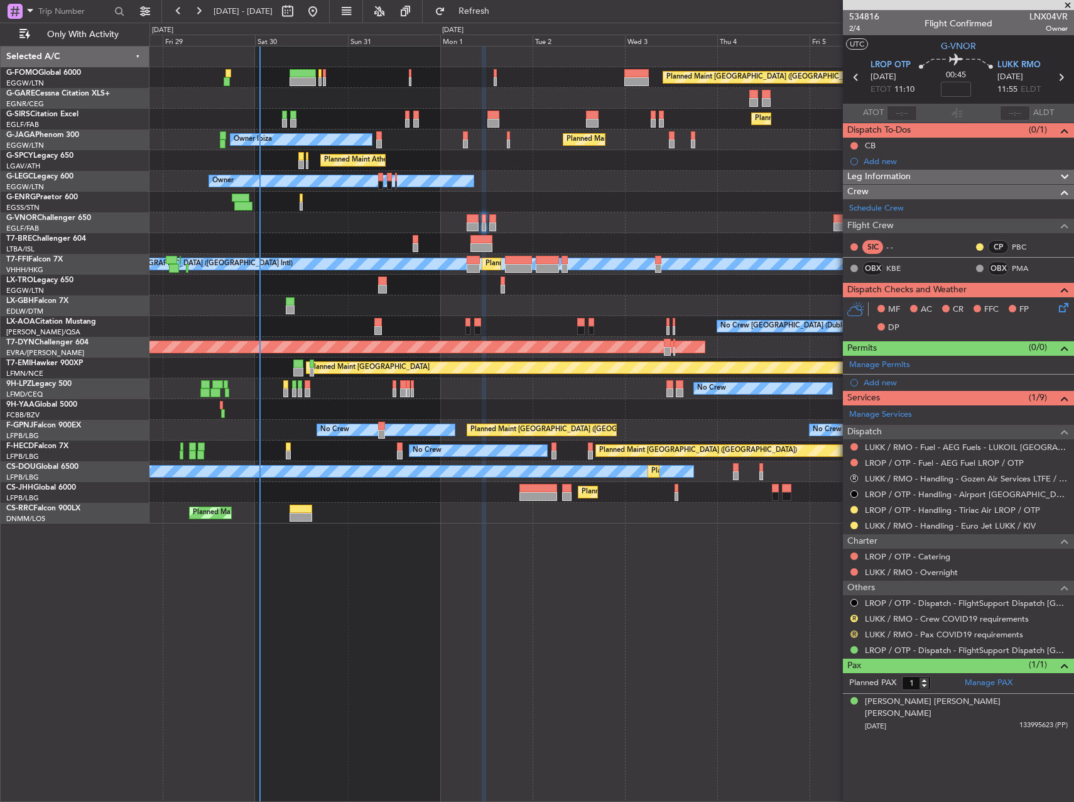
click at [853, 635] on button "R" at bounding box center [855, 634] width 8 height 8
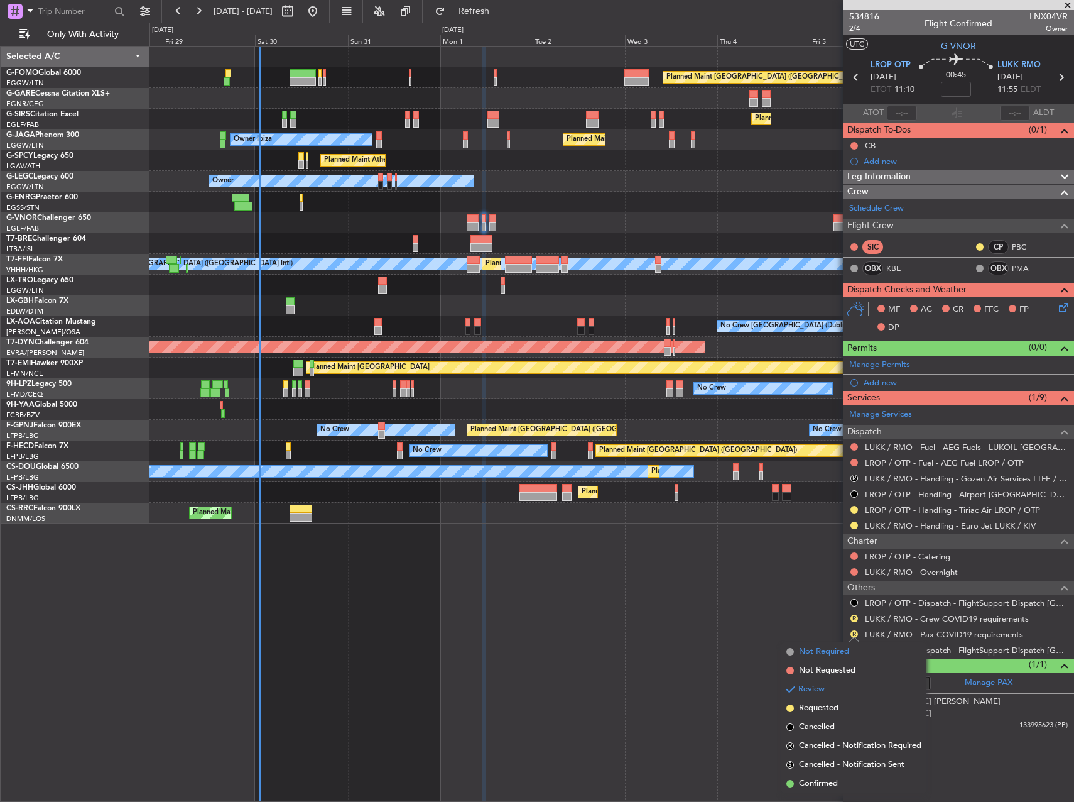
click at [841, 645] on span "Not Required" at bounding box center [824, 651] width 50 height 13
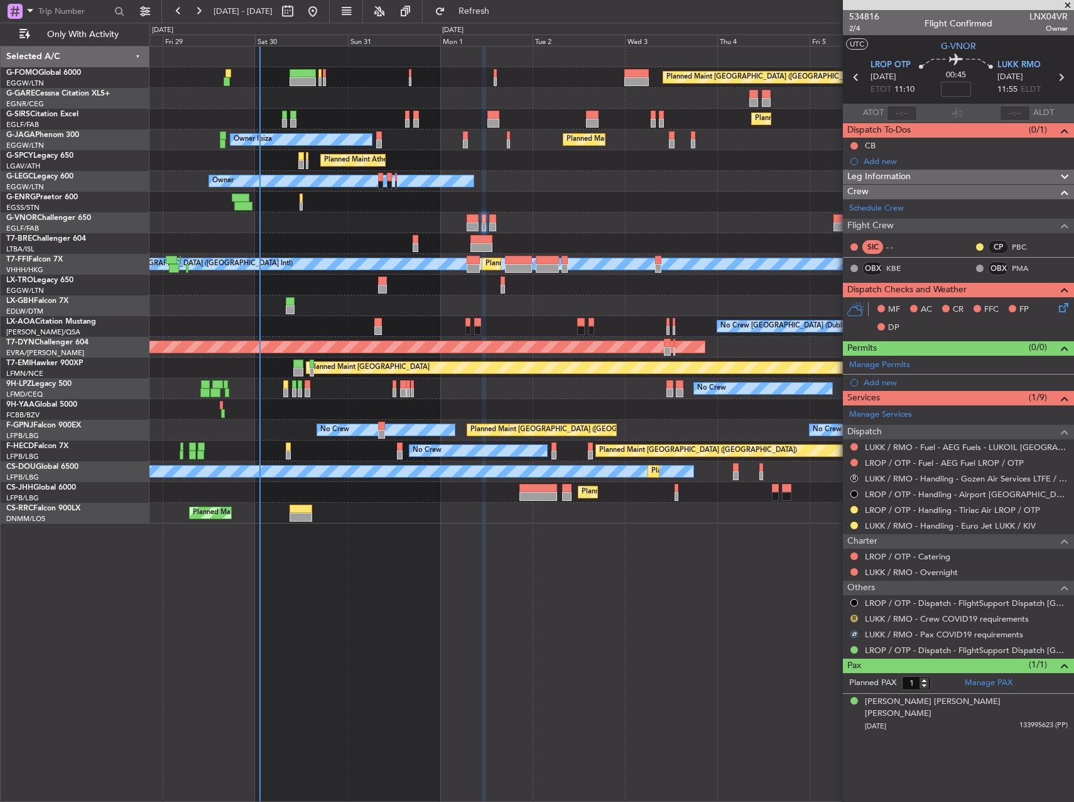
click at [853, 614] on button "R" at bounding box center [855, 618] width 8 height 8
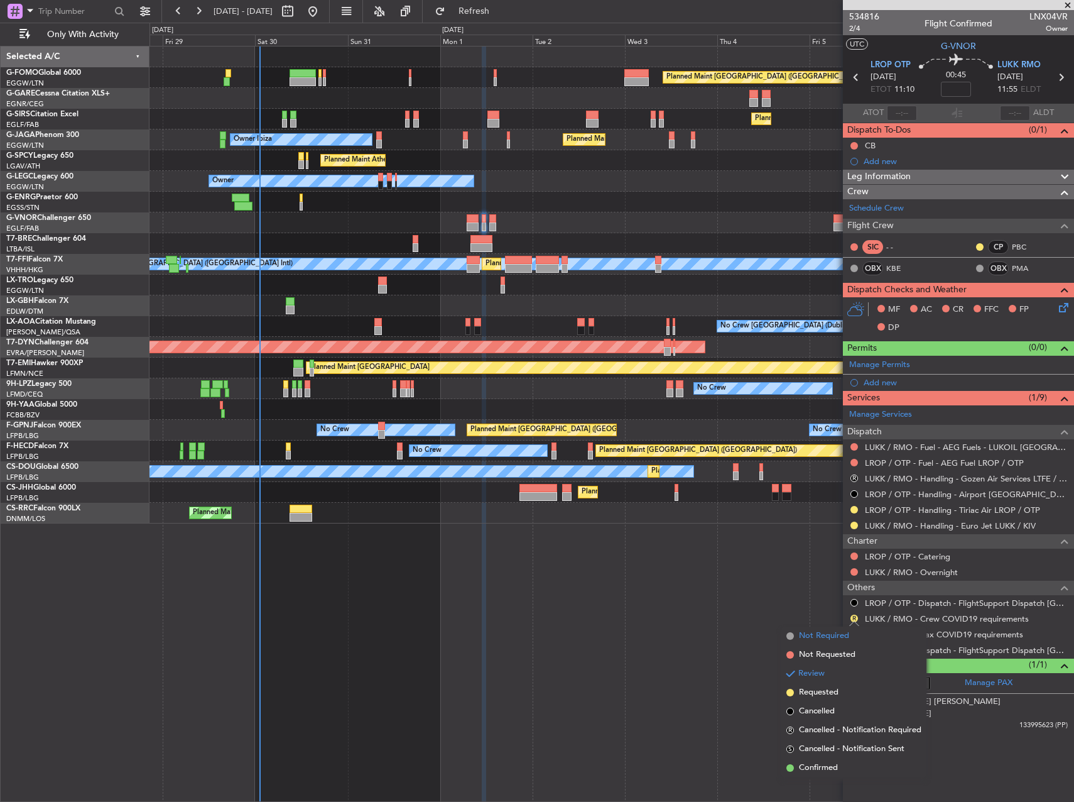
click at [839, 631] on span "Not Required" at bounding box center [824, 635] width 50 height 13
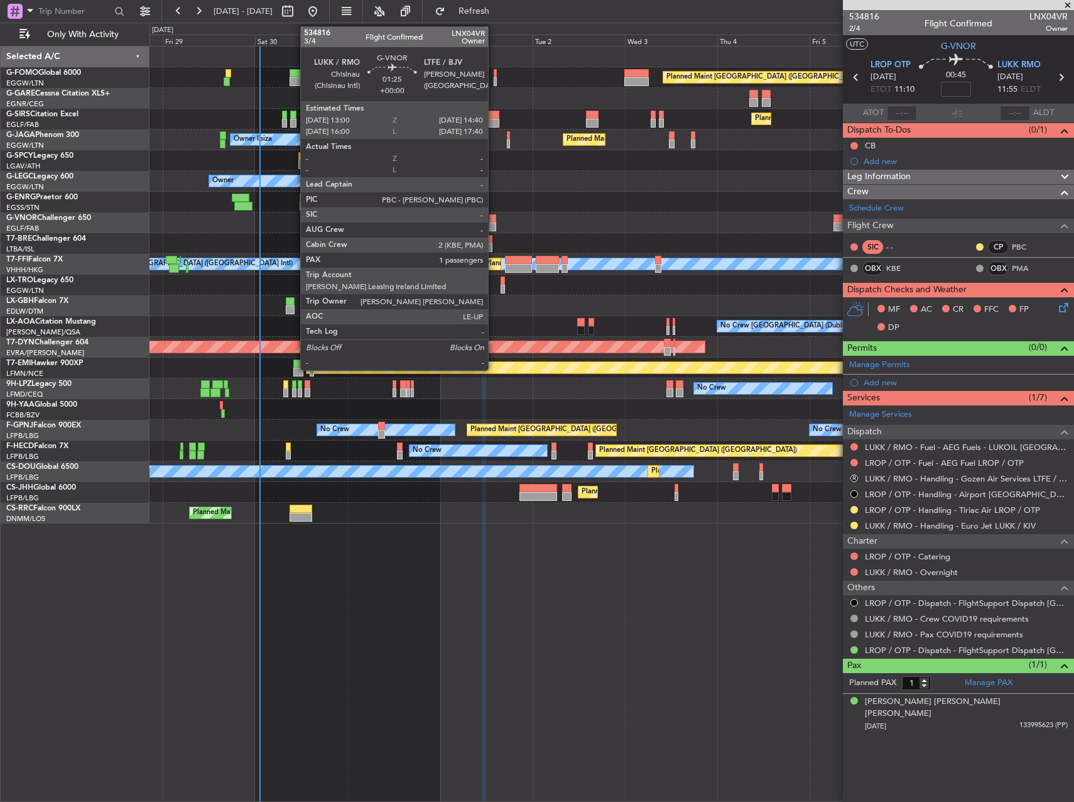
click at [494, 227] on div at bounding box center [492, 226] width 7 height 9
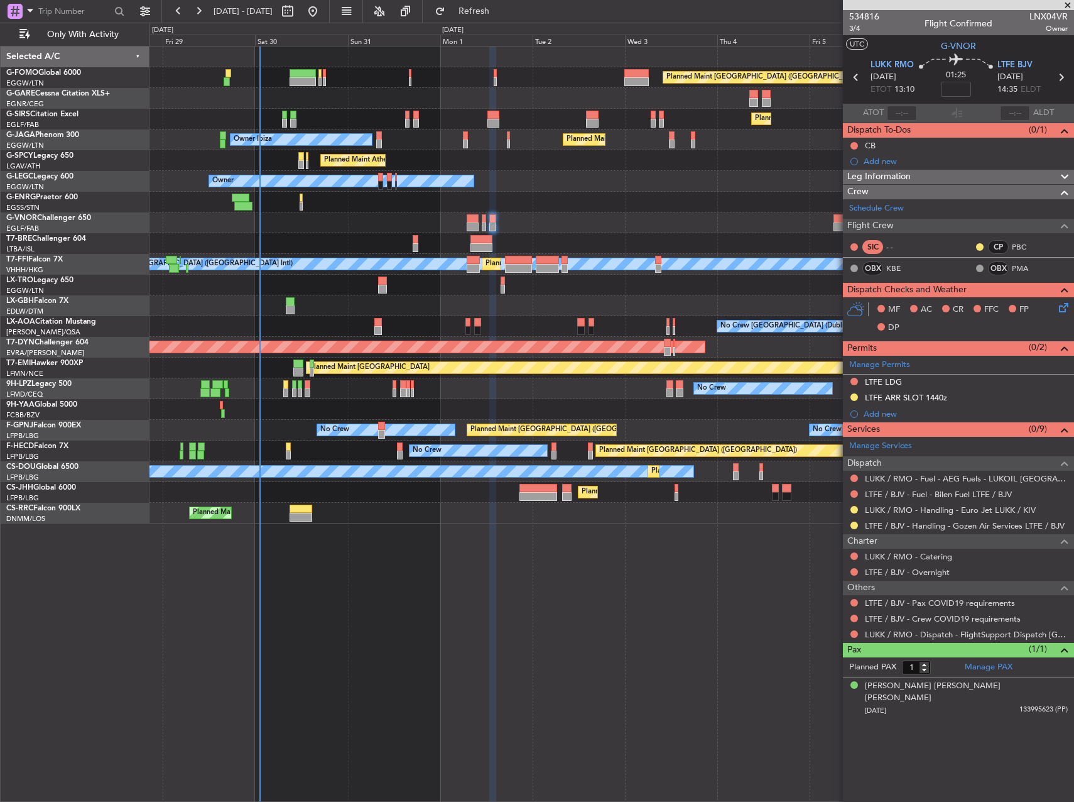
click at [859, 384] on div "LTFE LDG" at bounding box center [958, 382] width 231 height 16
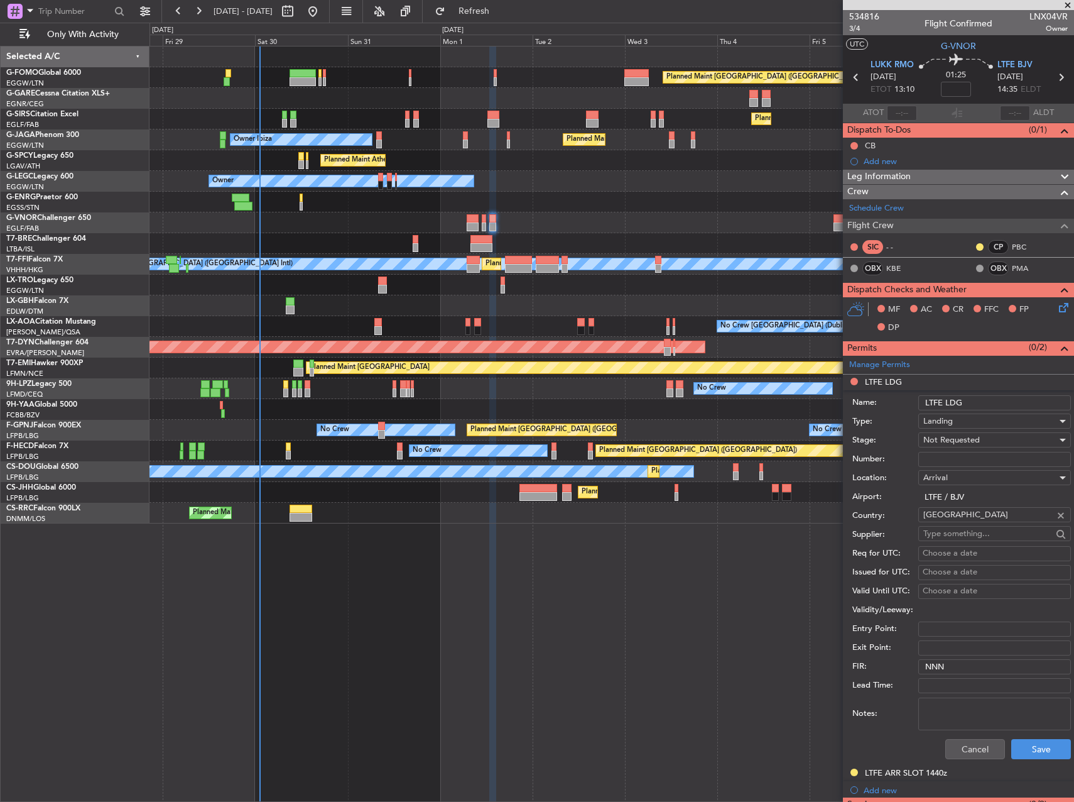
click at [855, 383] on li "LTFE LDG Name: LTFE LDG Type: Landing Stage: Not Requested Number: Location: Ar…" at bounding box center [958, 569] width 231 height 391
click at [960, 746] on button "Cancel" at bounding box center [975, 749] width 60 height 20
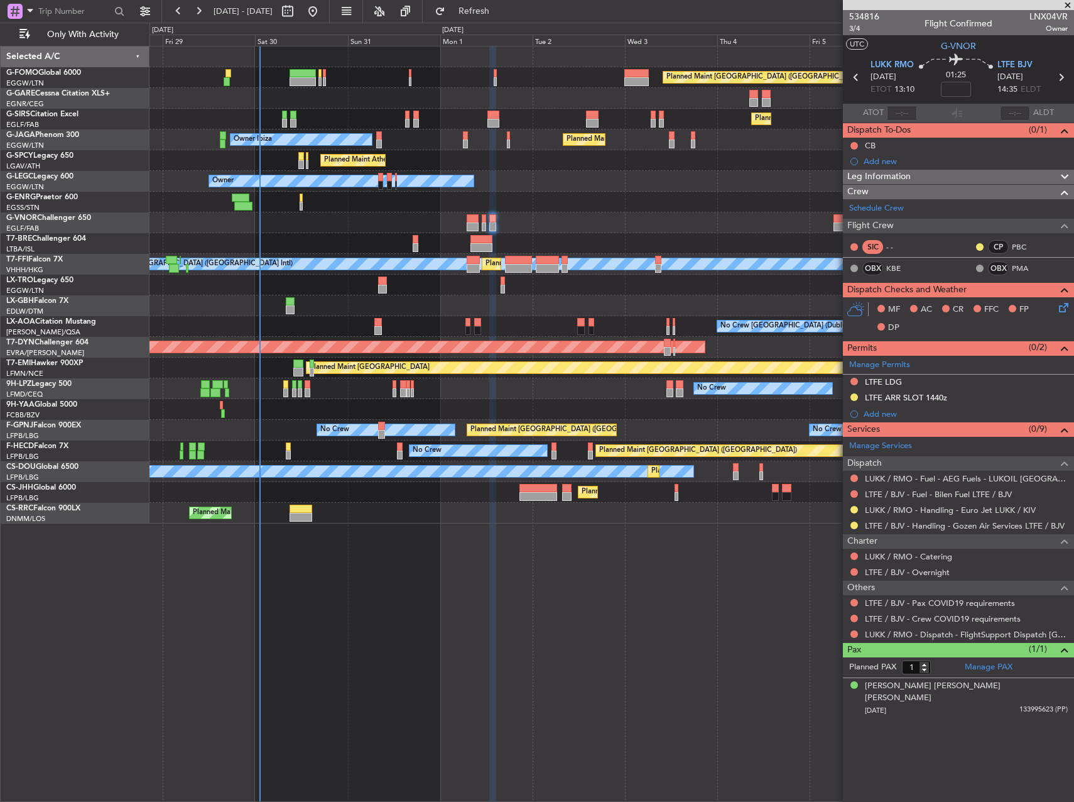
click at [854, 379] on button at bounding box center [855, 382] width 8 height 8
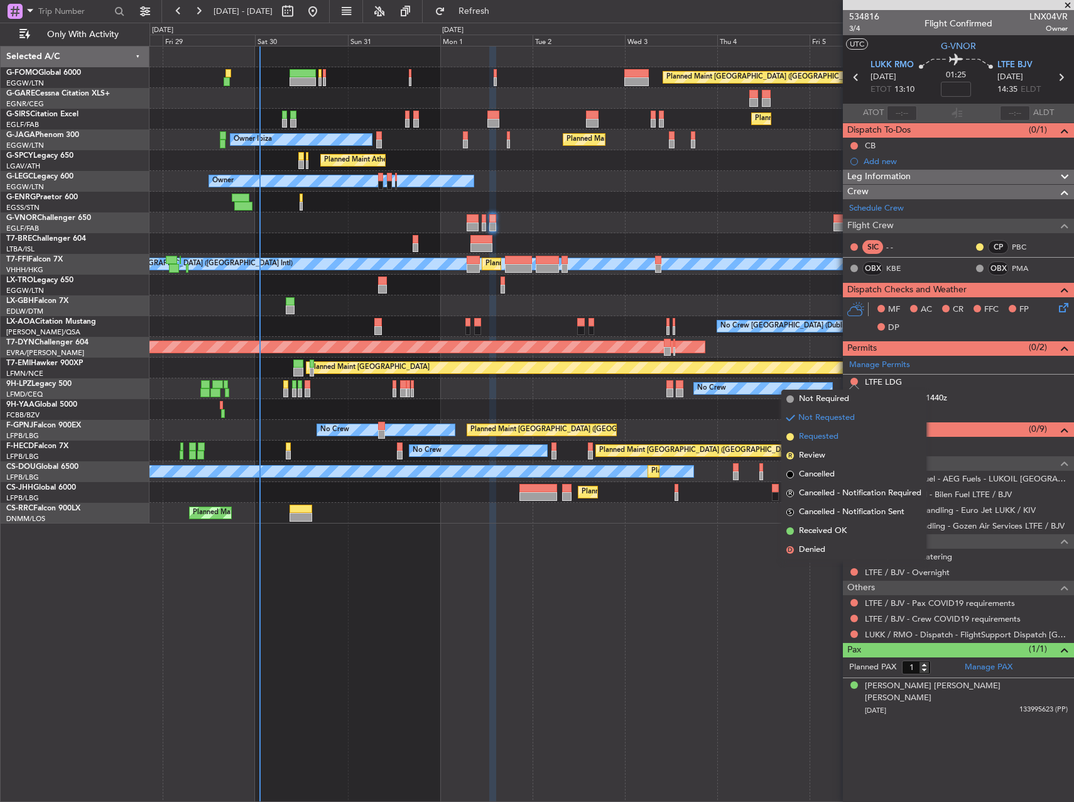
click at [813, 433] on span "Requested" at bounding box center [819, 436] width 40 height 13
